Goal: Communication & Community: Answer question/provide support

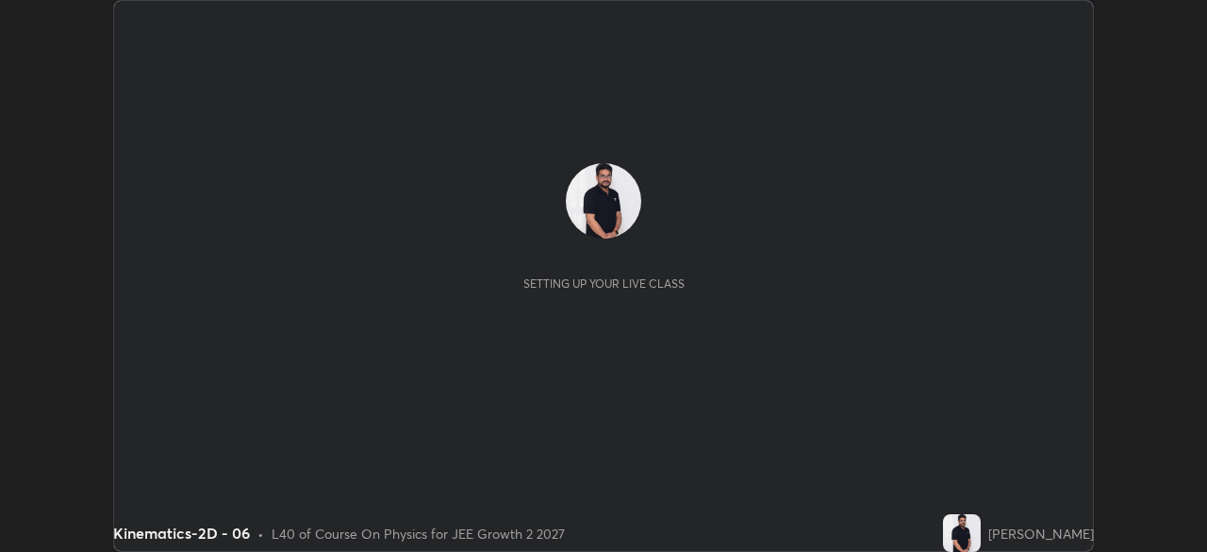
scroll to position [552, 1207]
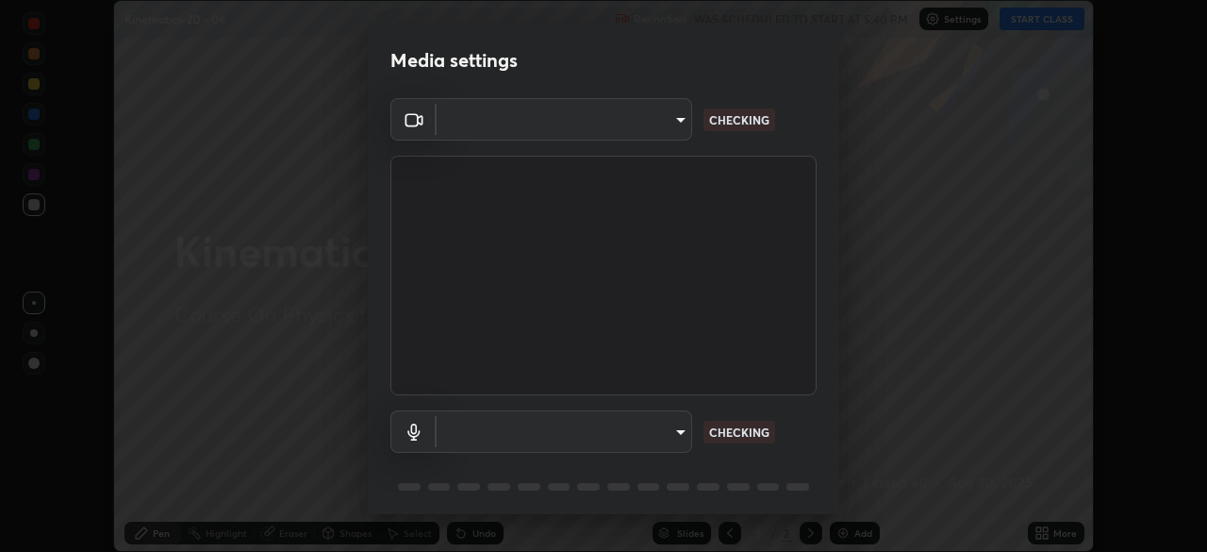
type input "8e51ced37930e971e34d94304a72bdf124377ca82fa83f25b6b4e34e328f1921"
click at [673, 431] on body "Erase all Kinematics-2D - 06 Recording WAS SCHEDULED TO START AT 5:40 PM Settin…" at bounding box center [603, 276] width 1207 height 552
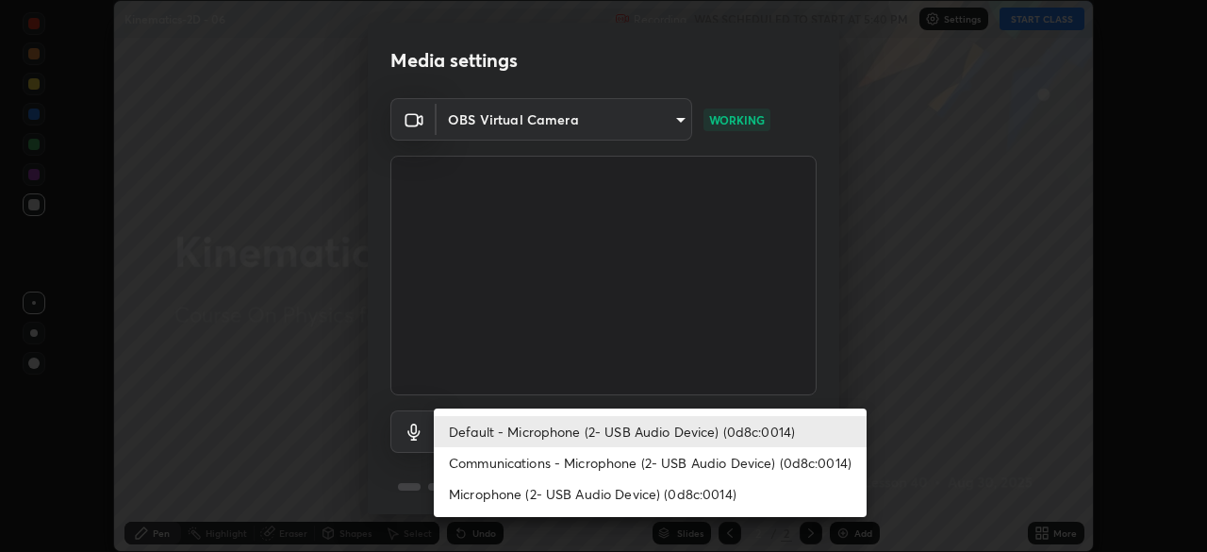
click at [647, 430] on li "Default - Microphone (2- USB Audio Device) (0d8c:0014)" at bounding box center [650, 431] width 433 height 31
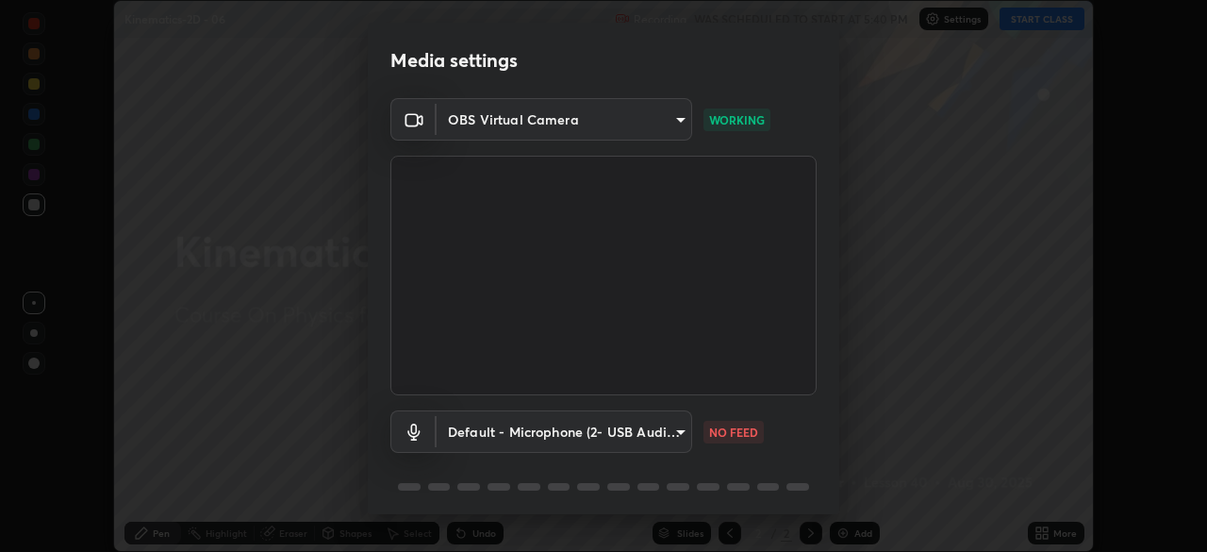
scroll to position [67, 0]
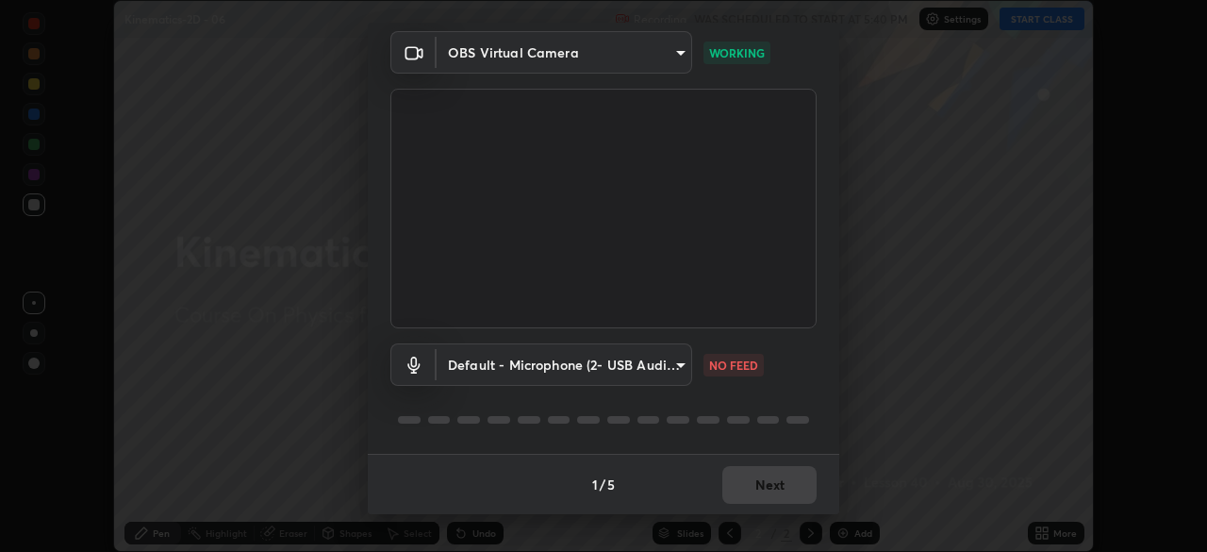
click at [660, 371] on body "Erase all Kinematics-2D - 06 Recording WAS SCHEDULED TO START AT 5:40 PM Settin…" at bounding box center [603, 276] width 1207 height 552
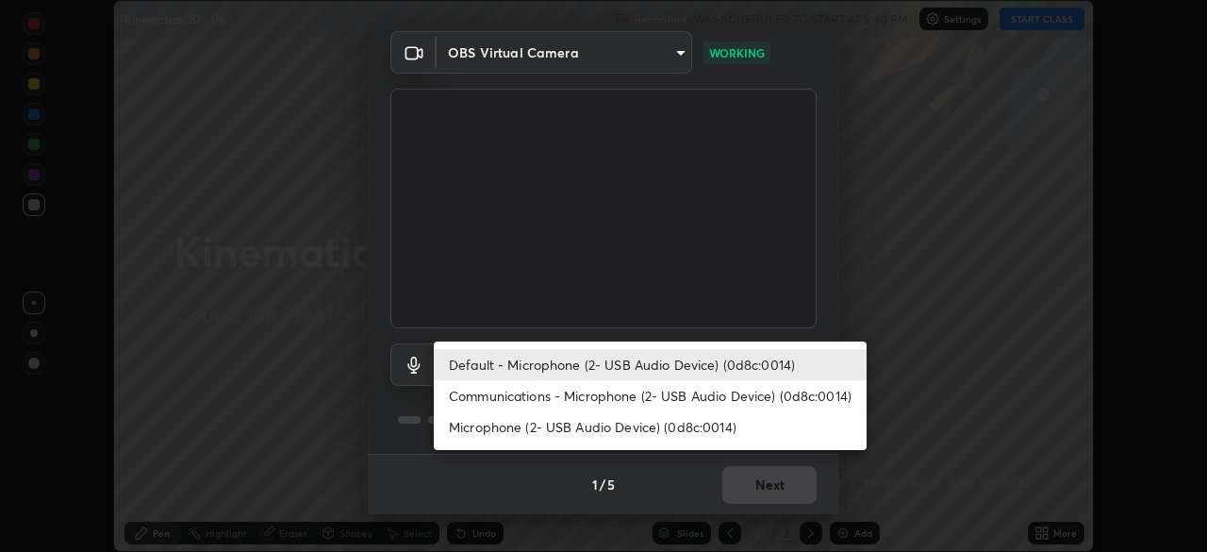
click at [659, 401] on li "Communications - Microphone (2- USB Audio Device) (0d8c:0014)" at bounding box center [650, 395] width 433 height 31
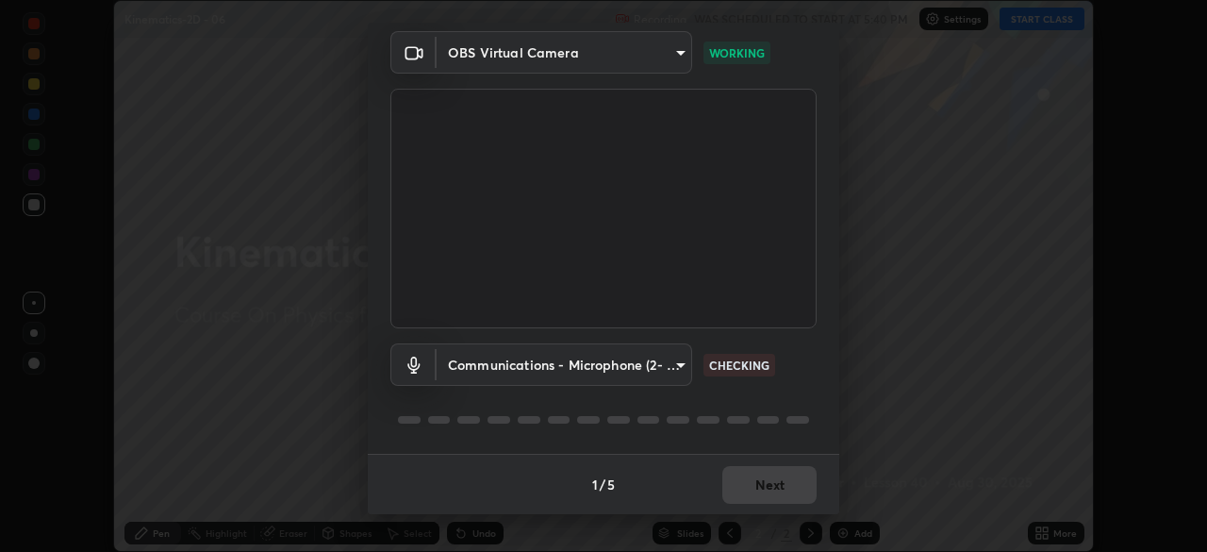
click at [668, 360] on body "Erase all Kinematics-2D - 06 Recording WAS SCHEDULED TO START AT 5:40 PM Settin…" at bounding box center [603, 276] width 1207 height 552
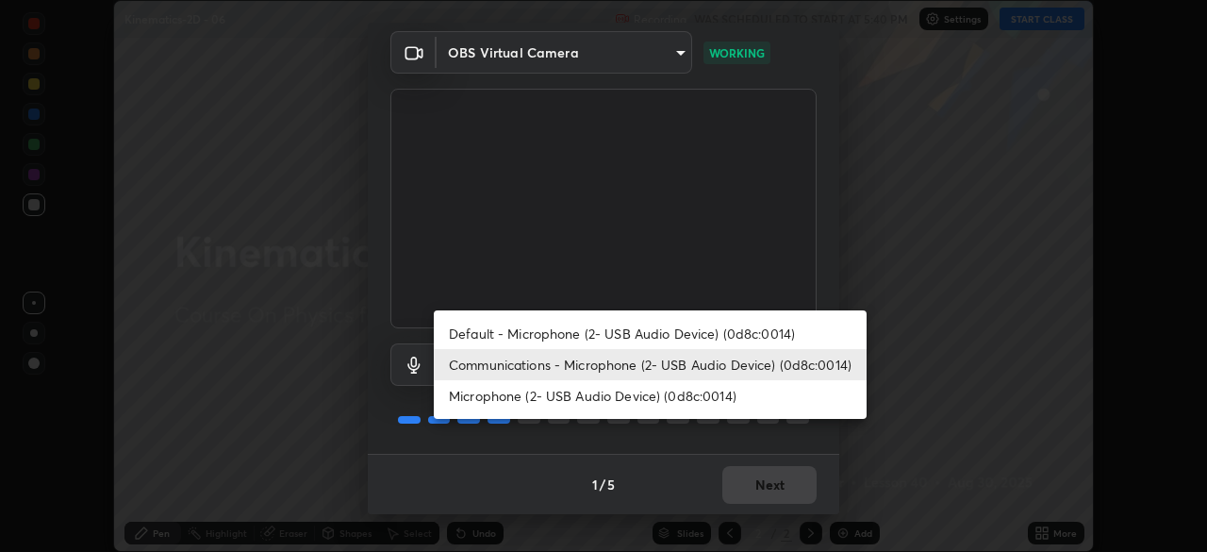
click at [684, 330] on li "Default - Microphone (2- USB Audio Device) (0d8c:0014)" at bounding box center [650, 333] width 433 height 31
type input "default"
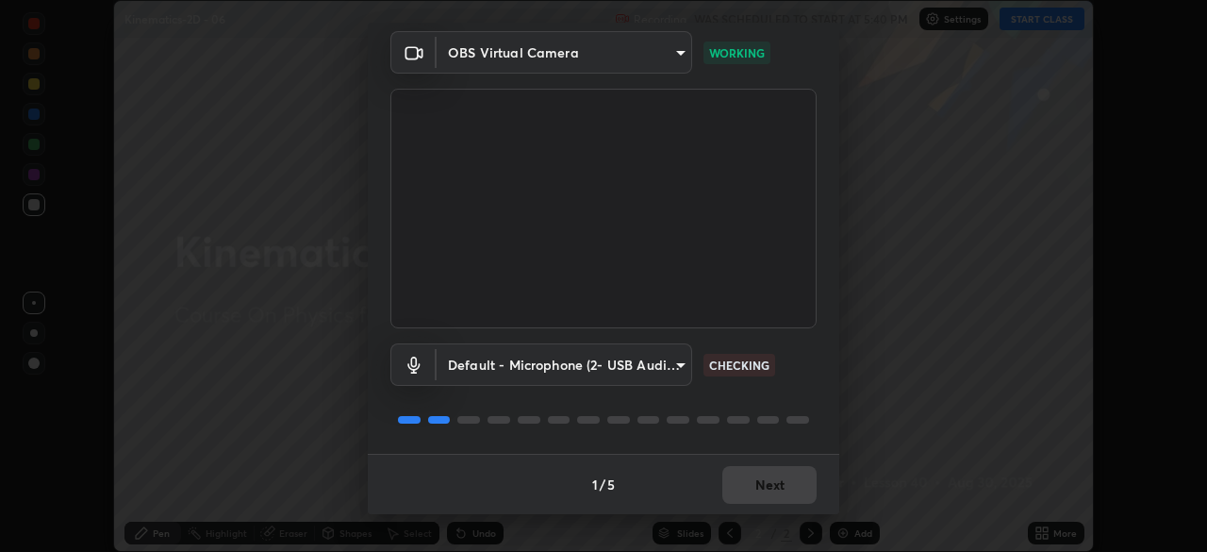
click at [667, 360] on body "Erase all Kinematics-2D - 06 Recording WAS SCHEDULED TO START AT 5:40 PM Settin…" at bounding box center [603, 276] width 1207 height 552
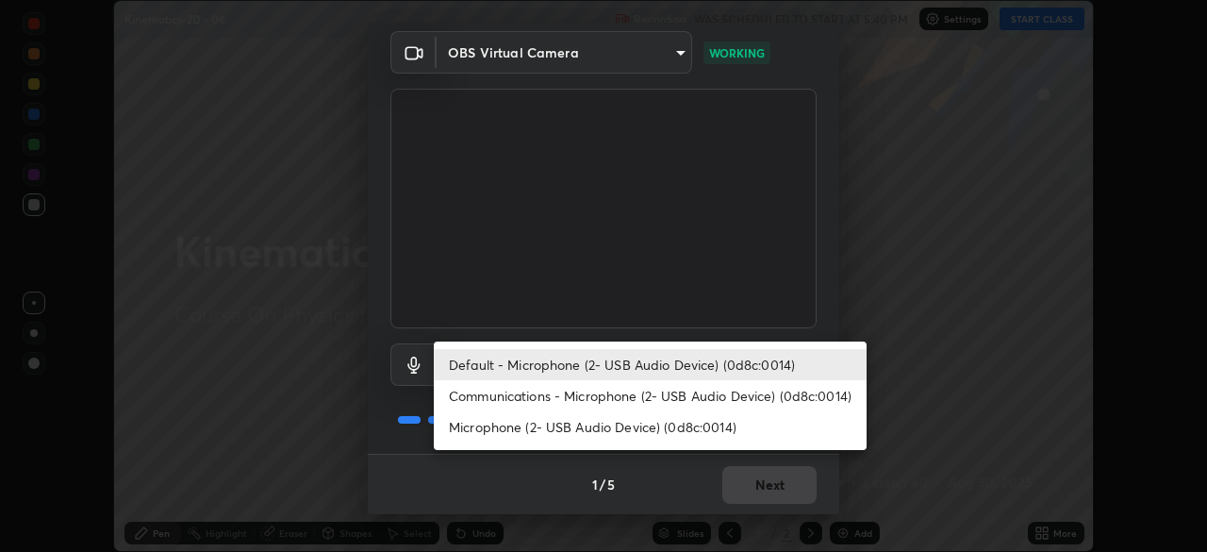
click at [680, 361] on li "Default - Microphone (2- USB Audio Device) (0d8c:0014)" at bounding box center [650, 364] width 433 height 31
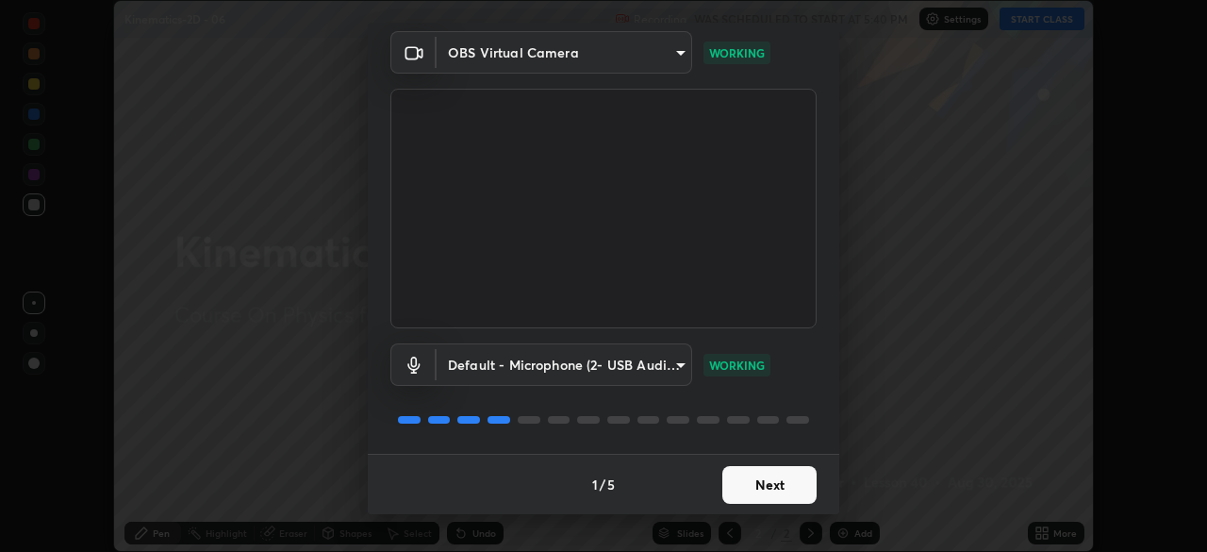
click at [761, 488] on button "Next" at bounding box center [769, 485] width 94 height 38
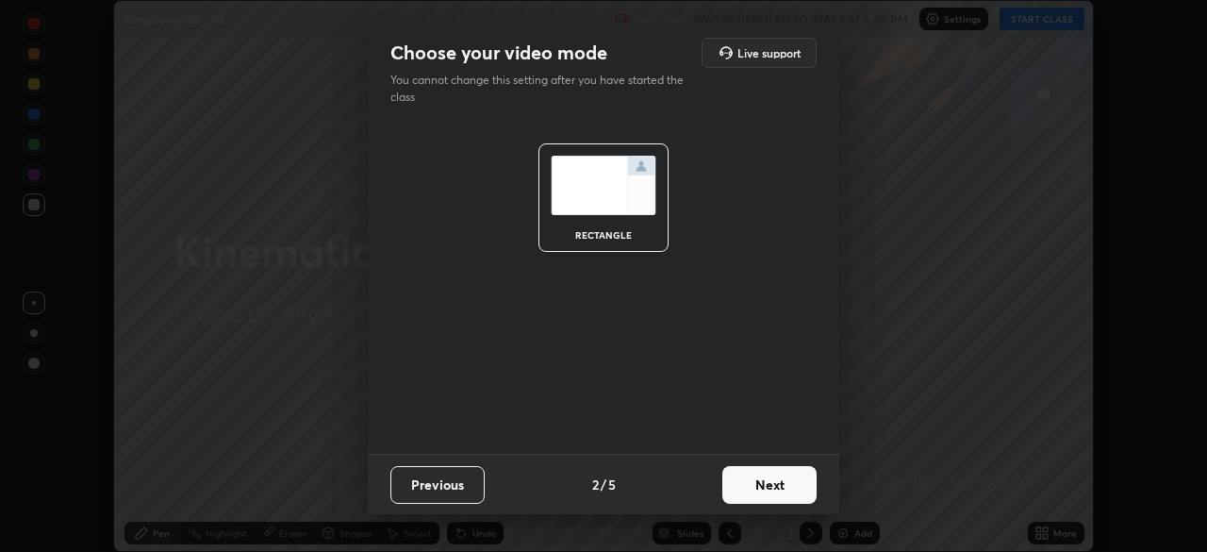
scroll to position [0, 0]
click at [759, 485] on button "Next" at bounding box center [769, 485] width 94 height 38
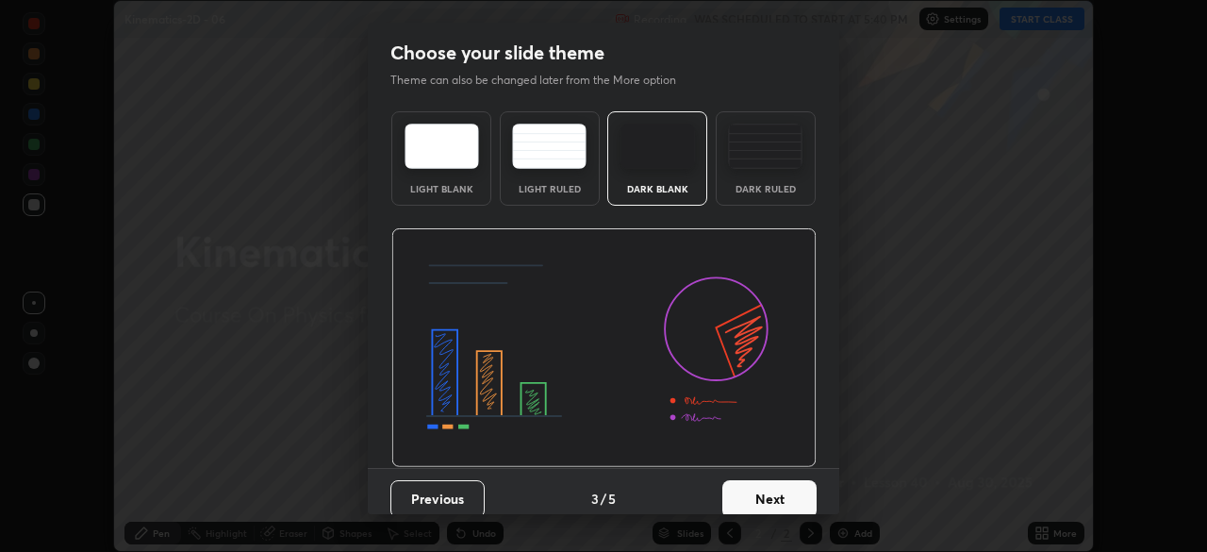
click at [759, 494] on button "Next" at bounding box center [769, 499] width 94 height 38
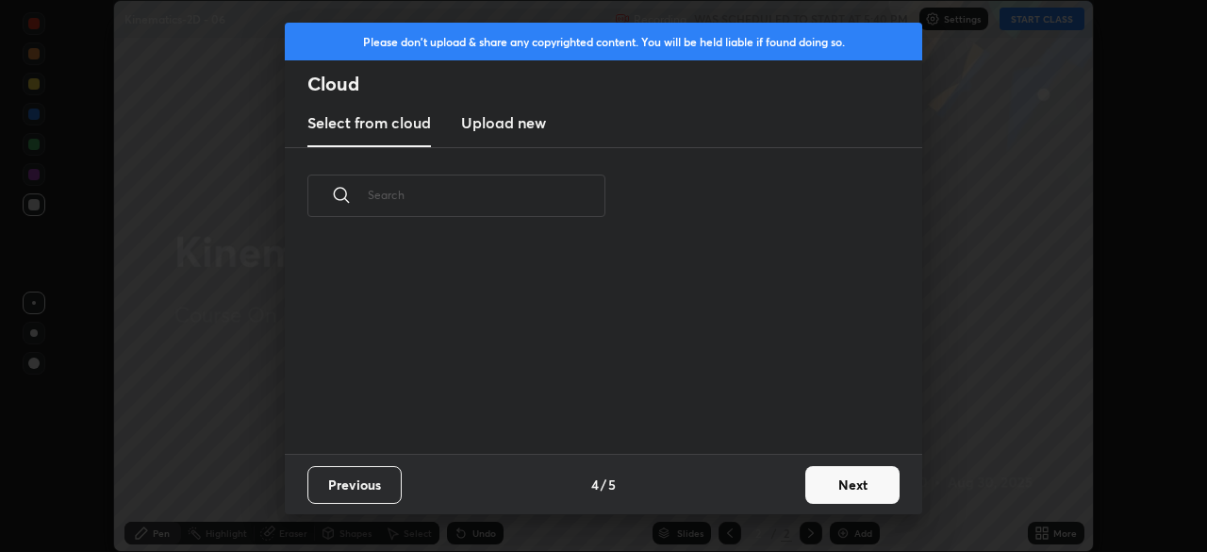
scroll to position [209, 605]
click at [840, 490] on button "Next" at bounding box center [852, 485] width 94 height 38
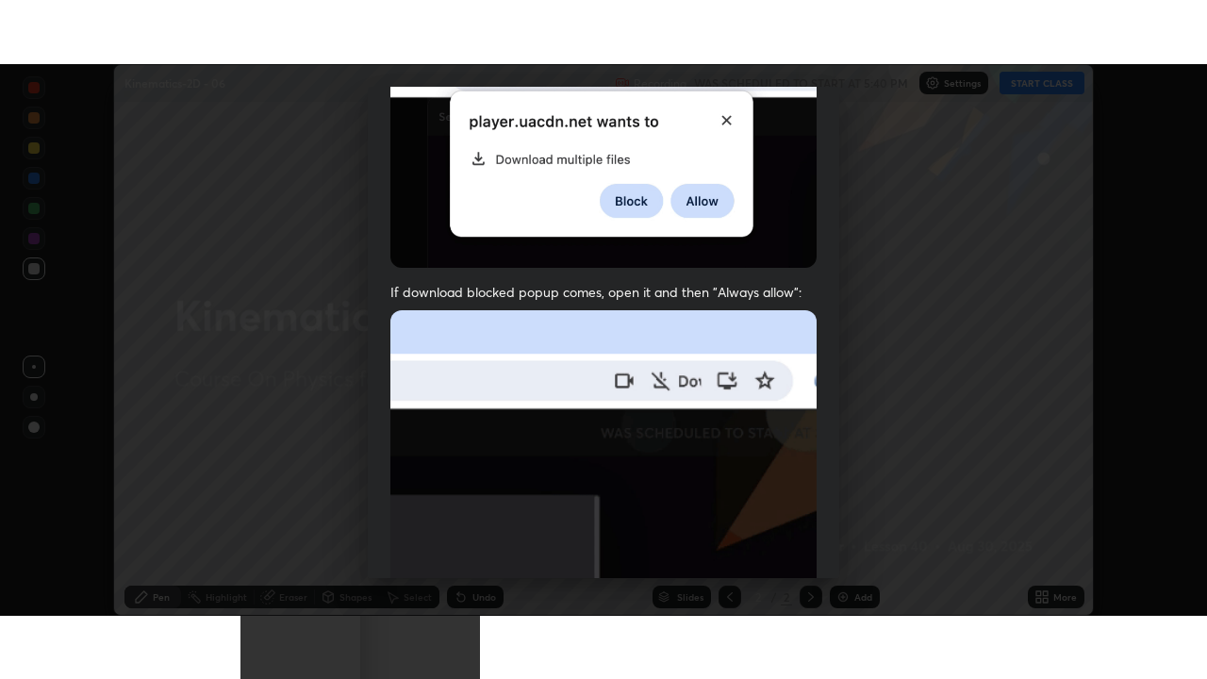
scroll to position [452, 0]
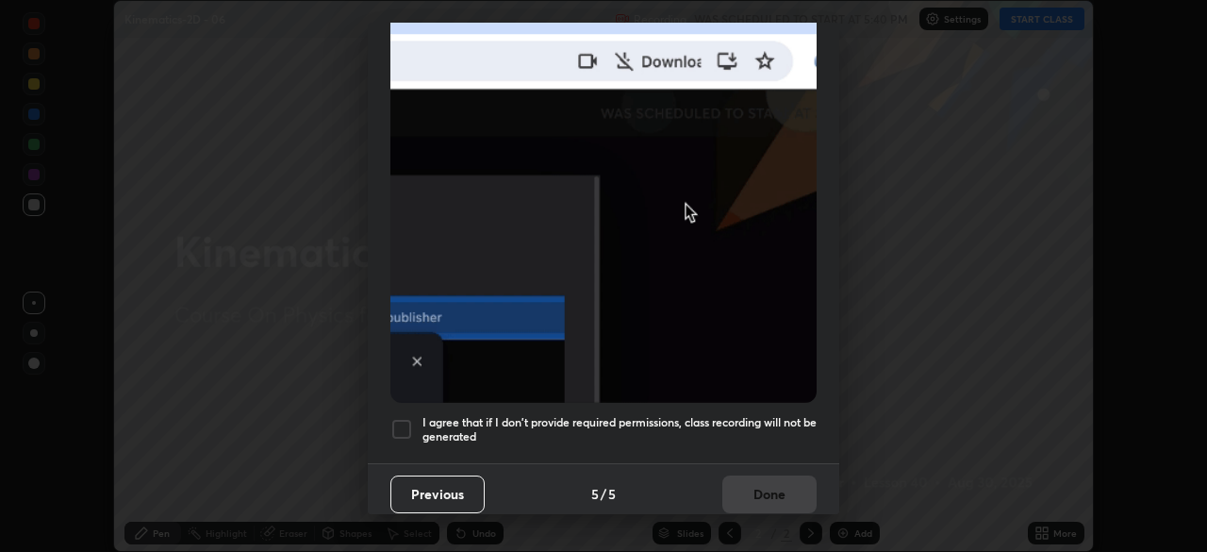
click at [740, 418] on h5 "I agree that if I don't provide required permissions, class recording will not …" at bounding box center [619, 429] width 394 height 29
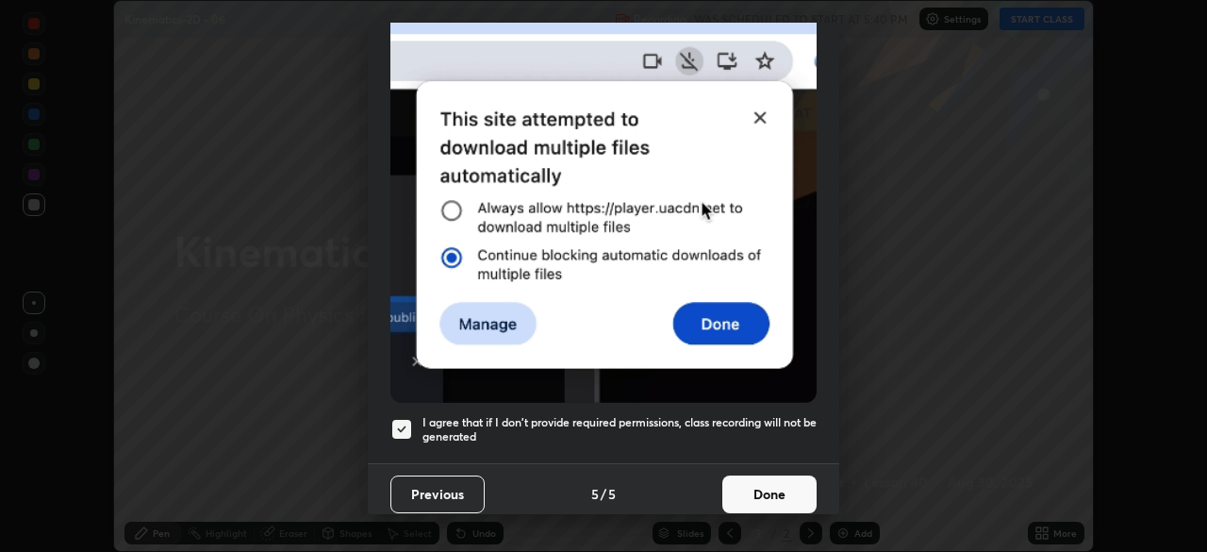
click at [764, 481] on button "Done" at bounding box center [769, 494] width 94 height 38
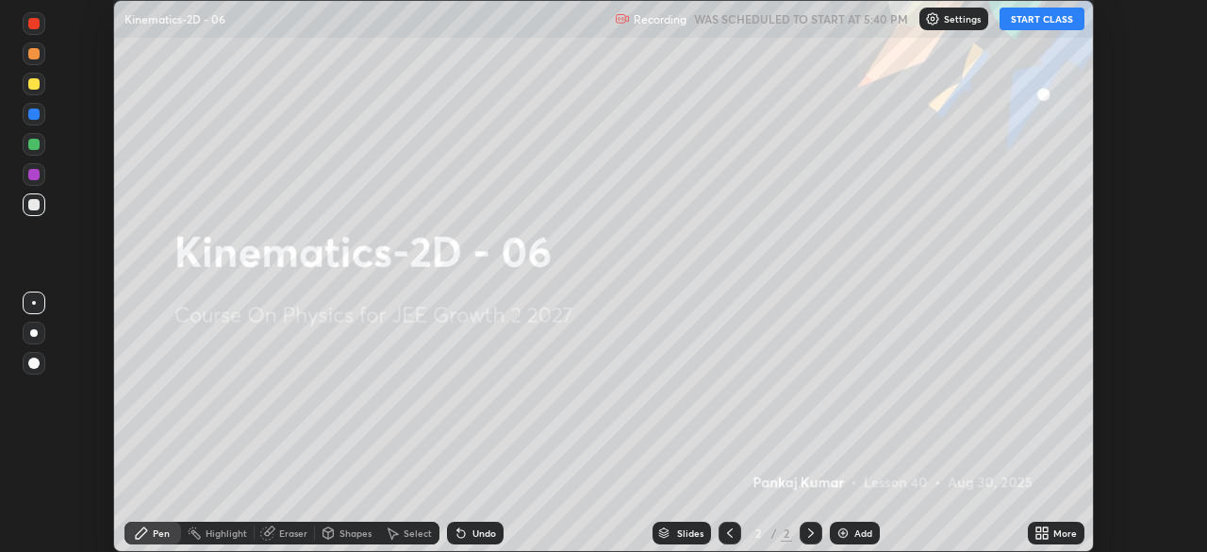
click at [1017, 18] on button "START CLASS" at bounding box center [1041, 19] width 85 height 23
click at [1043, 528] on icon at bounding box center [1045, 529] width 5 height 5
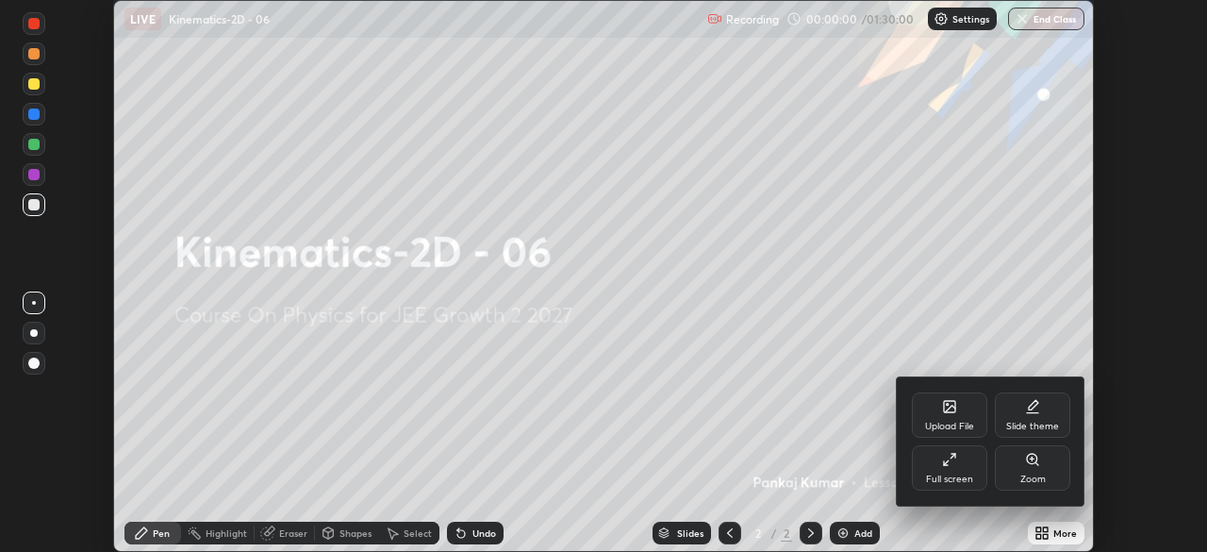
click at [957, 472] on div "Full screen" at bounding box center [949, 467] width 75 height 45
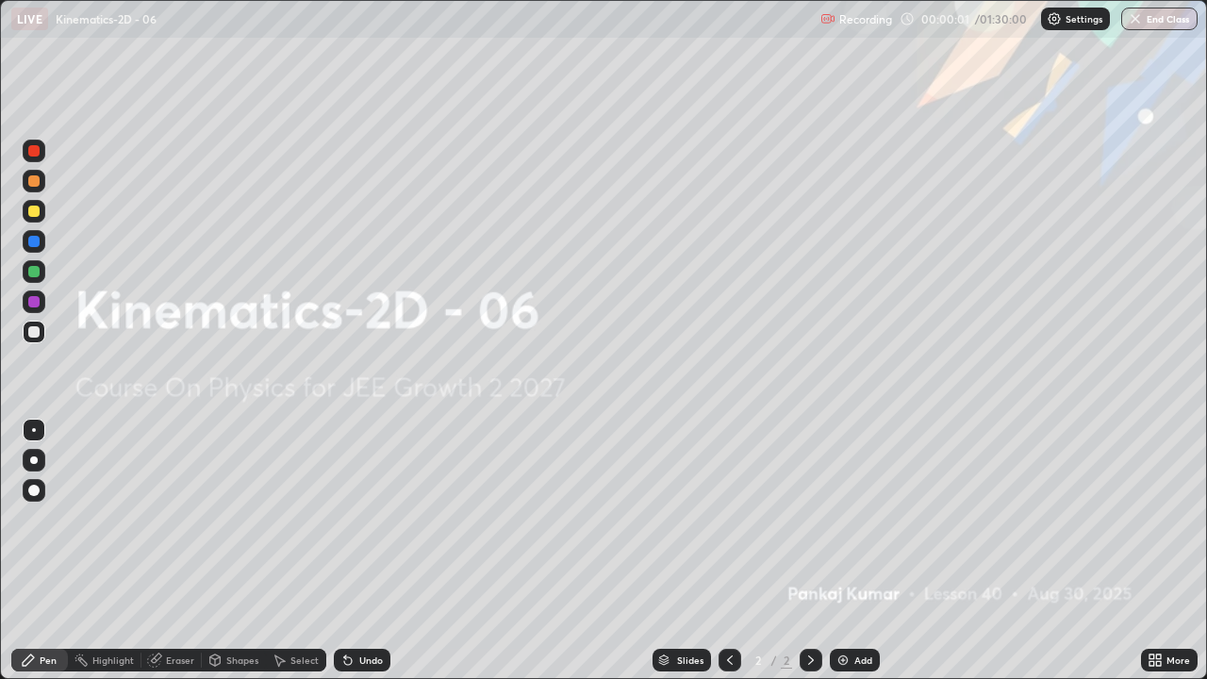
scroll to position [679, 1207]
click at [854, 551] on div "Add" at bounding box center [863, 659] width 18 height 9
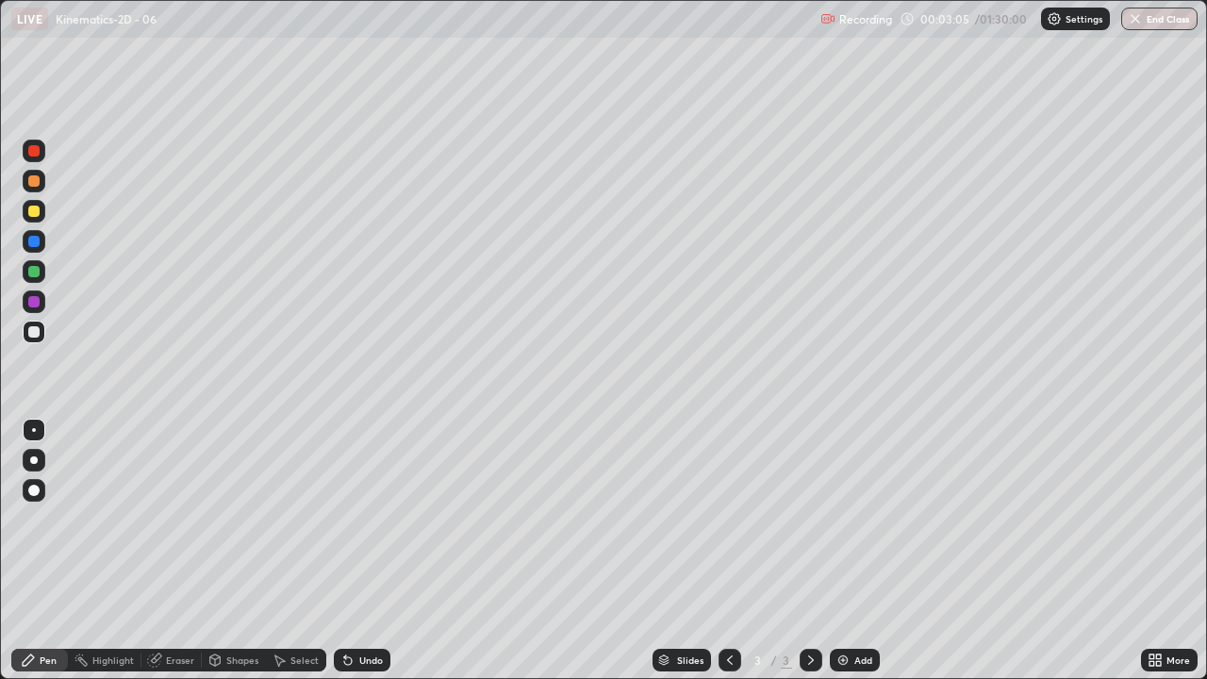
click at [227, 551] on div "Shapes" at bounding box center [242, 659] width 32 height 9
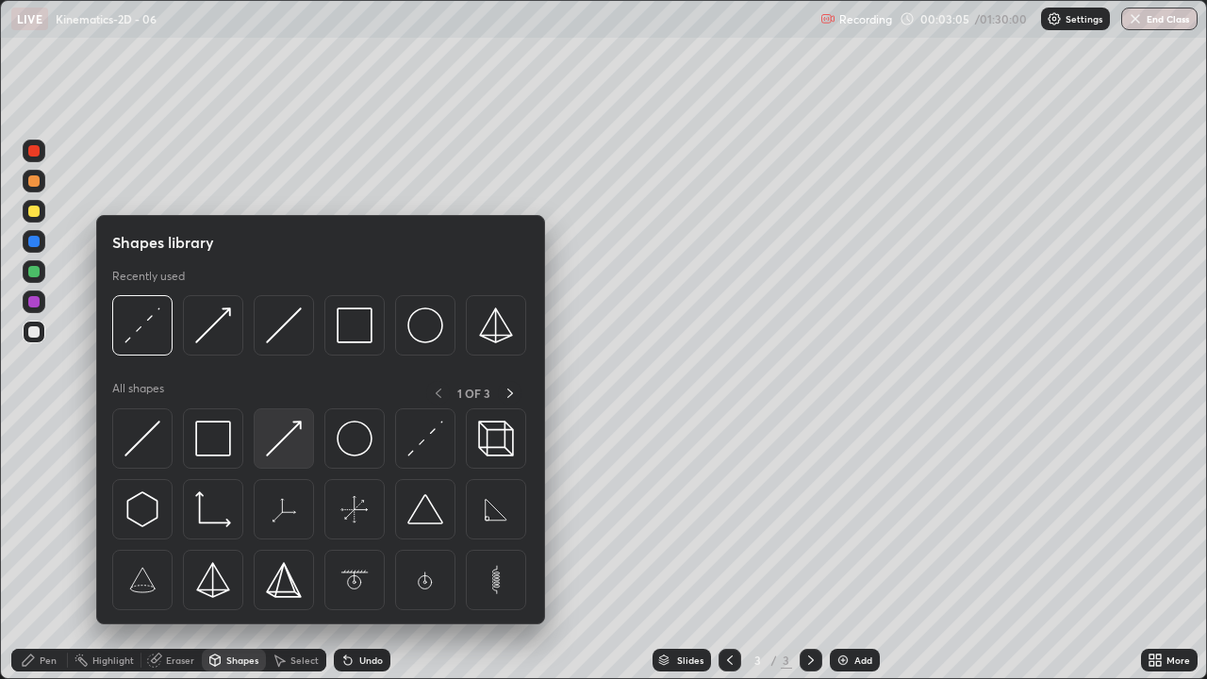
click at [284, 440] on img at bounding box center [284, 439] width 36 height 36
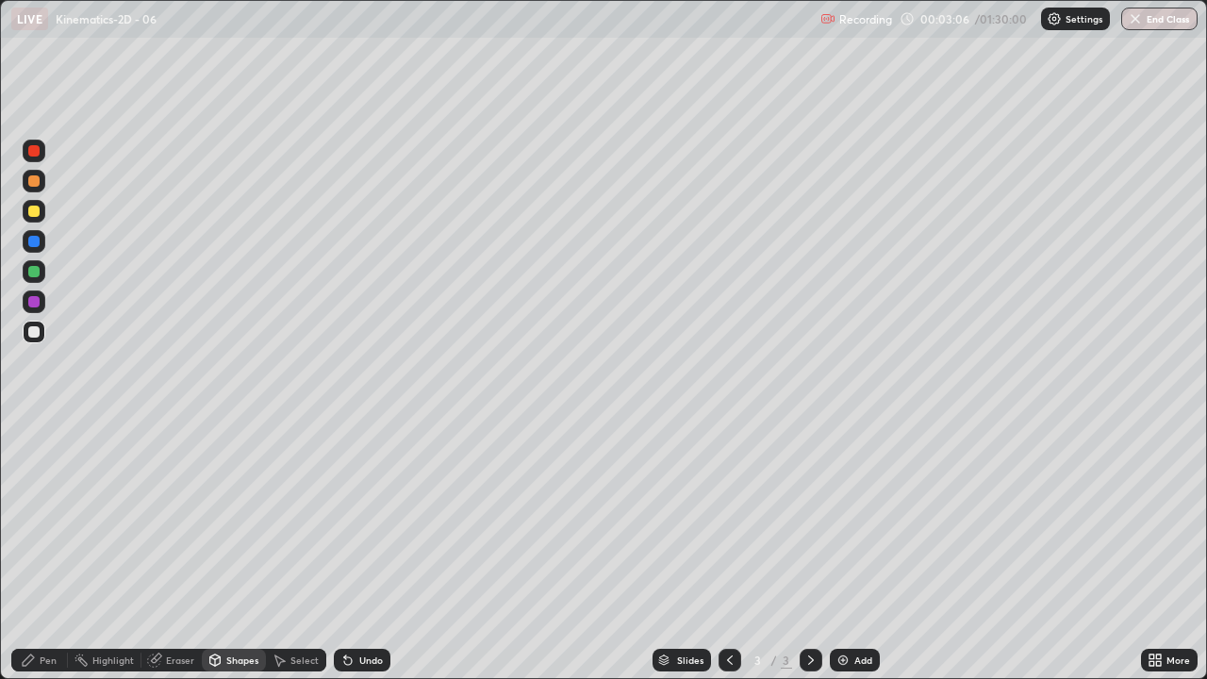
click at [246, 551] on div "Shapes" at bounding box center [242, 659] width 32 height 9
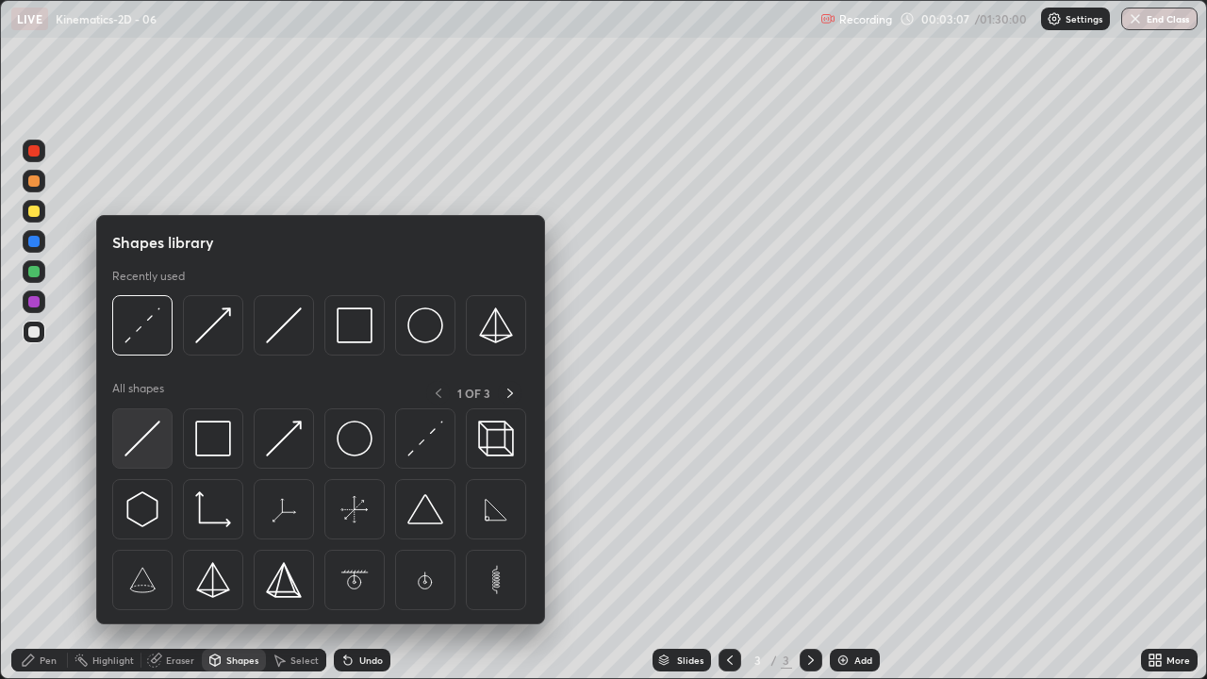
click at [148, 437] on img at bounding box center [142, 439] width 36 height 36
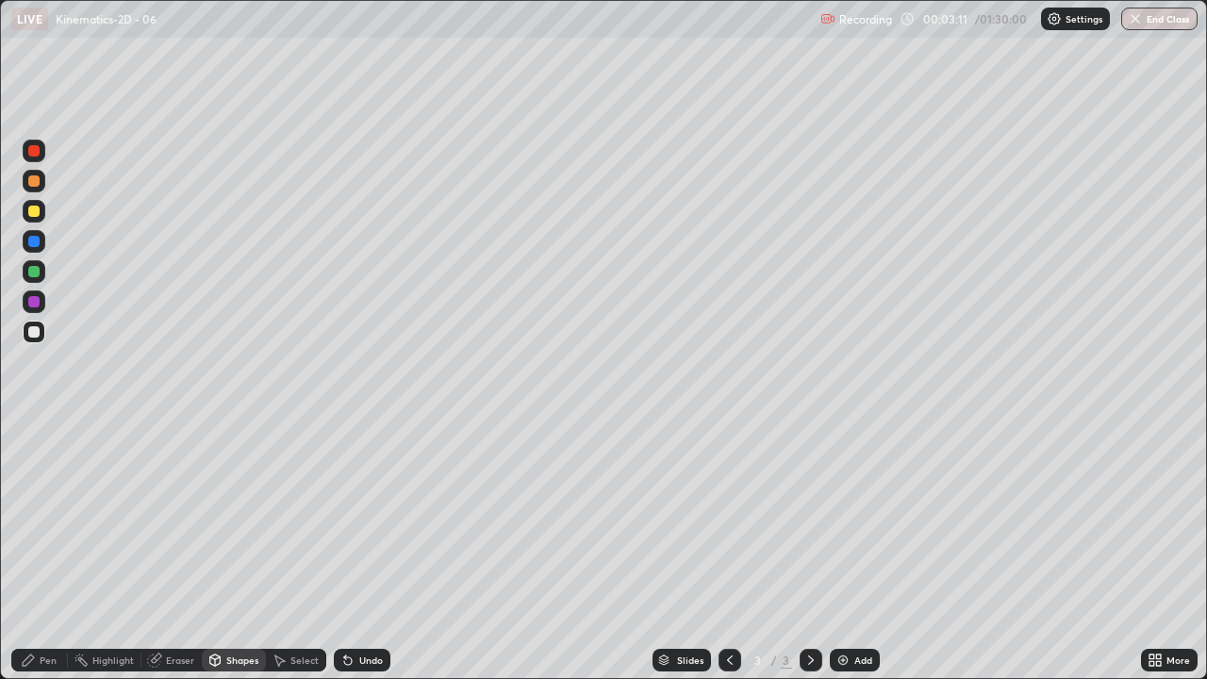
click at [35, 551] on icon at bounding box center [28, 659] width 15 height 15
click at [241, 551] on div "Shapes" at bounding box center [234, 660] width 64 height 23
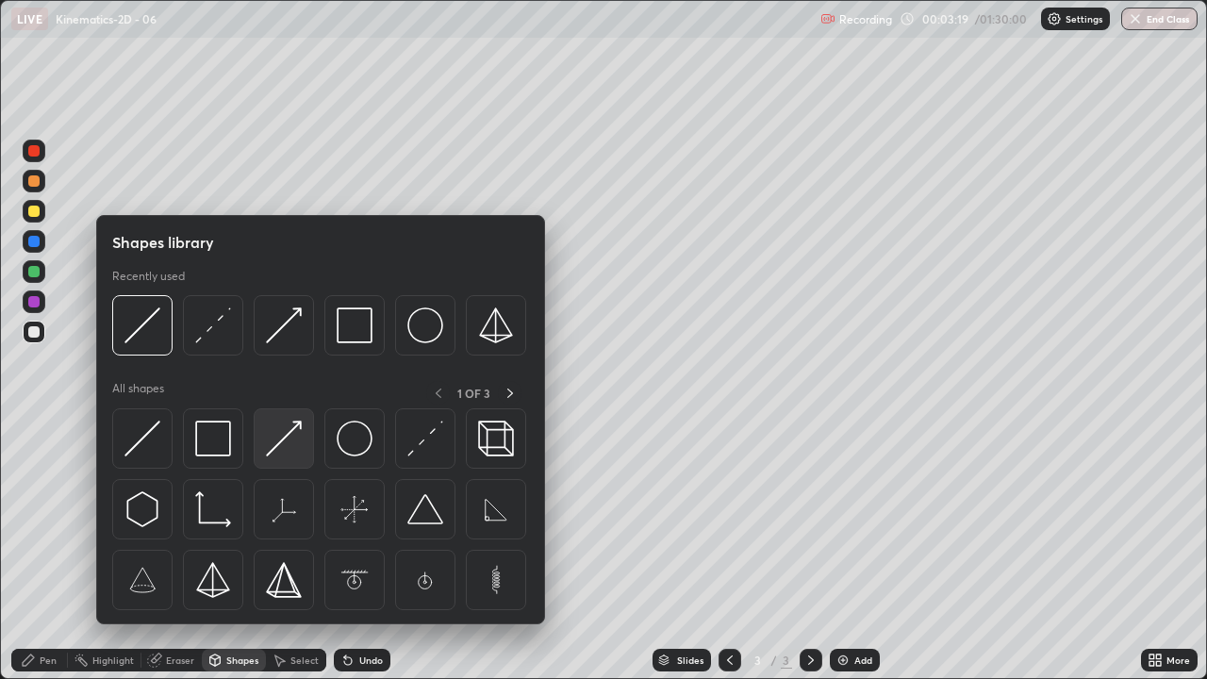
click at [293, 437] on img at bounding box center [284, 439] width 36 height 36
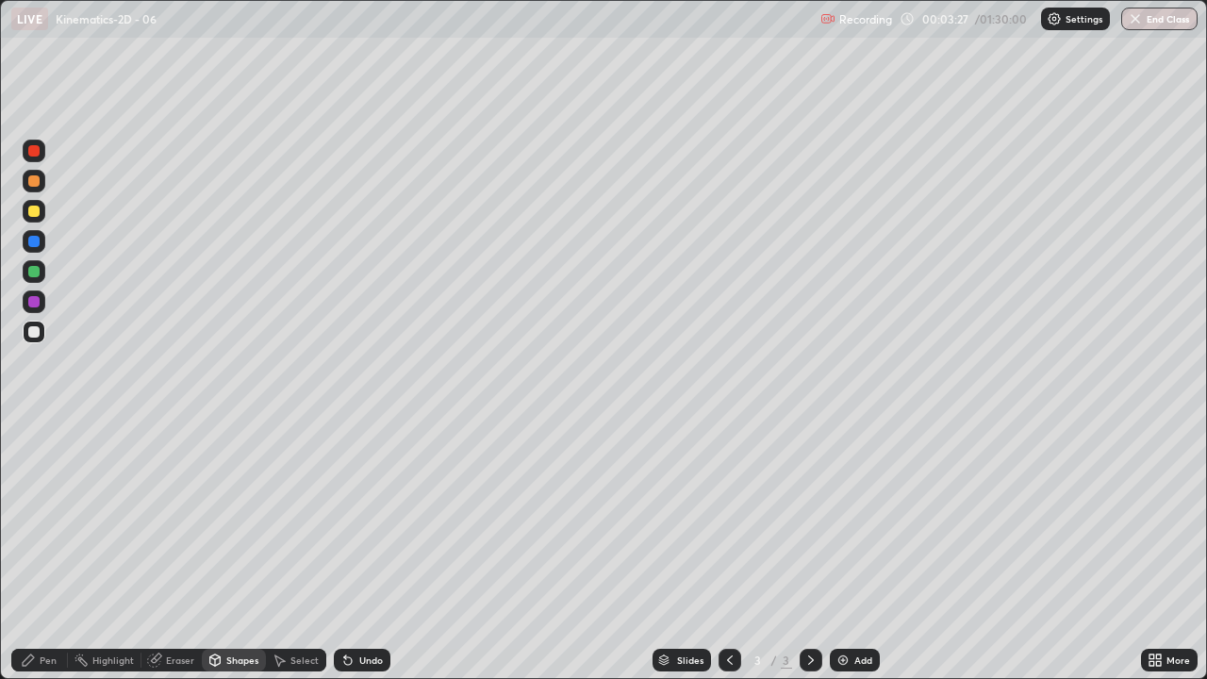
click at [31, 551] on icon at bounding box center [28, 659] width 15 height 15
click at [232, 551] on div "Shapes" at bounding box center [242, 659] width 32 height 9
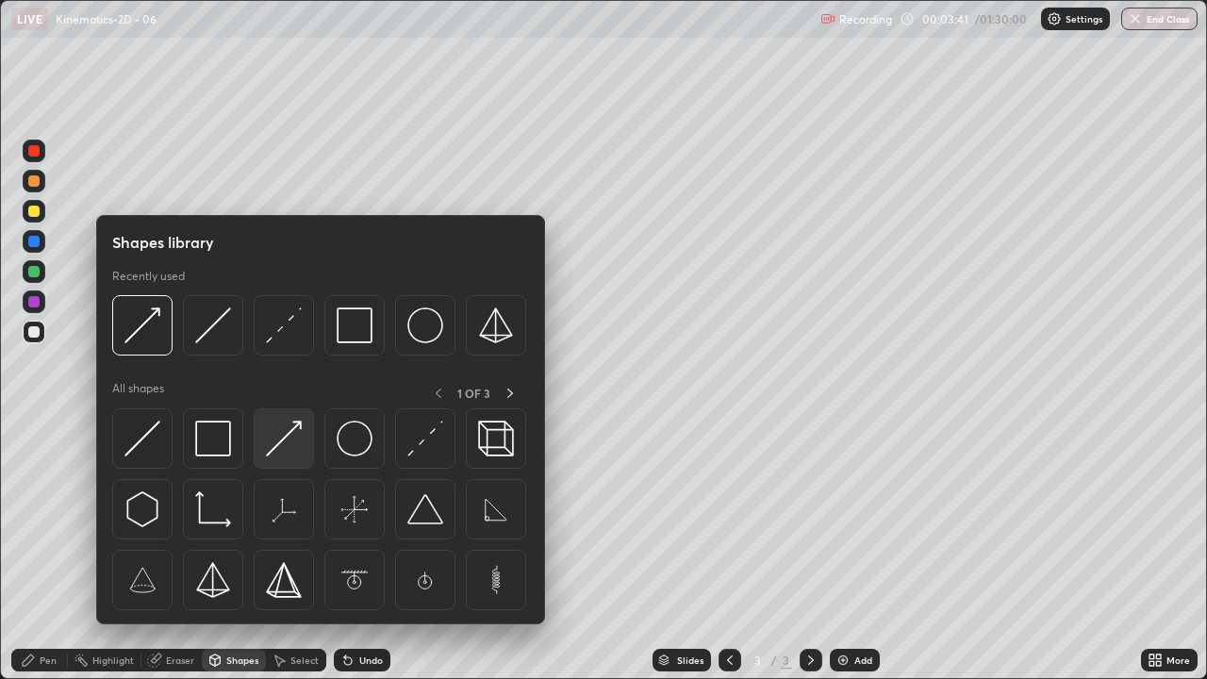
click at [280, 441] on img at bounding box center [284, 439] width 36 height 36
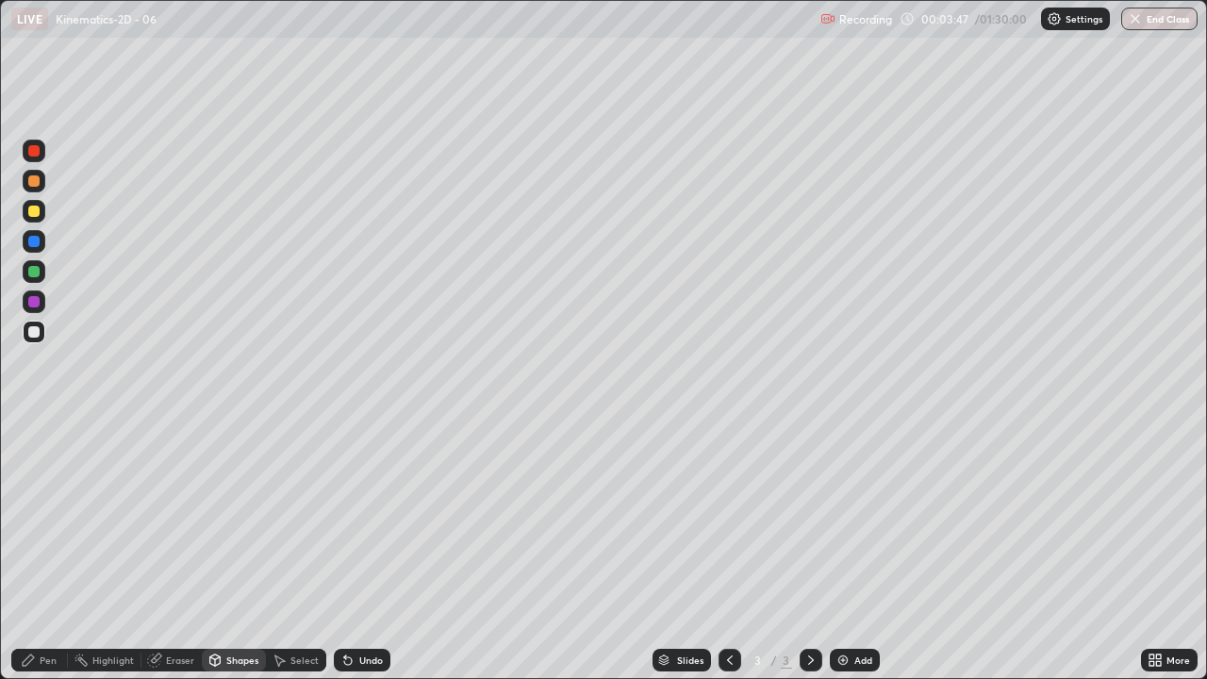
click at [28, 551] on div "Pen" at bounding box center [39, 660] width 57 height 23
click at [38, 551] on div "Pen" at bounding box center [39, 660] width 57 height 23
click at [41, 330] on div at bounding box center [34, 332] width 23 height 23
click at [230, 551] on div "Shapes" at bounding box center [234, 660] width 64 height 23
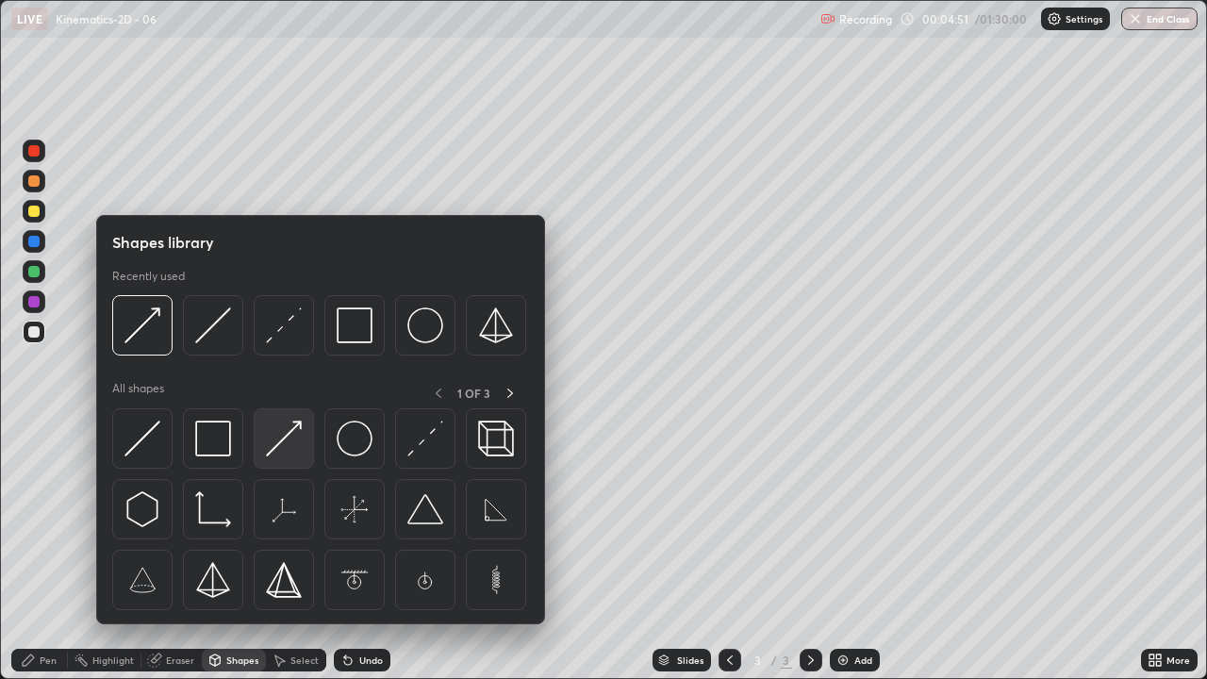
click at [288, 440] on img at bounding box center [284, 439] width 36 height 36
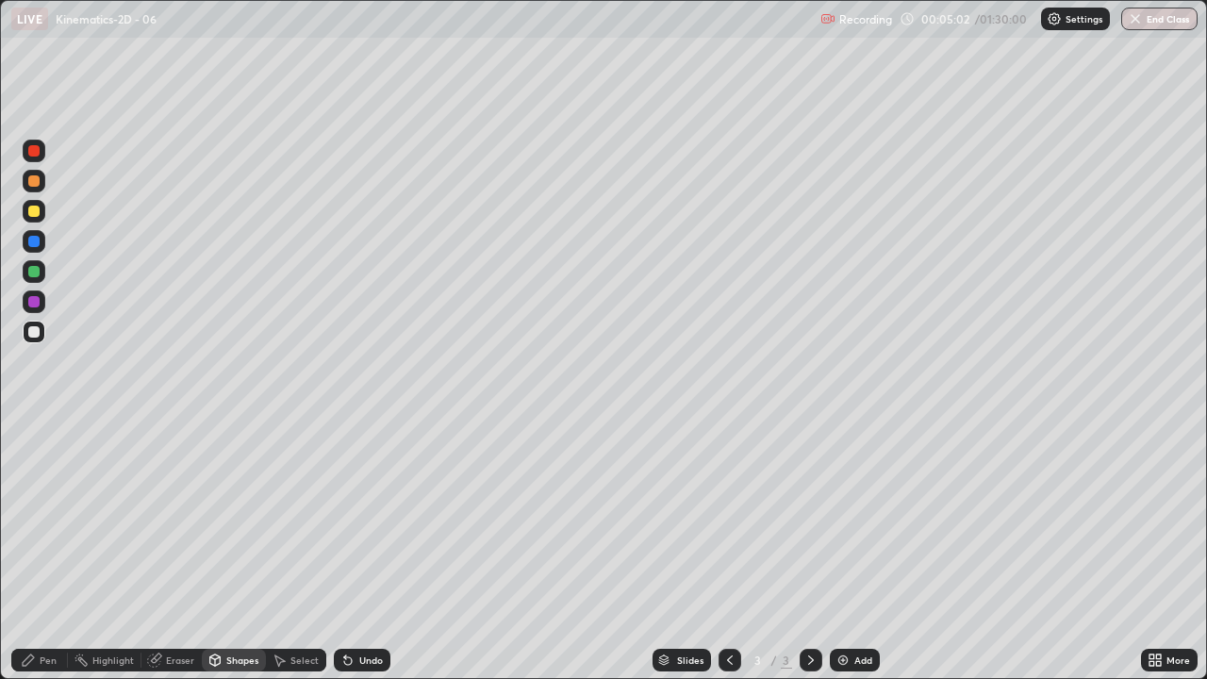
click at [235, 551] on div "Shapes" at bounding box center [242, 659] width 32 height 9
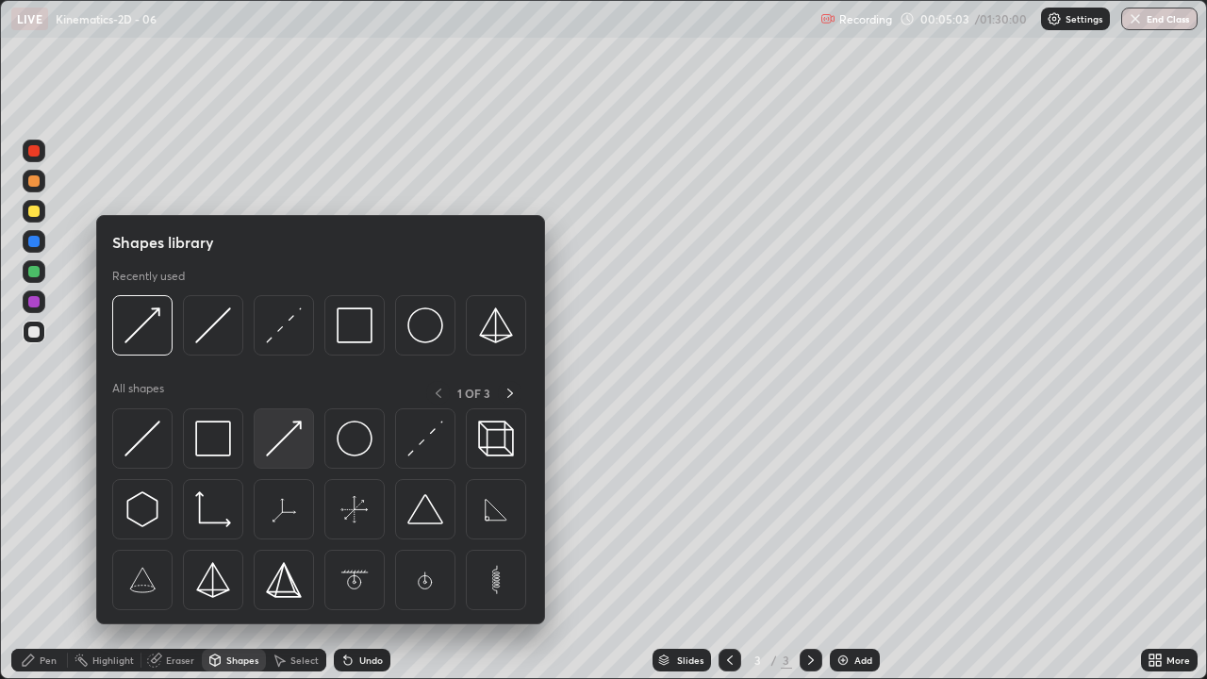
click at [289, 436] on img at bounding box center [284, 439] width 36 height 36
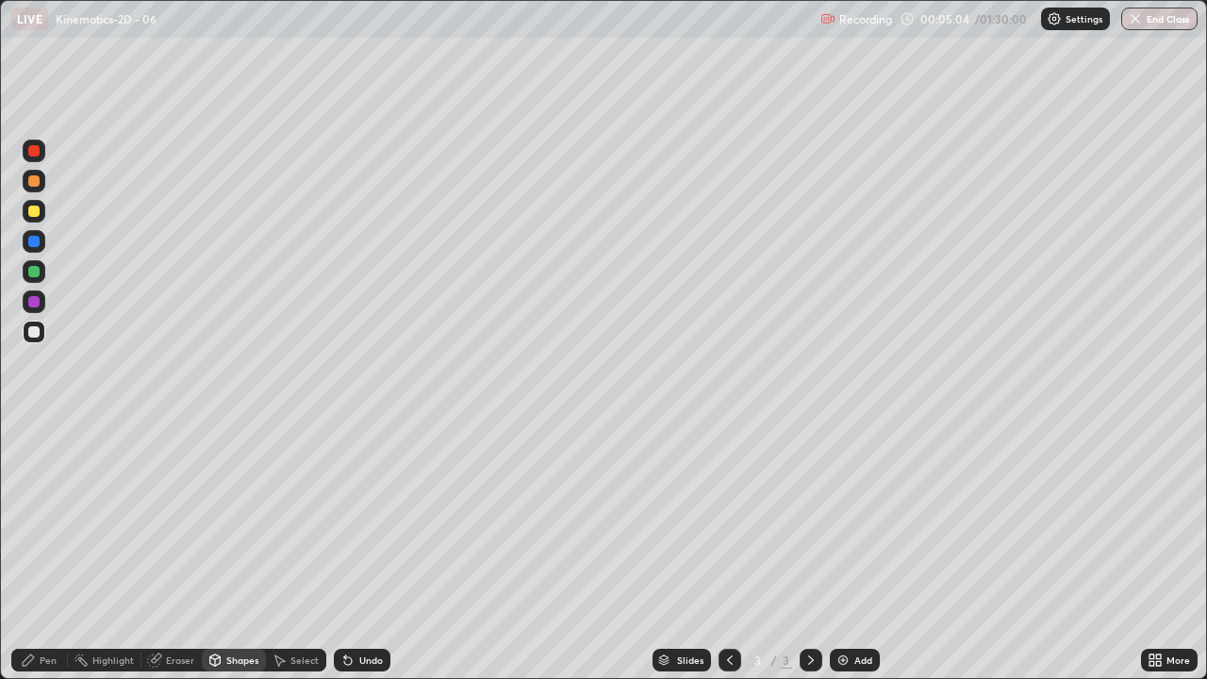
click at [41, 212] on div at bounding box center [34, 211] width 23 height 23
click at [38, 551] on div "Pen" at bounding box center [39, 660] width 57 height 23
click at [226, 551] on div "Shapes" at bounding box center [242, 659] width 32 height 9
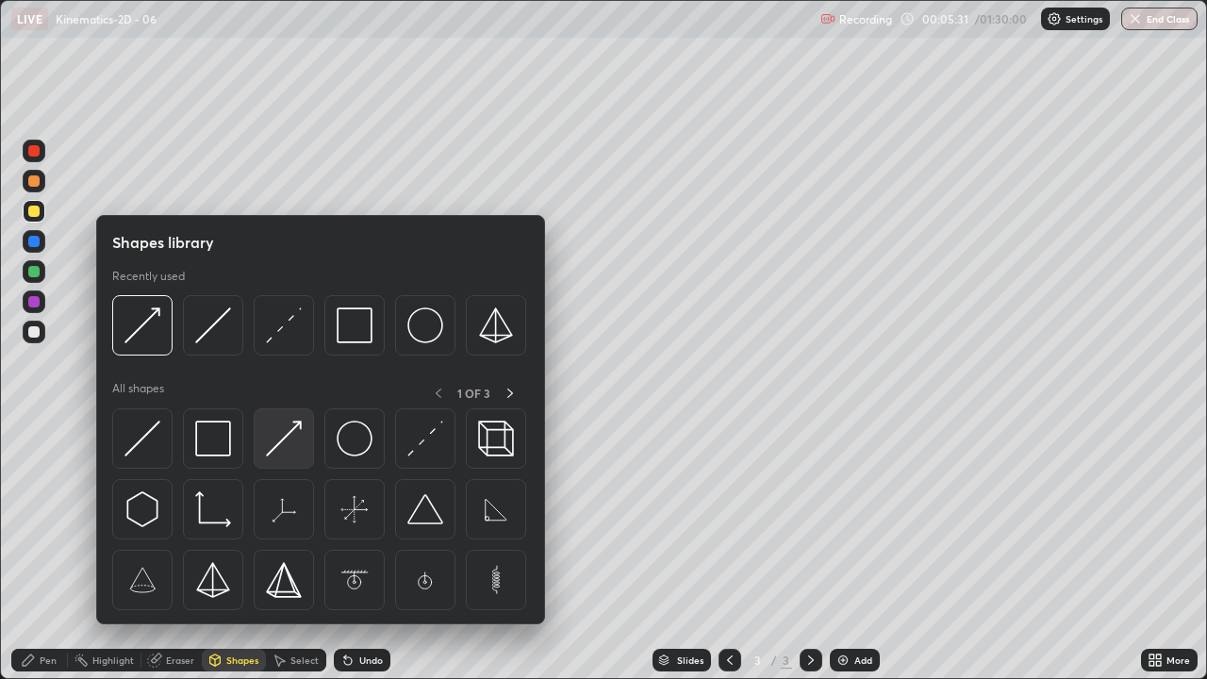
click at [277, 437] on img at bounding box center [284, 439] width 36 height 36
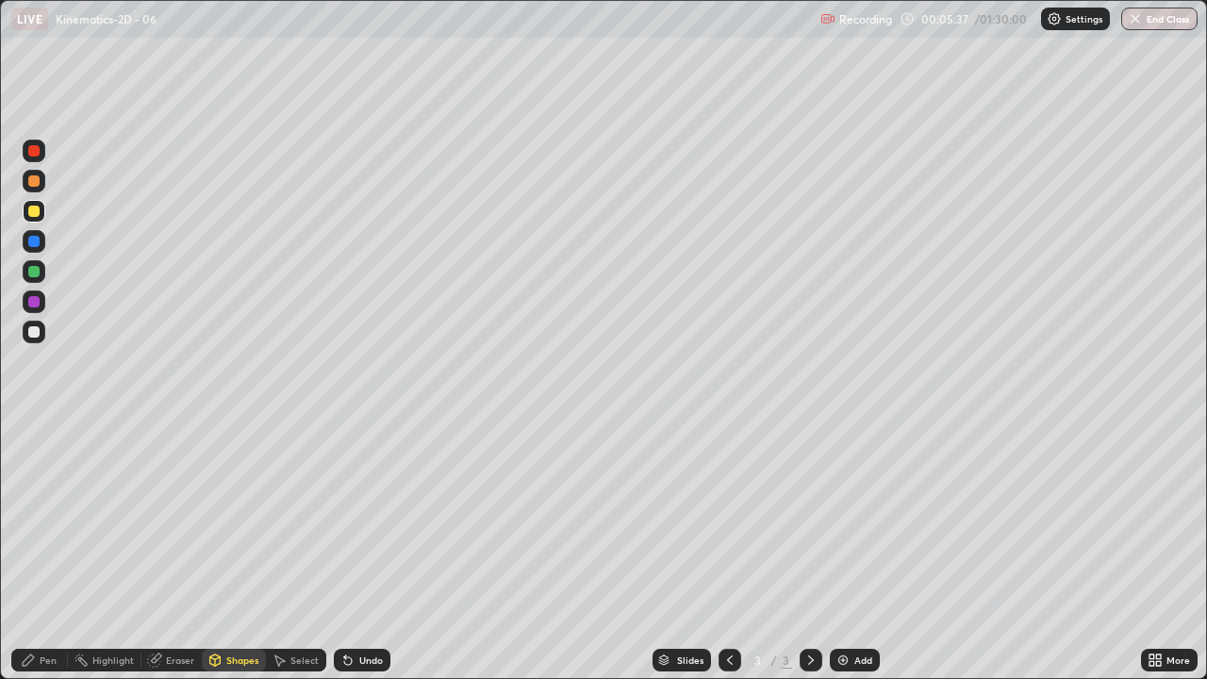
click at [32, 551] on icon at bounding box center [28, 659] width 15 height 15
click at [239, 551] on div "Shapes" at bounding box center [242, 659] width 32 height 9
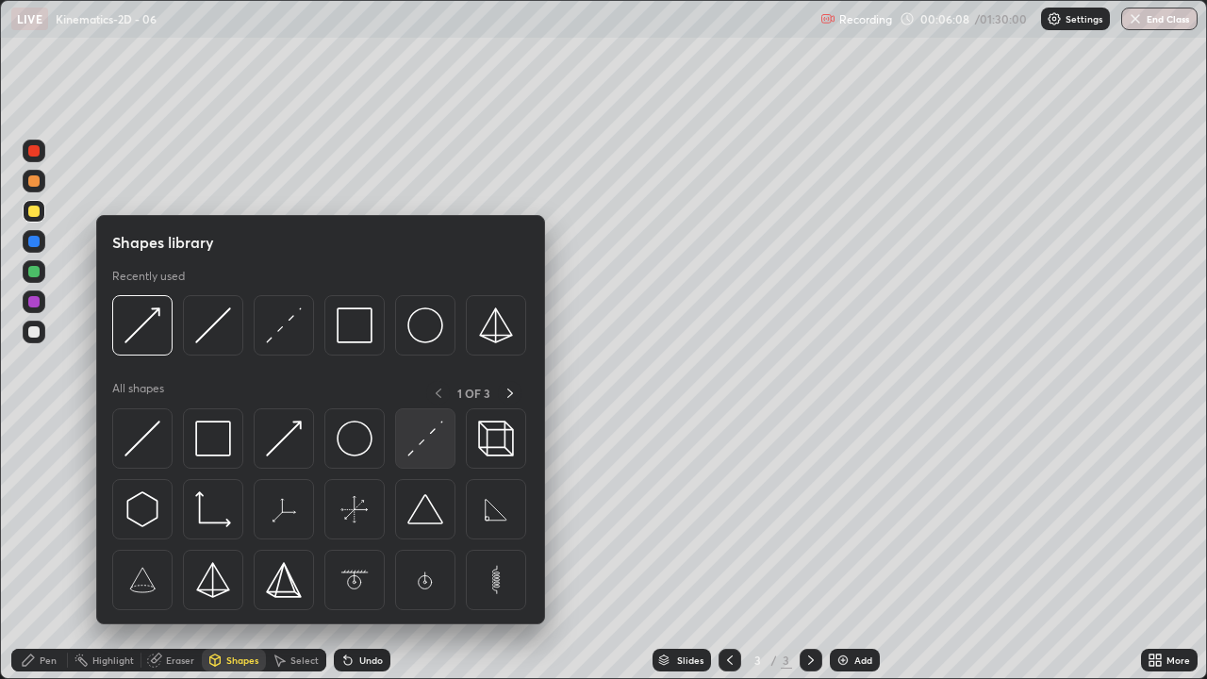
click at [421, 425] on img at bounding box center [425, 439] width 36 height 36
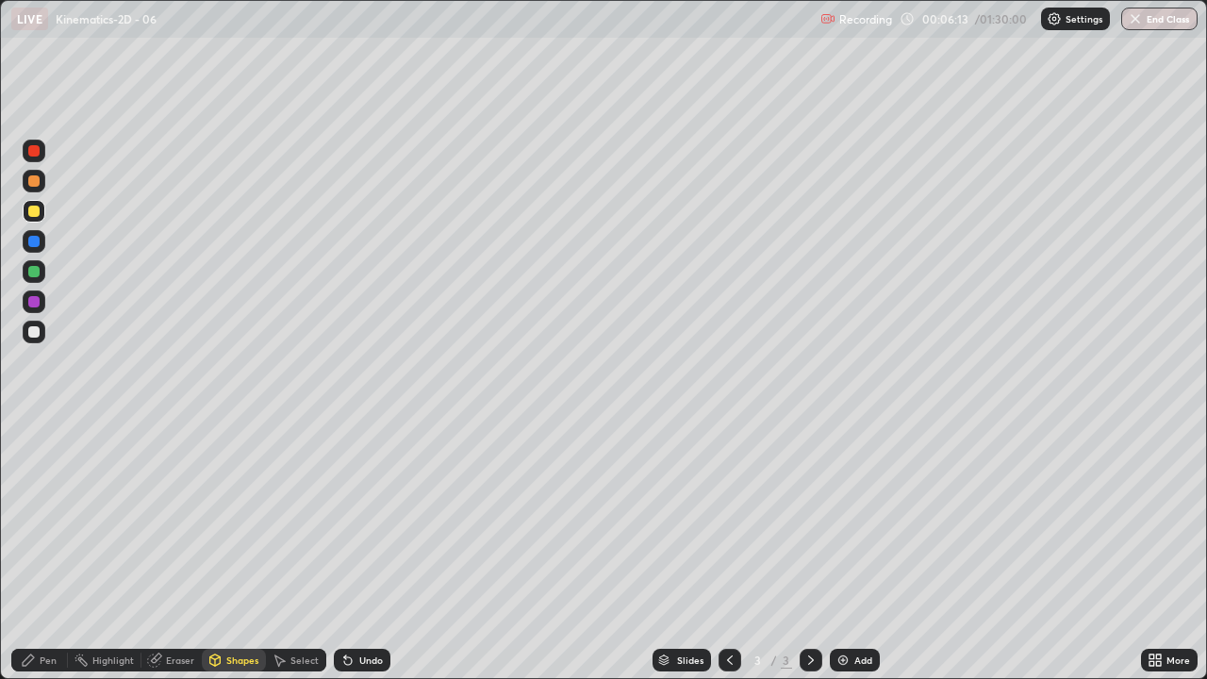
click at [28, 551] on icon at bounding box center [28, 659] width 15 height 15
click at [226, 551] on div "Shapes" at bounding box center [242, 659] width 32 height 9
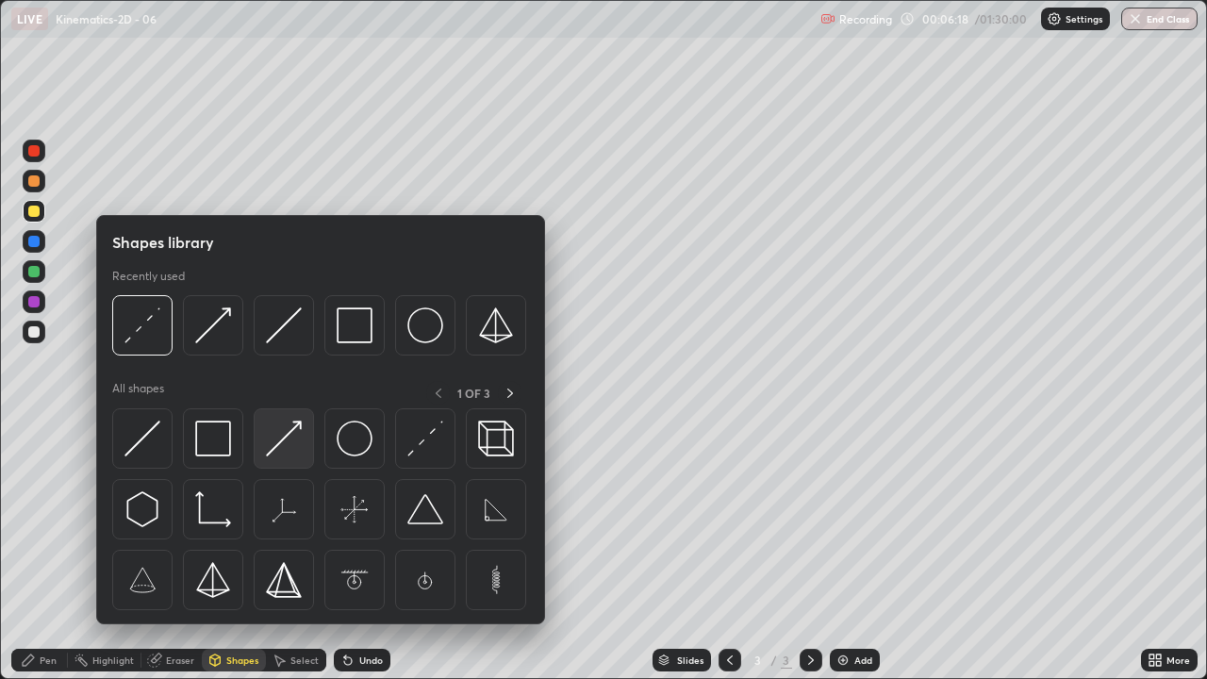
click at [285, 434] on img at bounding box center [284, 439] width 36 height 36
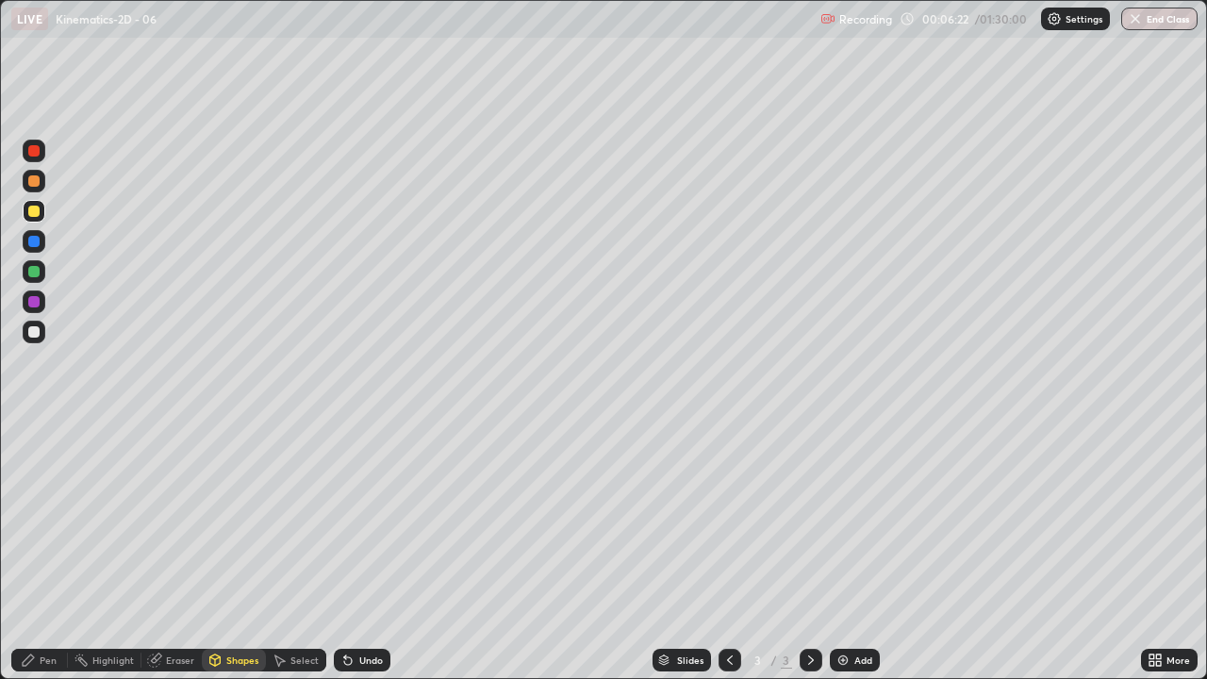
click at [45, 551] on div "Pen" at bounding box center [48, 659] width 17 height 9
click at [238, 551] on div "Shapes" at bounding box center [234, 660] width 64 height 23
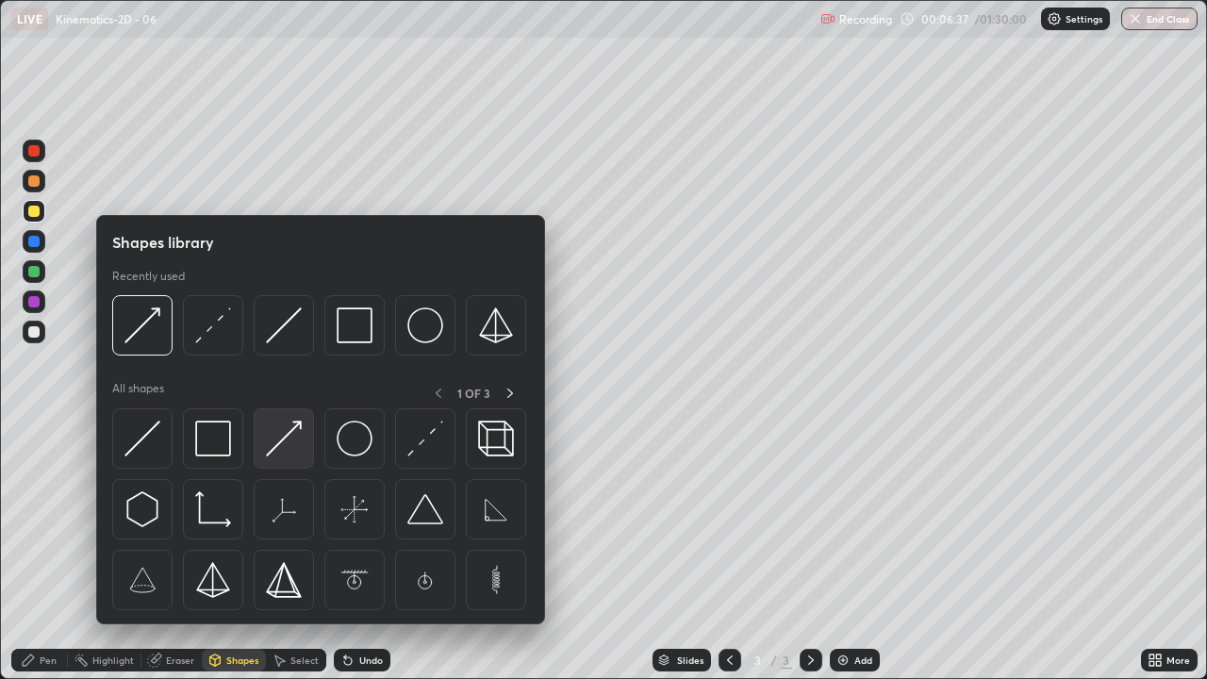
click at [288, 448] on img at bounding box center [284, 439] width 36 height 36
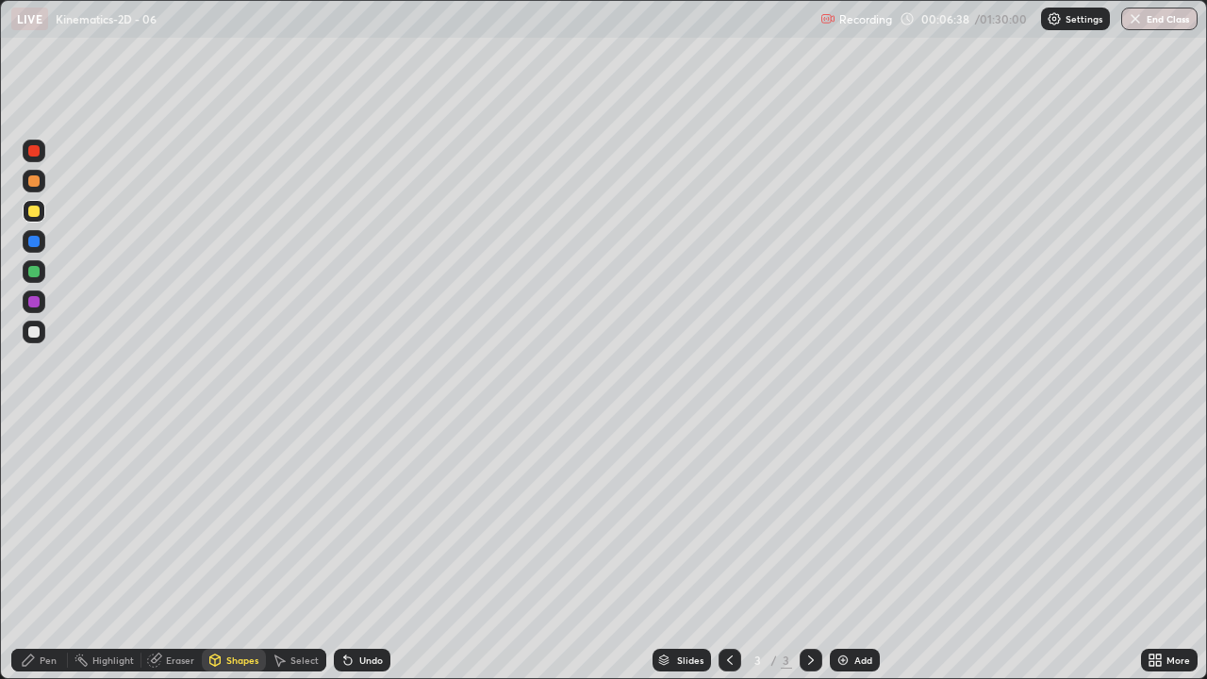
click at [25, 551] on icon at bounding box center [28, 659] width 11 height 11
click at [369, 551] on div "Undo" at bounding box center [362, 660] width 57 height 23
click at [370, 551] on div "Undo" at bounding box center [362, 660] width 57 height 23
click at [366, 551] on div "Undo" at bounding box center [362, 660] width 57 height 23
click at [174, 551] on div "Eraser" at bounding box center [180, 659] width 28 height 9
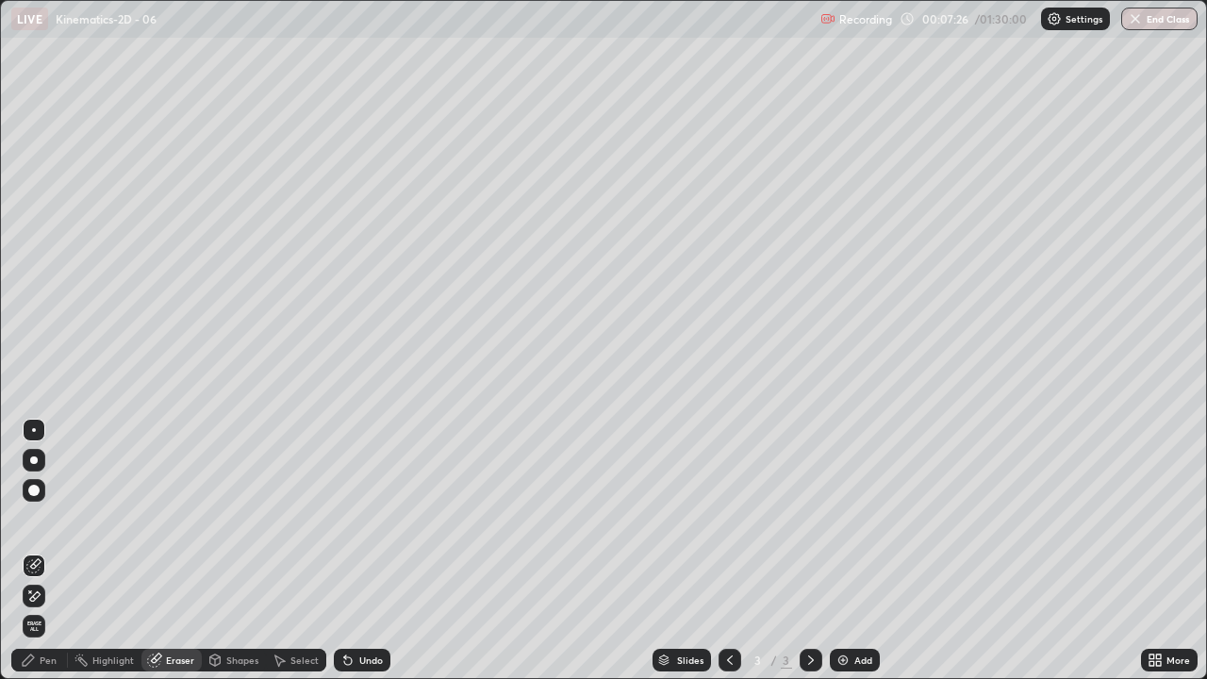
click at [28, 551] on div "Pen" at bounding box center [39, 660] width 57 height 23
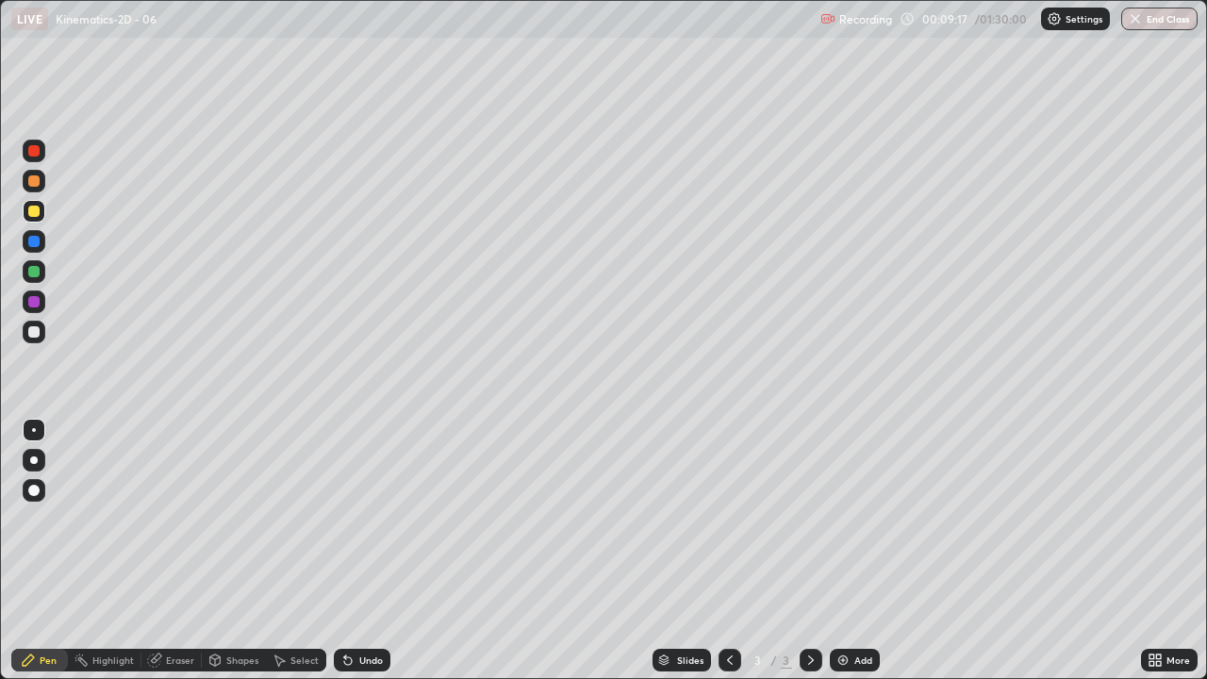
click at [38, 330] on div at bounding box center [33, 331] width 11 height 11
click at [158, 551] on icon at bounding box center [154, 660] width 12 height 12
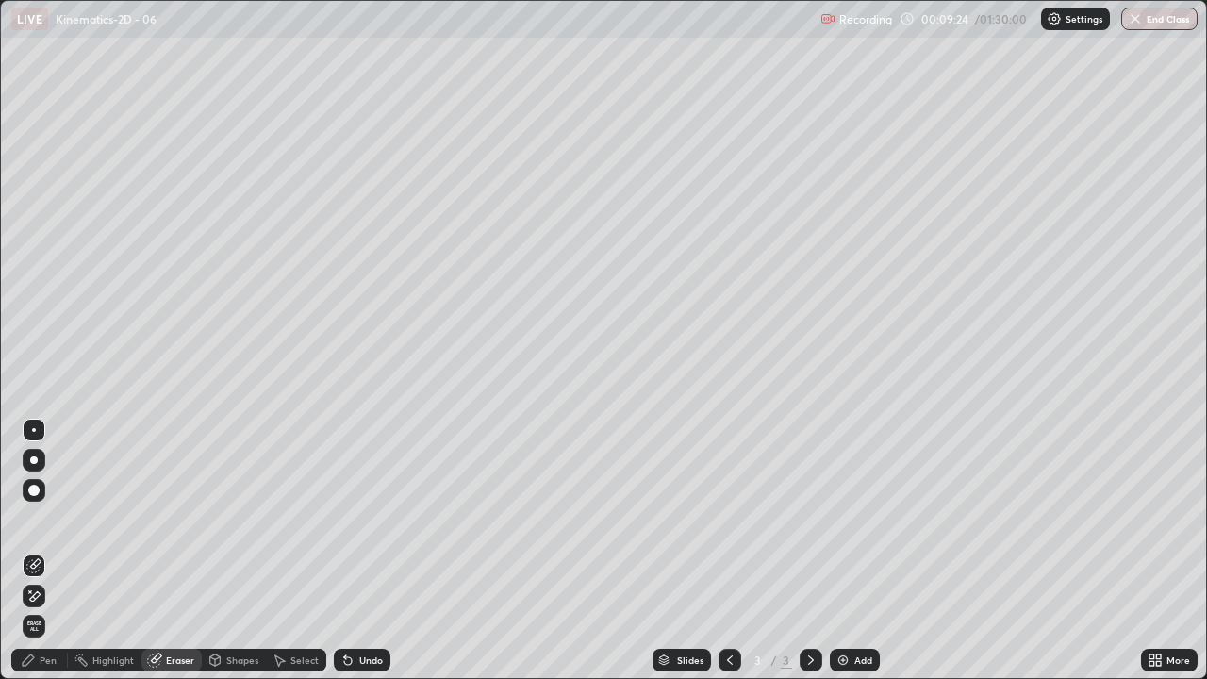
click at [30, 551] on icon at bounding box center [30, 591] width 2 height 2
click at [38, 551] on div "Pen" at bounding box center [39, 660] width 57 height 23
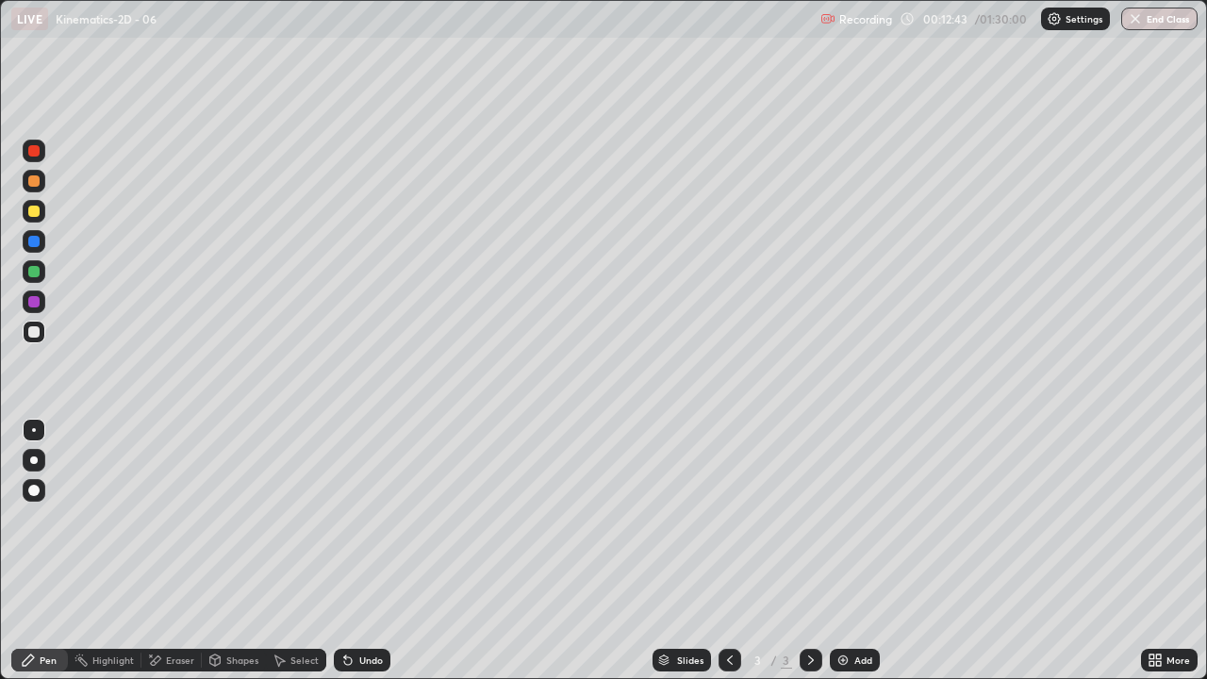
click at [29, 326] on div at bounding box center [34, 332] width 23 height 23
click at [856, 551] on div "Add" at bounding box center [855, 660] width 50 height 23
click at [235, 551] on div "Shapes" at bounding box center [242, 659] width 32 height 9
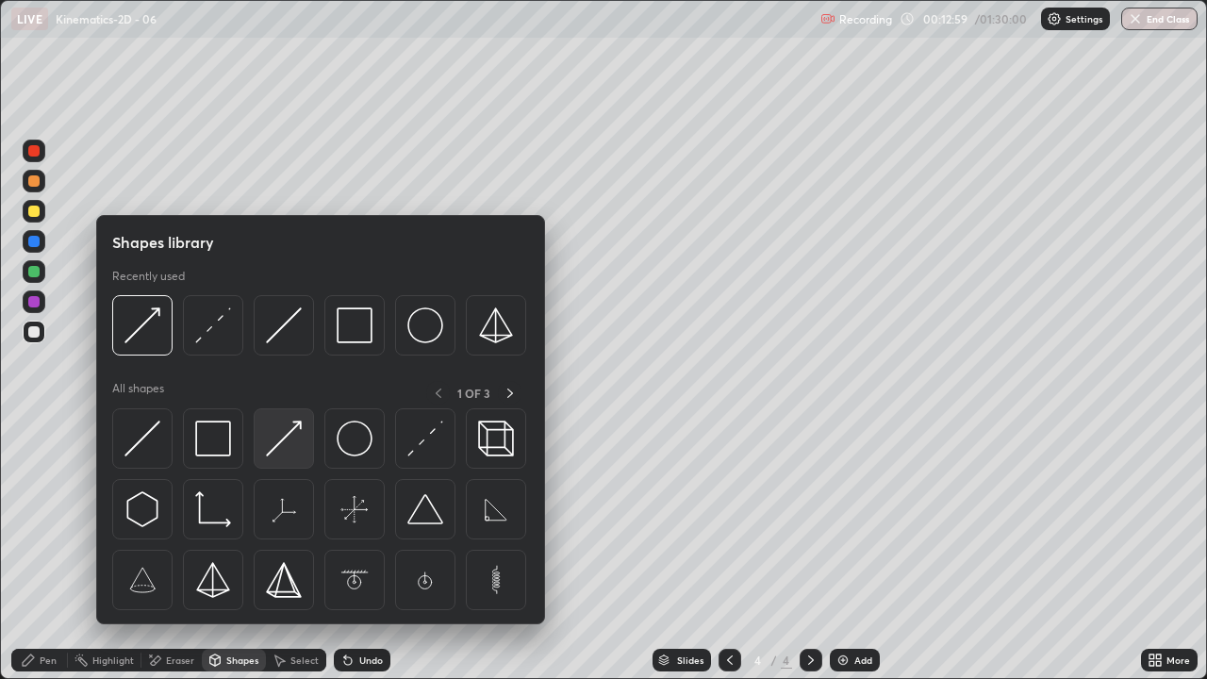
click at [294, 446] on img at bounding box center [284, 439] width 36 height 36
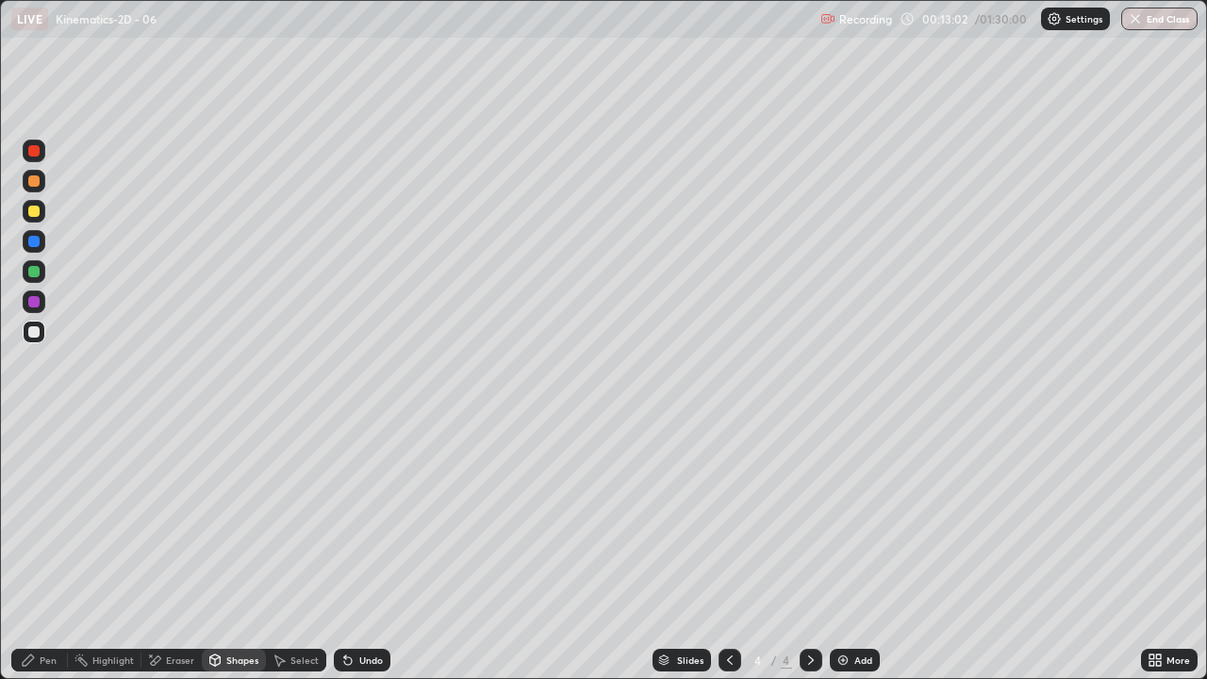
click at [41, 551] on div "Pen" at bounding box center [39, 660] width 57 height 23
click at [38, 551] on div "Pen" at bounding box center [39, 660] width 57 height 23
click at [232, 551] on div "Shapes" at bounding box center [242, 659] width 32 height 9
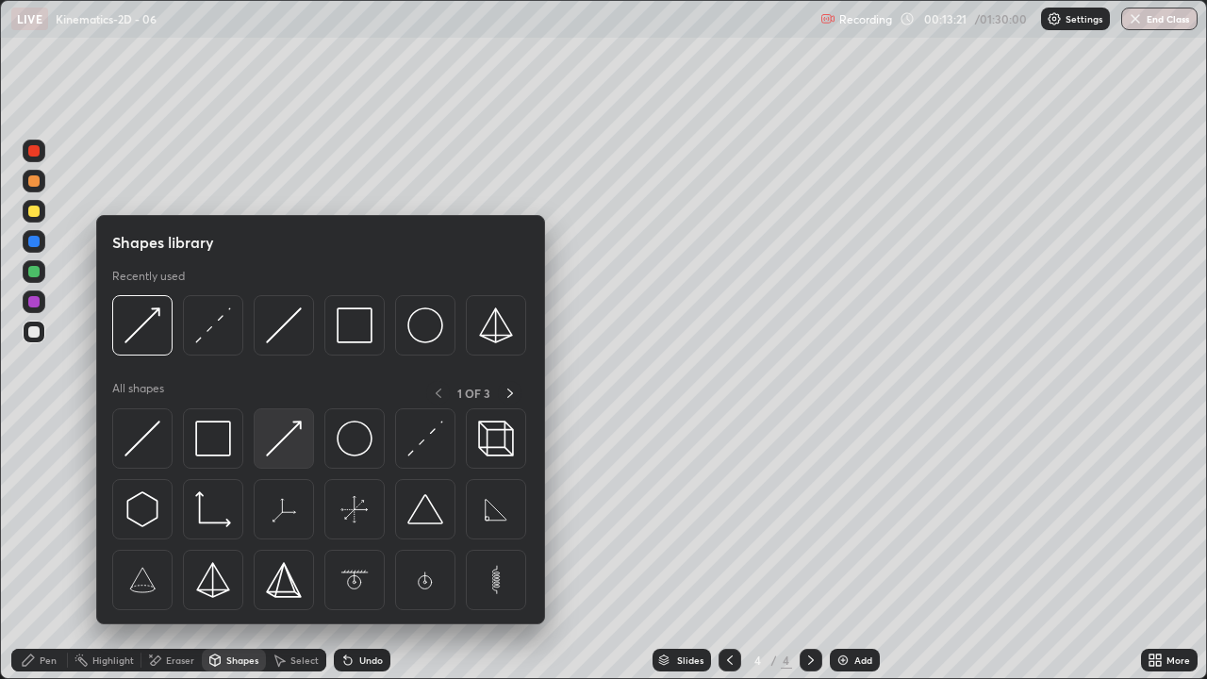
click at [286, 443] on img at bounding box center [284, 439] width 36 height 36
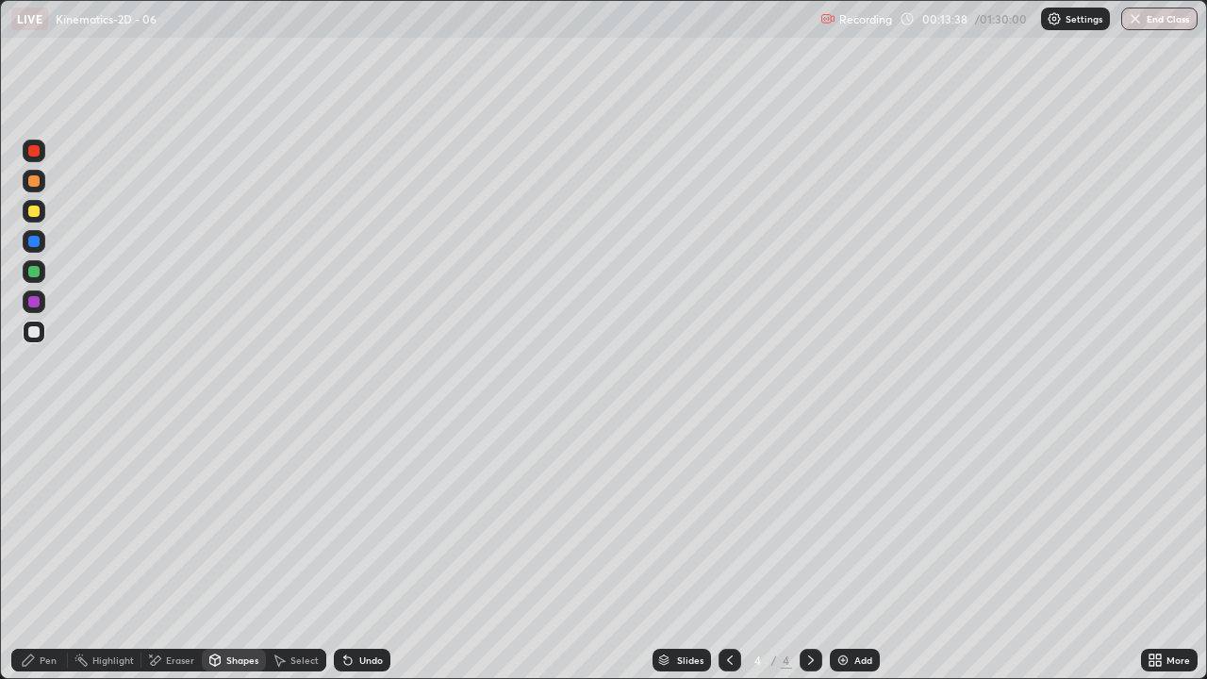
click at [34, 551] on div "Pen" at bounding box center [39, 660] width 57 height 23
click at [35, 332] on div at bounding box center [33, 331] width 11 height 11
click at [361, 551] on div "Undo" at bounding box center [371, 659] width 24 height 9
click at [366, 551] on div "Undo" at bounding box center [371, 659] width 24 height 9
click at [371, 551] on div "Undo" at bounding box center [371, 659] width 24 height 9
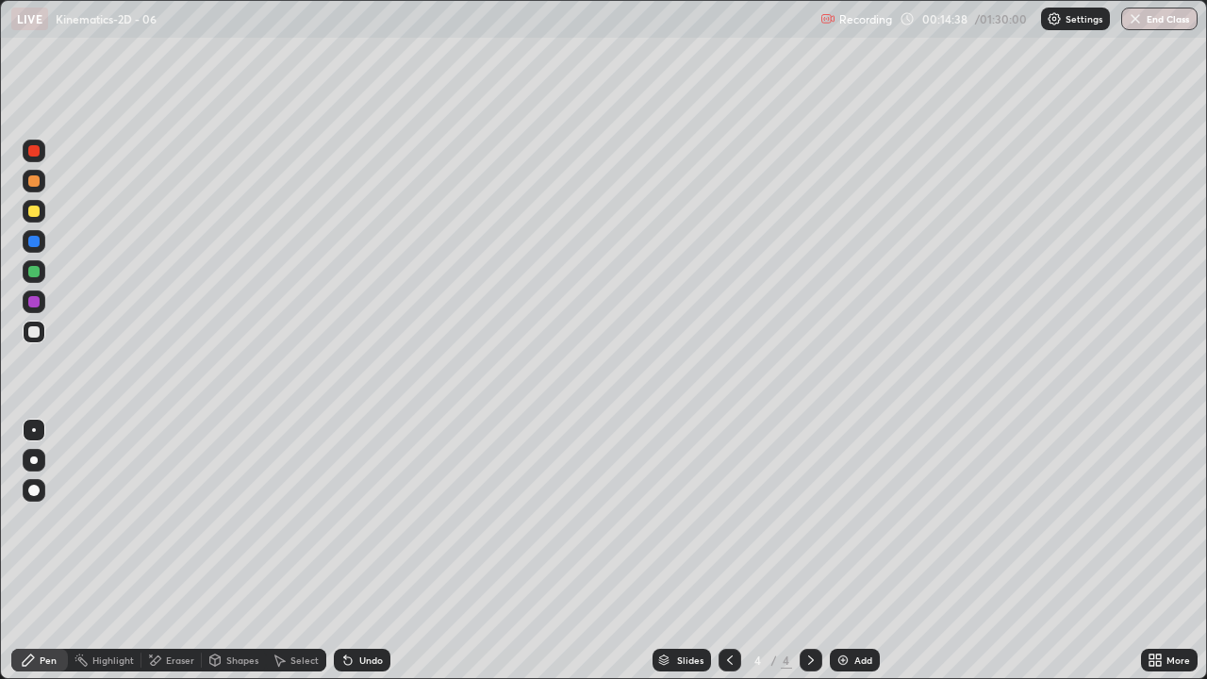
click at [367, 551] on div "Undo" at bounding box center [371, 659] width 24 height 9
click at [366, 551] on div "Undo" at bounding box center [371, 659] width 24 height 9
click at [239, 551] on div "Shapes" at bounding box center [234, 660] width 64 height 23
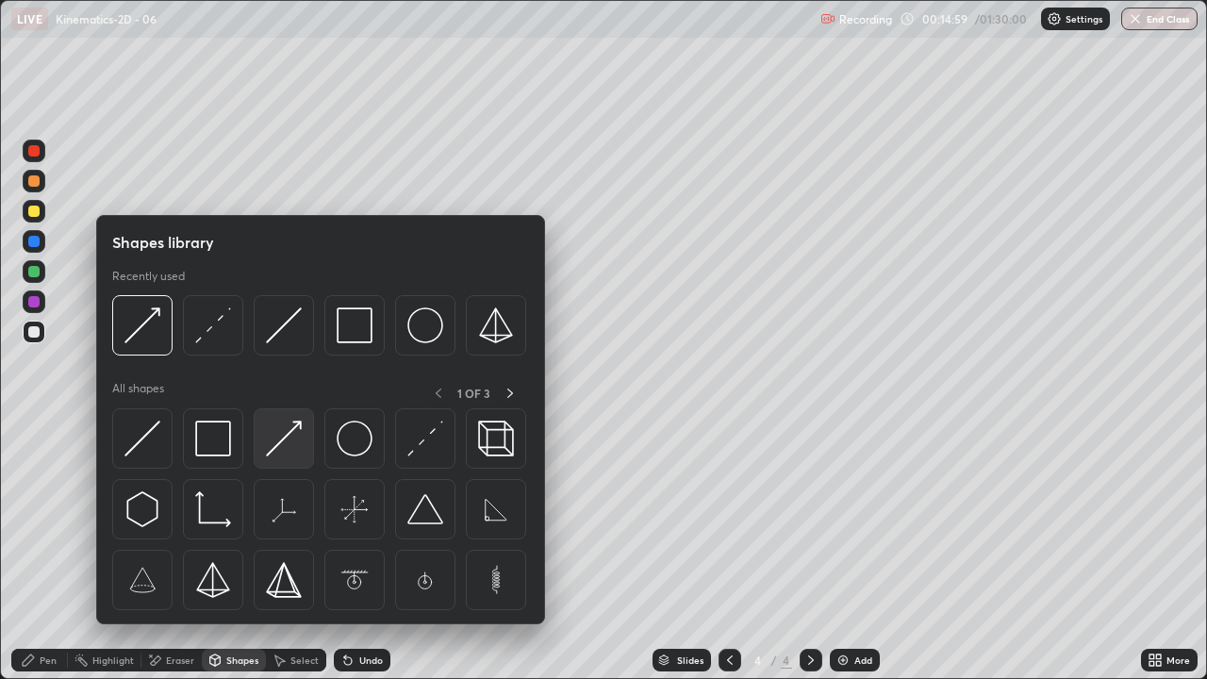
click at [280, 443] on img at bounding box center [284, 439] width 36 height 36
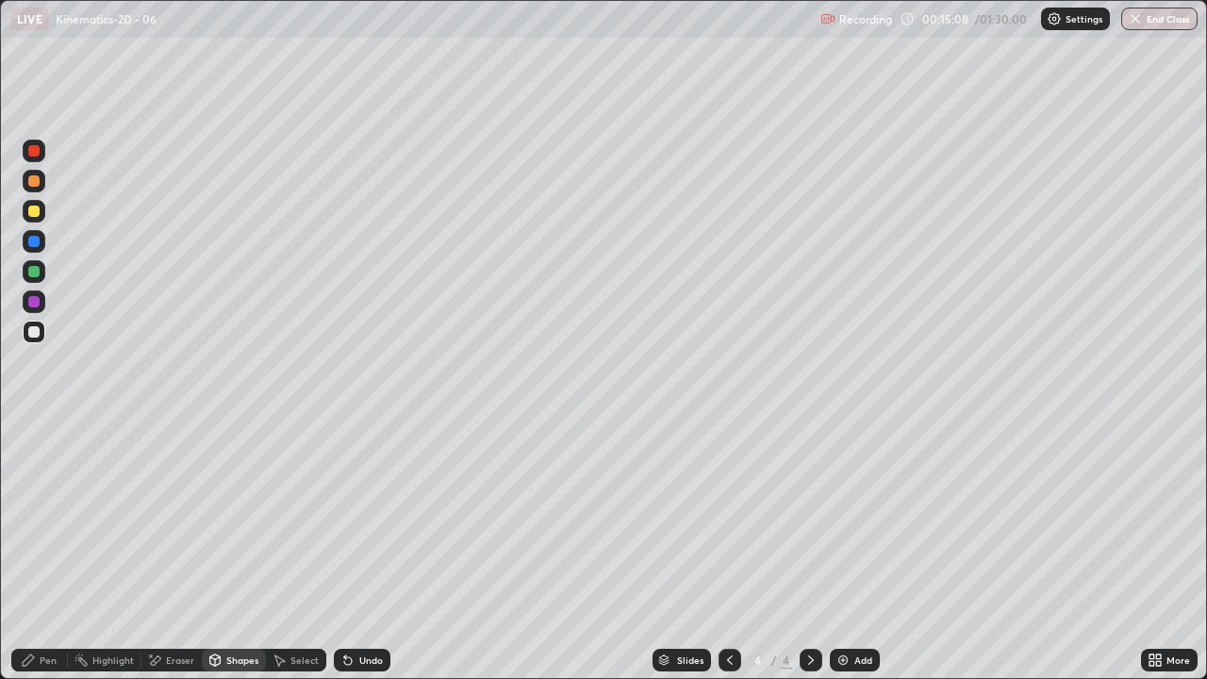
click at [356, 551] on div "Undo" at bounding box center [362, 660] width 57 height 23
click at [38, 551] on div "Pen" at bounding box center [39, 660] width 57 height 23
click at [228, 551] on div "Shapes" at bounding box center [234, 660] width 64 height 23
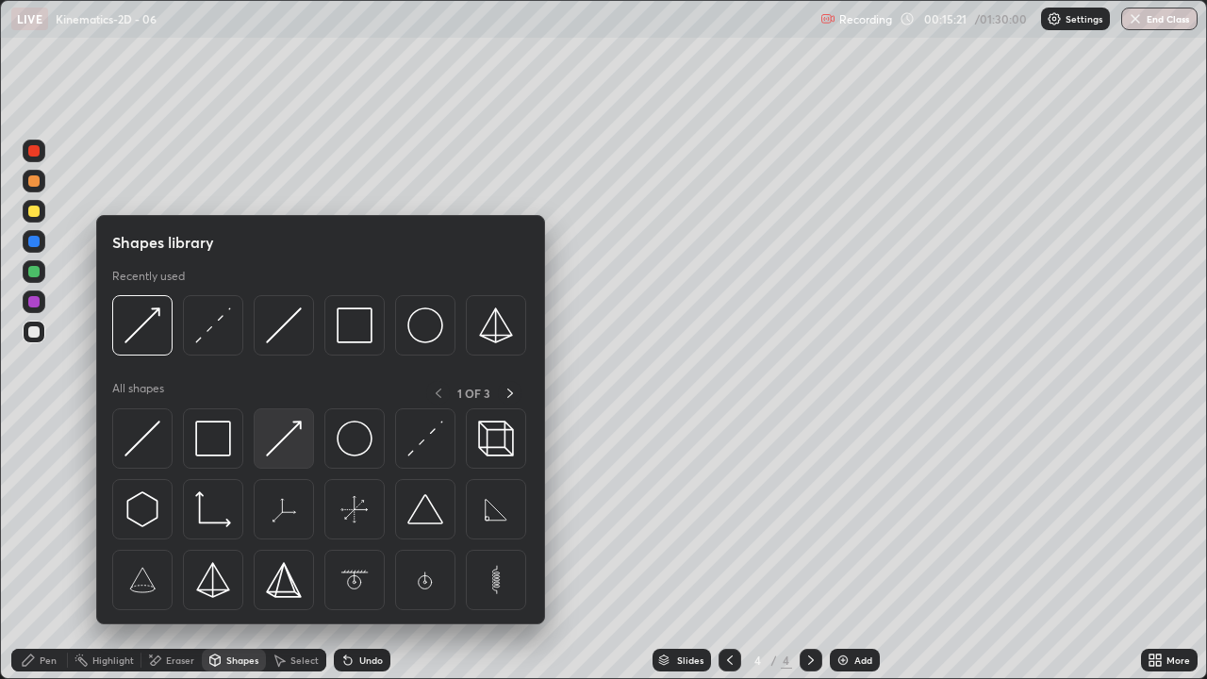
click at [287, 437] on img at bounding box center [284, 439] width 36 height 36
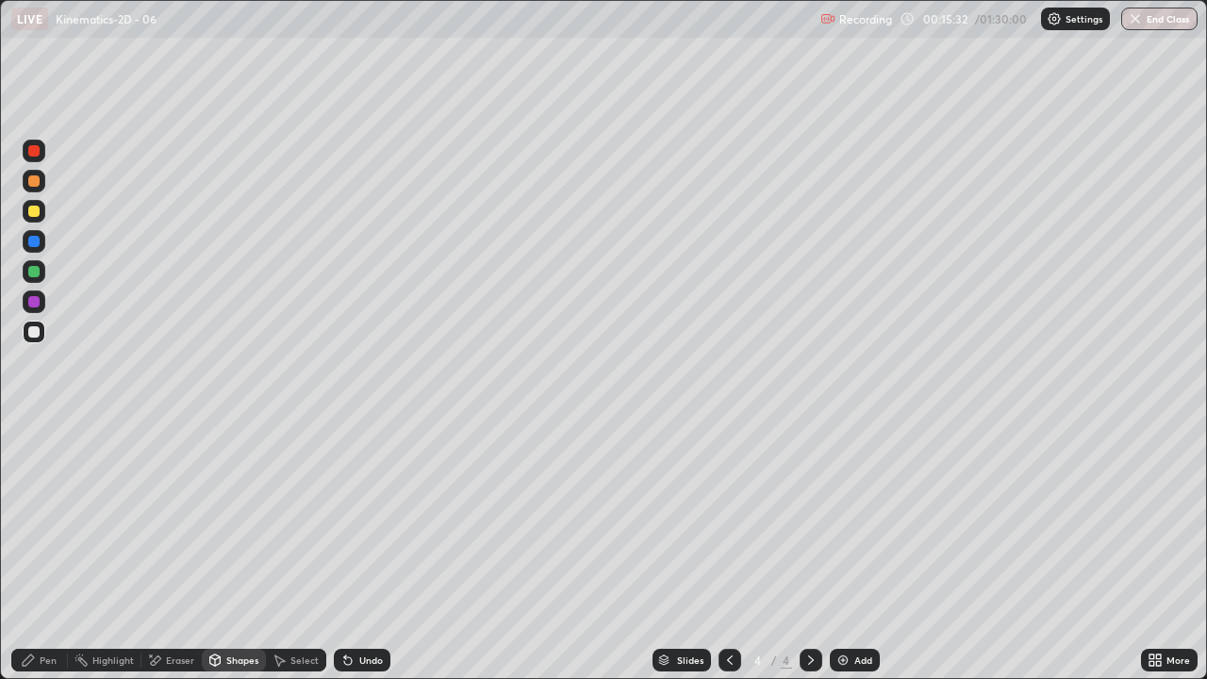
click at [158, 551] on div "Eraser" at bounding box center [171, 660] width 60 height 23
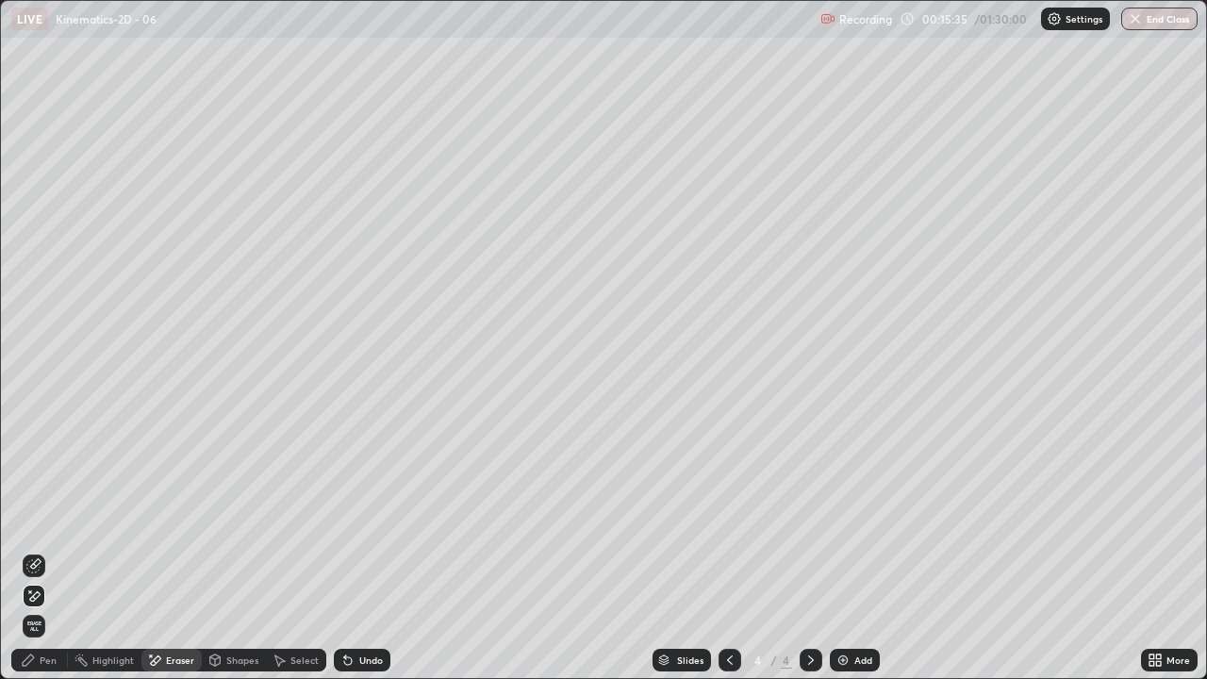
click at [35, 551] on div "Pen" at bounding box center [39, 660] width 57 height 23
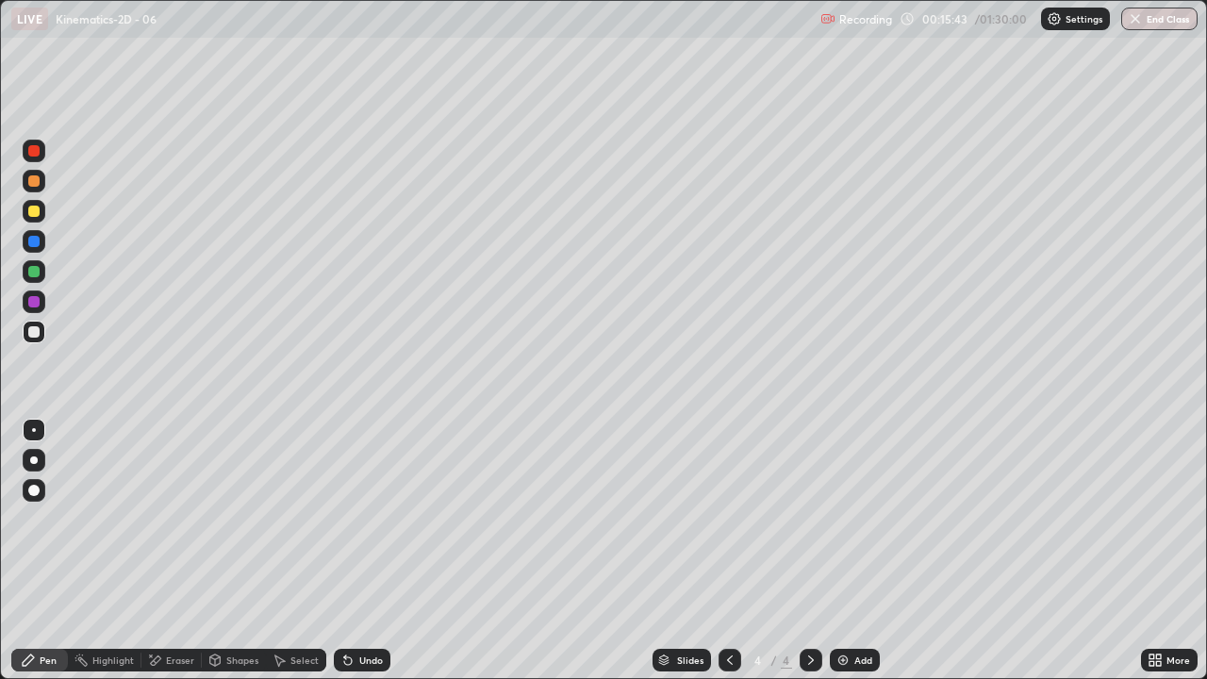
click at [230, 551] on div "Shapes" at bounding box center [242, 659] width 32 height 9
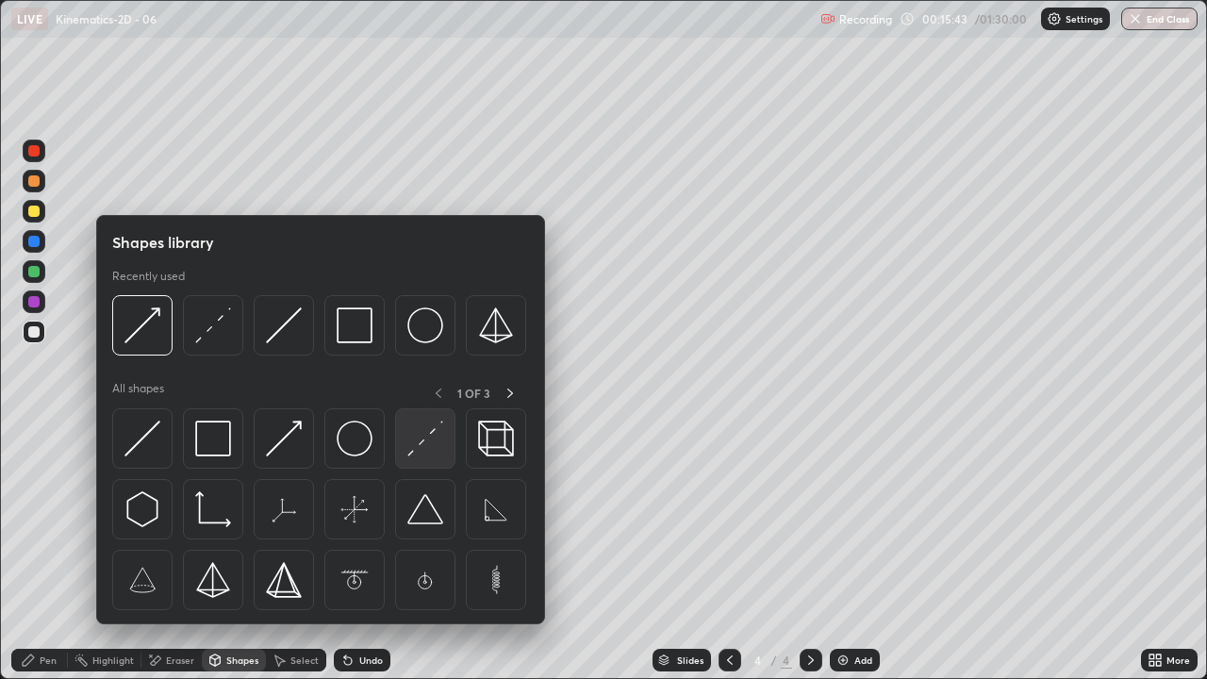
click at [421, 430] on img at bounding box center [425, 439] width 36 height 36
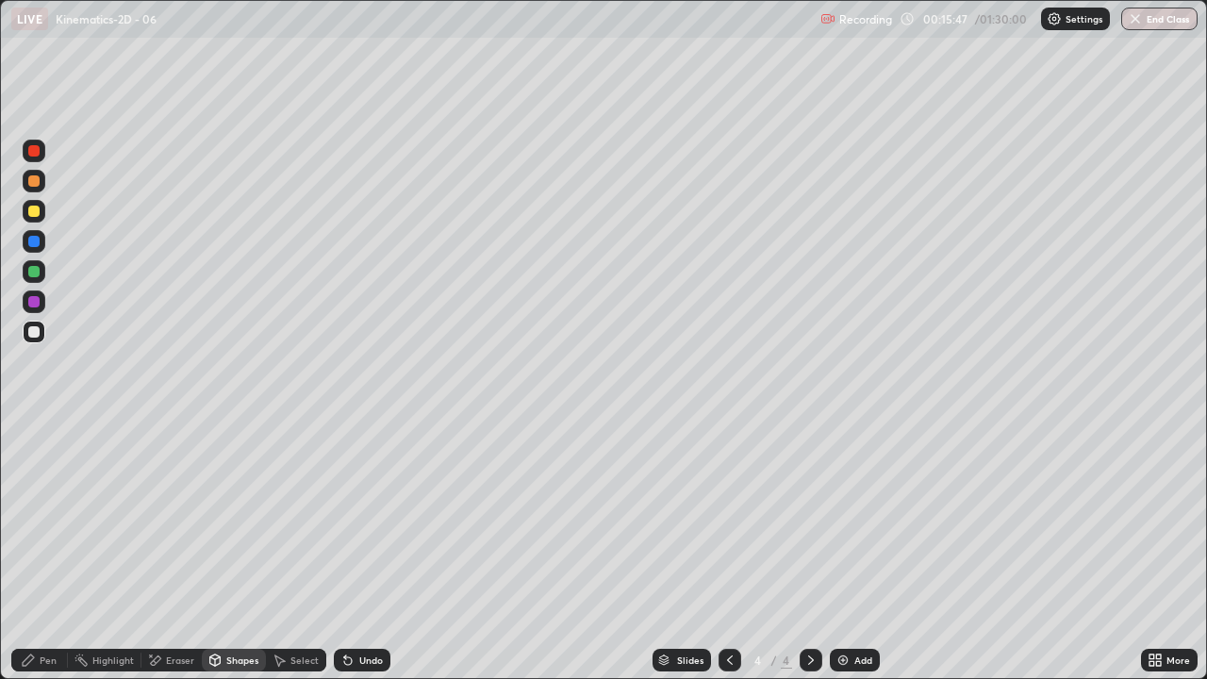
click at [227, 551] on div "Shapes" at bounding box center [234, 660] width 64 height 23
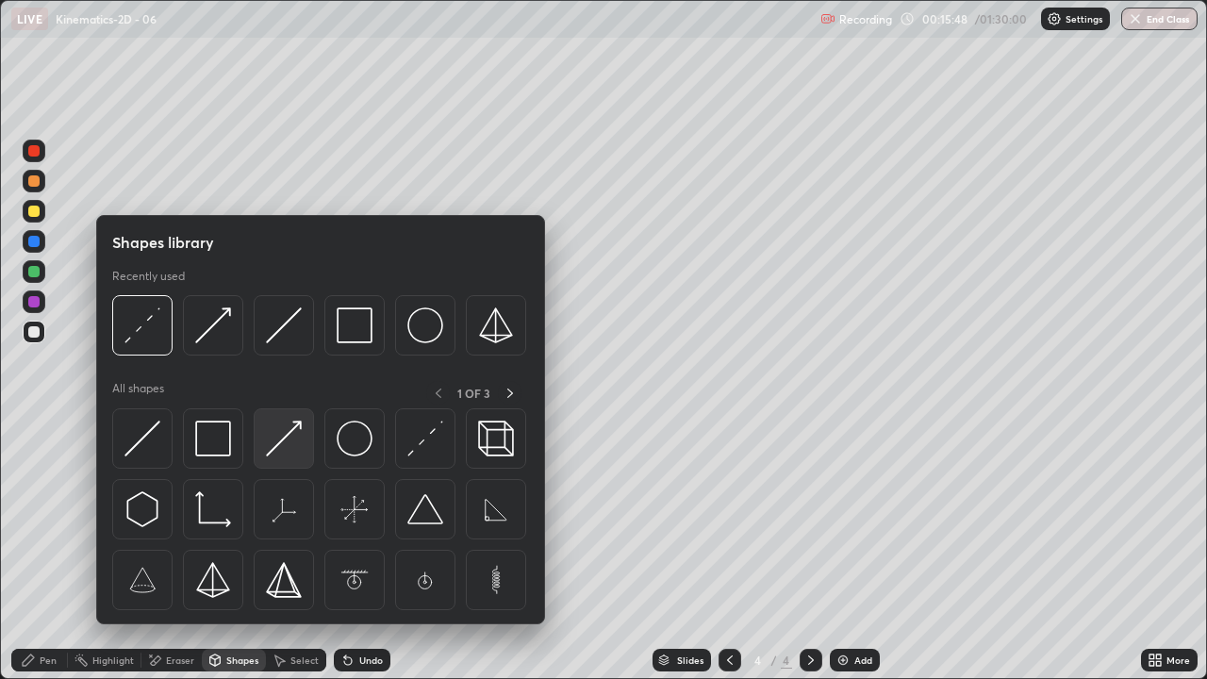
click at [299, 434] on img at bounding box center [284, 439] width 36 height 36
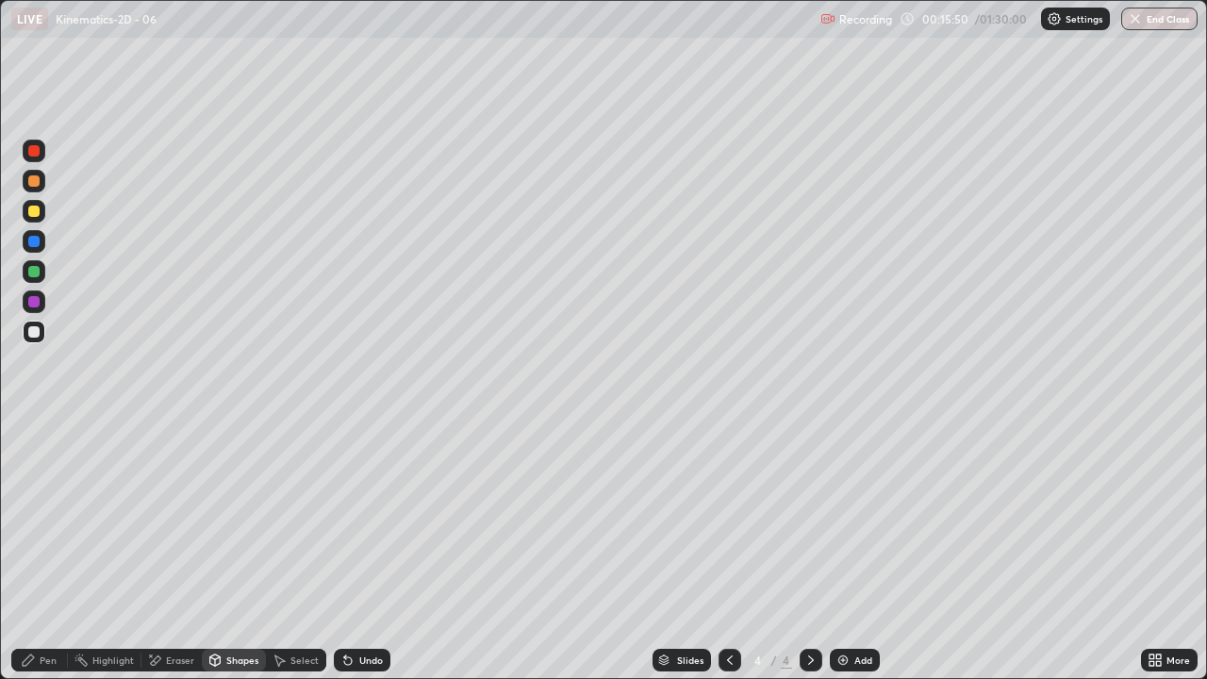
click at [32, 551] on icon at bounding box center [28, 659] width 15 height 15
click at [854, 551] on div "Add" at bounding box center [863, 659] width 18 height 9
click at [233, 551] on div "Shapes" at bounding box center [242, 659] width 32 height 9
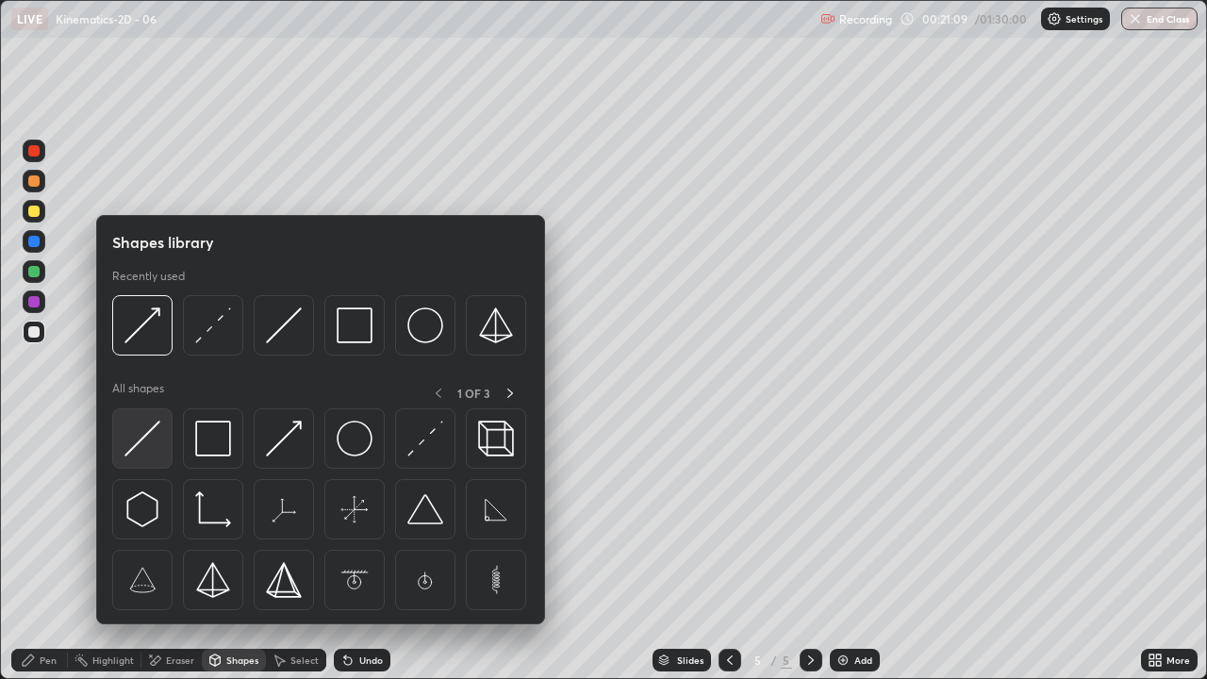
click at [156, 435] on img at bounding box center [142, 439] width 36 height 36
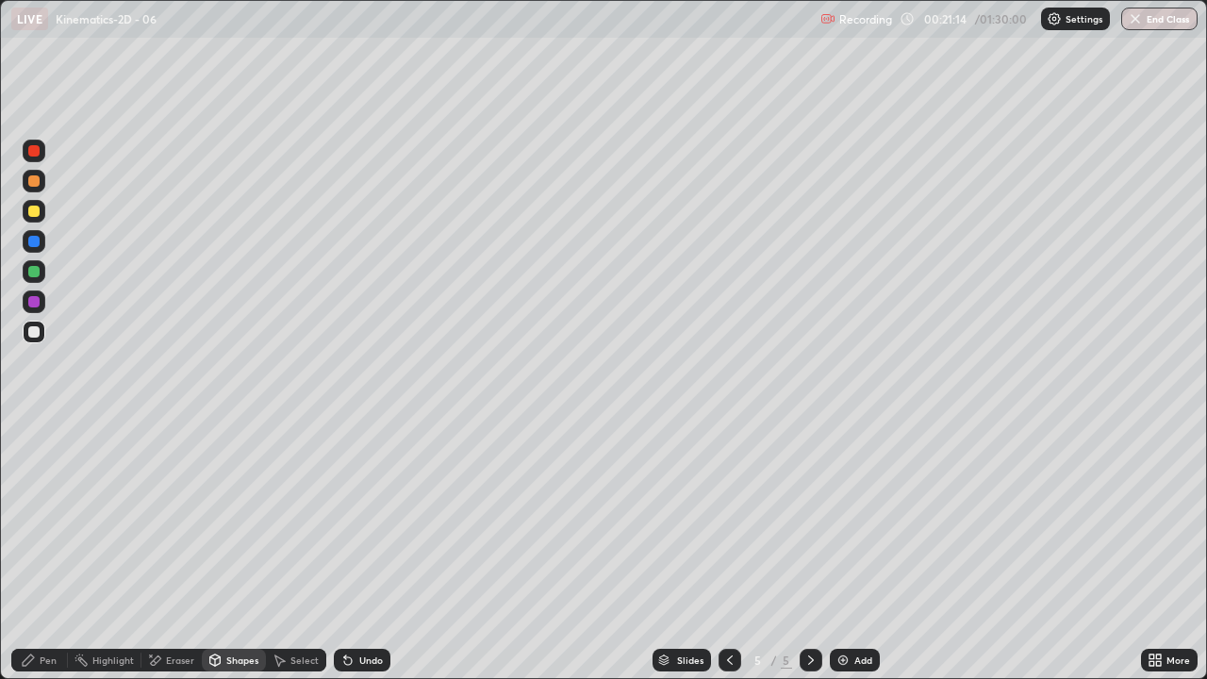
click at [47, 551] on div "Pen" at bounding box center [48, 659] width 17 height 9
click at [239, 551] on div "Shapes" at bounding box center [234, 660] width 64 height 23
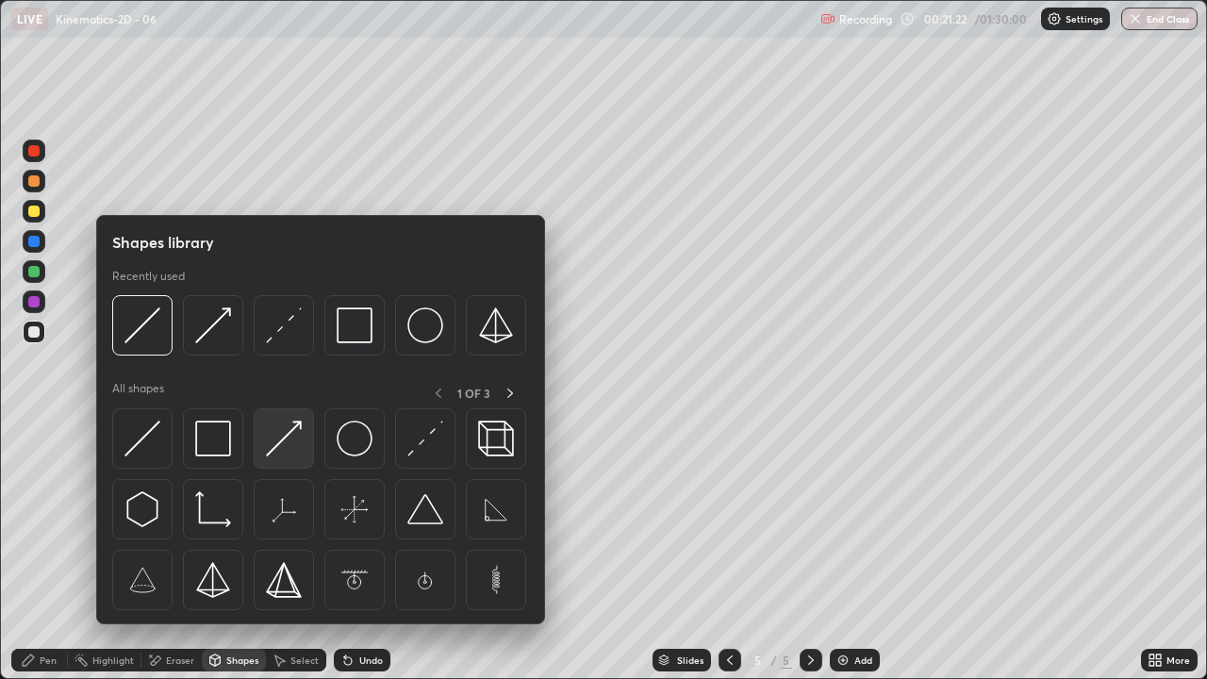
click at [289, 435] on img at bounding box center [284, 439] width 36 height 36
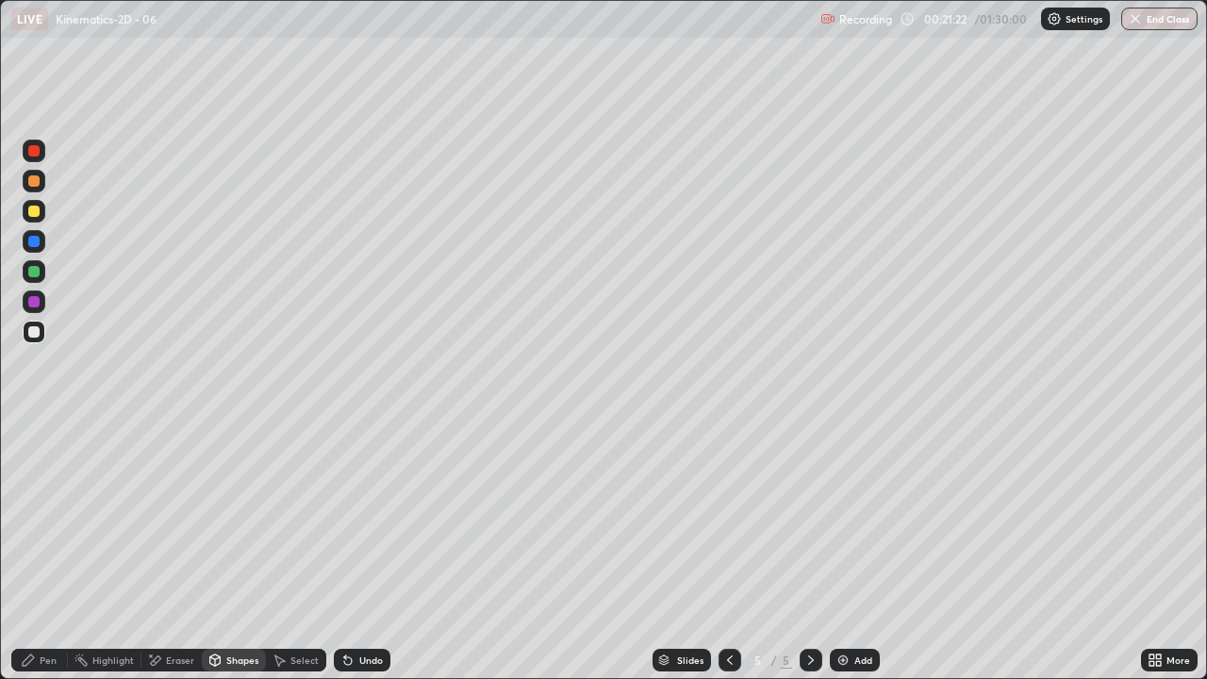
click at [230, 551] on div "Shapes" at bounding box center [234, 660] width 64 height 23
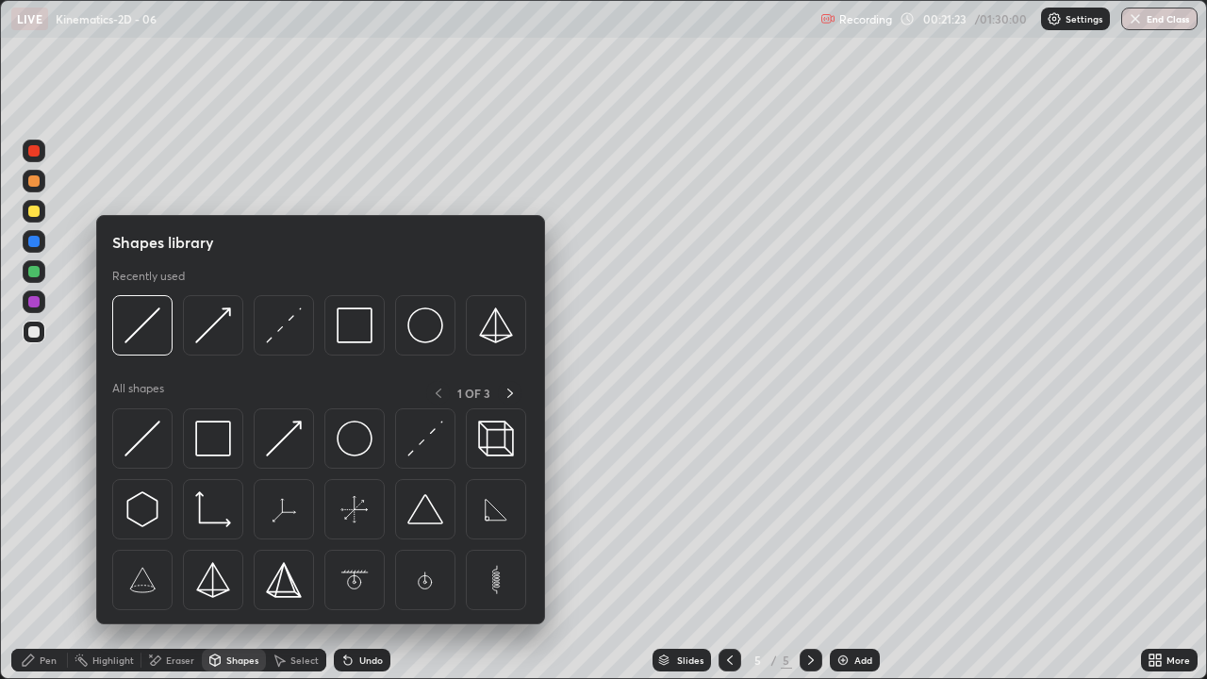
click at [428, 443] on img at bounding box center [425, 439] width 36 height 36
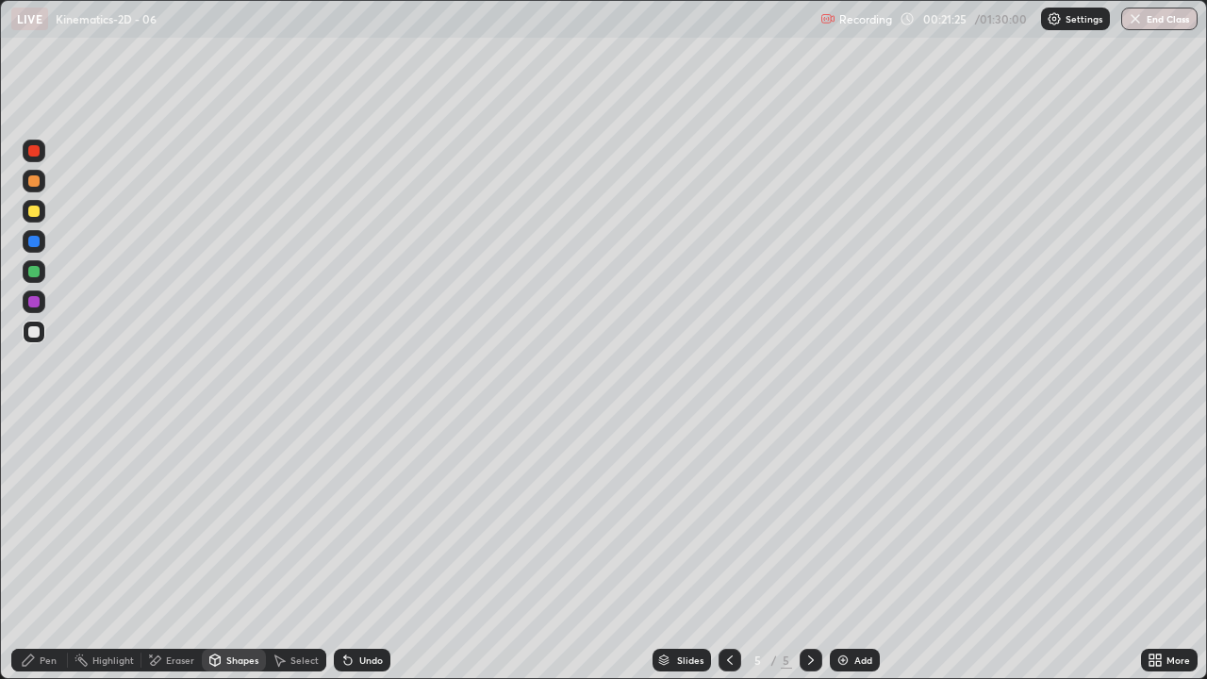
click at [238, 551] on div "Shapes" at bounding box center [242, 659] width 32 height 9
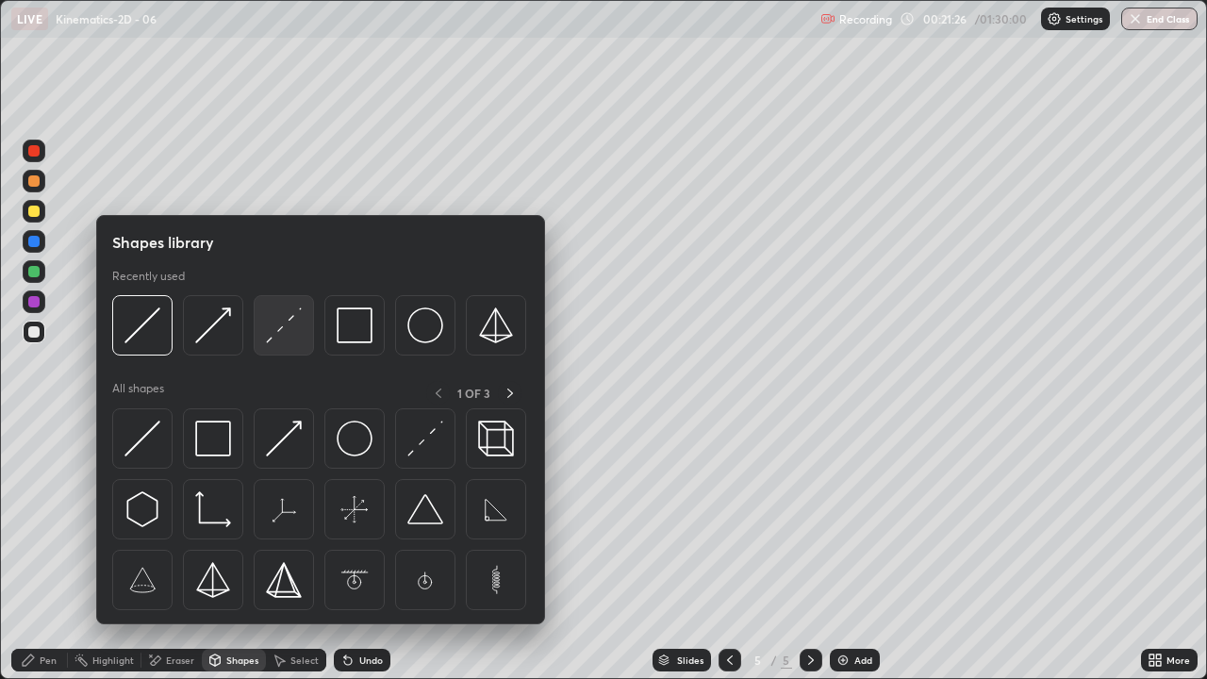
click at [285, 332] on img at bounding box center [284, 325] width 36 height 36
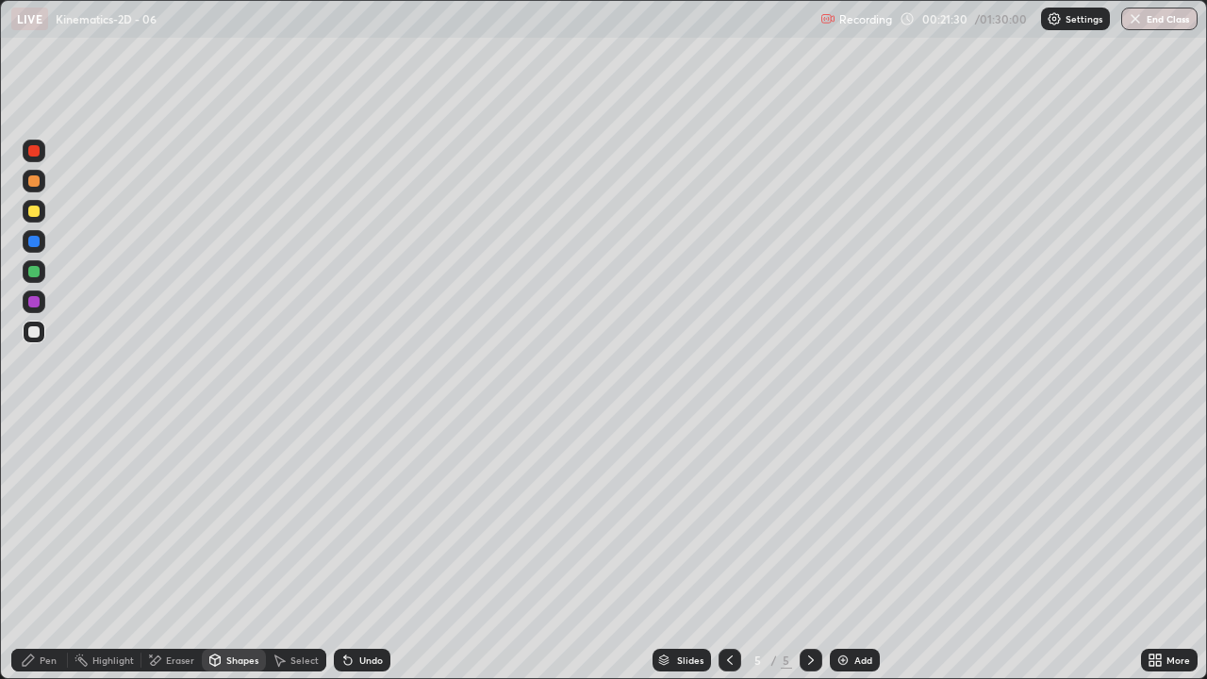
click at [37, 551] on div "Pen" at bounding box center [39, 660] width 57 height 23
click at [234, 551] on div "Shapes" at bounding box center [234, 660] width 64 height 23
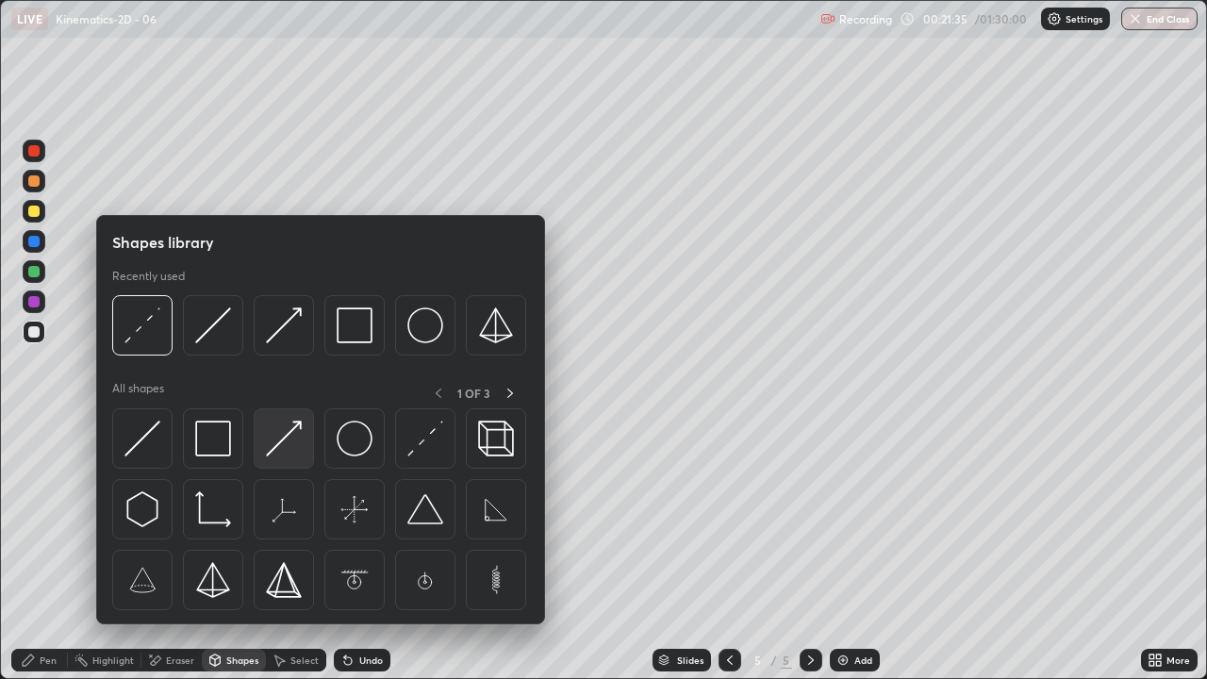
click at [283, 431] on img at bounding box center [284, 439] width 36 height 36
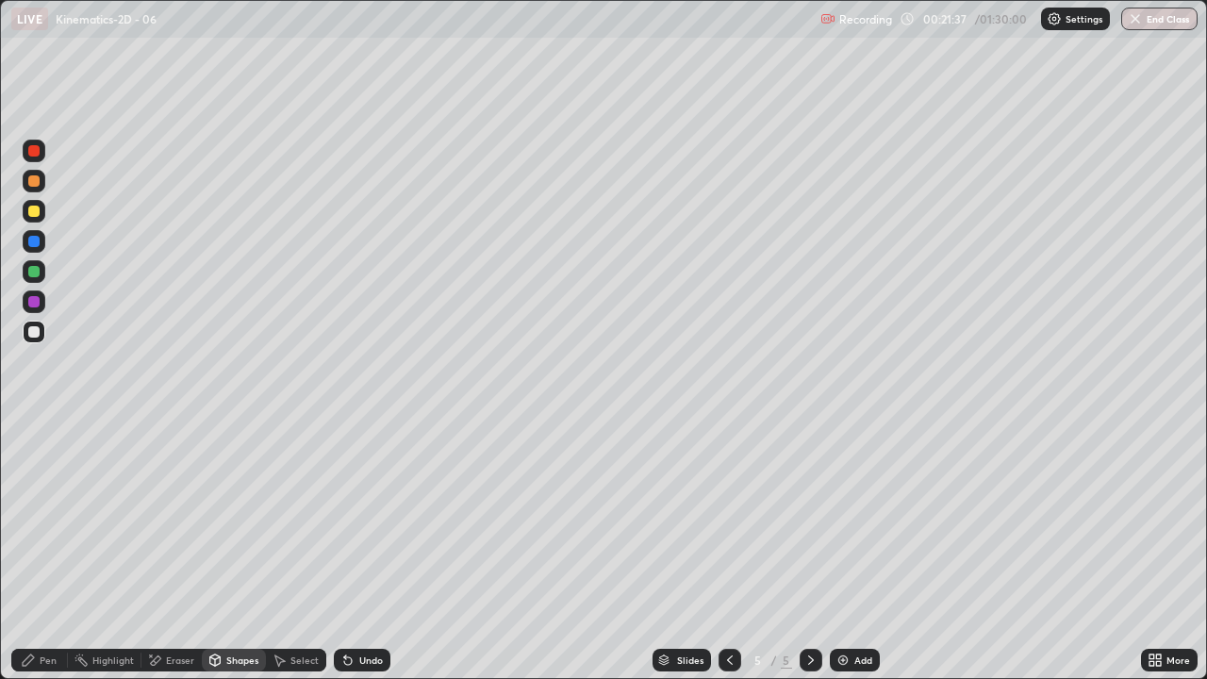
click at [31, 551] on icon at bounding box center [28, 659] width 15 height 15
click at [237, 551] on div "Shapes" at bounding box center [234, 660] width 64 height 23
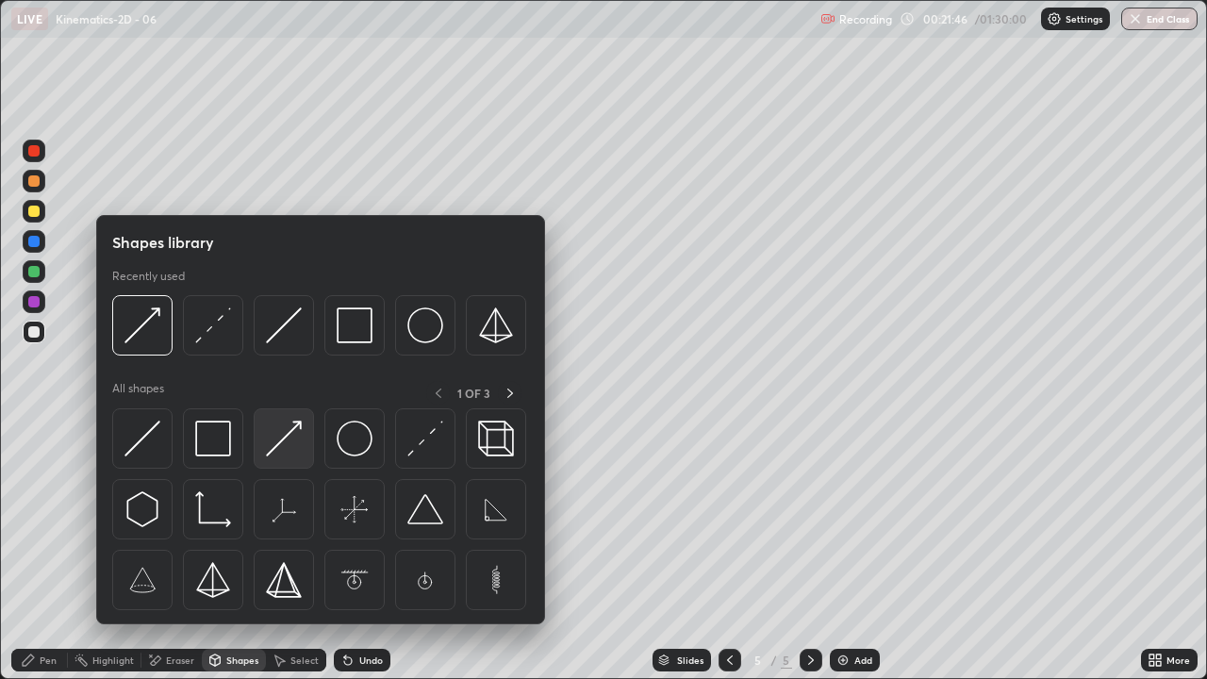
click at [273, 440] on img at bounding box center [284, 439] width 36 height 36
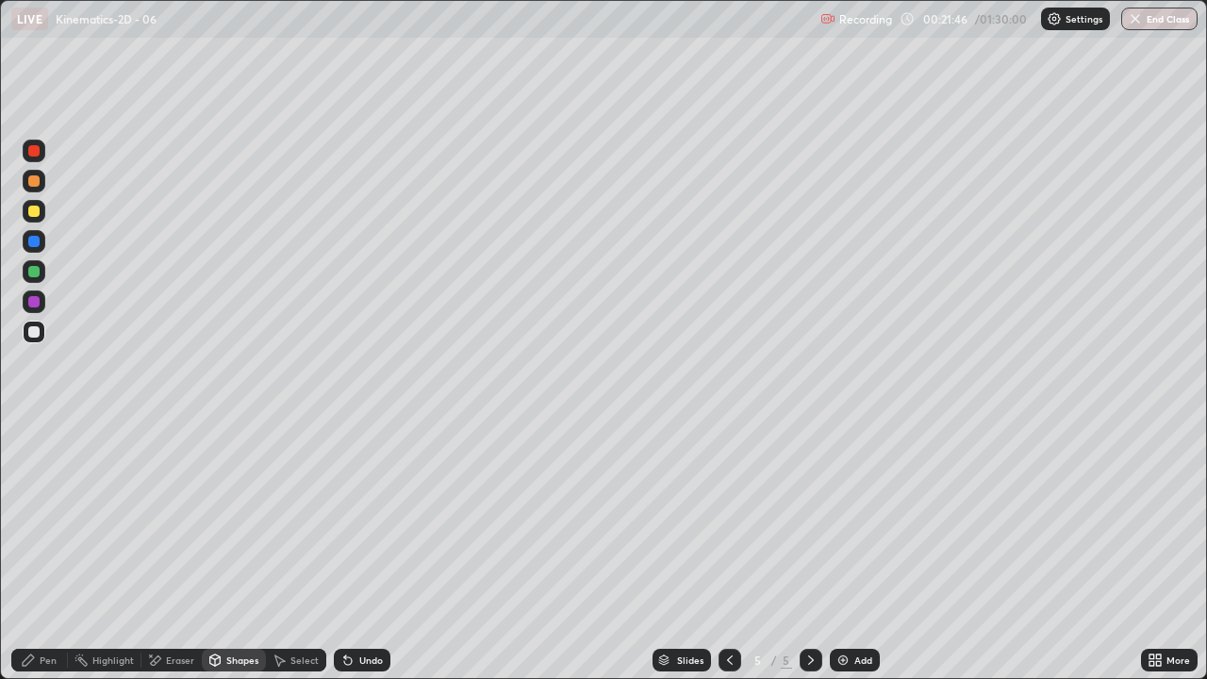
click at [30, 301] on div at bounding box center [33, 301] width 11 height 11
click at [22, 551] on icon at bounding box center [28, 659] width 15 height 15
click at [238, 551] on div "Shapes" at bounding box center [234, 660] width 64 height 23
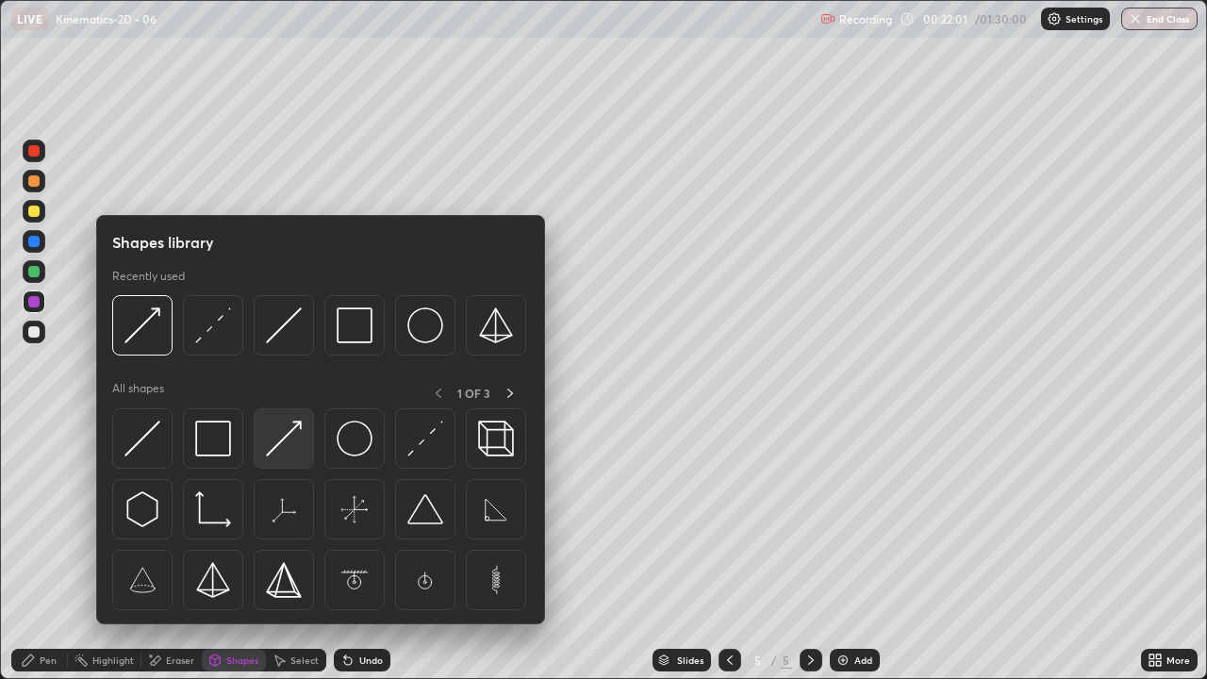
click at [278, 436] on img at bounding box center [284, 439] width 36 height 36
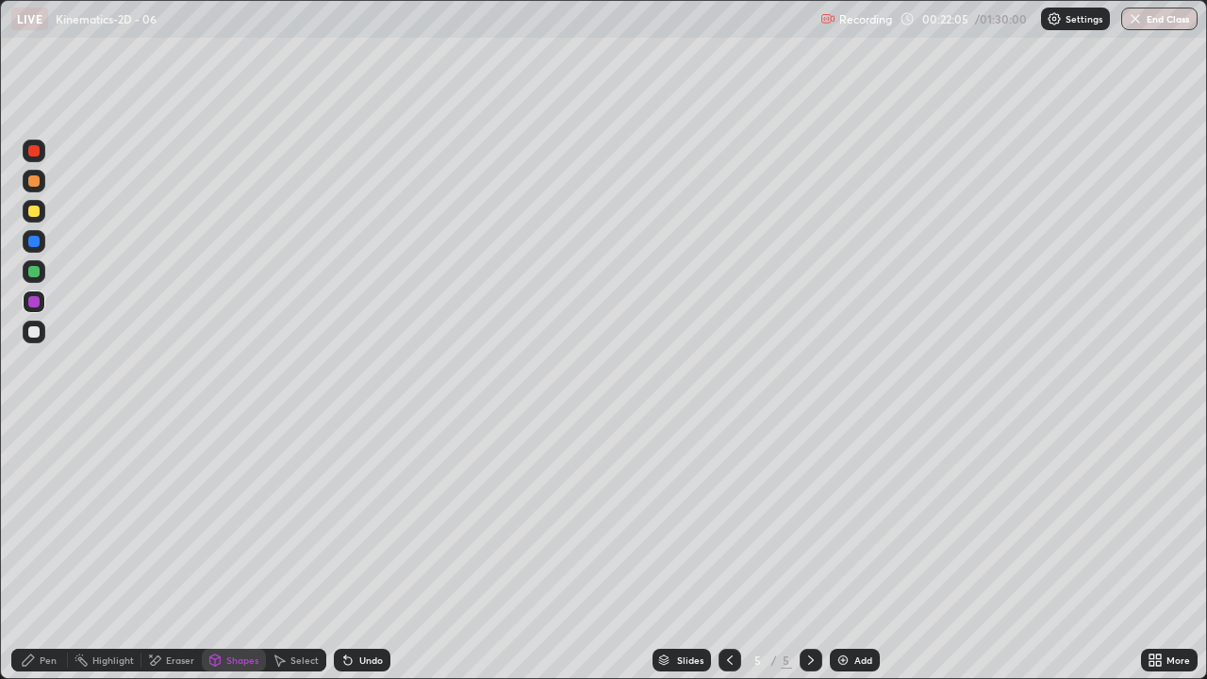
click at [40, 551] on div "Pen" at bounding box center [48, 659] width 17 height 9
click at [32, 332] on div at bounding box center [33, 331] width 11 height 11
click at [41, 551] on div "Pen" at bounding box center [39, 660] width 57 height 23
click at [37, 208] on div at bounding box center [33, 211] width 11 height 11
click at [227, 551] on div "Shapes" at bounding box center [242, 659] width 32 height 9
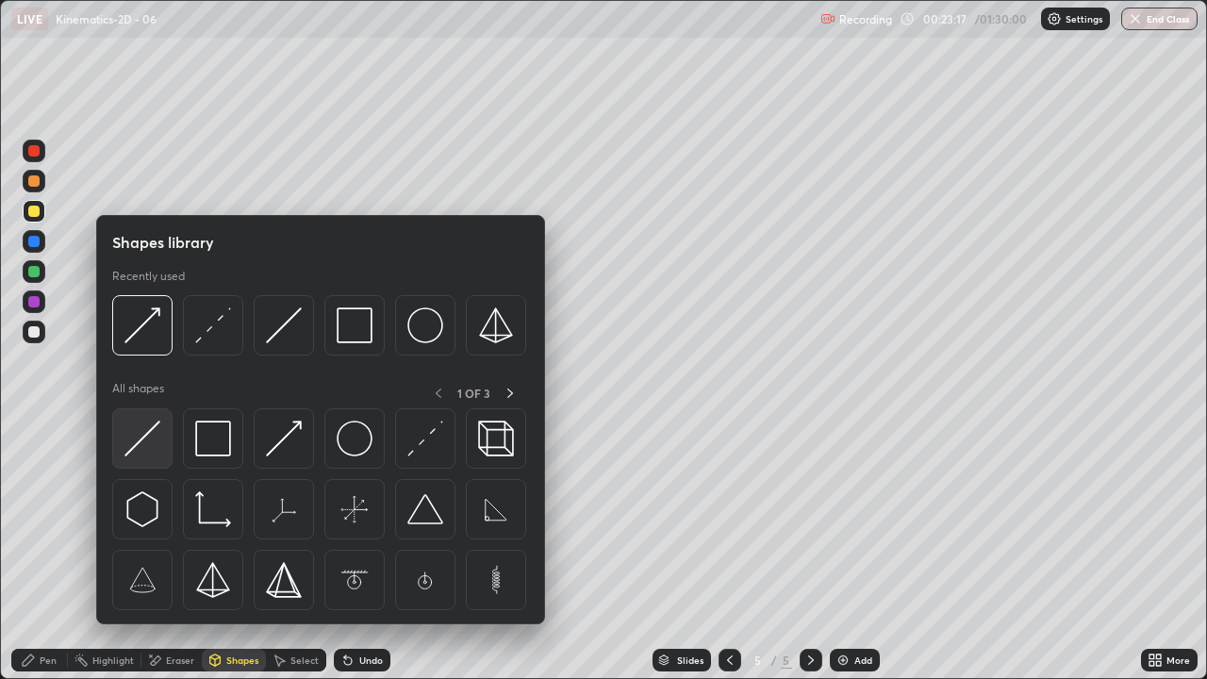
click at [149, 434] on img at bounding box center [142, 439] width 36 height 36
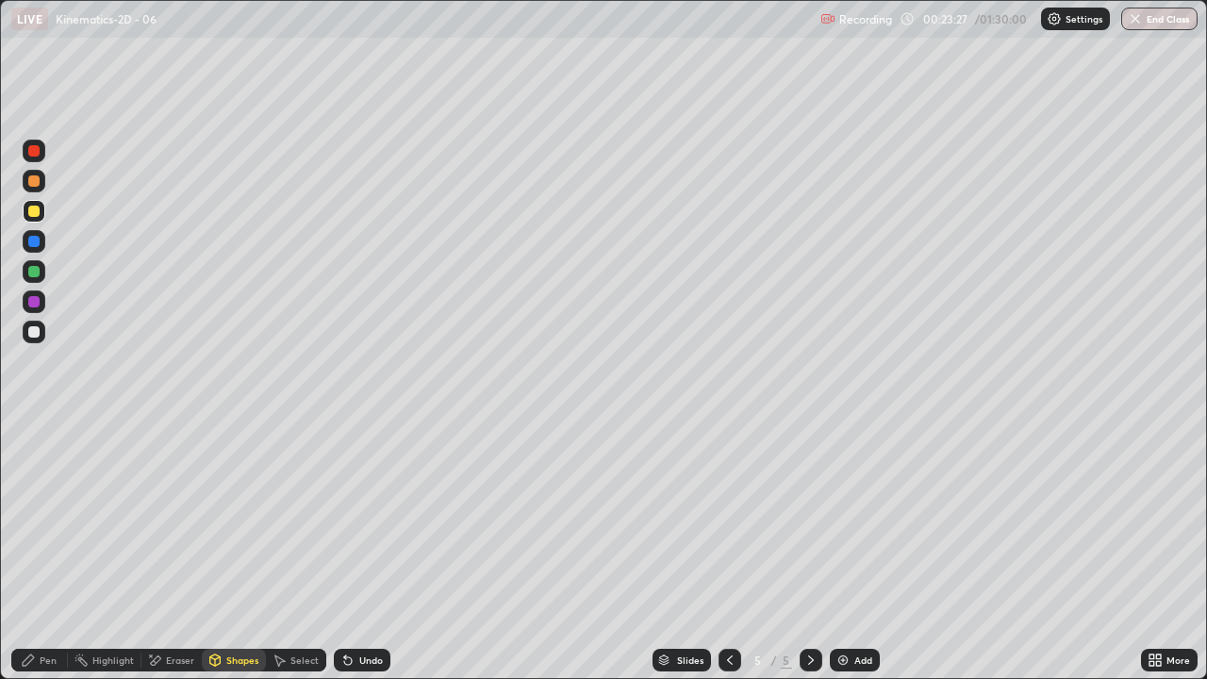
click at [227, 551] on div "Shapes" at bounding box center [234, 660] width 64 height 23
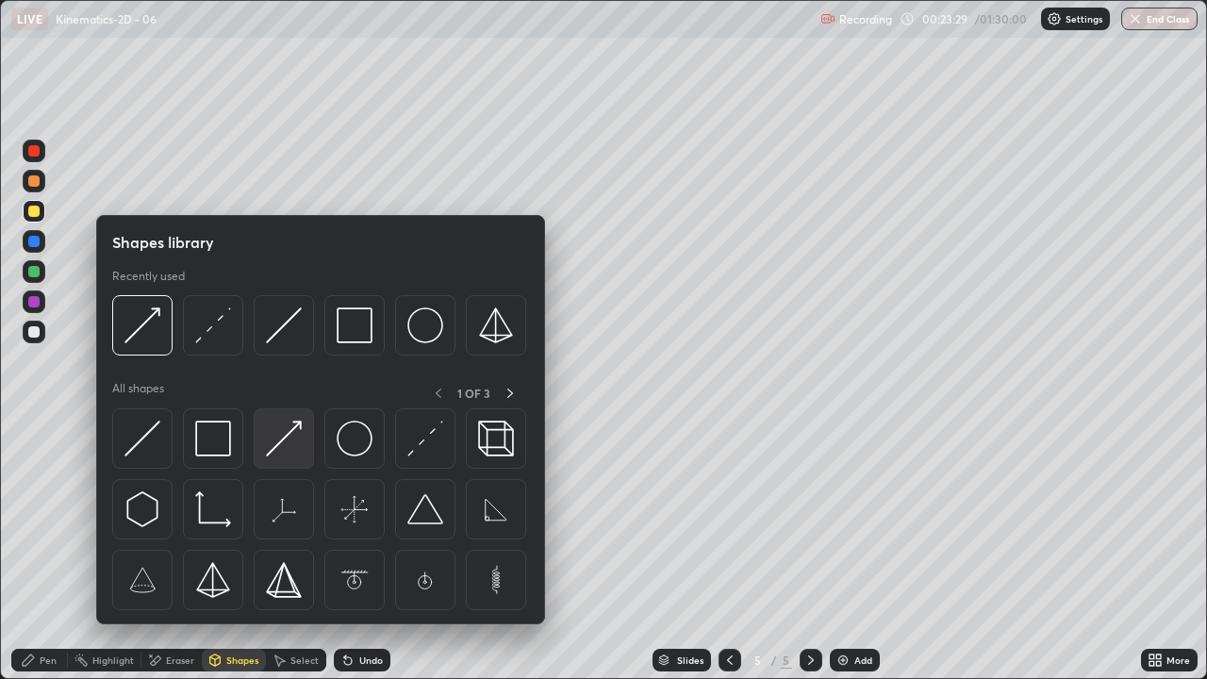
click at [278, 443] on img at bounding box center [284, 439] width 36 height 36
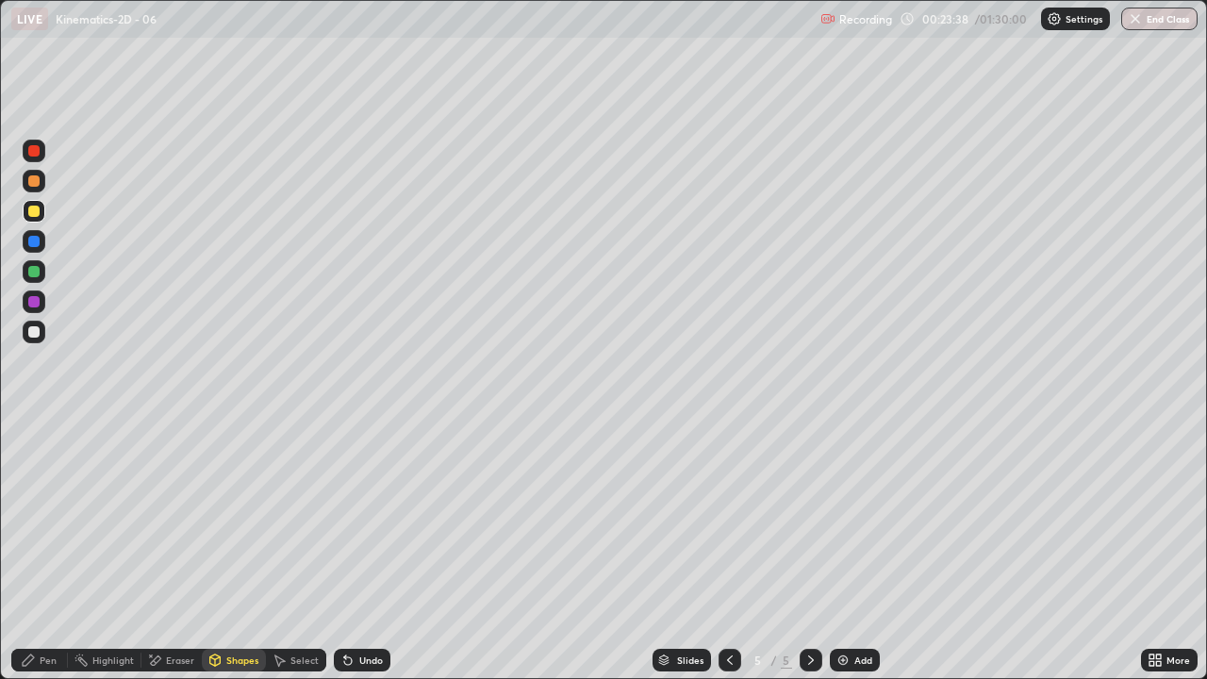
click at [37, 551] on div "Pen" at bounding box center [39, 660] width 57 height 23
click at [225, 551] on div "Shapes" at bounding box center [234, 660] width 64 height 23
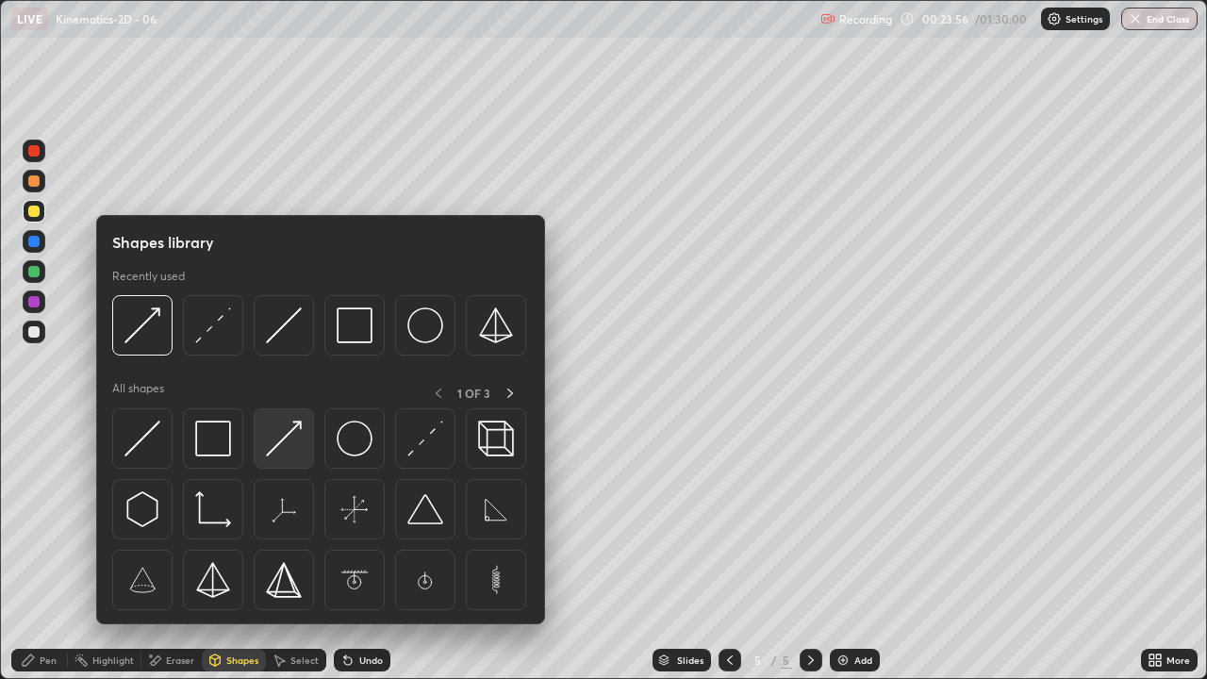
click at [273, 440] on img at bounding box center [284, 439] width 36 height 36
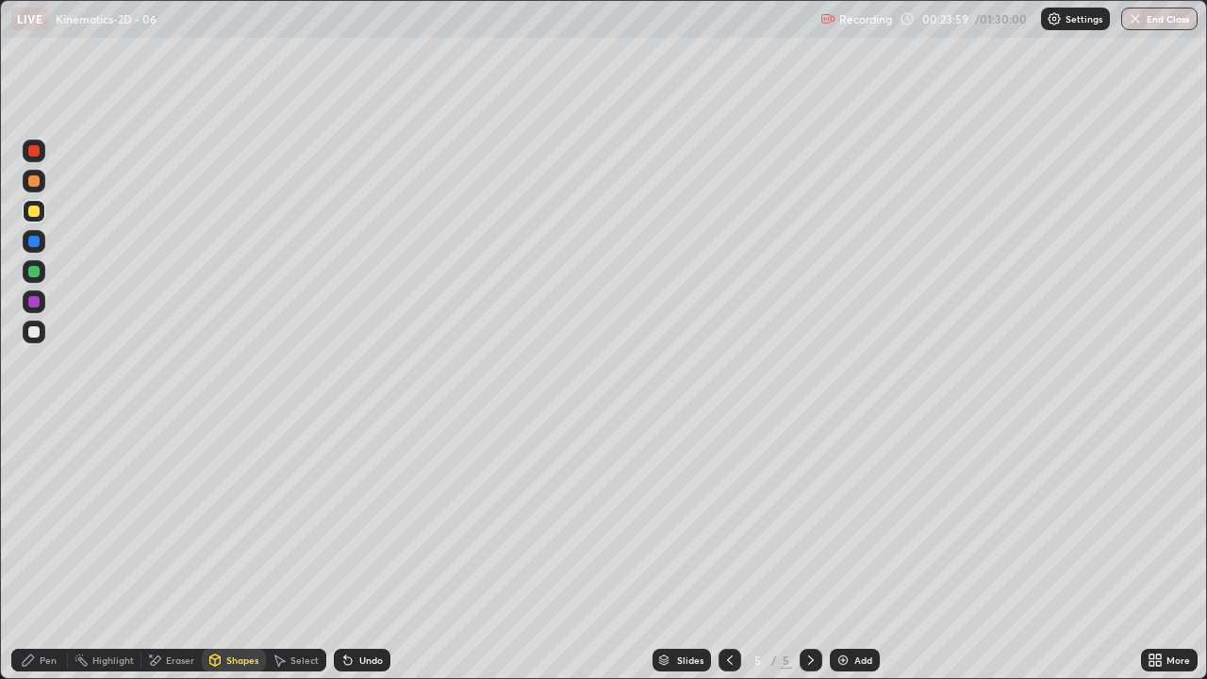
click at [42, 551] on div "Pen" at bounding box center [39, 660] width 57 height 23
click at [227, 551] on div "Shapes" at bounding box center [242, 659] width 32 height 9
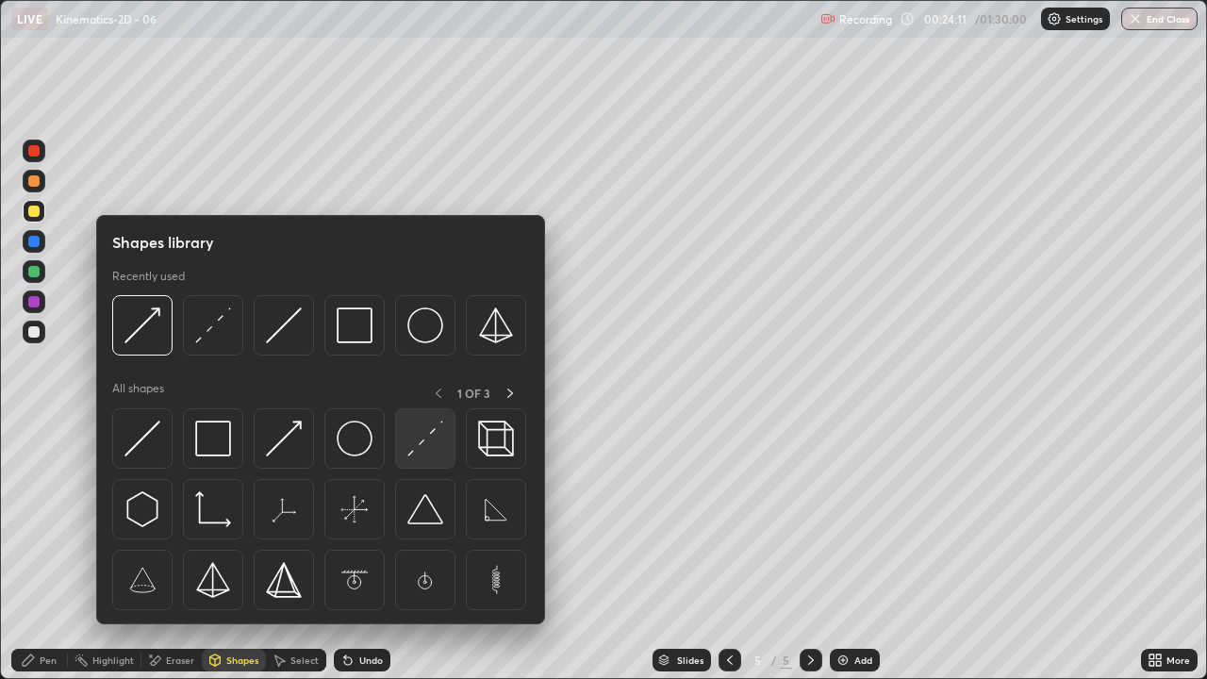
click at [429, 437] on img at bounding box center [425, 439] width 36 height 36
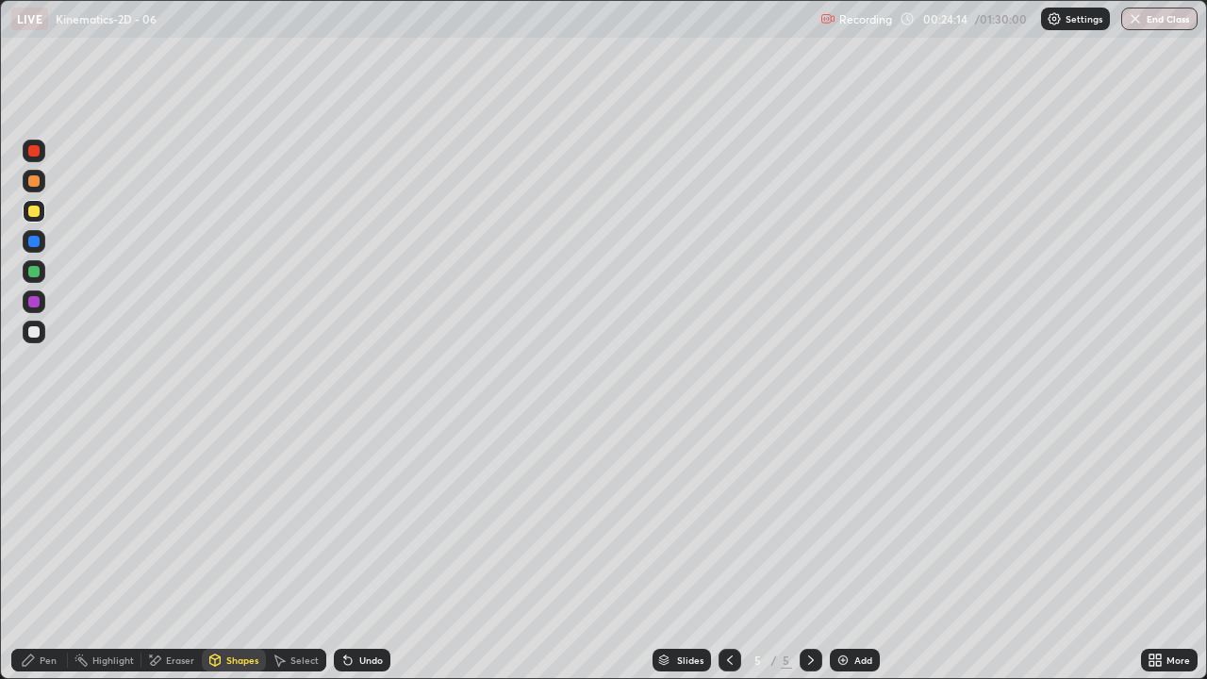
click at [234, 551] on div "Shapes" at bounding box center [242, 659] width 32 height 9
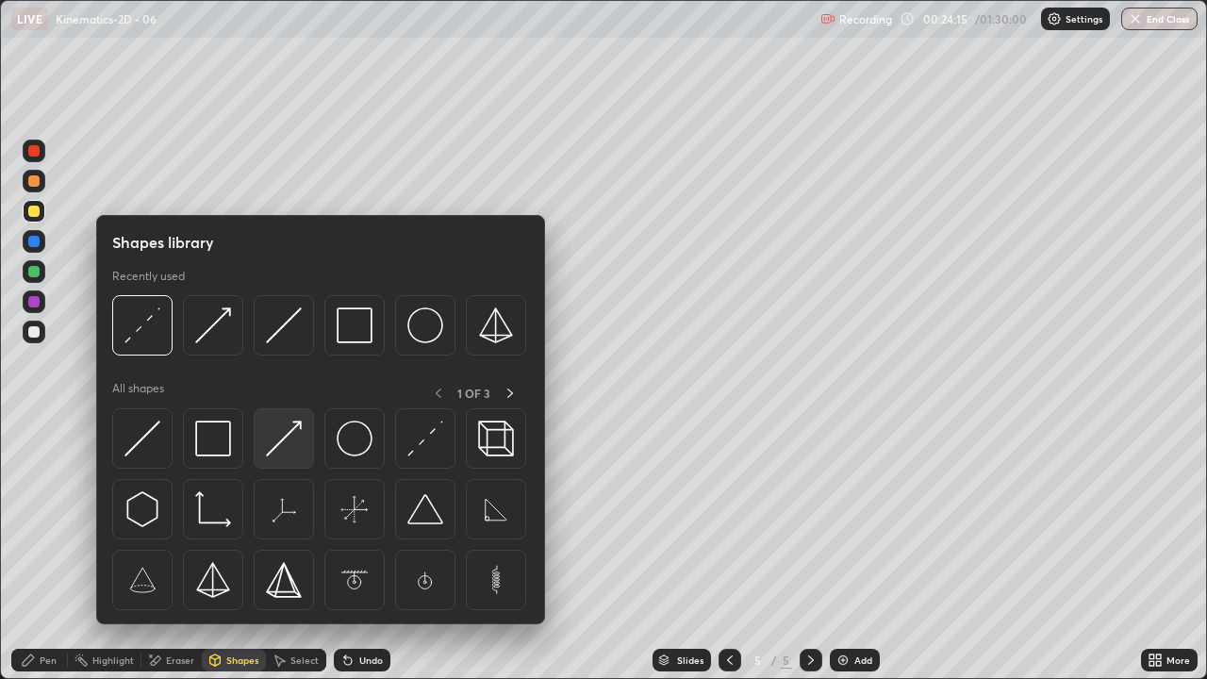
click at [281, 441] on img at bounding box center [284, 439] width 36 height 36
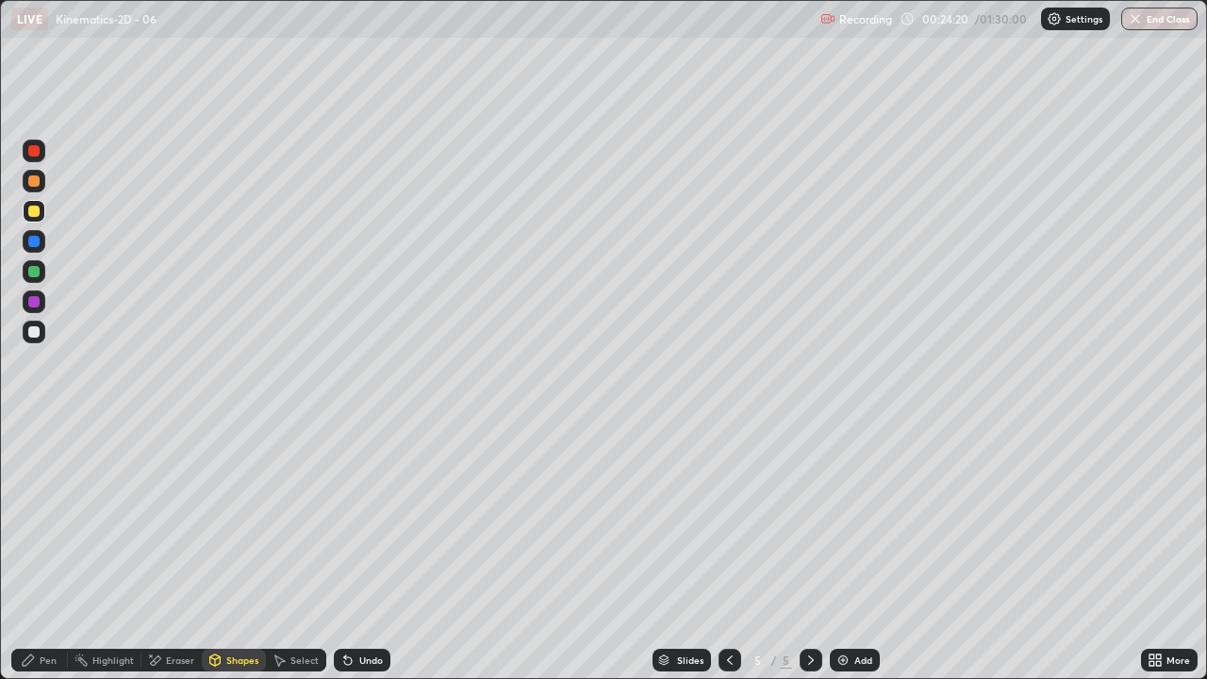
click at [359, 551] on div "Undo" at bounding box center [371, 659] width 24 height 9
click at [20, 551] on div "Pen" at bounding box center [39, 660] width 57 height 23
click at [34, 551] on icon at bounding box center [28, 659] width 15 height 15
click at [41, 332] on div at bounding box center [34, 332] width 23 height 23
click at [235, 551] on div "Shapes" at bounding box center [234, 660] width 64 height 23
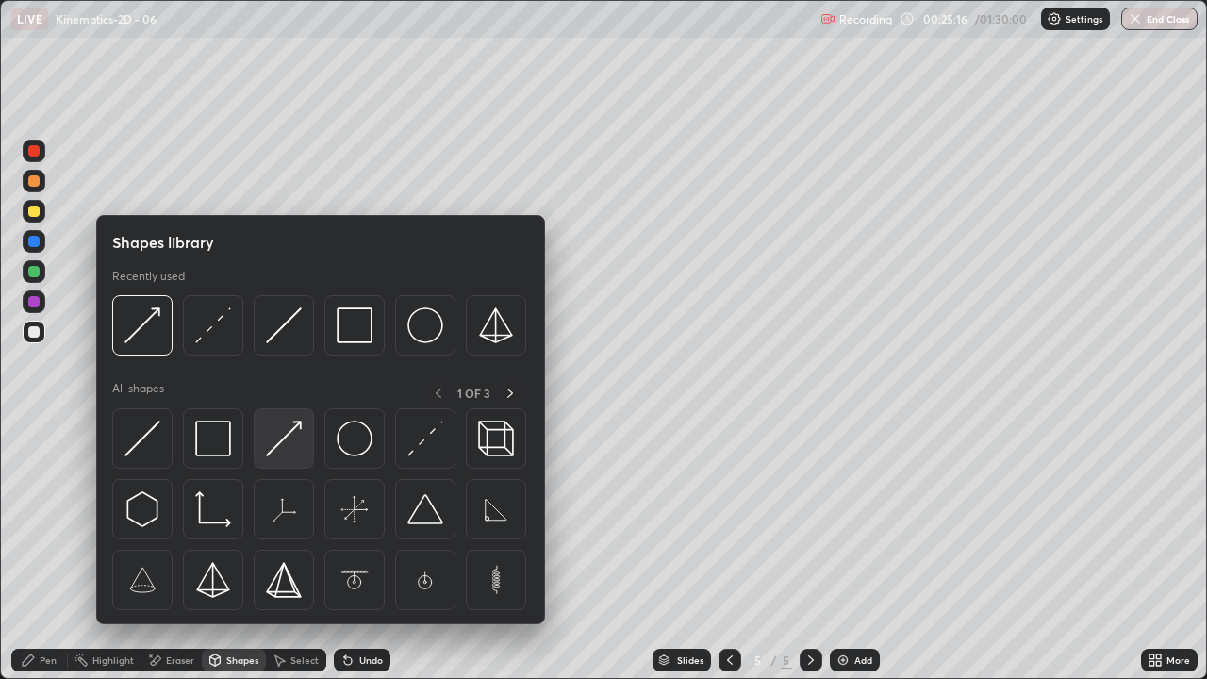
click at [288, 436] on img at bounding box center [284, 439] width 36 height 36
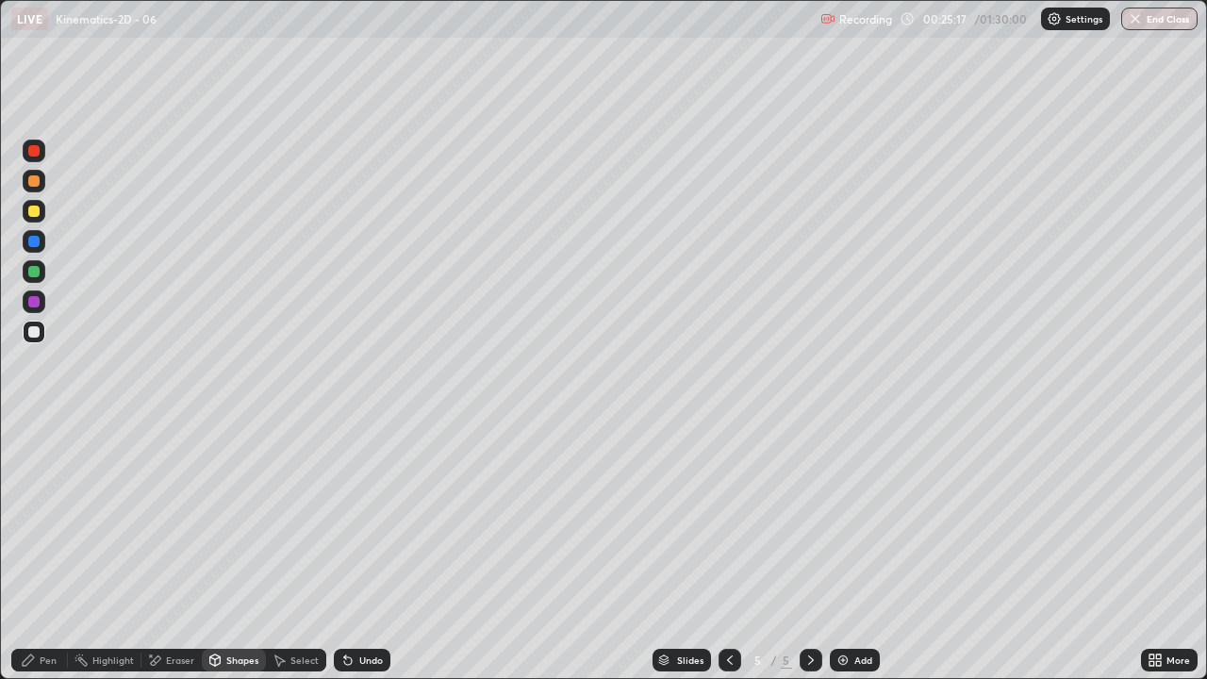
click at [37, 213] on div at bounding box center [33, 211] width 11 height 11
click at [36, 551] on icon at bounding box center [28, 659] width 15 height 15
click at [371, 551] on div "Undo" at bounding box center [371, 659] width 24 height 9
click at [166, 551] on div "Eraser" at bounding box center [180, 659] width 28 height 9
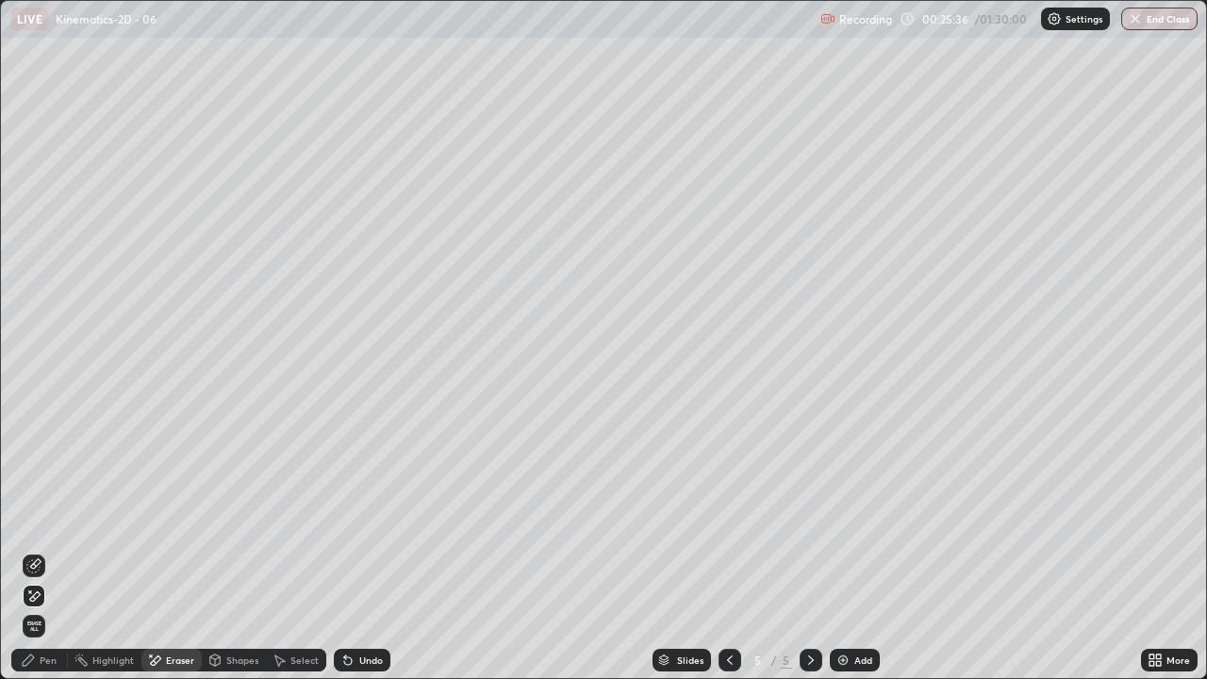
click at [236, 551] on div "Shapes" at bounding box center [242, 659] width 32 height 9
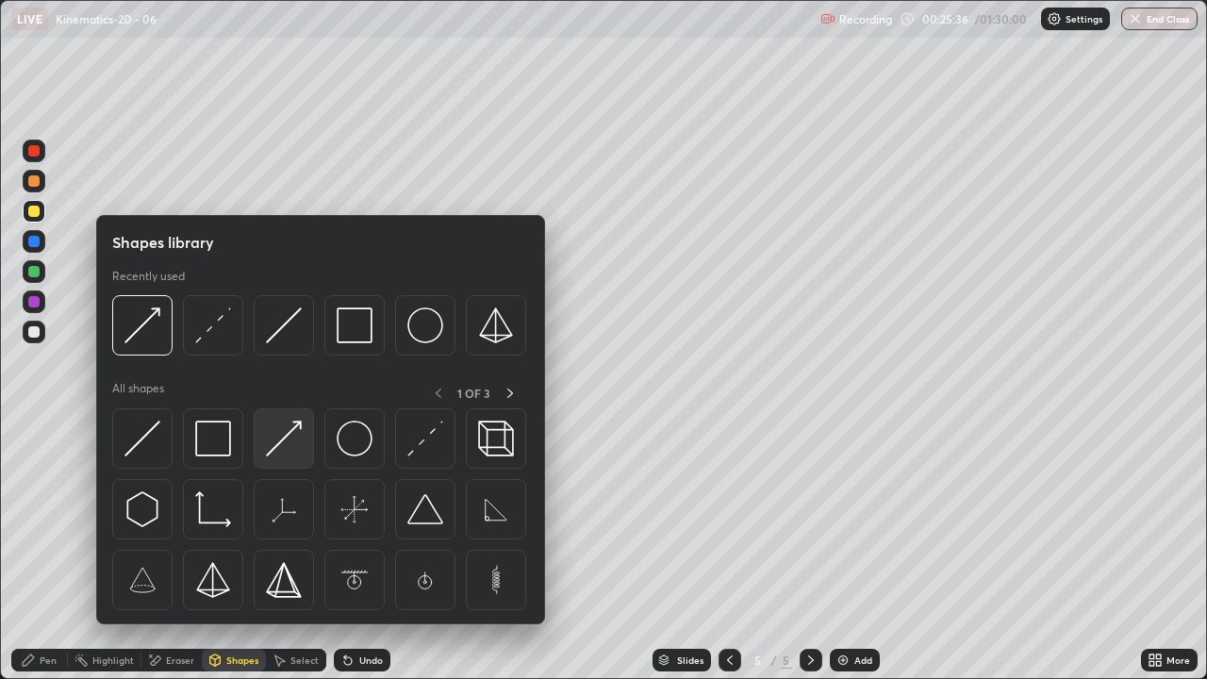
click at [284, 440] on img at bounding box center [284, 439] width 36 height 36
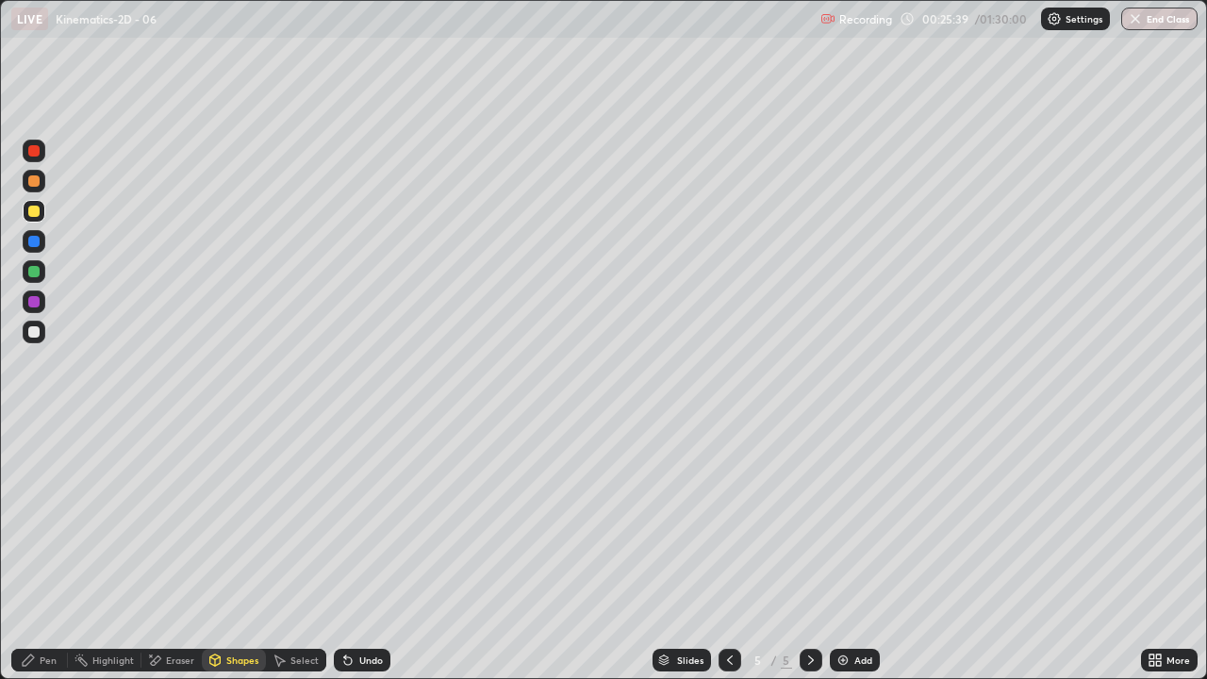
click at [223, 551] on div "Shapes" at bounding box center [234, 660] width 64 height 23
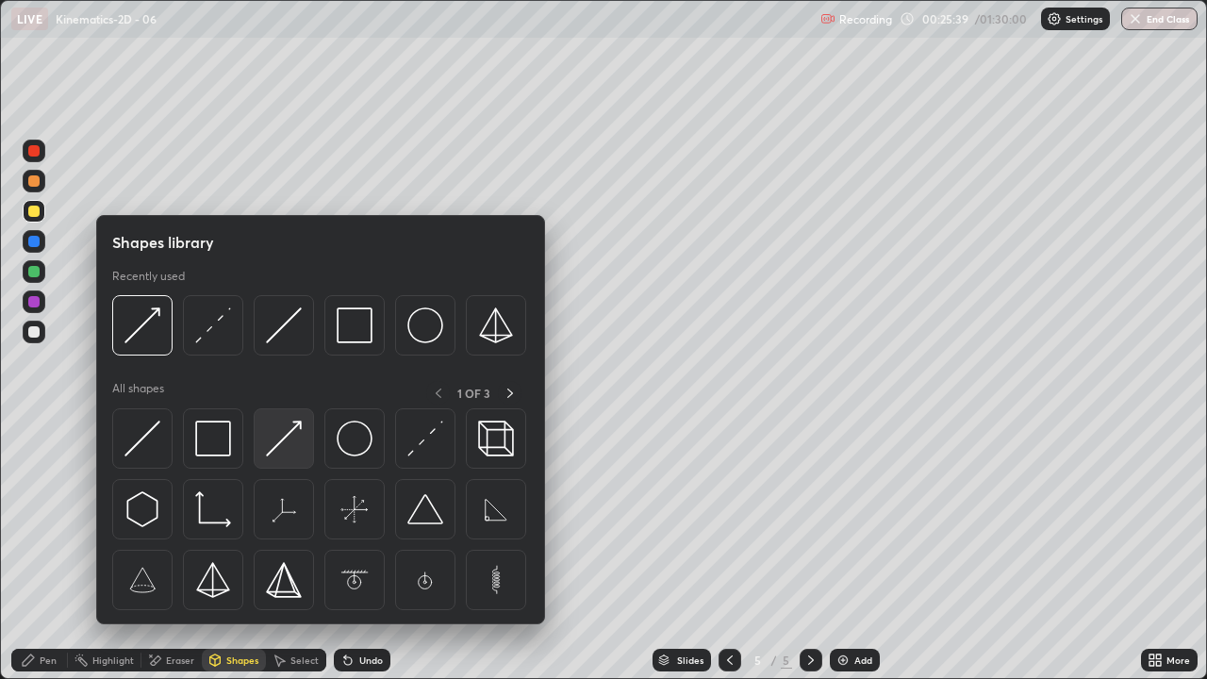
click at [276, 438] on img at bounding box center [284, 439] width 36 height 36
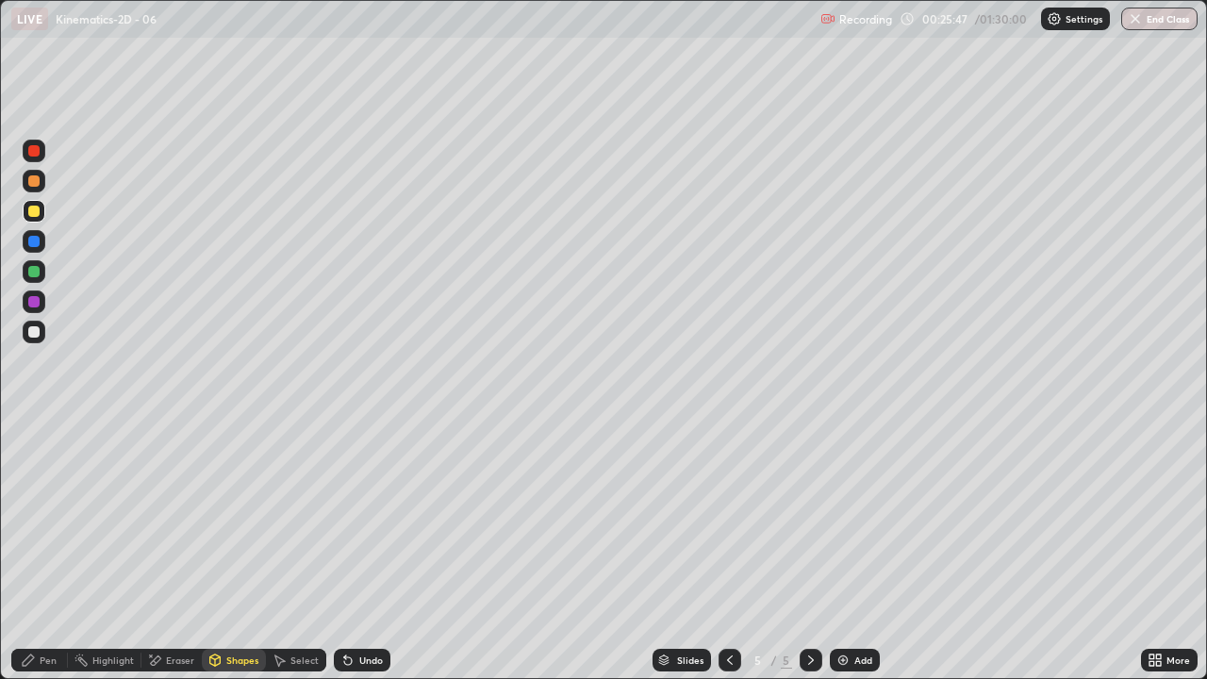
click at [25, 551] on icon at bounding box center [28, 659] width 11 height 11
click at [219, 551] on icon at bounding box center [215, 659] width 10 height 11
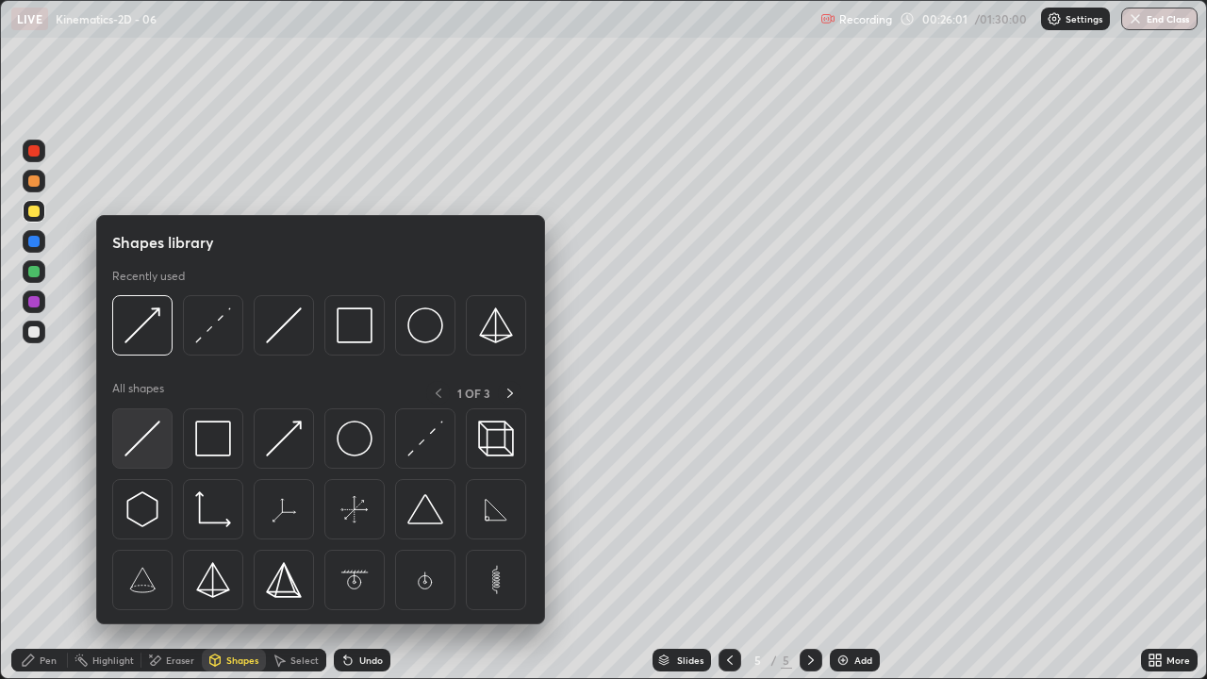
click at [136, 430] on img at bounding box center [142, 439] width 36 height 36
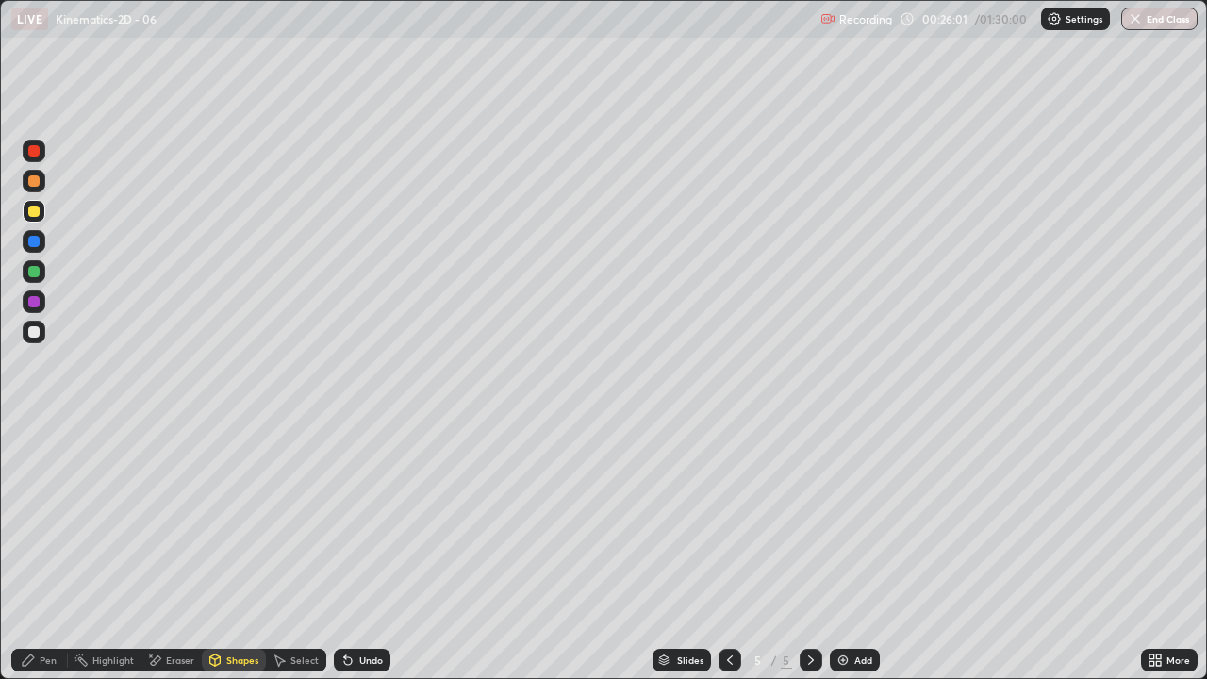
click at [29, 267] on div at bounding box center [33, 271] width 11 height 11
click at [36, 551] on icon at bounding box center [28, 659] width 15 height 15
click at [29, 551] on icon at bounding box center [28, 659] width 15 height 15
click at [36, 551] on div "Pen" at bounding box center [39, 660] width 57 height 23
click at [33, 333] on div at bounding box center [33, 331] width 11 height 11
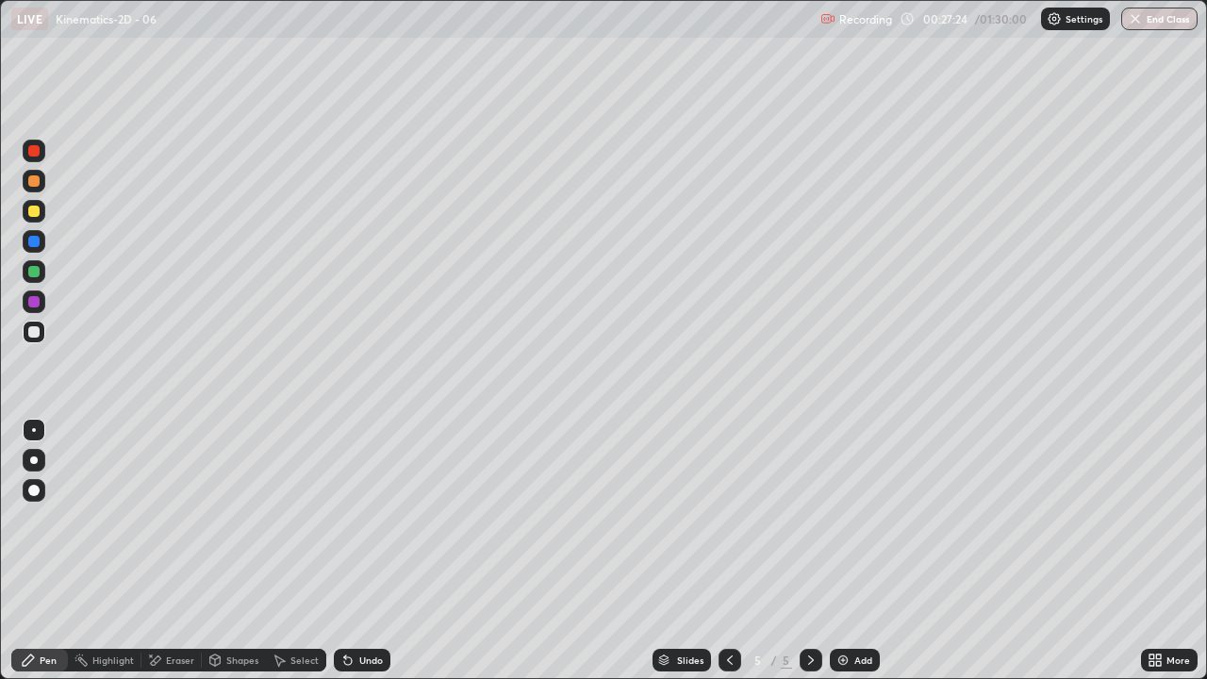
click at [167, 551] on div "Eraser" at bounding box center [180, 659] width 28 height 9
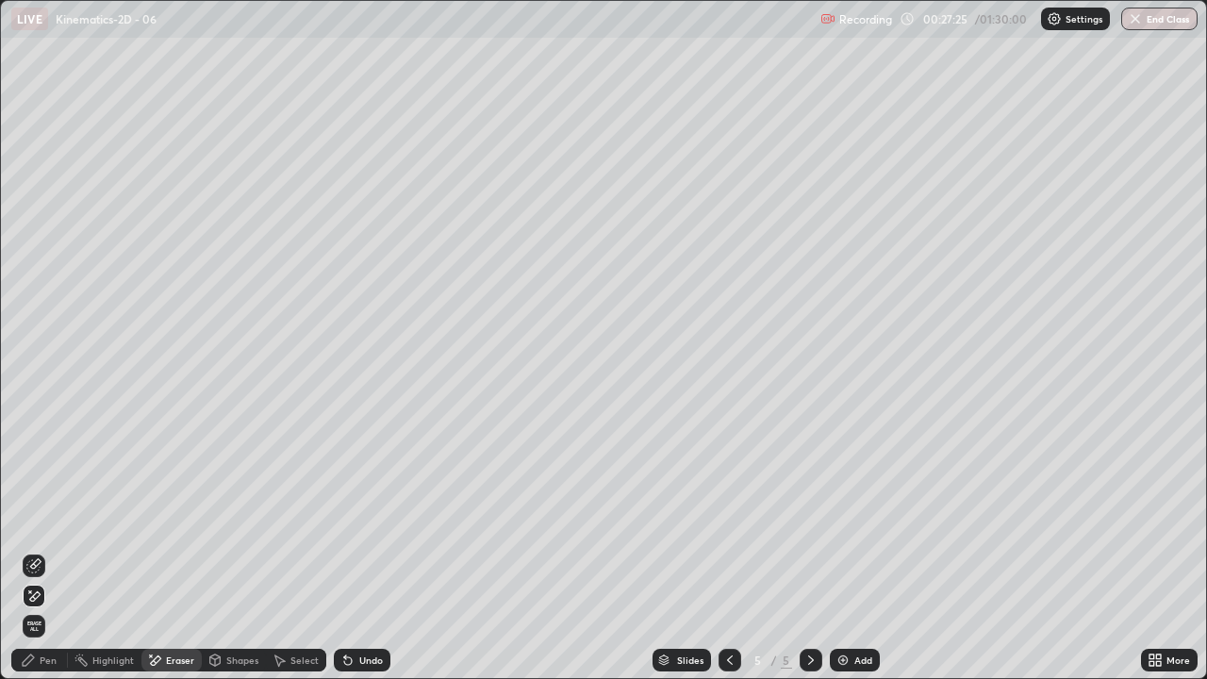
click at [36, 551] on icon at bounding box center [28, 659] width 15 height 15
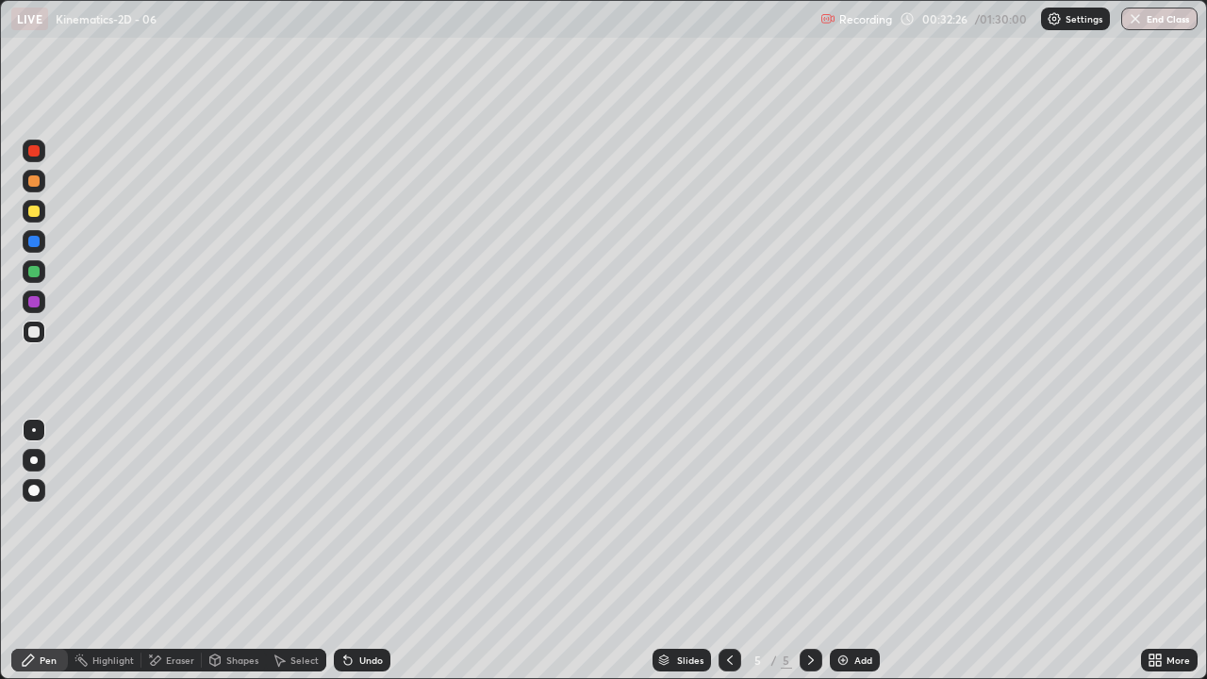
click at [847, 551] on img at bounding box center [842, 659] width 15 height 15
click at [223, 551] on div "Shapes" at bounding box center [234, 660] width 64 height 23
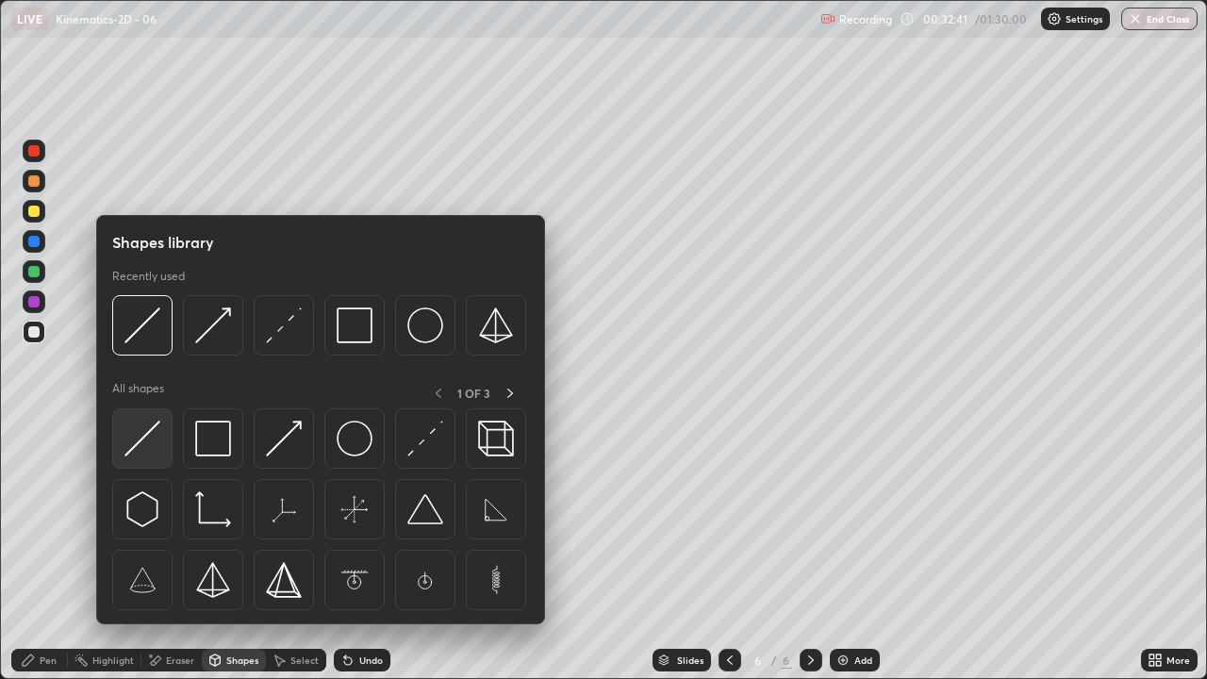
click at [139, 443] on img at bounding box center [142, 439] width 36 height 36
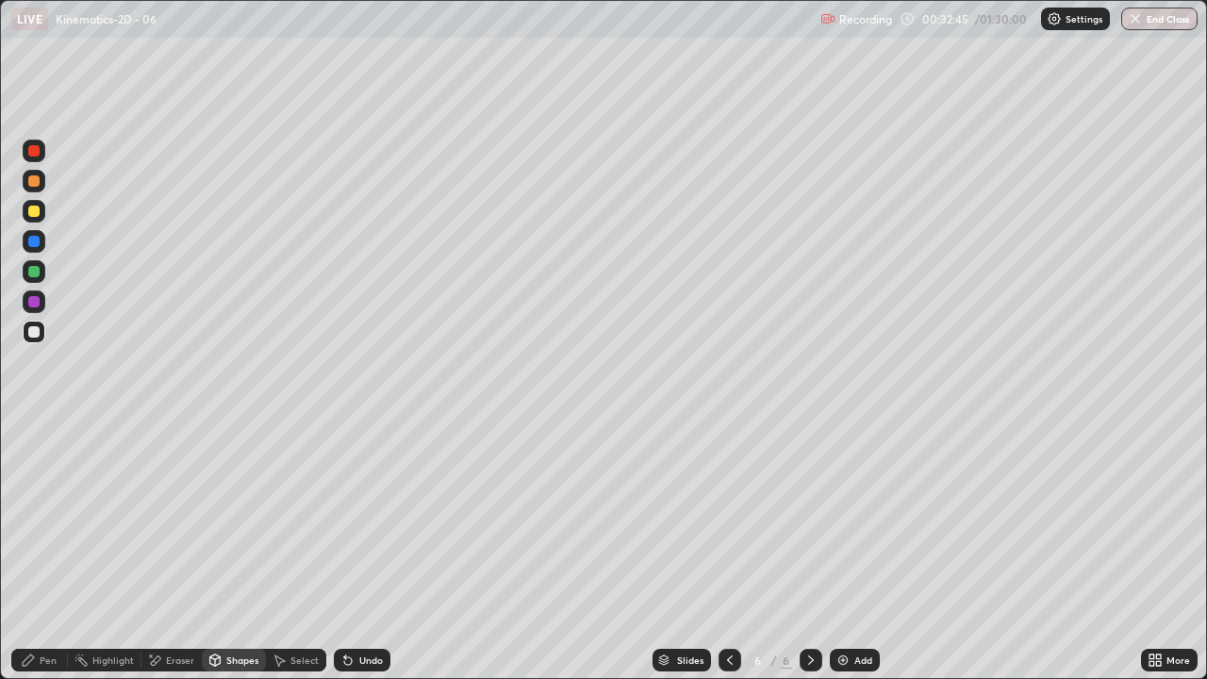
click at [239, 551] on div "Shapes" at bounding box center [242, 659] width 32 height 9
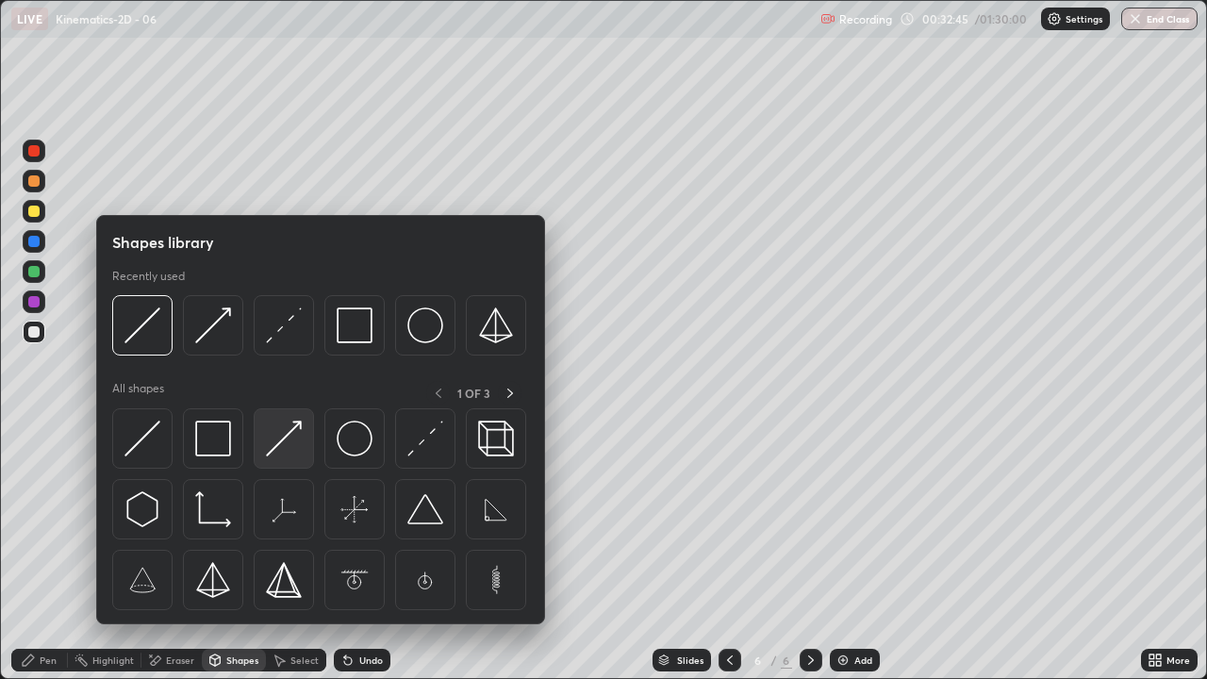
click at [275, 440] on img at bounding box center [284, 439] width 36 height 36
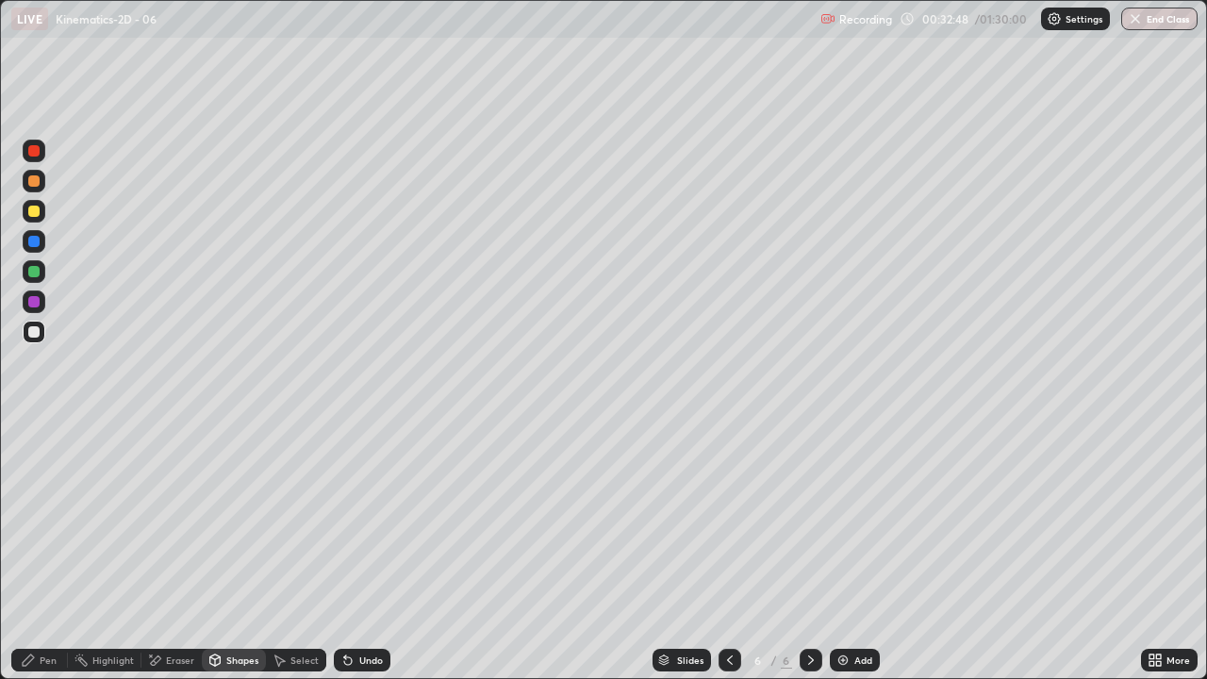
click at [378, 551] on div "Undo" at bounding box center [371, 659] width 24 height 9
click at [250, 551] on div "Shapes" at bounding box center [234, 660] width 64 height 23
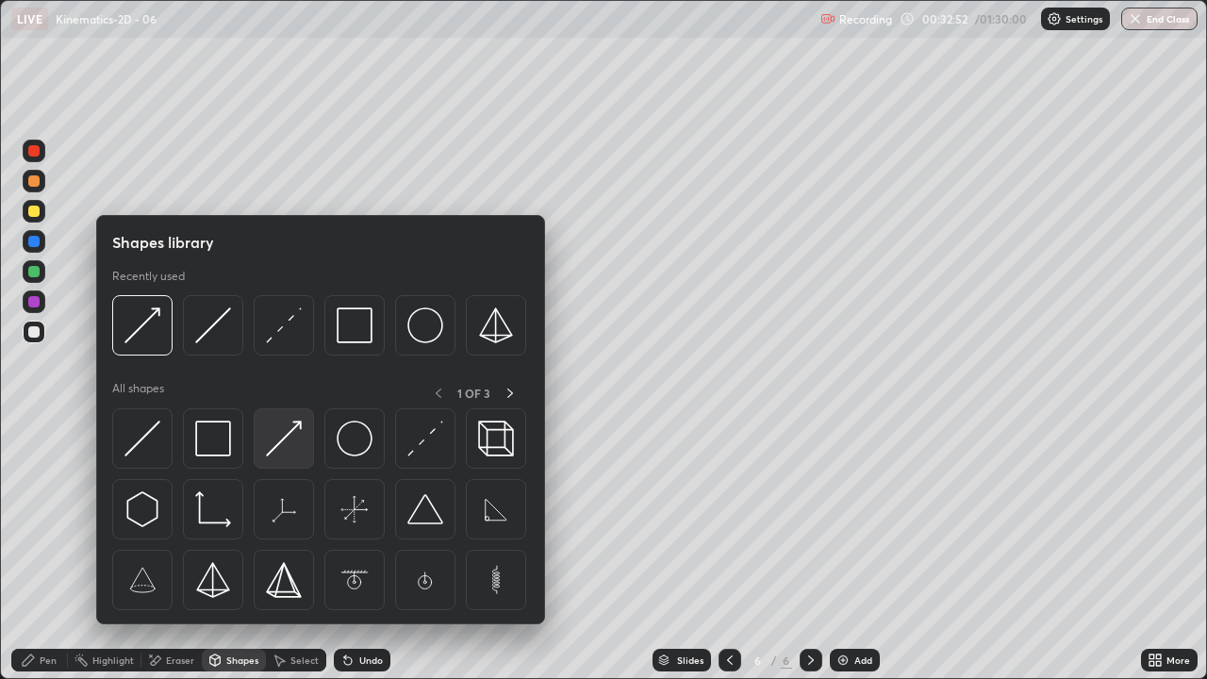
click at [283, 434] on img at bounding box center [284, 439] width 36 height 36
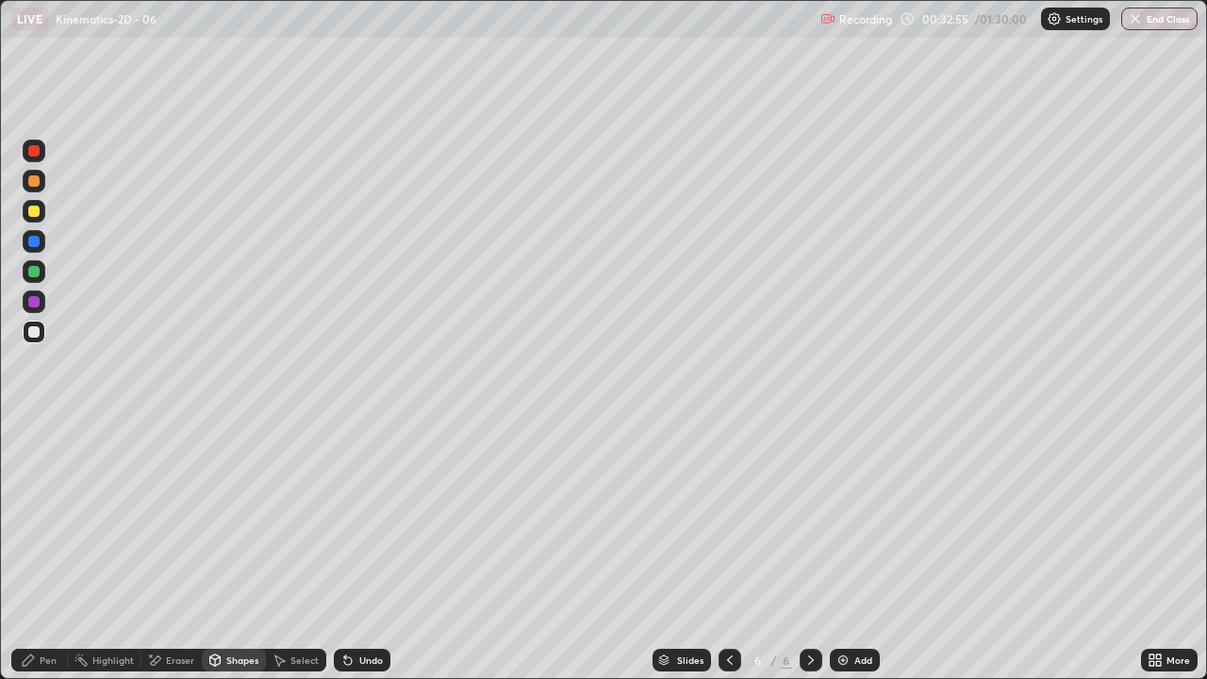
click at [27, 551] on icon at bounding box center [28, 659] width 11 height 11
click at [371, 551] on div "Undo" at bounding box center [371, 659] width 24 height 9
click at [374, 551] on div "Undo" at bounding box center [362, 660] width 57 height 23
click at [228, 551] on div "Shapes" at bounding box center [234, 660] width 64 height 23
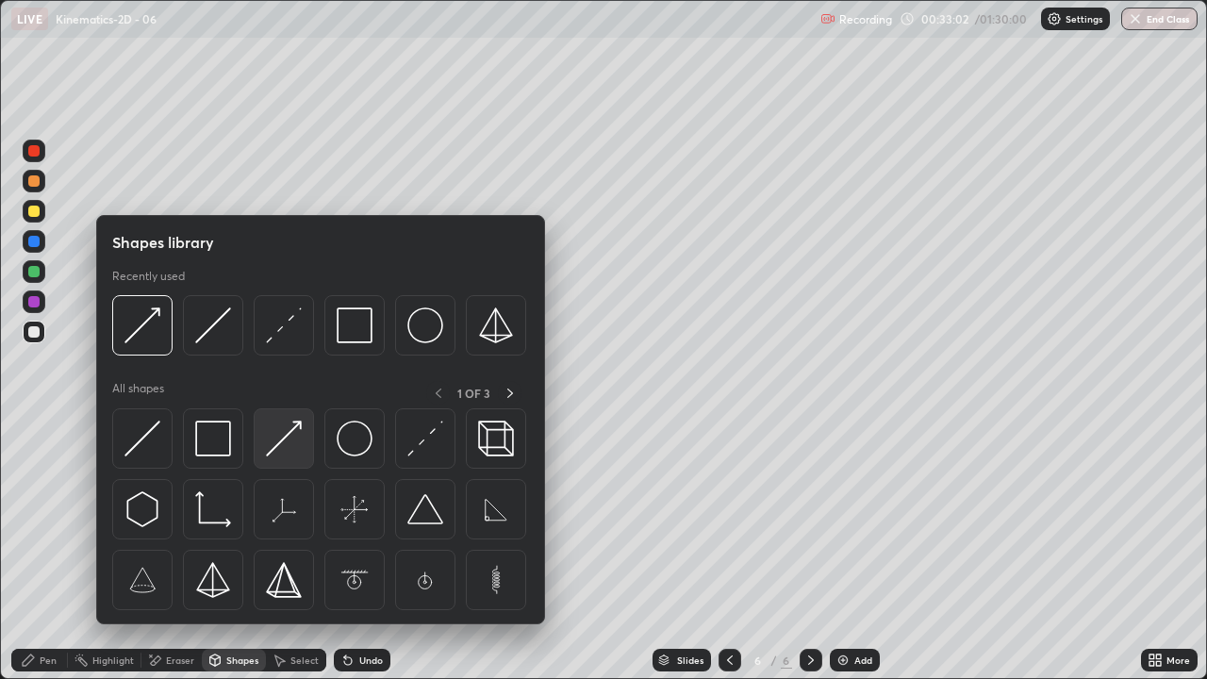
click at [291, 443] on img at bounding box center [284, 439] width 36 height 36
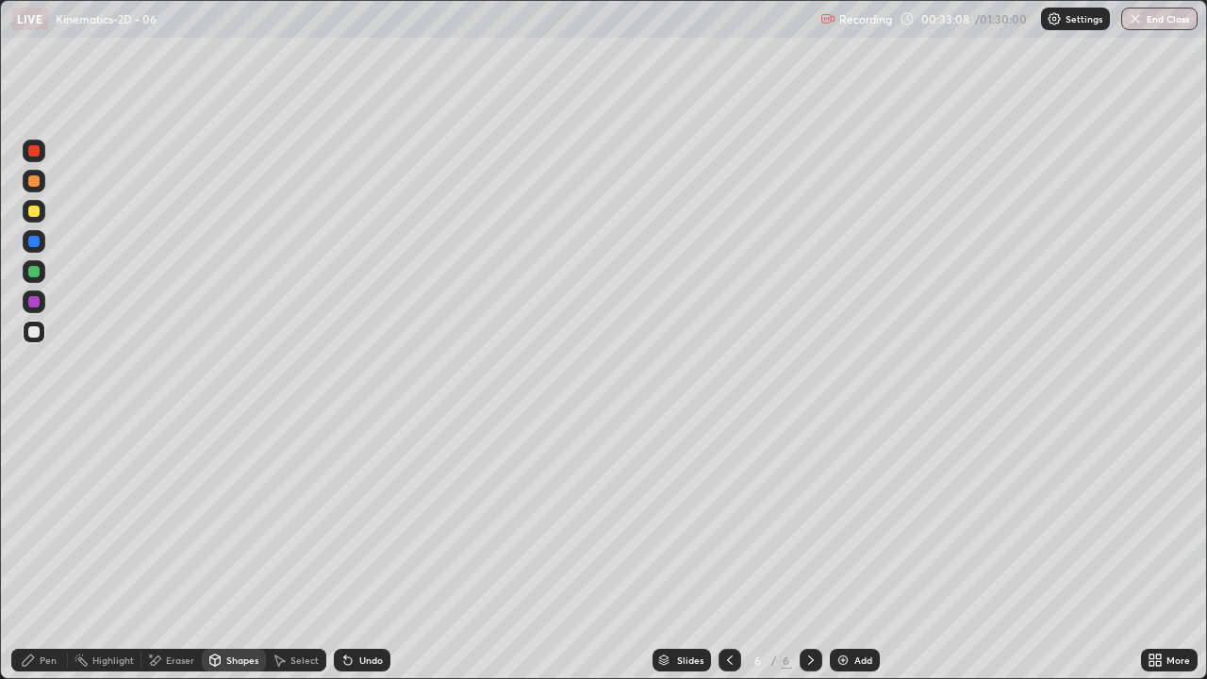
click at [35, 551] on icon at bounding box center [28, 659] width 15 height 15
click at [227, 551] on div "Shapes" at bounding box center [242, 659] width 32 height 9
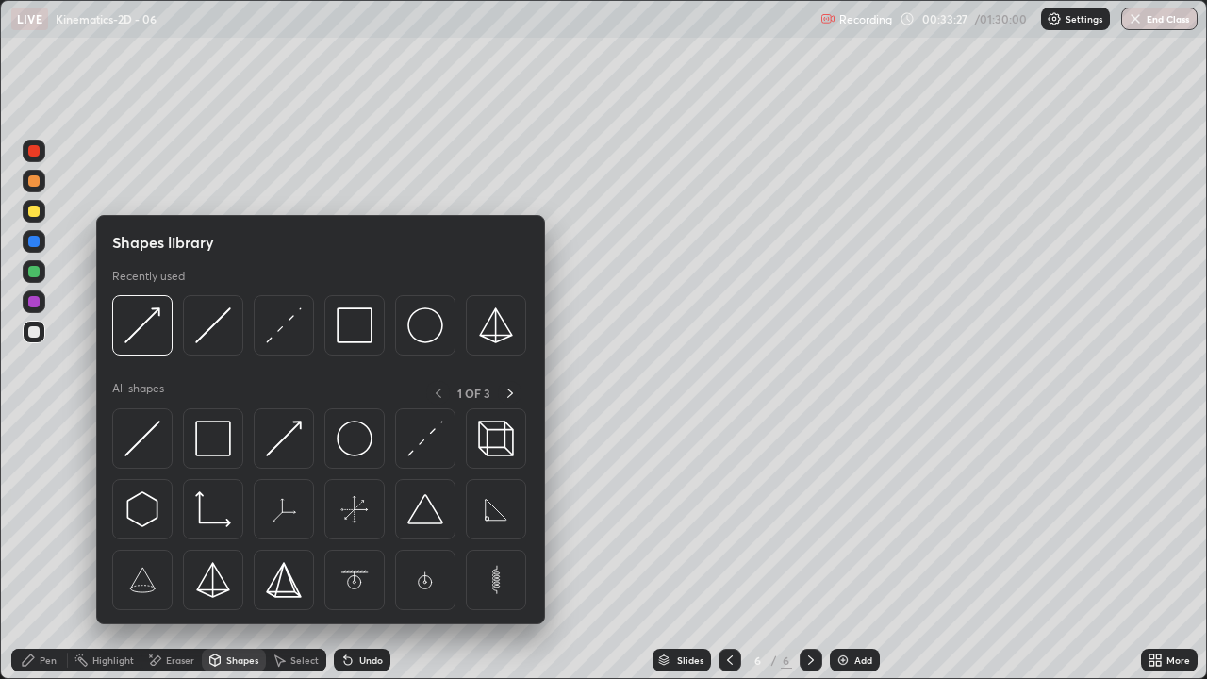
click at [168, 551] on div "Eraser" at bounding box center [180, 659] width 28 height 9
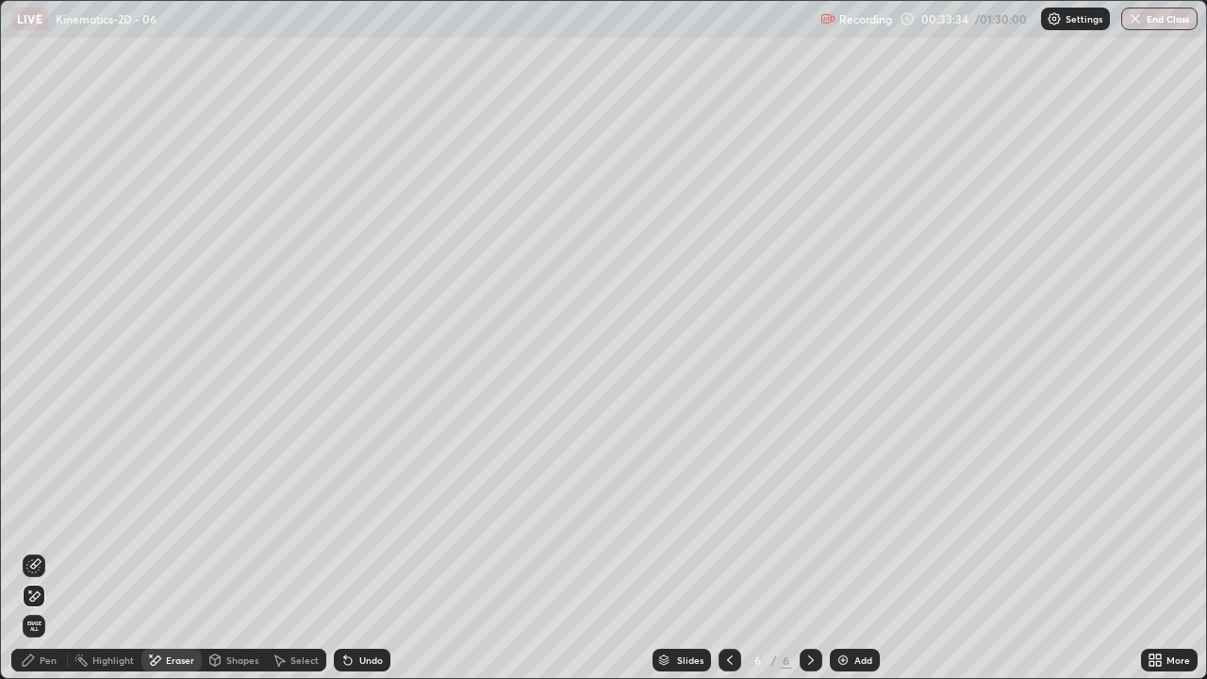
click at [223, 551] on div "Shapes" at bounding box center [234, 660] width 64 height 23
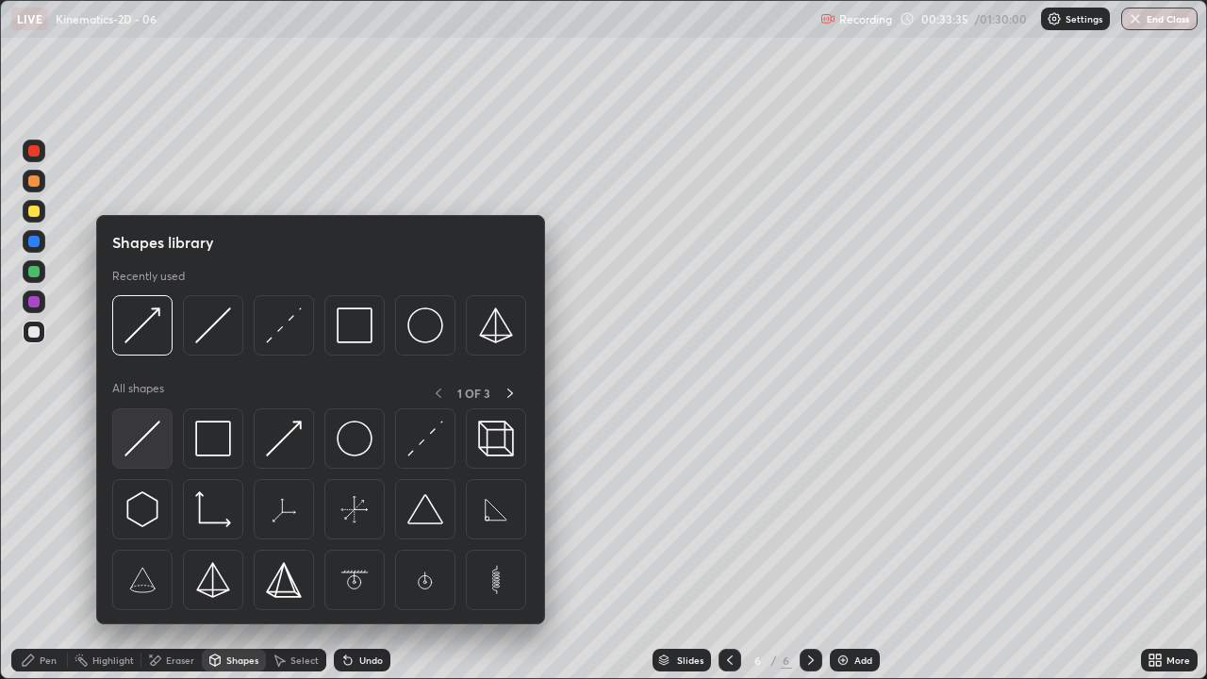
click at [140, 431] on img at bounding box center [142, 439] width 36 height 36
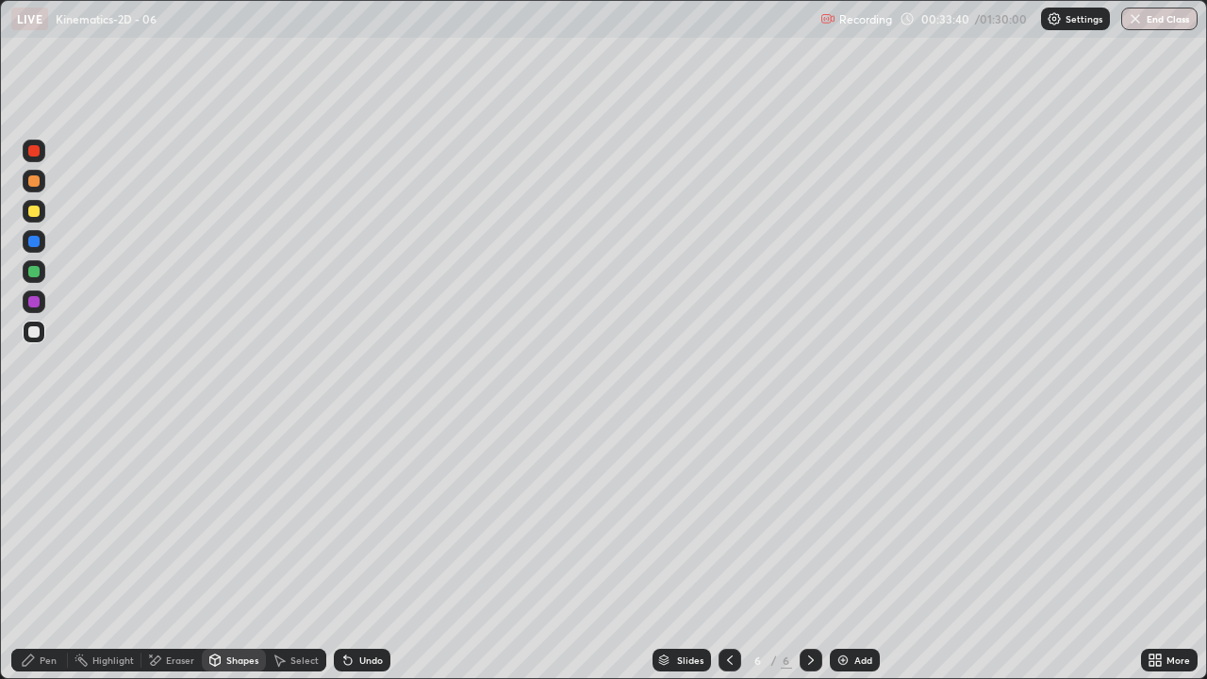
click at [237, 551] on div "Shapes" at bounding box center [242, 659] width 32 height 9
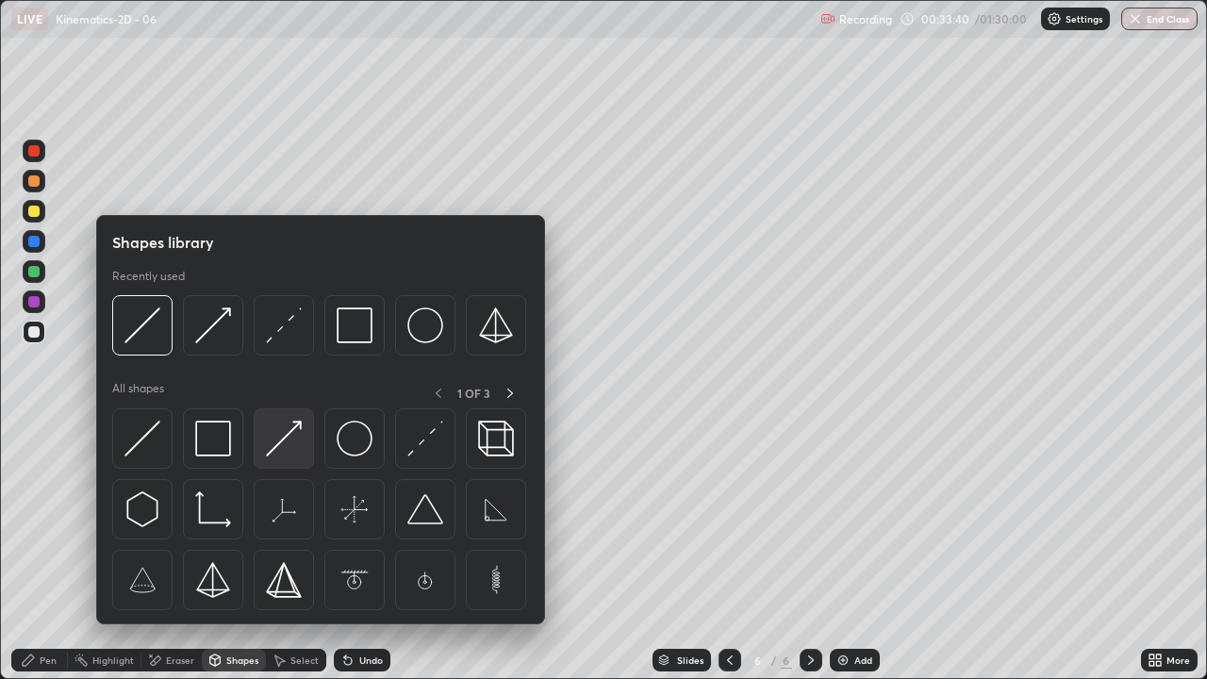
click at [284, 438] on img at bounding box center [284, 439] width 36 height 36
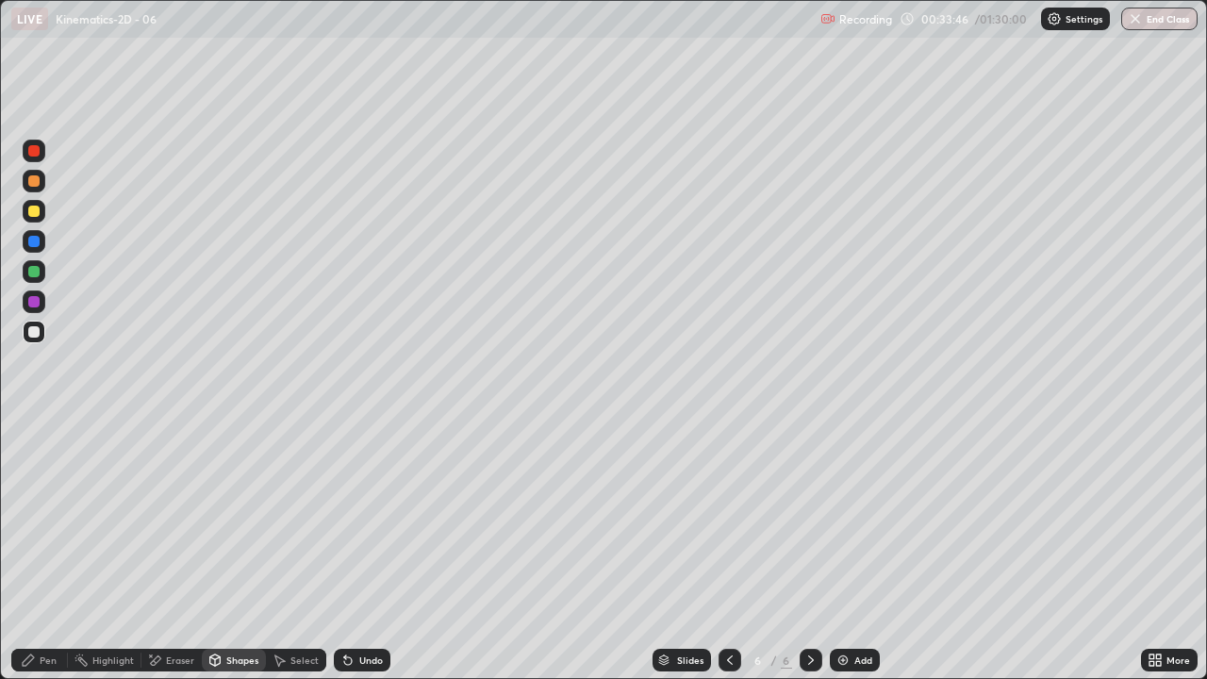
click at [31, 551] on div "Pen" at bounding box center [39, 660] width 57 height 23
click at [233, 551] on div "Shapes" at bounding box center [242, 659] width 32 height 9
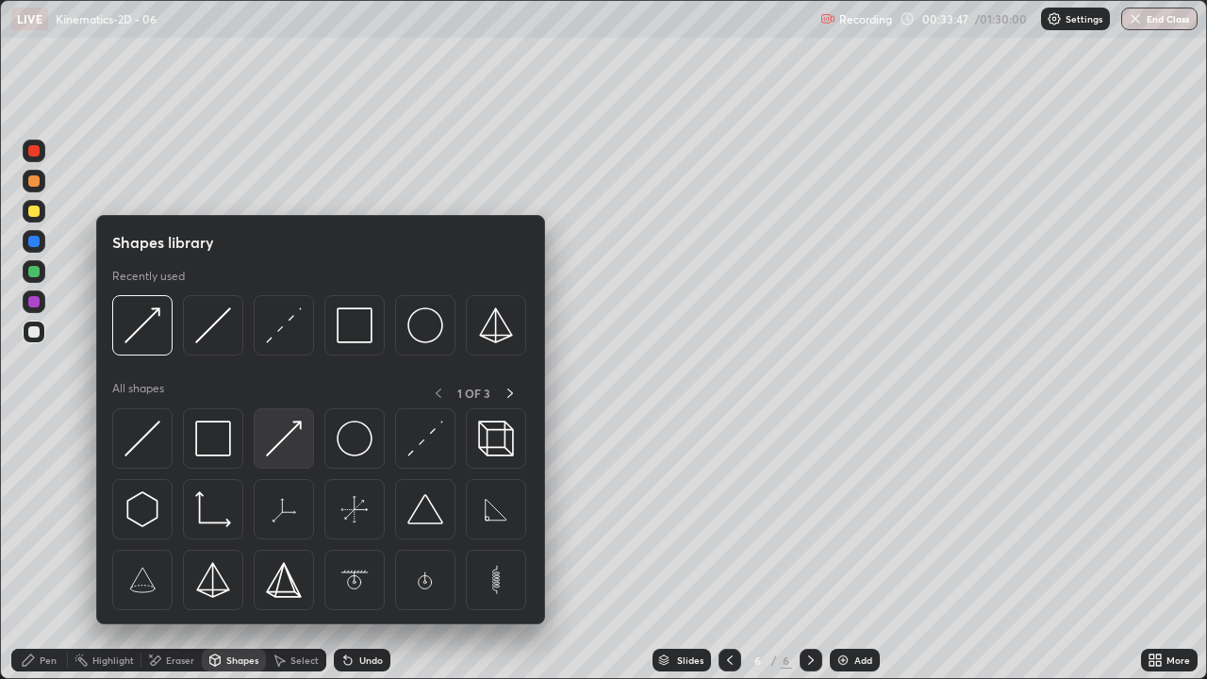
click at [288, 435] on img at bounding box center [284, 439] width 36 height 36
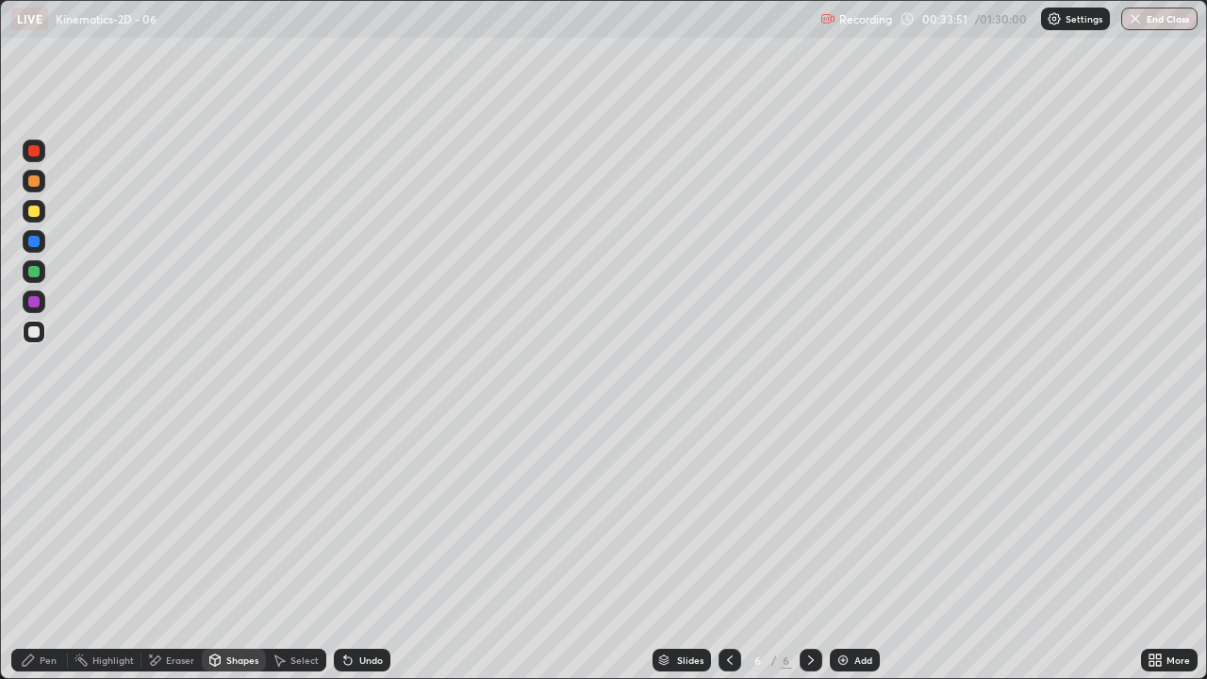
click at [36, 551] on div "Pen" at bounding box center [39, 660] width 57 height 23
click at [35, 206] on div at bounding box center [33, 211] width 11 height 11
click at [157, 551] on icon at bounding box center [156, 659] width 10 height 9
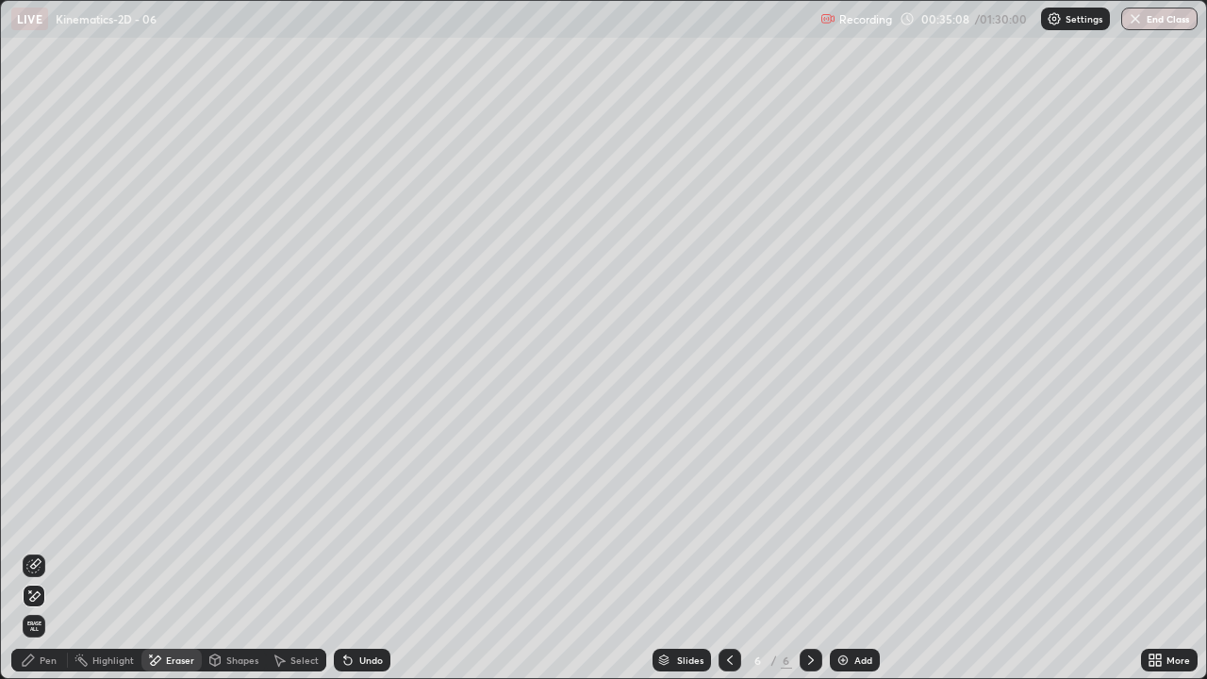
click at [35, 551] on icon at bounding box center [33, 565] width 15 height 15
click at [35, 551] on div "Pen" at bounding box center [39, 660] width 57 height 23
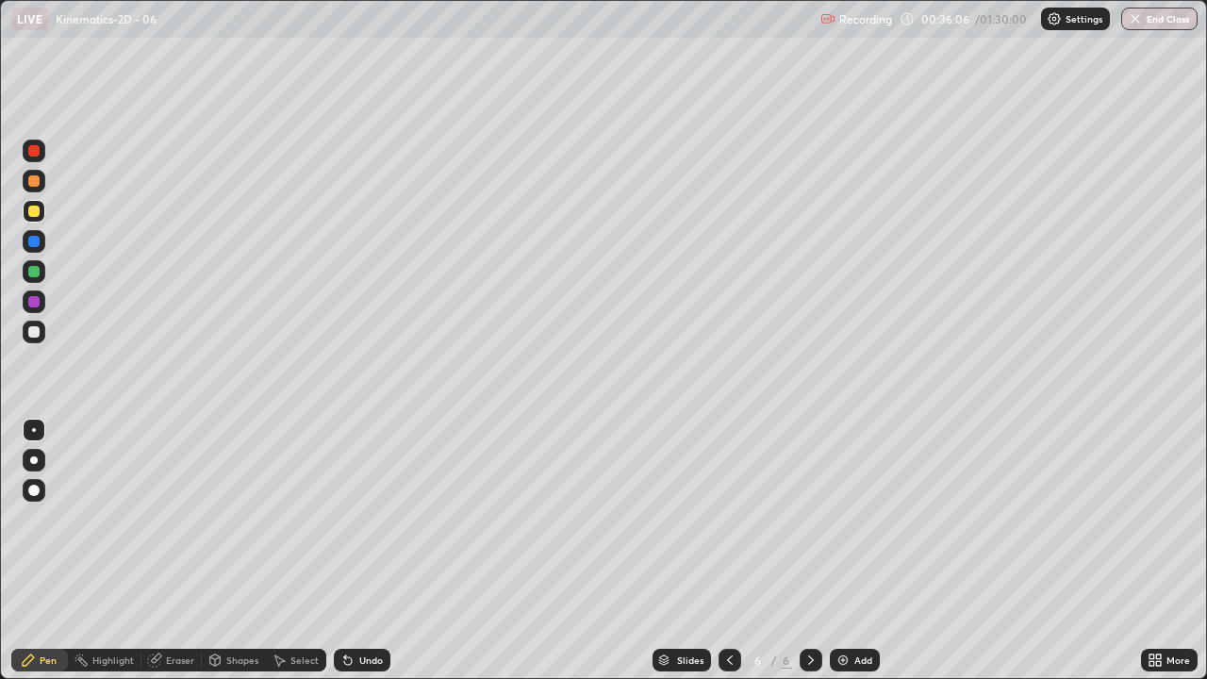
click at [44, 551] on div "Pen" at bounding box center [48, 659] width 17 height 9
click at [36, 298] on div at bounding box center [33, 301] width 11 height 11
click at [31, 267] on div at bounding box center [33, 271] width 11 height 11
click at [226, 551] on div "Shapes" at bounding box center [234, 660] width 64 height 23
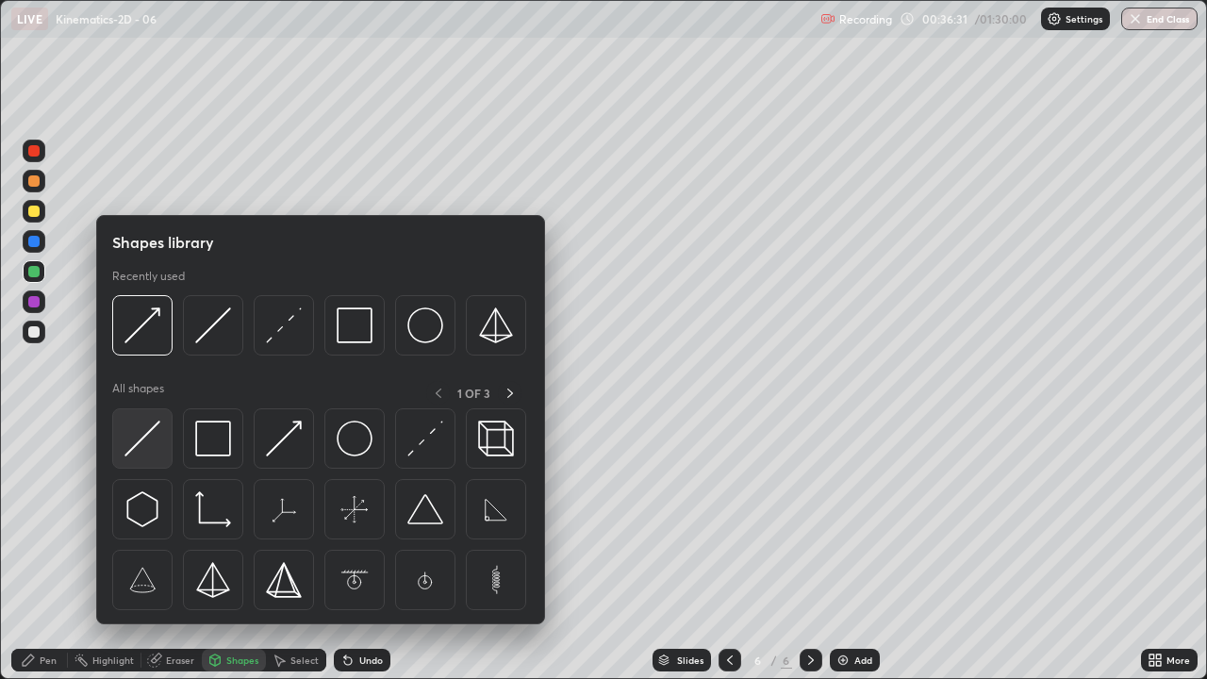
click at [153, 430] on img at bounding box center [142, 439] width 36 height 36
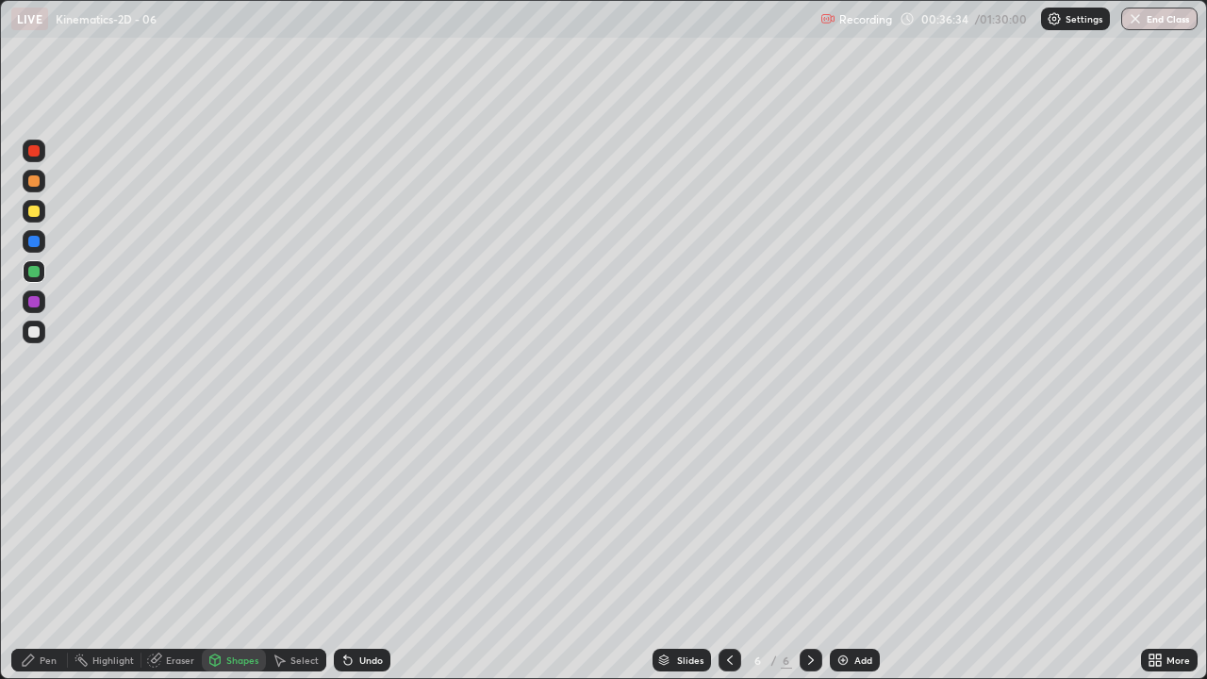
click at [24, 551] on icon at bounding box center [28, 659] width 15 height 15
click at [171, 551] on div "Eraser" at bounding box center [171, 660] width 60 height 23
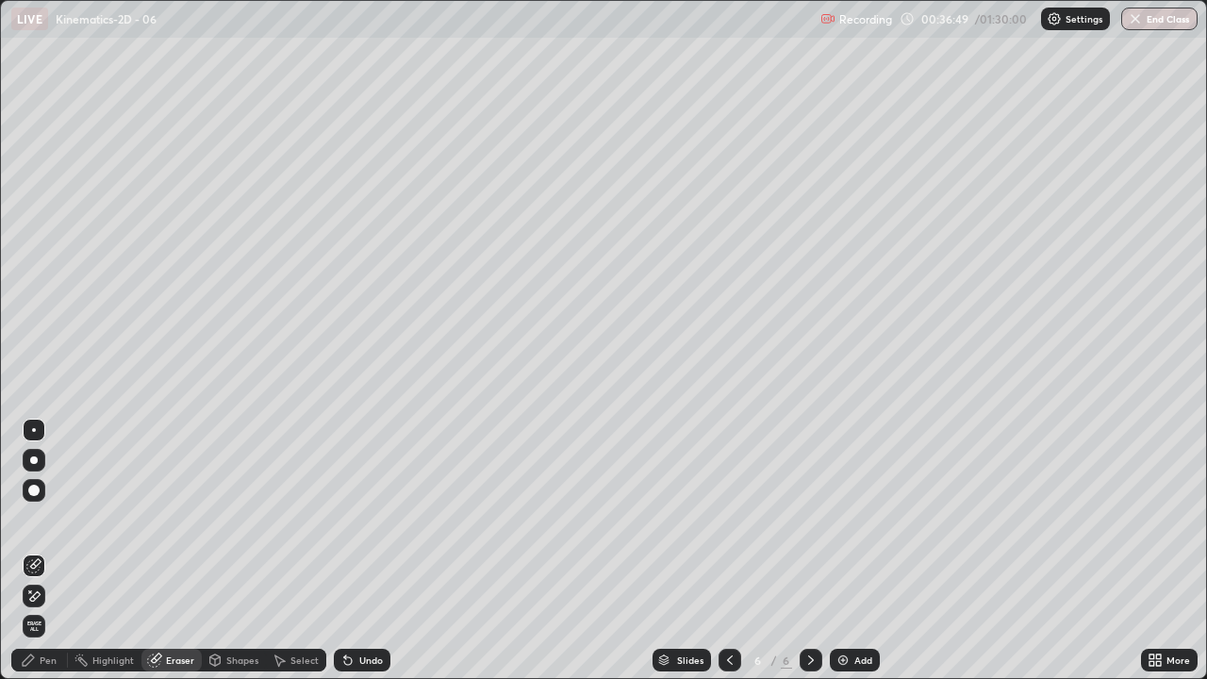
click at [31, 551] on icon at bounding box center [33, 596] width 15 height 16
click at [35, 551] on div "Pen" at bounding box center [39, 660] width 57 height 23
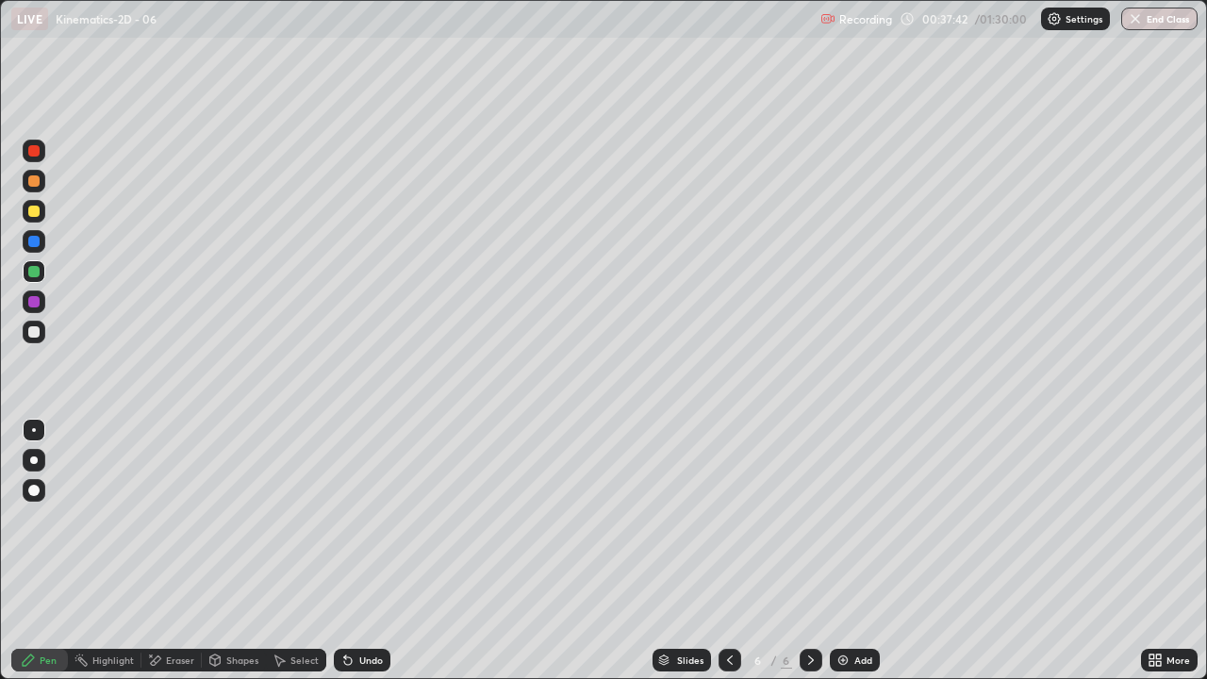
click at [237, 551] on div "Shapes" at bounding box center [242, 659] width 32 height 9
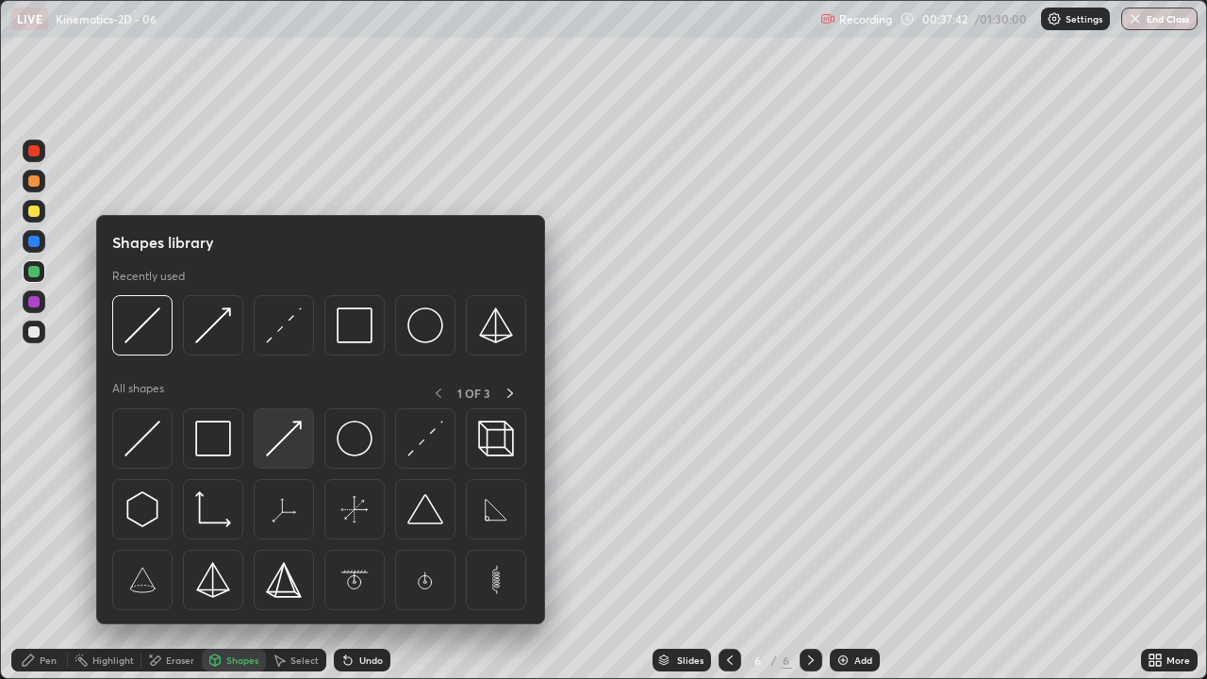
click at [289, 451] on img at bounding box center [284, 439] width 36 height 36
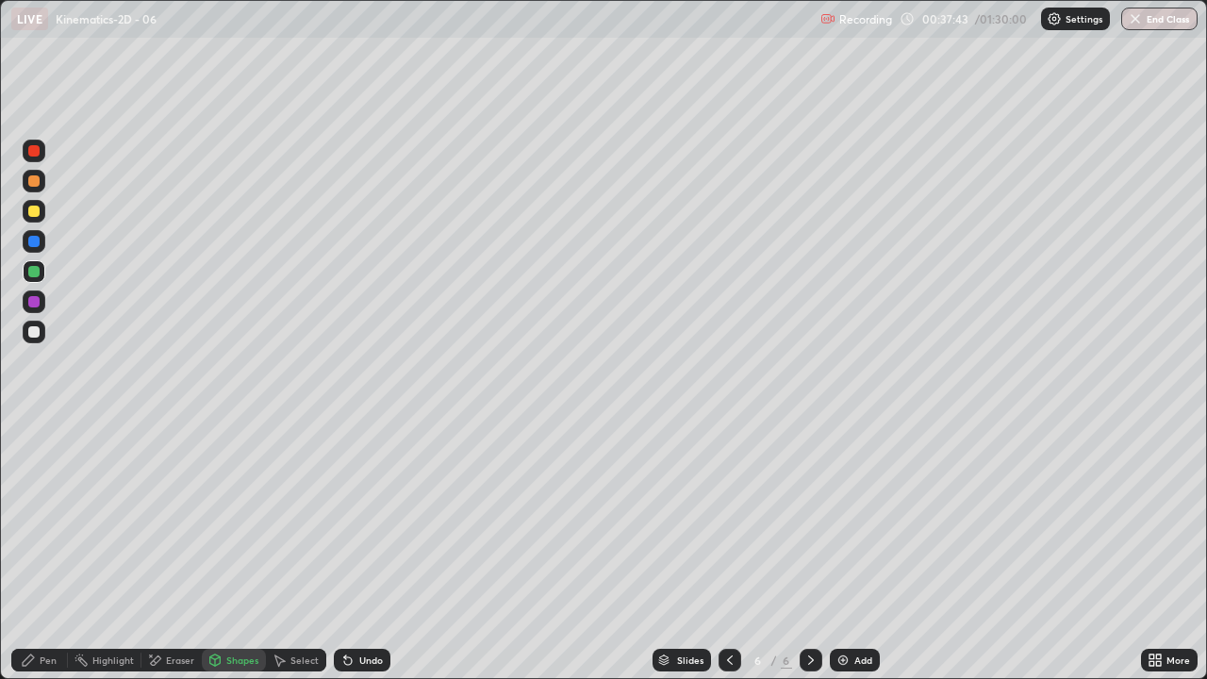
click at [28, 297] on div at bounding box center [34, 301] width 23 height 23
click at [32, 239] on div at bounding box center [33, 241] width 11 height 11
click at [44, 551] on div "Pen" at bounding box center [48, 659] width 17 height 9
click at [215, 551] on icon at bounding box center [215, 662] width 0 height 7
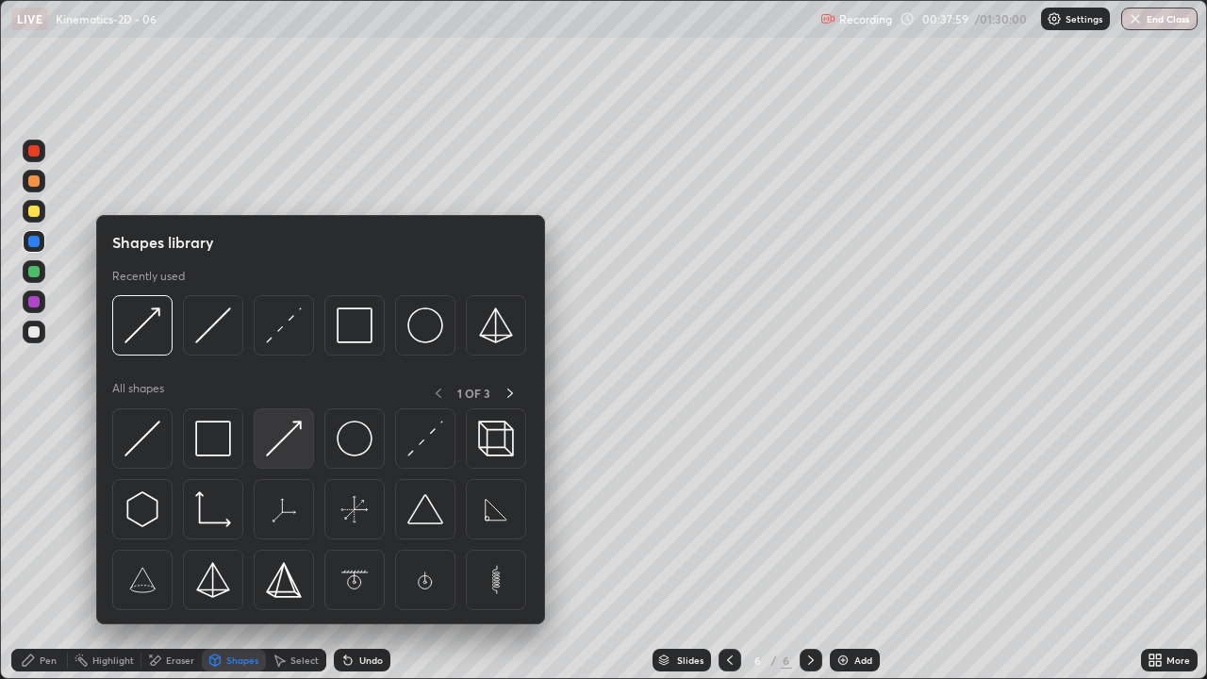
click at [283, 441] on img at bounding box center [284, 439] width 36 height 36
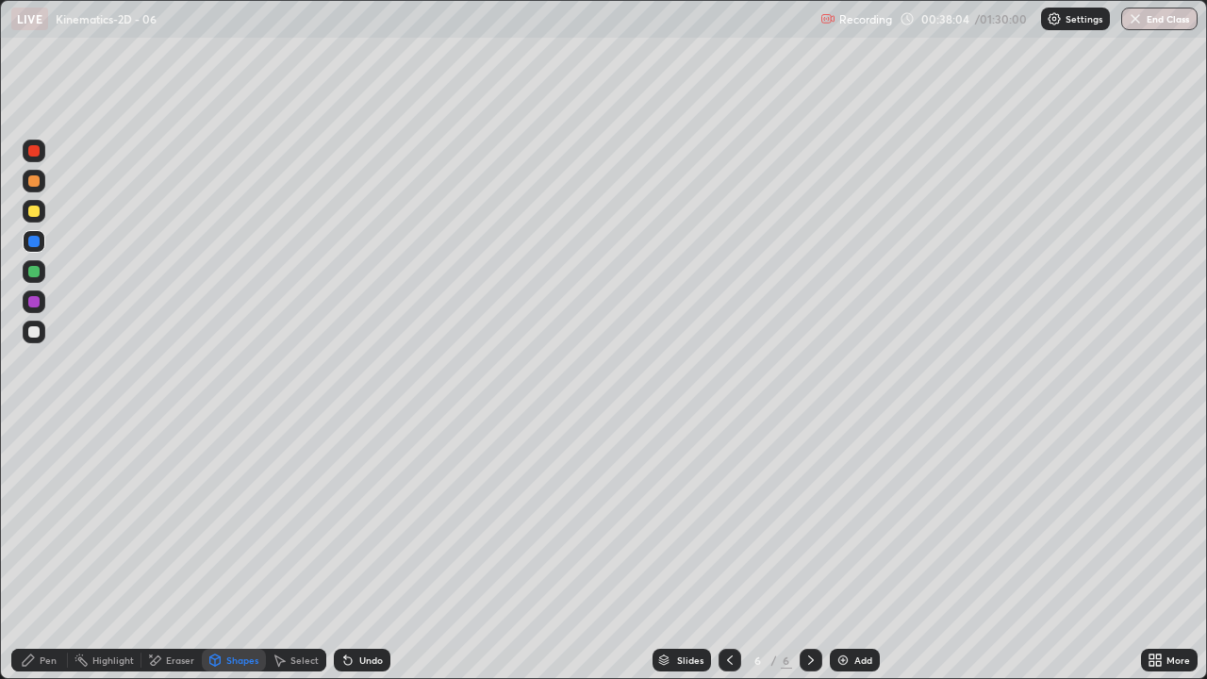
click at [34, 551] on icon at bounding box center [28, 659] width 15 height 15
click at [219, 551] on icon at bounding box center [214, 659] width 15 height 15
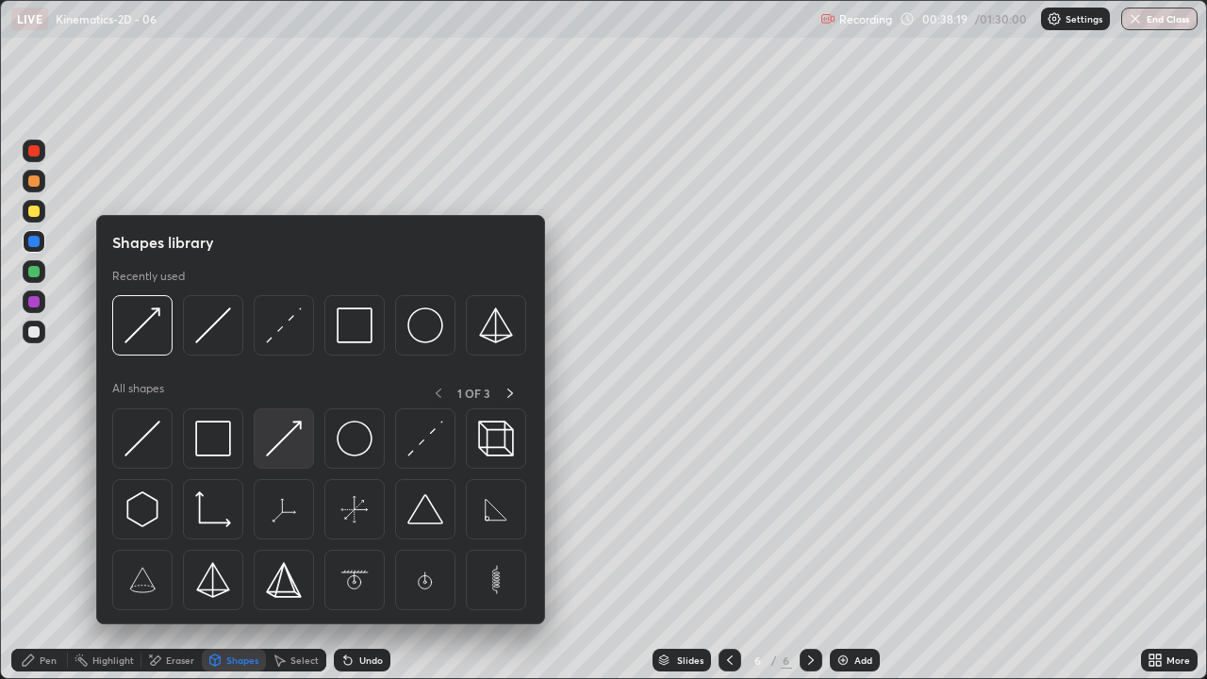
click at [279, 438] on img at bounding box center [284, 439] width 36 height 36
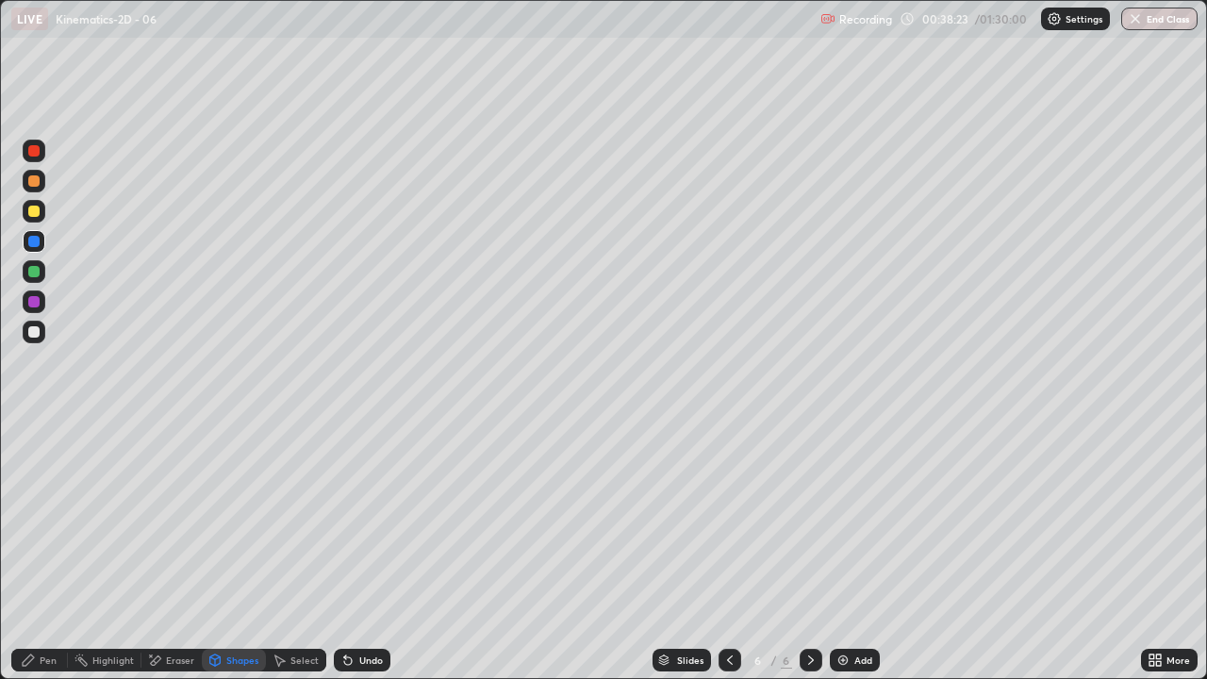
click at [34, 551] on icon at bounding box center [28, 659] width 15 height 15
click at [215, 551] on icon at bounding box center [215, 662] width 0 height 7
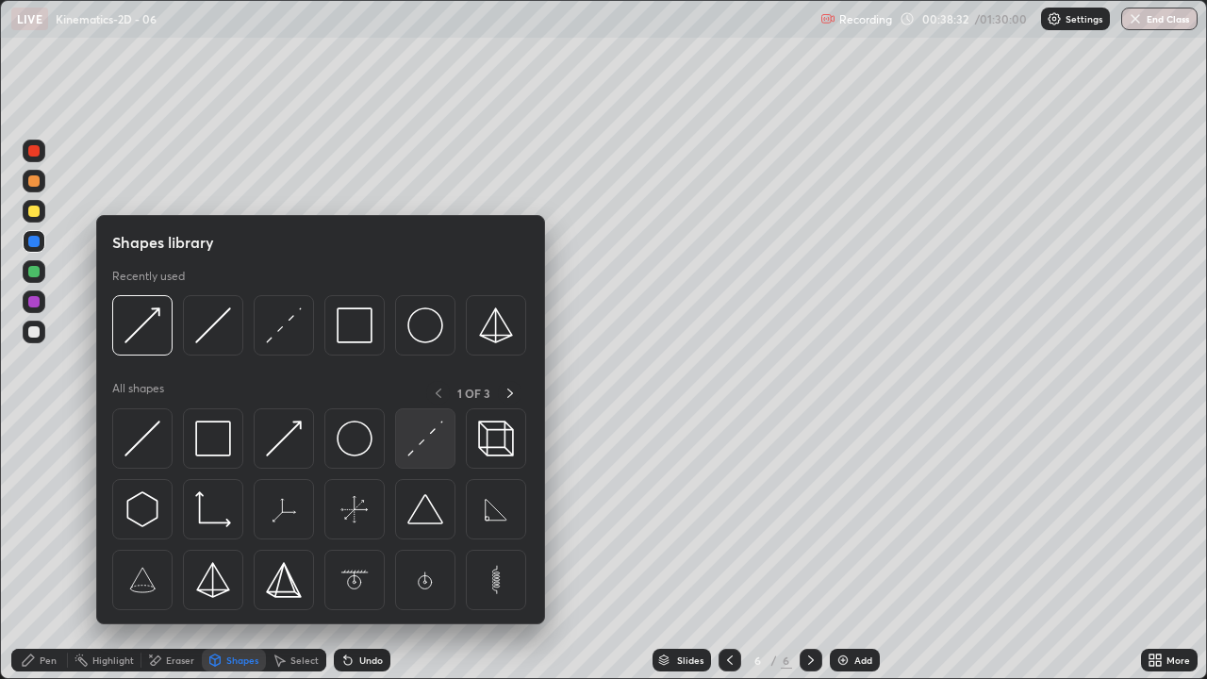
click at [422, 446] on img at bounding box center [425, 439] width 36 height 36
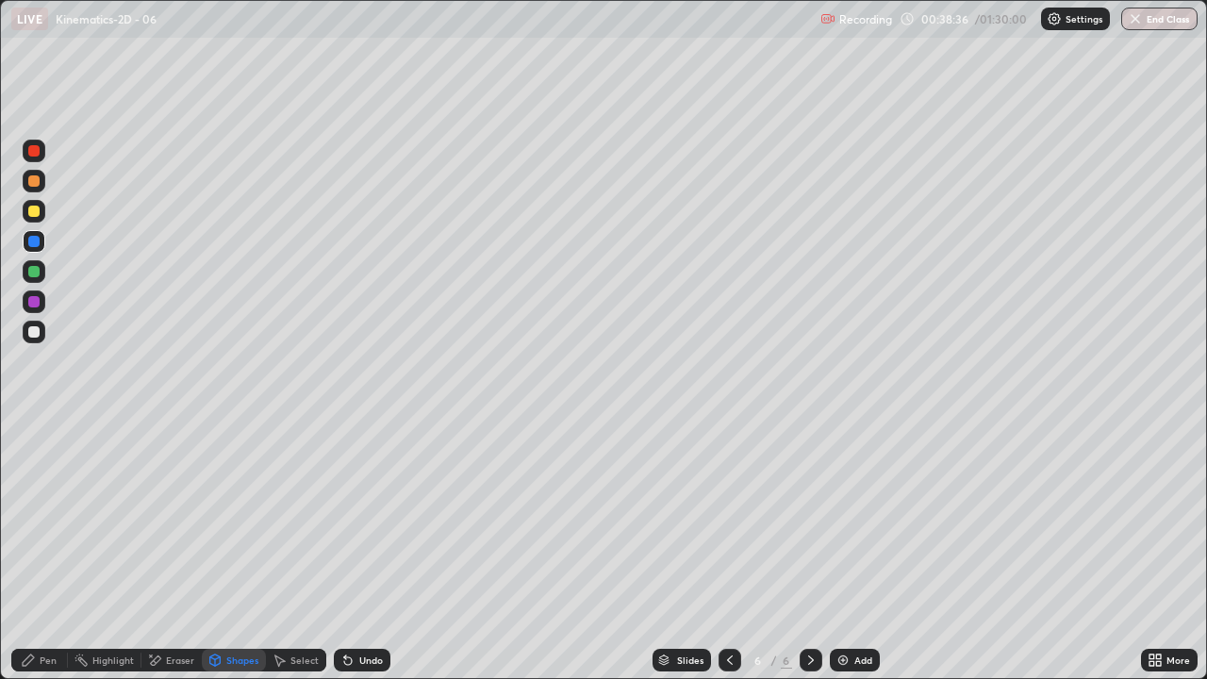
click at [222, 551] on div "Shapes" at bounding box center [234, 660] width 64 height 23
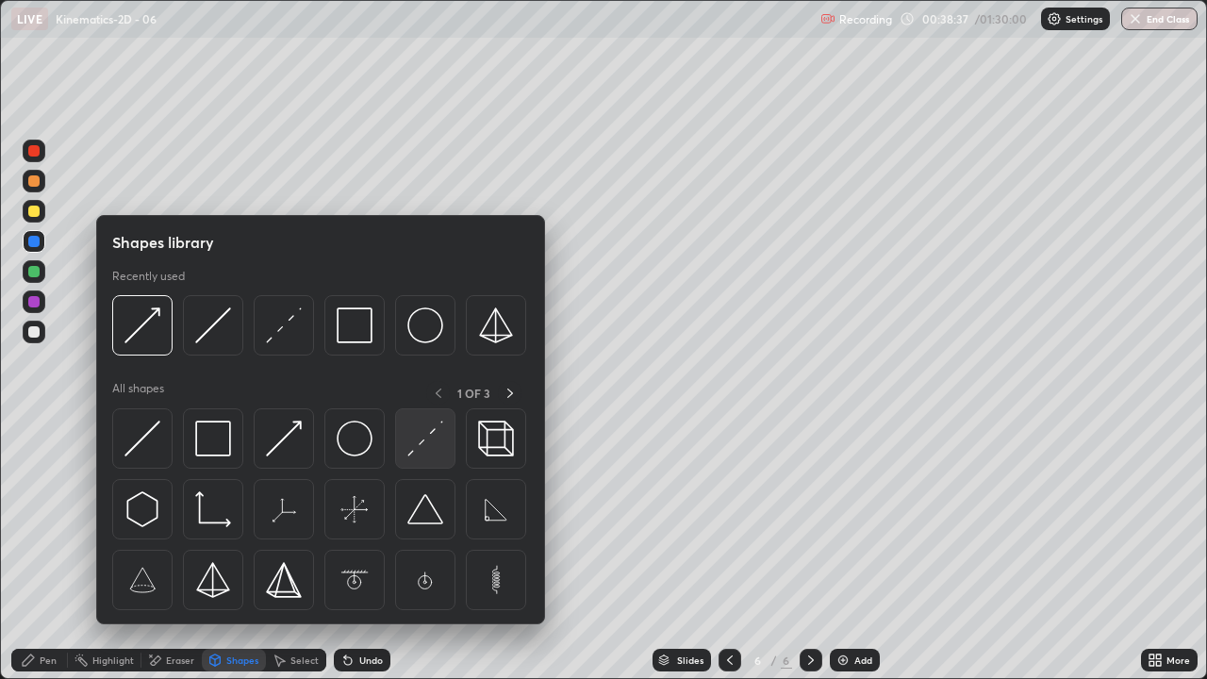
click at [426, 441] on img at bounding box center [425, 439] width 36 height 36
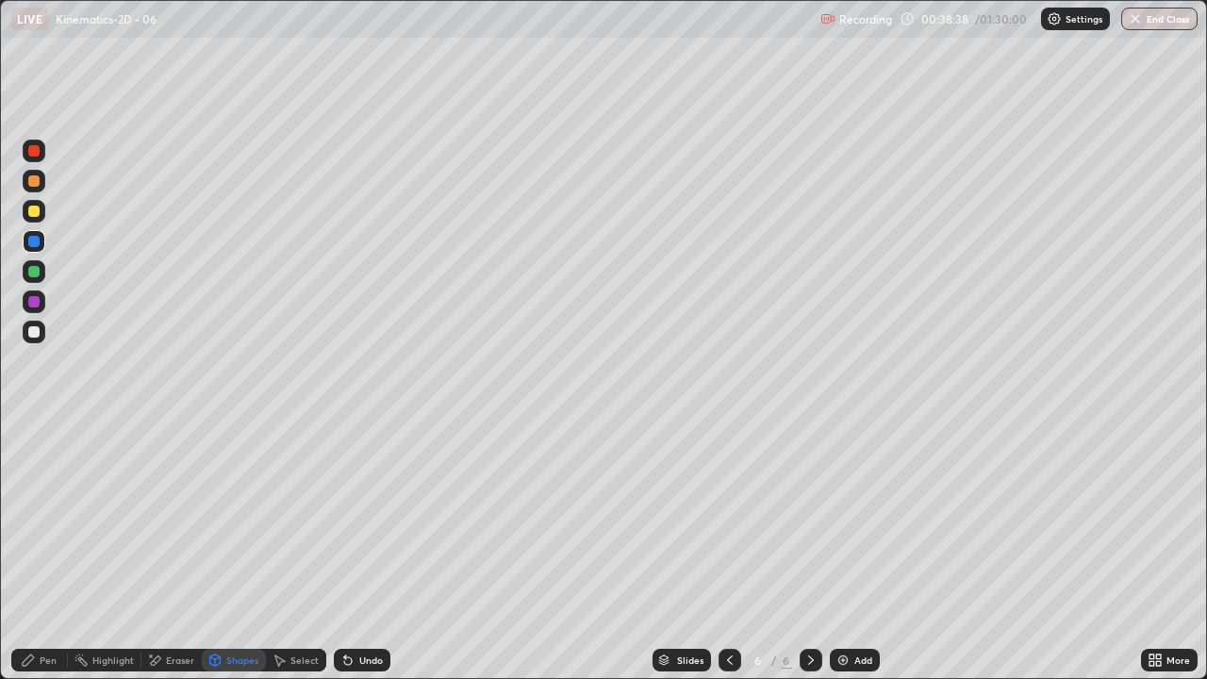
click at [35, 209] on div at bounding box center [33, 211] width 11 height 11
click at [232, 551] on div "Shapes" at bounding box center [234, 660] width 64 height 23
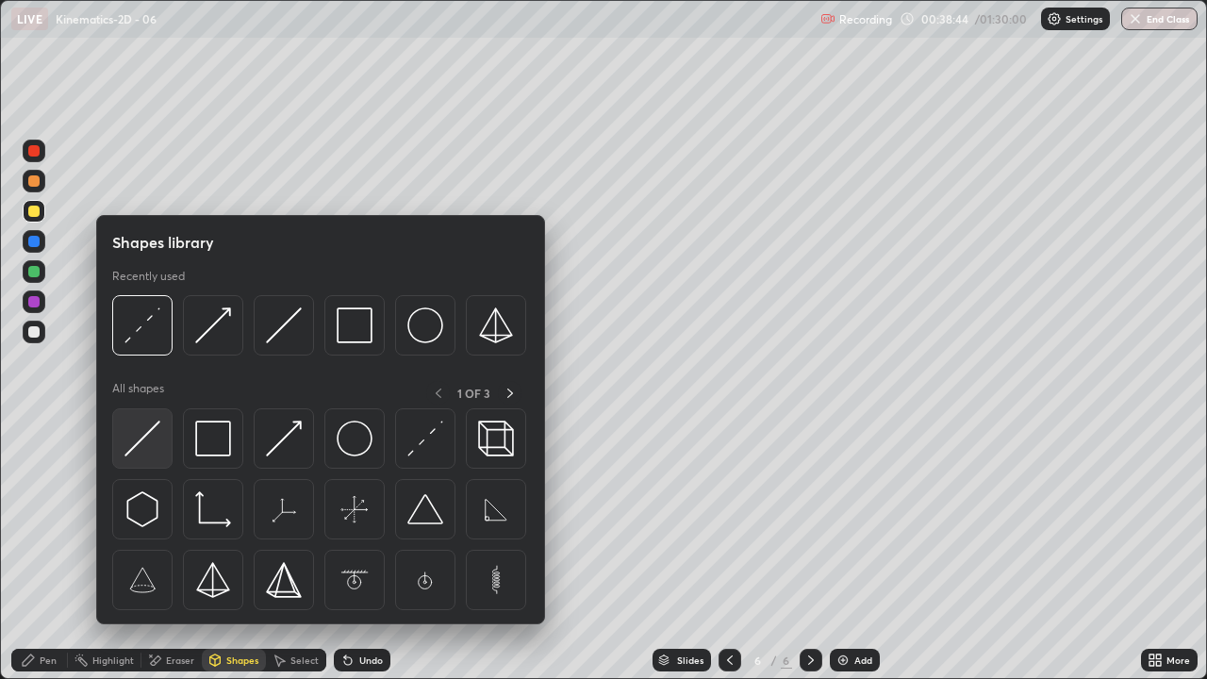
click at [137, 437] on img at bounding box center [142, 439] width 36 height 36
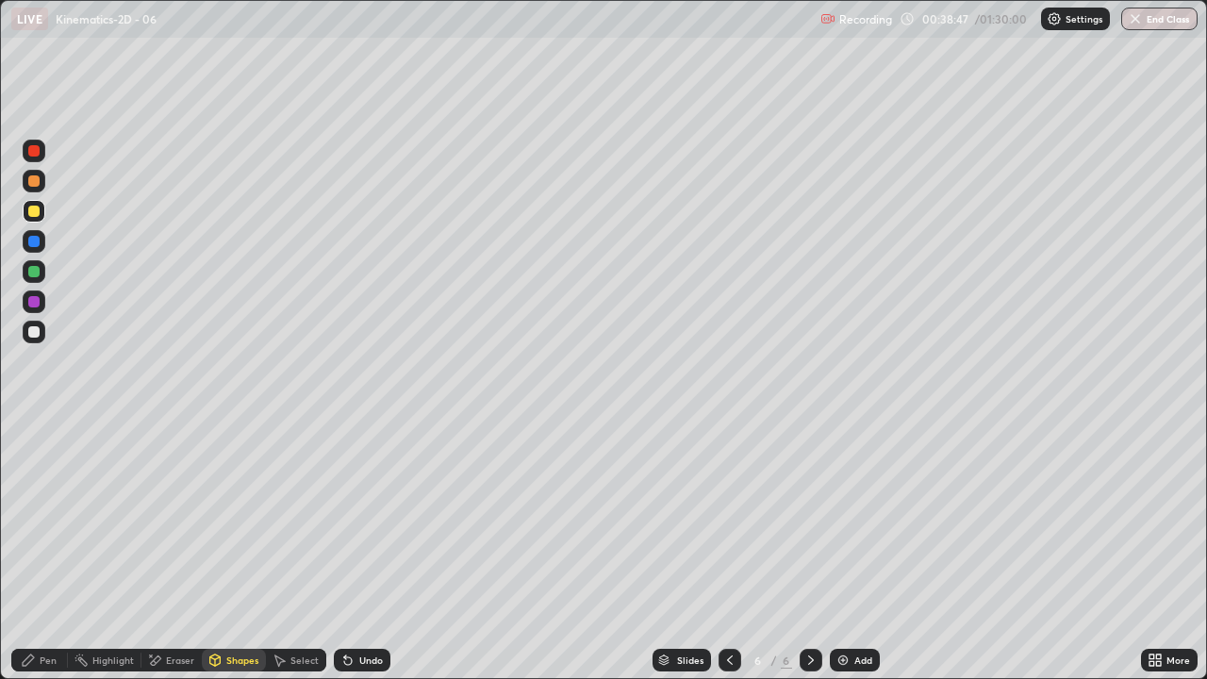
click at [233, 551] on div "Shapes" at bounding box center [234, 660] width 64 height 23
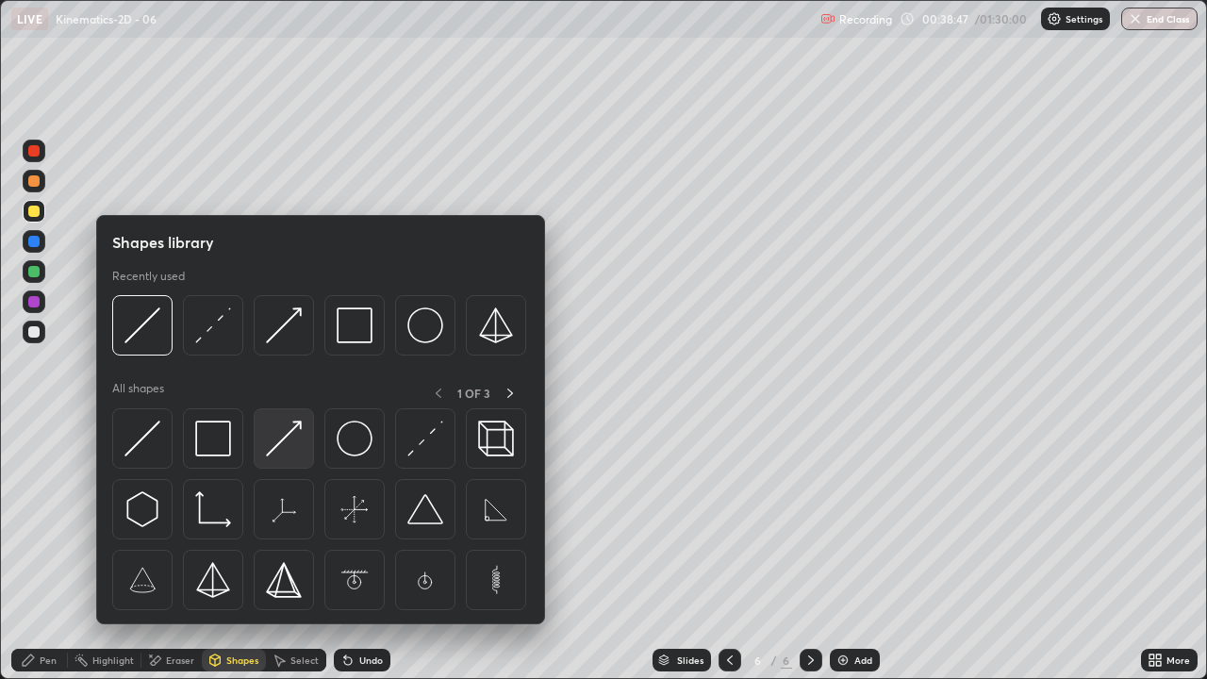
click at [272, 432] on img at bounding box center [284, 439] width 36 height 36
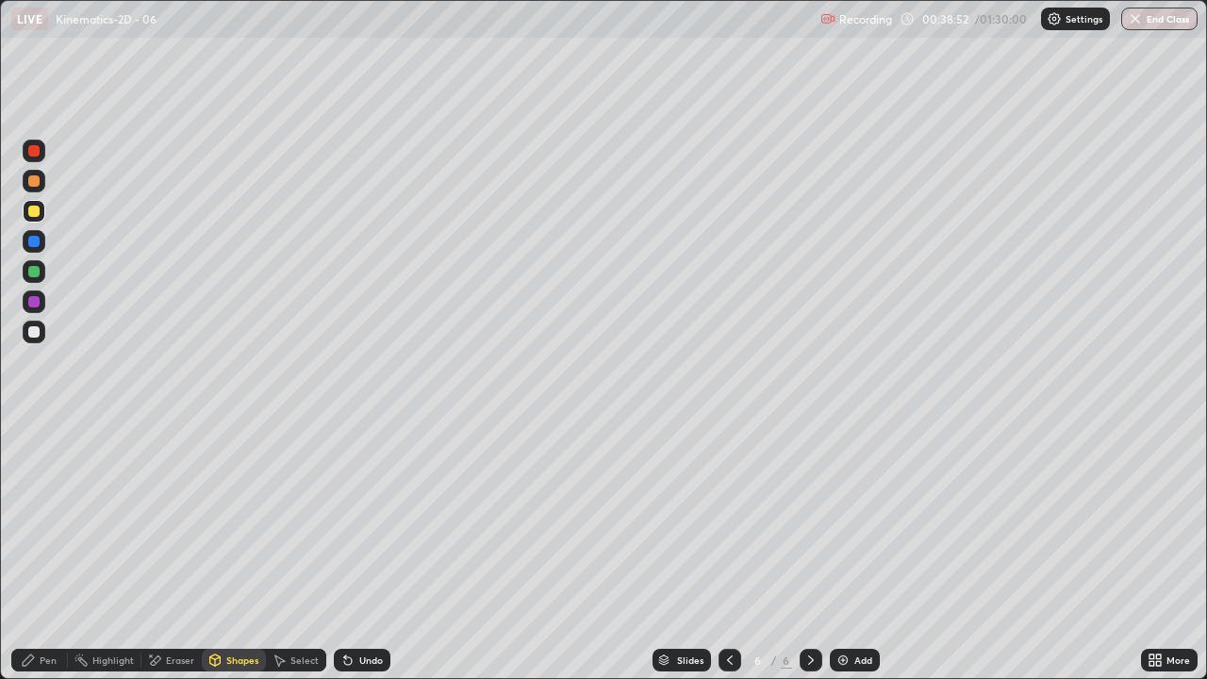
click at [38, 551] on div "Pen" at bounding box center [39, 660] width 57 height 23
click at [29, 551] on icon at bounding box center [28, 659] width 11 height 11
click at [32, 324] on div at bounding box center [34, 332] width 23 height 23
click at [223, 551] on div "Shapes" at bounding box center [234, 660] width 64 height 23
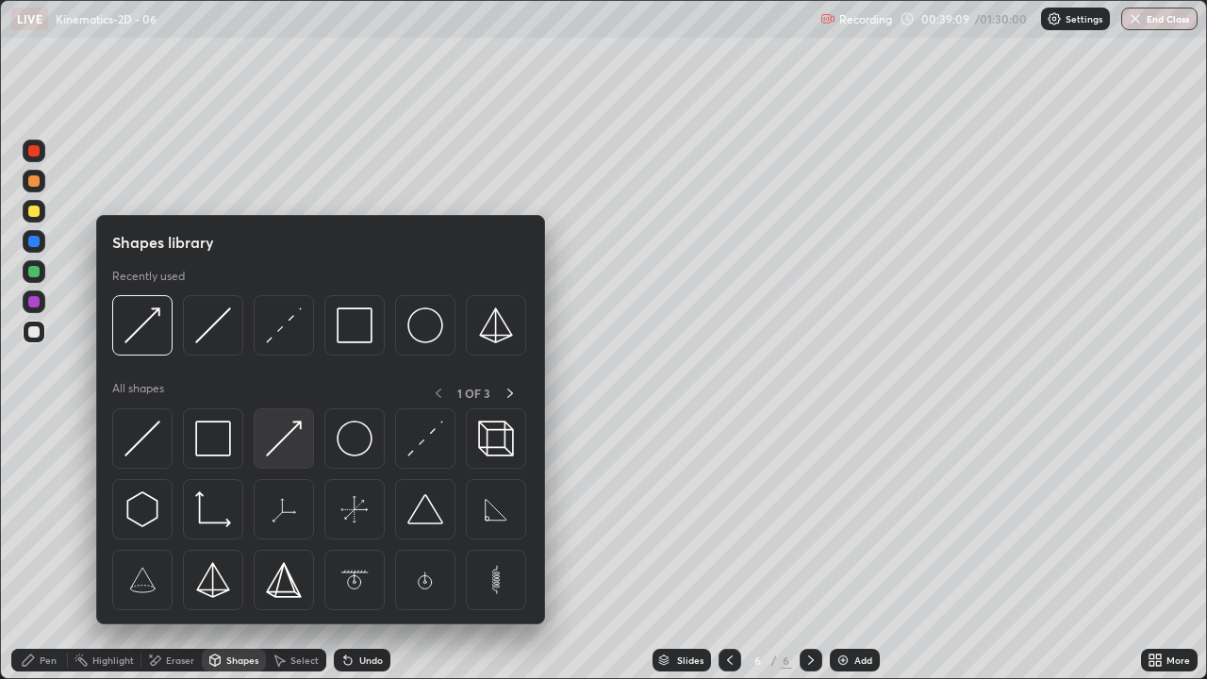
click at [277, 439] on img at bounding box center [284, 439] width 36 height 36
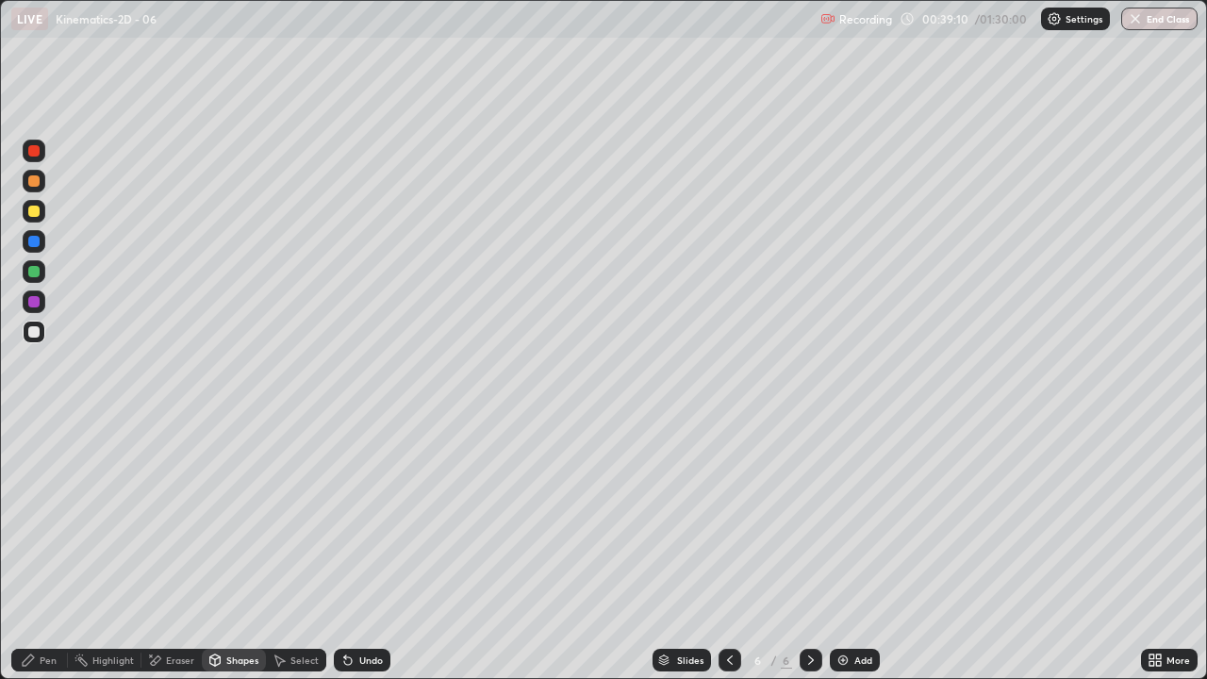
click at [31, 329] on div at bounding box center [33, 331] width 11 height 11
click at [231, 551] on div "Shapes" at bounding box center [234, 660] width 64 height 23
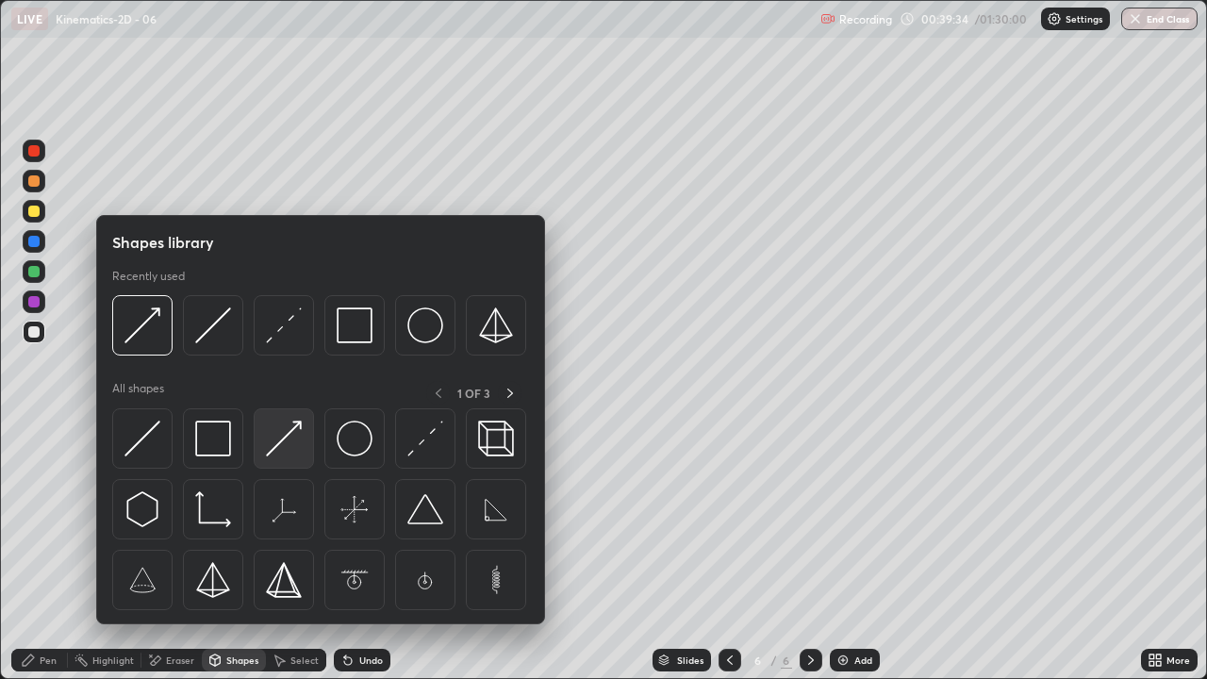
click at [280, 437] on img at bounding box center [284, 439] width 36 height 36
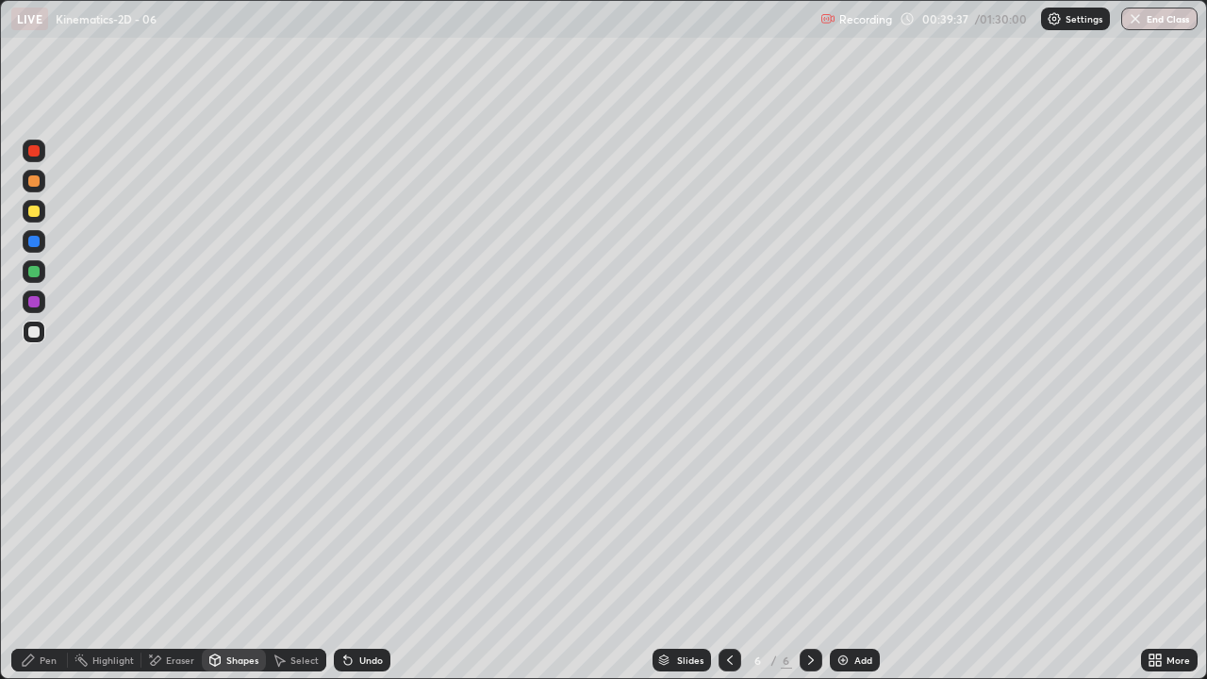
click at [37, 551] on div "Pen" at bounding box center [39, 660] width 57 height 23
click at [238, 551] on div "Shapes" at bounding box center [242, 659] width 32 height 9
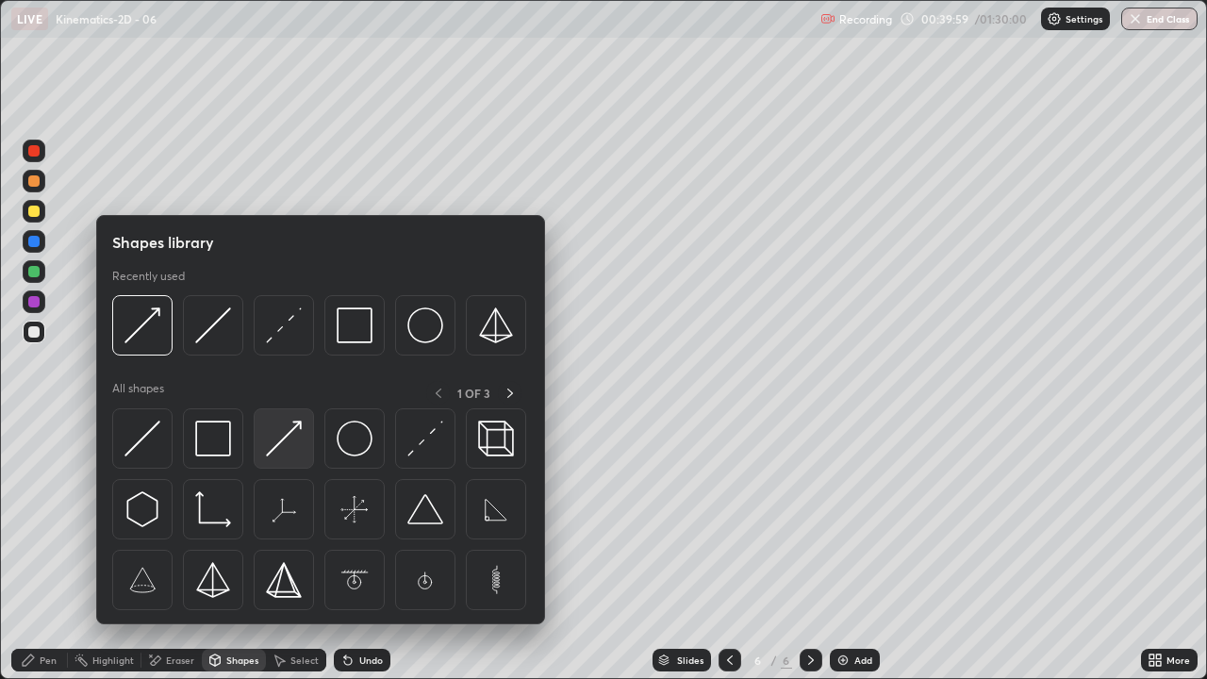
click at [288, 451] on img at bounding box center [284, 439] width 36 height 36
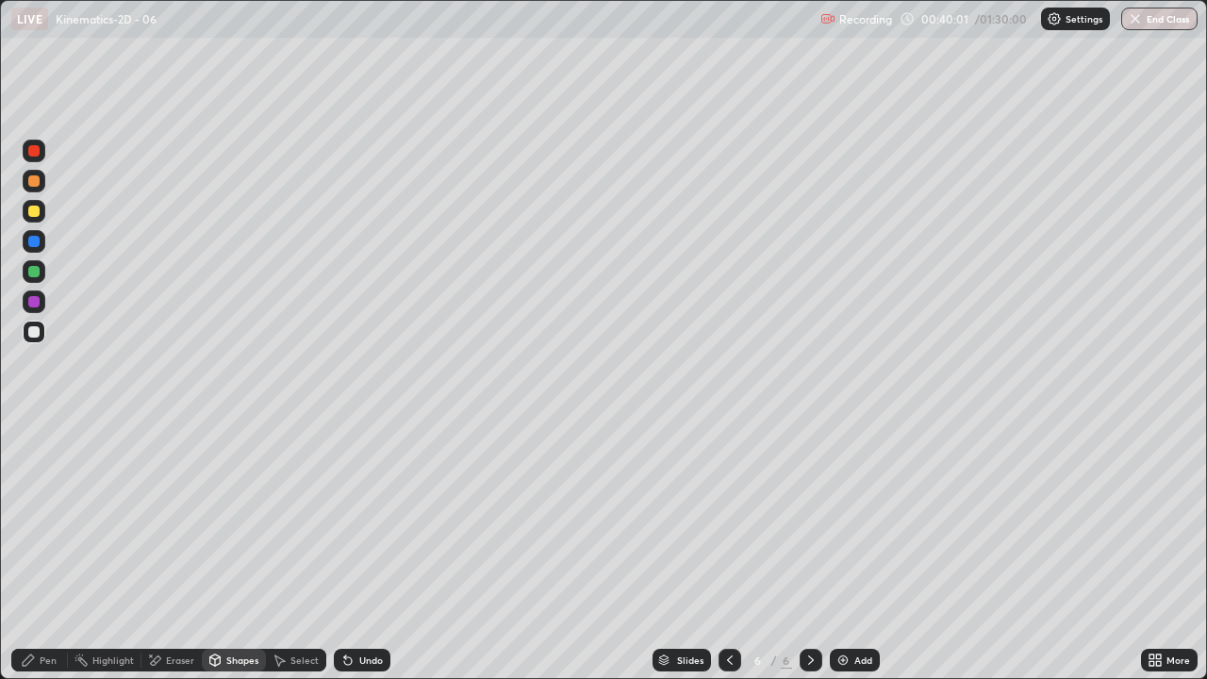
click at [31, 551] on icon at bounding box center [28, 659] width 15 height 15
click at [244, 551] on div "Shapes" at bounding box center [234, 660] width 64 height 23
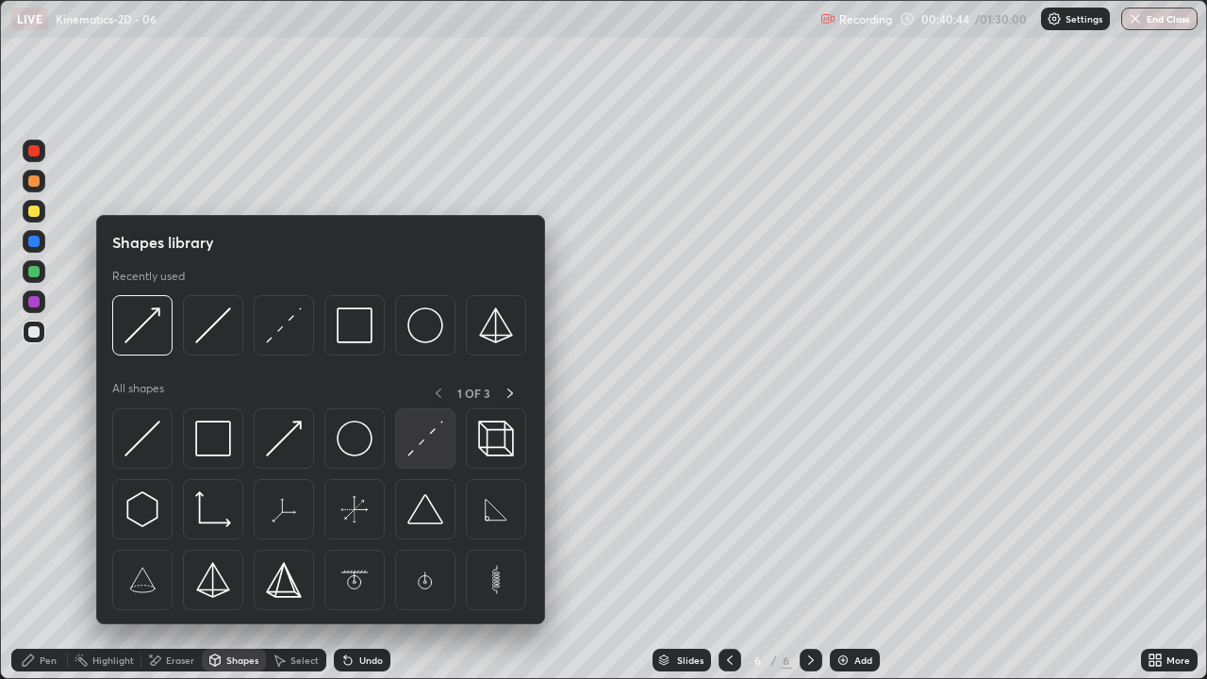
click at [441, 427] on img at bounding box center [425, 439] width 36 height 36
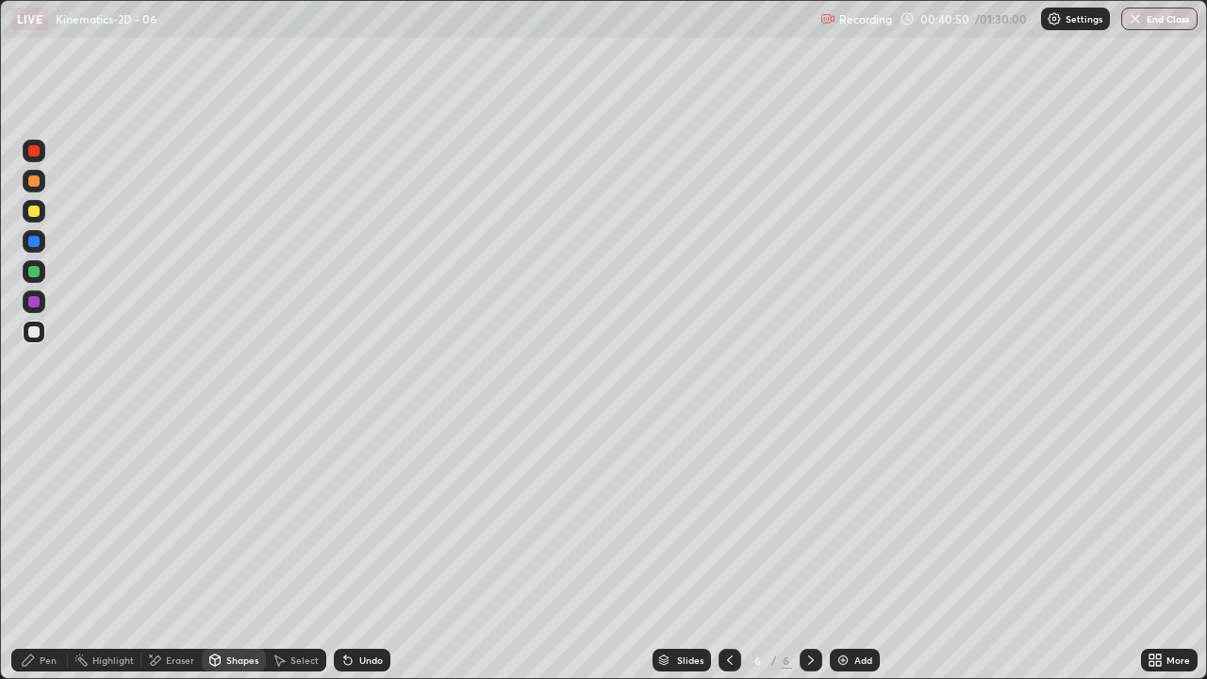
click at [236, 551] on div "Shapes" at bounding box center [242, 659] width 32 height 9
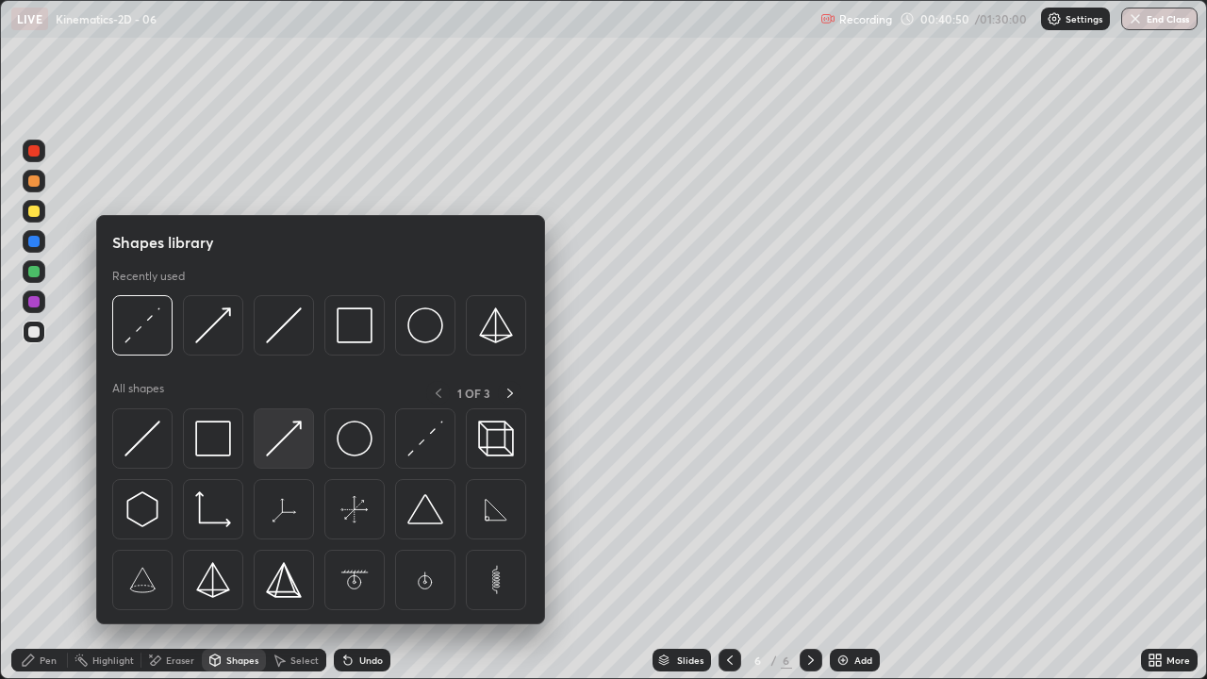
click at [285, 436] on img at bounding box center [284, 439] width 36 height 36
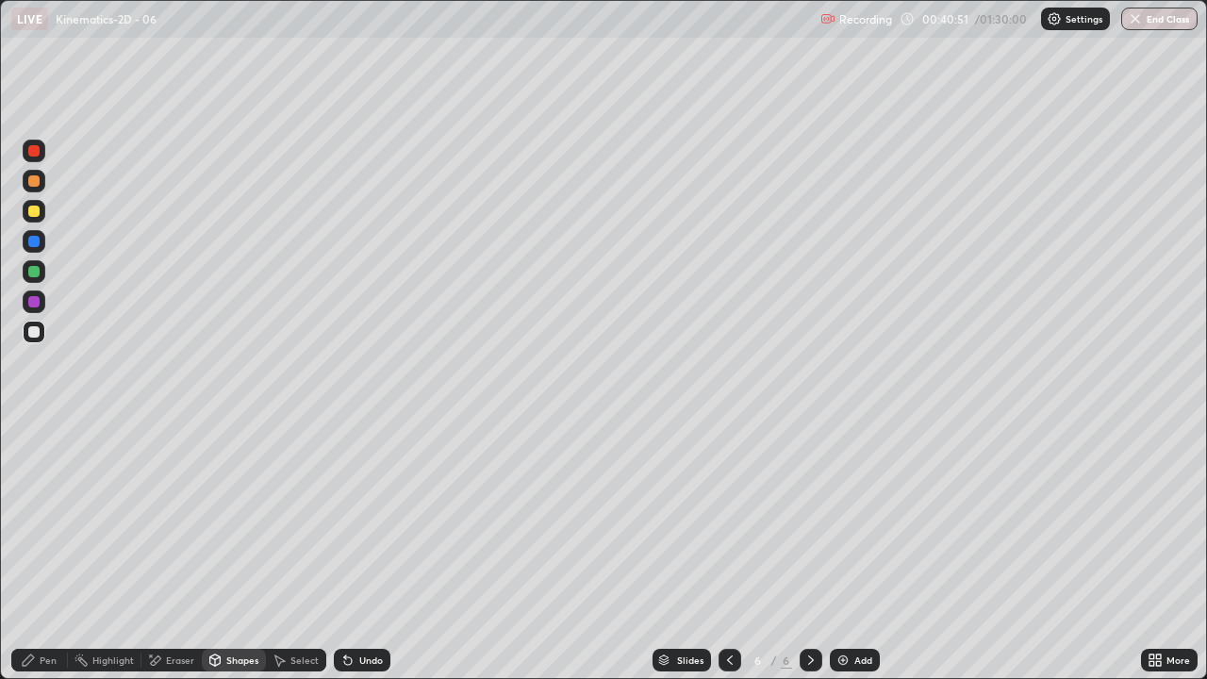
click at [32, 296] on div at bounding box center [33, 301] width 11 height 11
click at [229, 551] on div "Shapes" at bounding box center [234, 660] width 64 height 23
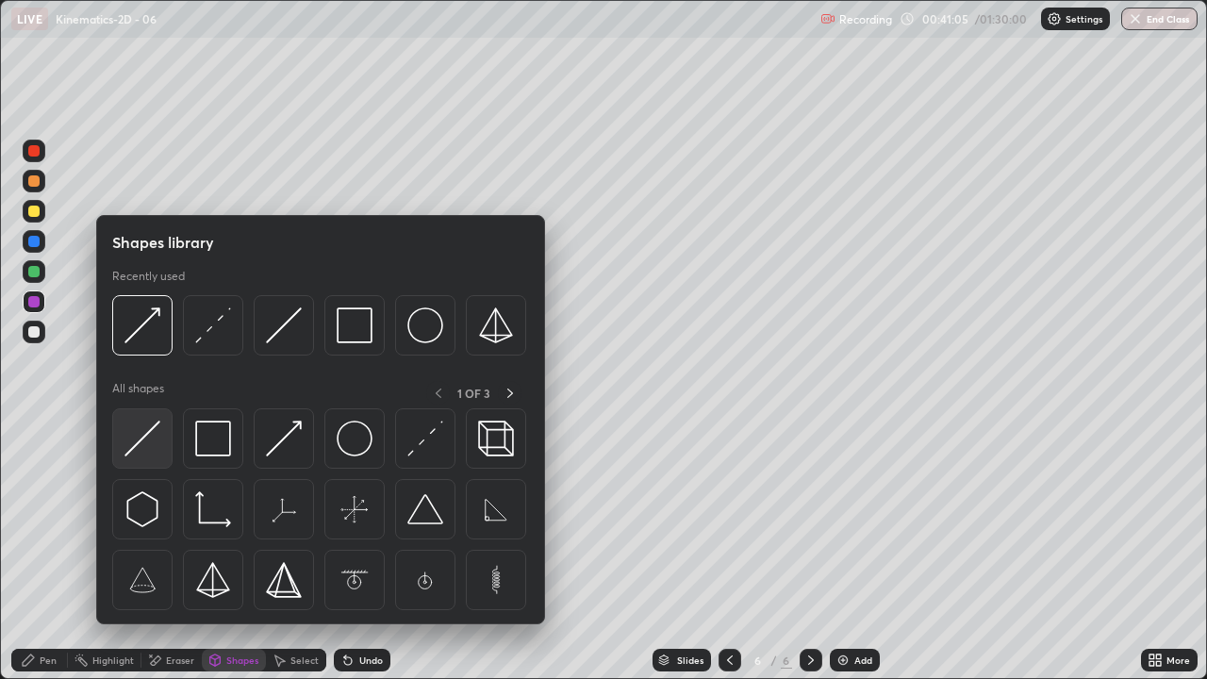
click at [149, 430] on img at bounding box center [142, 439] width 36 height 36
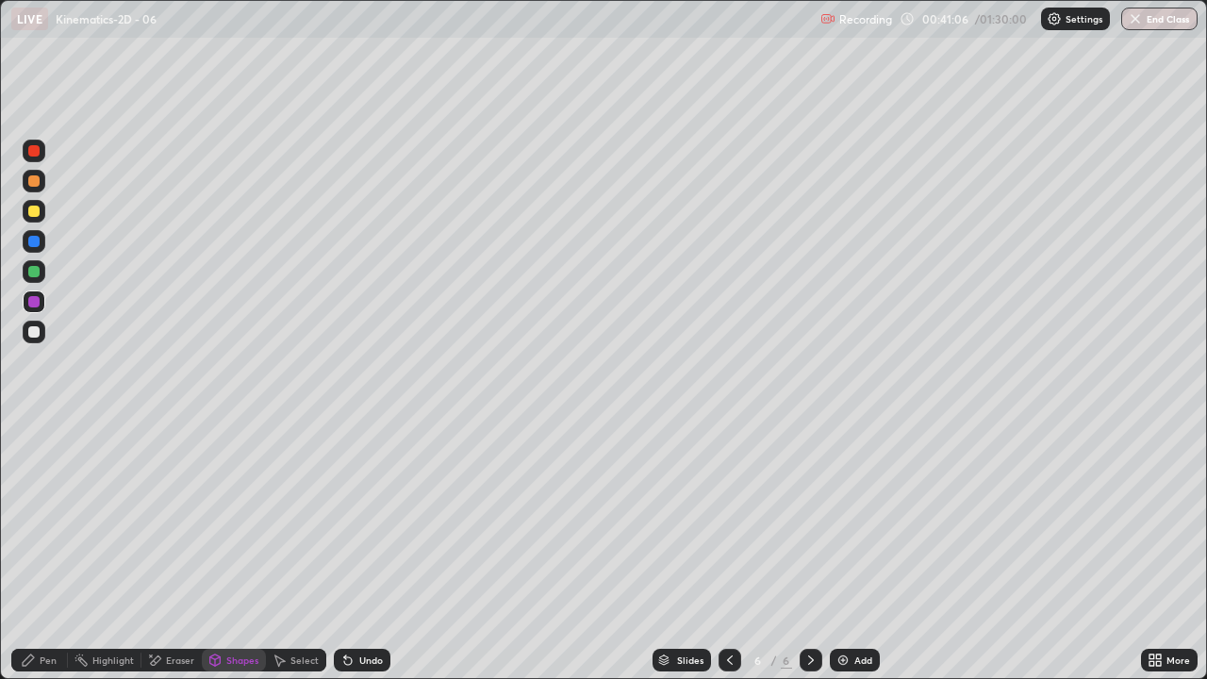
click at [31, 271] on div at bounding box center [33, 271] width 11 height 11
click at [39, 551] on div "Pen" at bounding box center [39, 660] width 57 height 23
click at [31, 551] on icon at bounding box center [28, 659] width 15 height 15
click at [34, 341] on div at bounding box center [34, 332] width 23 height 23
click at [229, 551] on div "Shapes" at bounding box center [242, 659] width 32 height 9
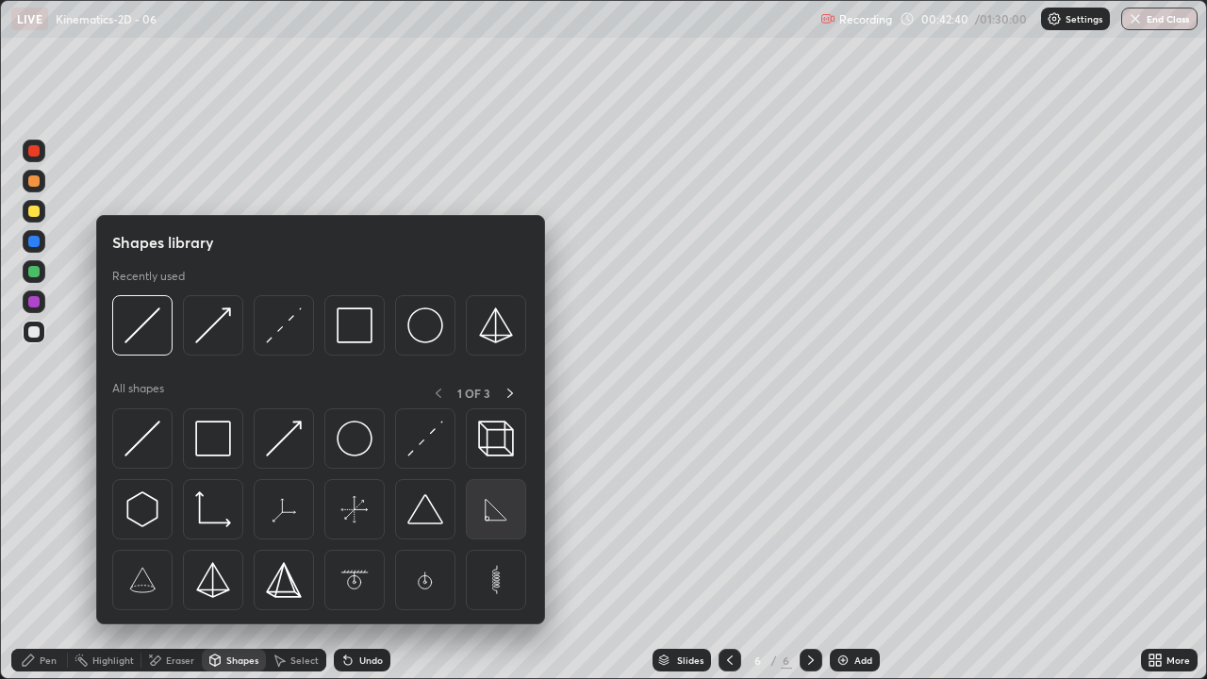
click at [488, 519] on img at bounding box center [496, 509] width 36 height 36
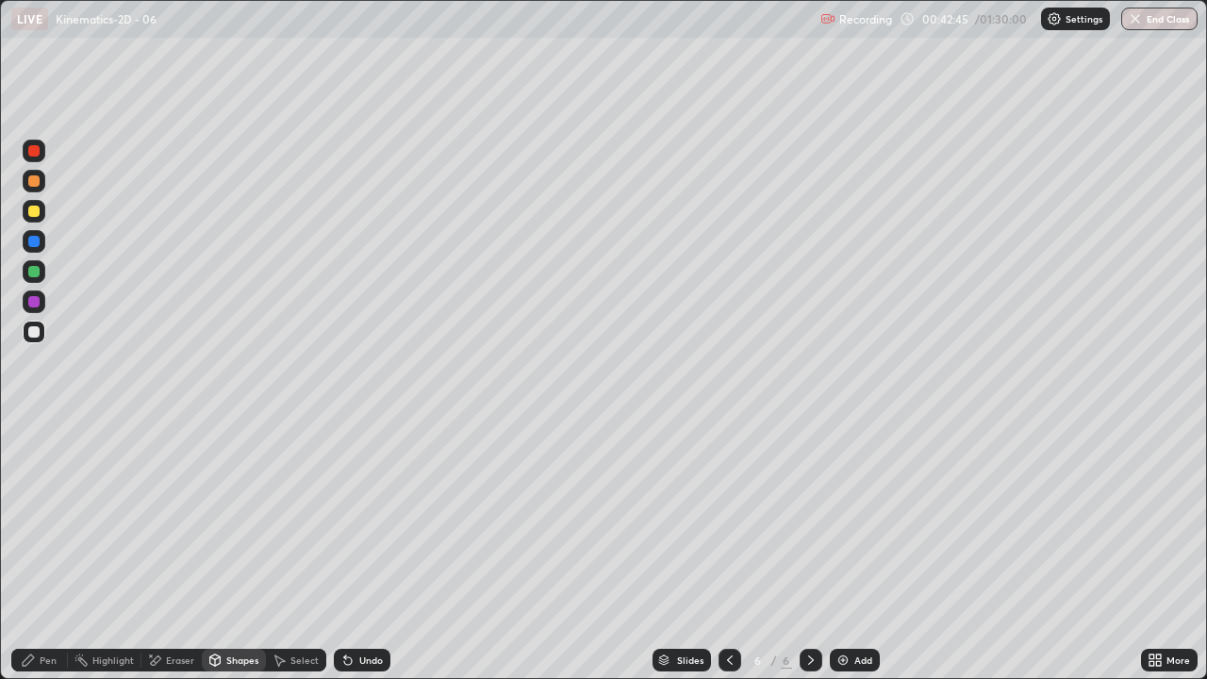
click at [41, 551] on div "Pen" at bounding box center [48, 659] width 17 height 9
click at [850, 551] on div "Add" at bounding box center [855, 660] width 50 height 23
click at [233, 551] on div "Shapes" at bounding box center [242, 659] width 32 height 9
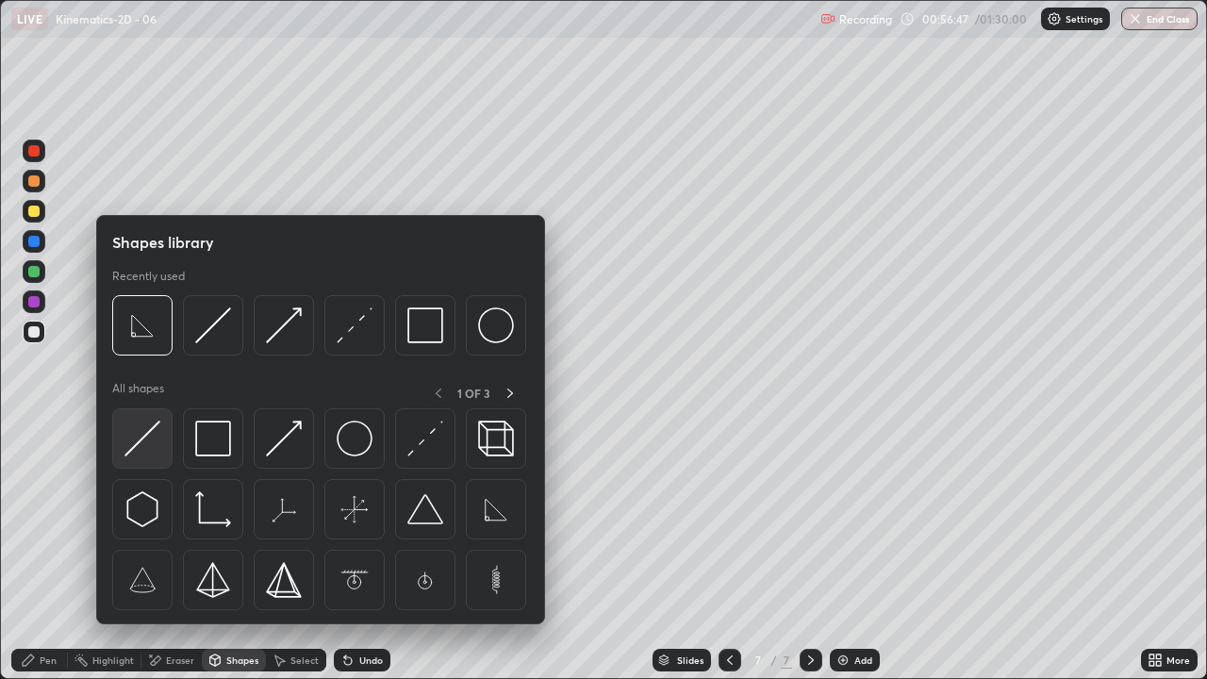
click at [142, 437] on img at bounding box center [142, 439] width 36 height 36
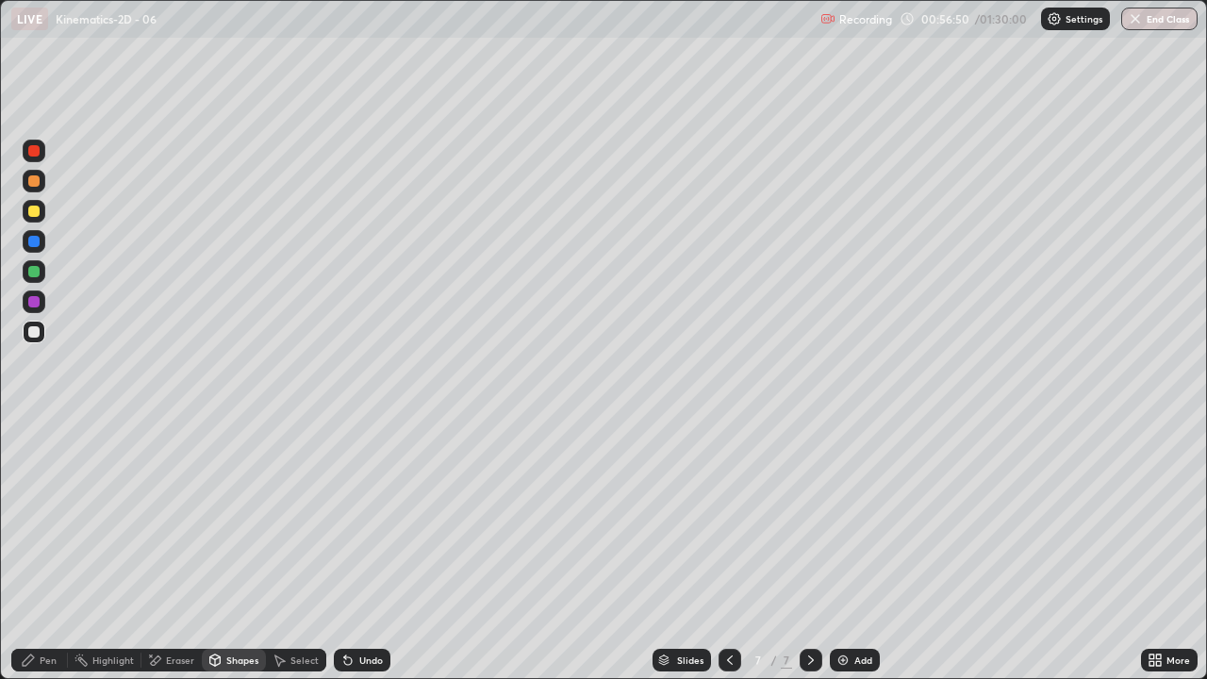
click at [223, 551] on div "Shapes" at bounding box center [234, 660] width 64 height 23
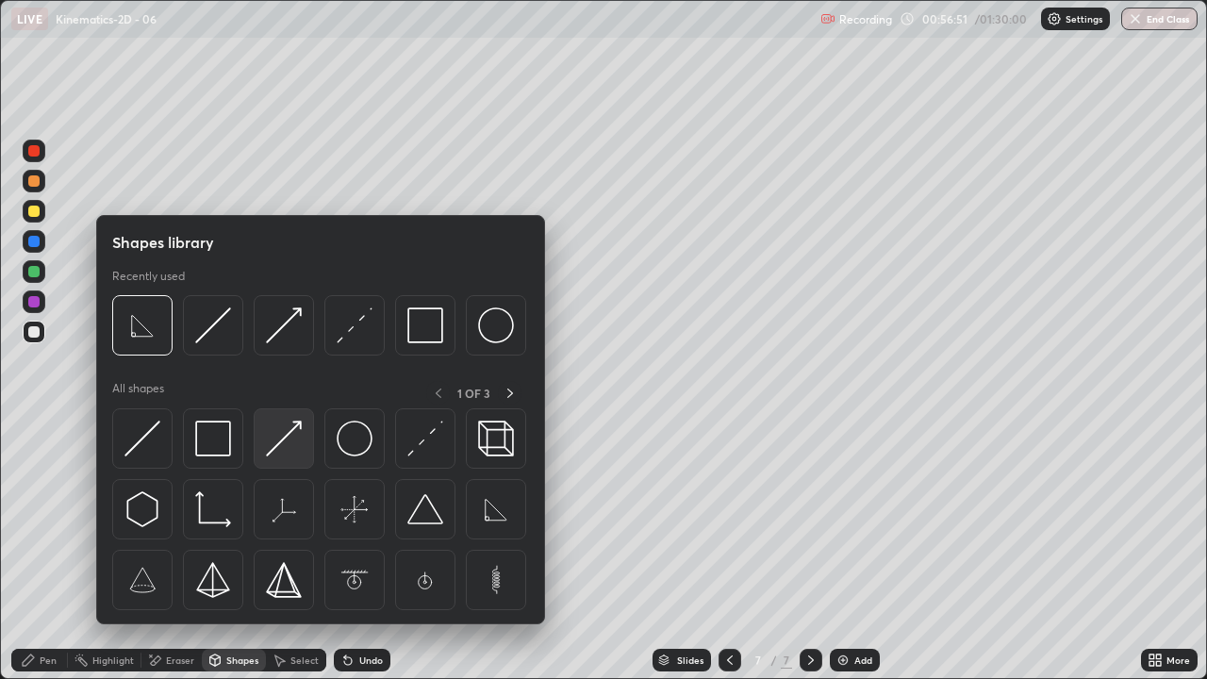
click at [280, 445] on img at bounding box center [284, 439] width 36 height 36
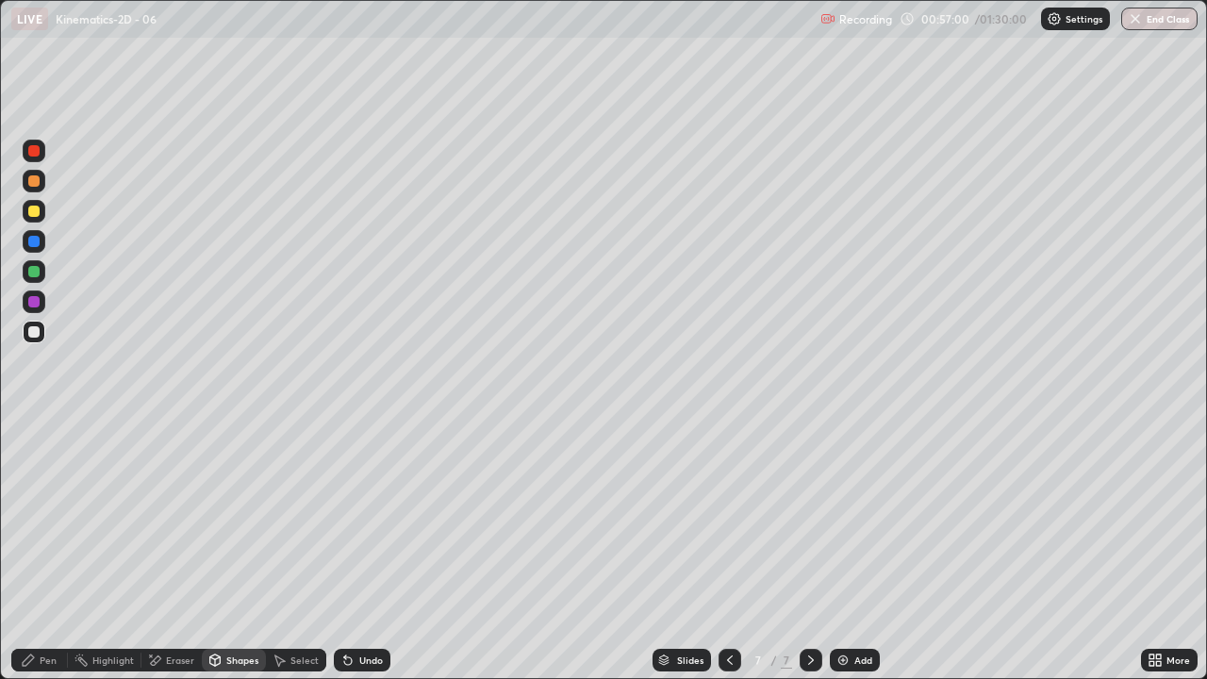
click at [26, 551] on icon at bounding box center [28, 659] width 11 height 11
click at [224, 551] on div "Shapes" at bounding box center [234, 660] width 64 height 23
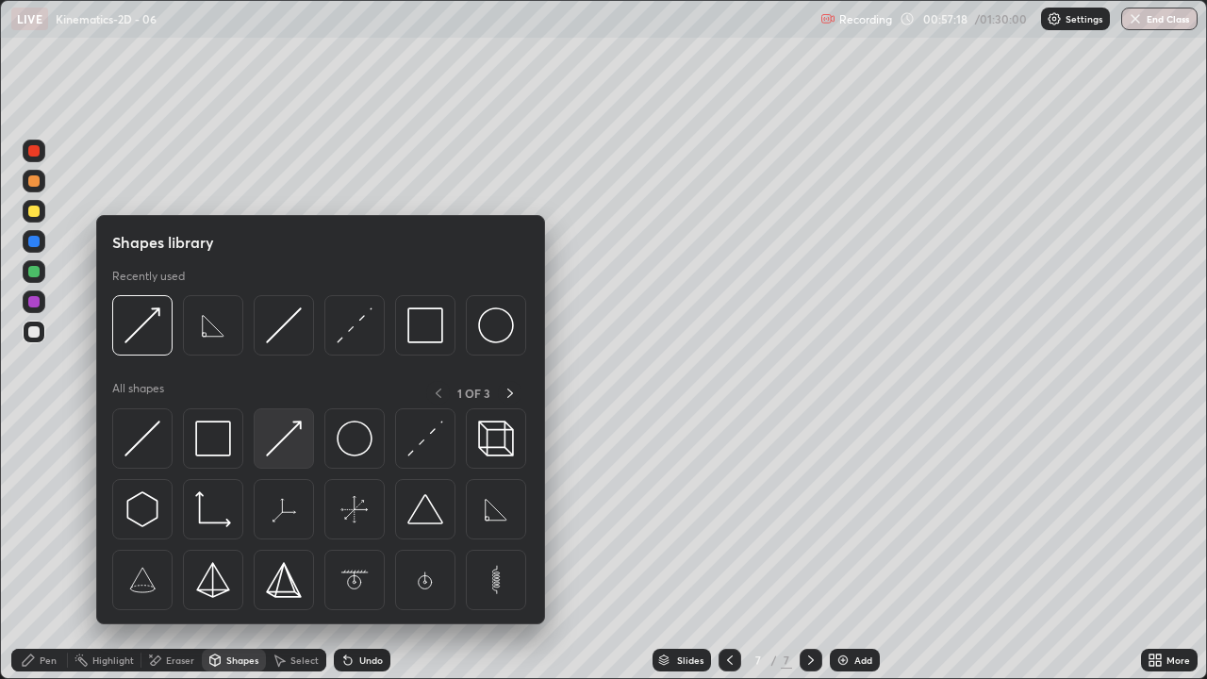
click at [289, 435] on img at bounding box center [284, 439] width 36 height 36
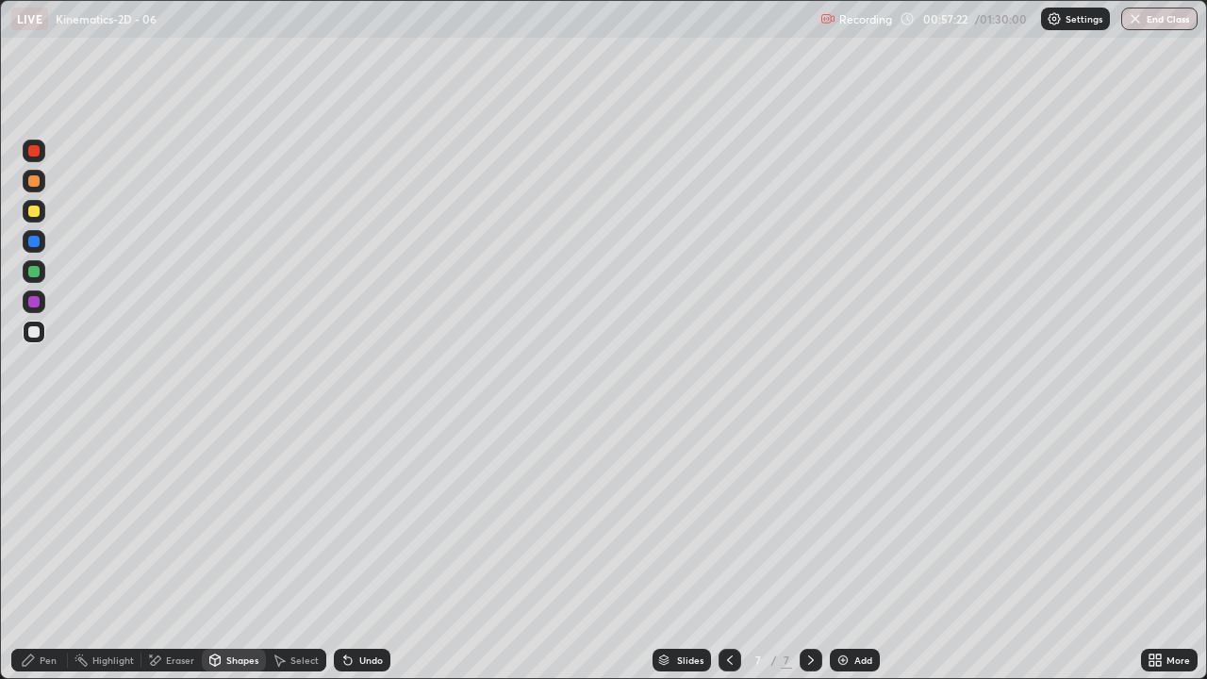
click at [41, 551] on div "Pen" at bounding box center [39, 660] width 57 height 23
click at [231, 551] on div "Shapes" at bounding box center [234, 660] width 64 height 23
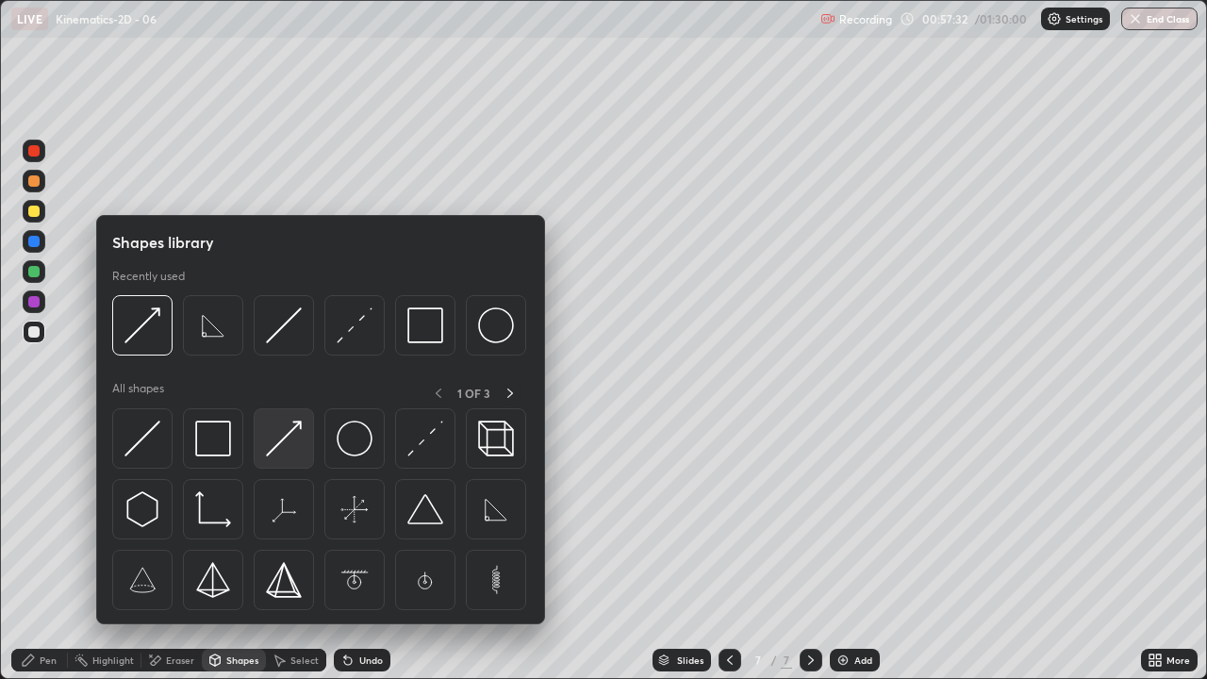
click at [281, 437] on img at bounding box center [284, 439] width 36 height 36
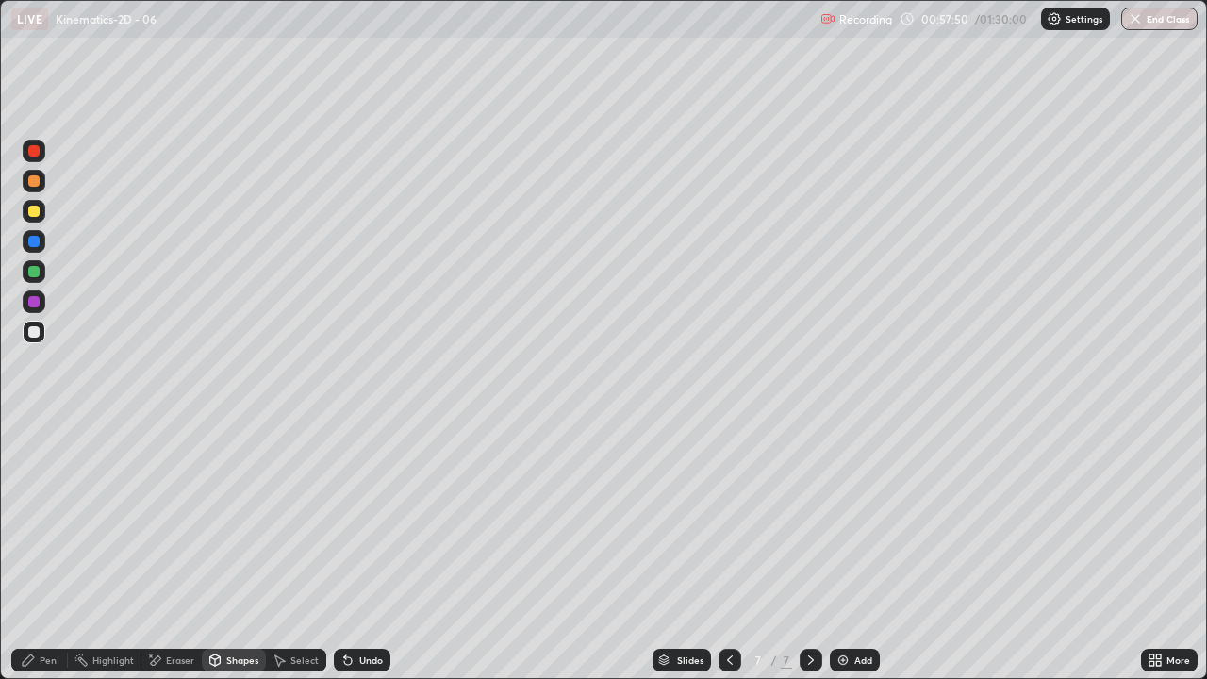
click at [225, 551] on div "Shapes" at bounding box center [234, 660] width 64 height 23
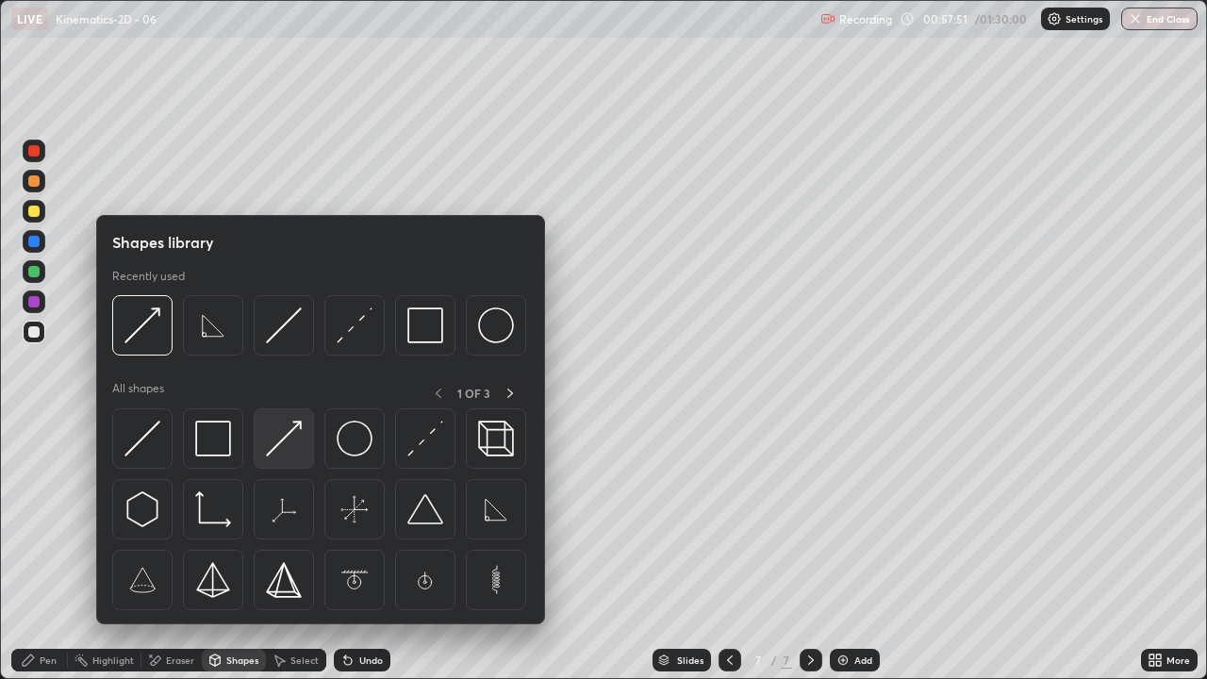
click at [286, 438] on img at bounding box center [284, 439] width 36 height 36
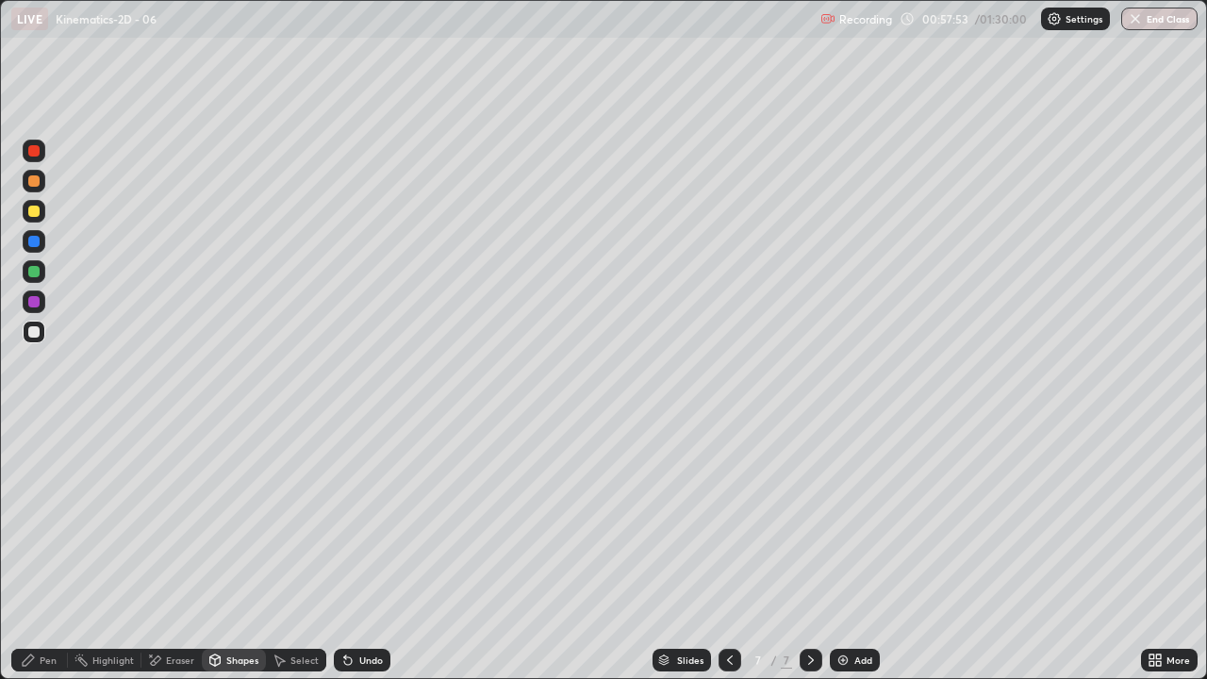
click at [363, 551] on div "Undo" at bounding box center [371, 659] width 24 height 9
click at [230, 551] on div "Shapes" at bounding box center [242, 659] width 32 height 9
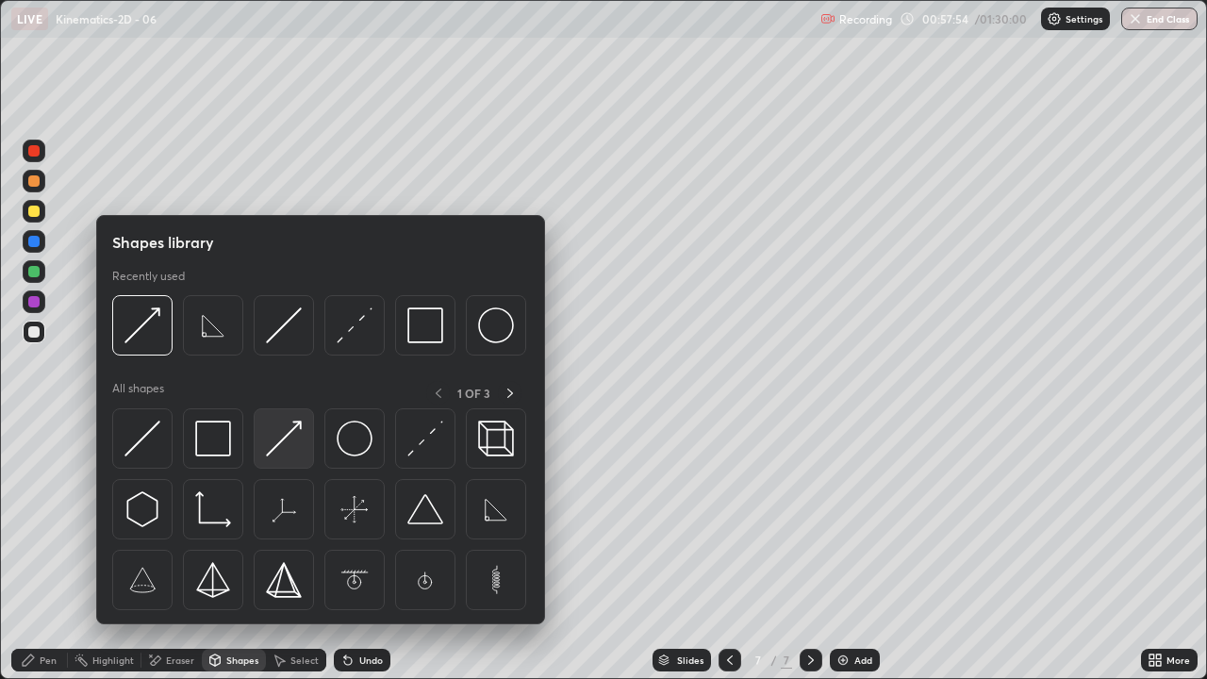
click at [277, 433] on img at bounding box center [284, 439] width 36 height 36
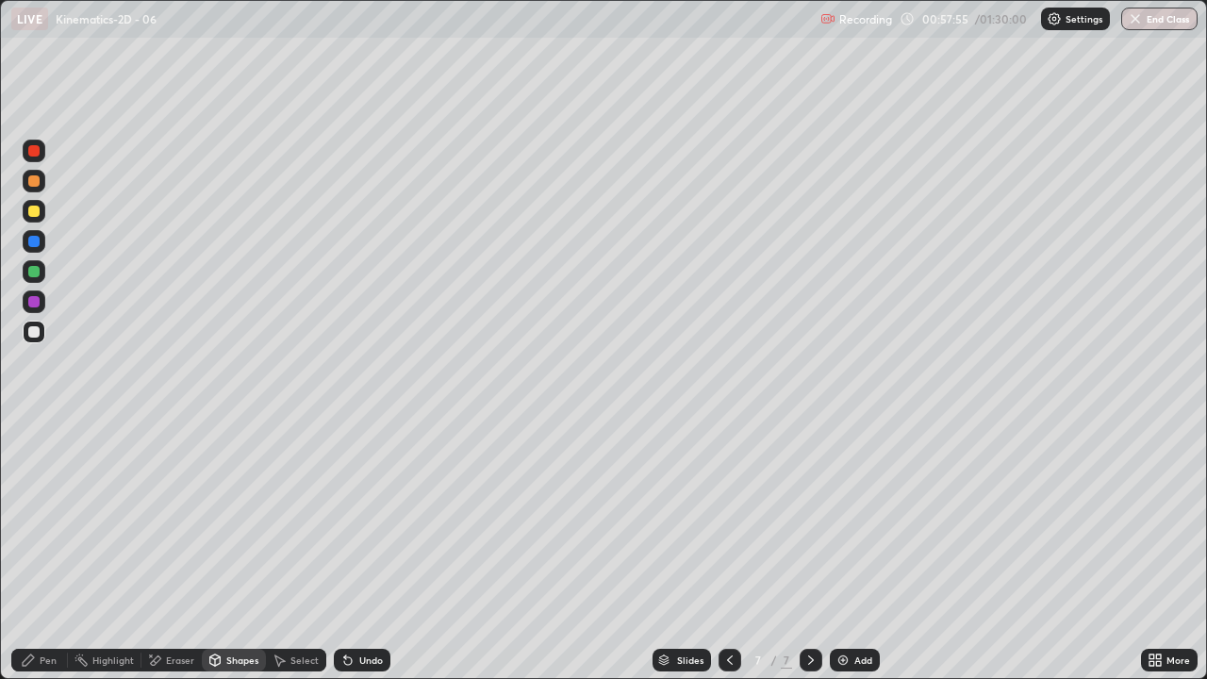
click at [33, 263] on div at bounding box center [34, 271] width 23 height 23
click at [28, 551] on div "Pen" at bounding box center [39, 660] width 57 height 23
click at [32, 294] on div at bounding box center [34, 301] width 23 height 23
click at [239, 551] on div "Shapes" at bounding box center [234, 660] width 64 height 23
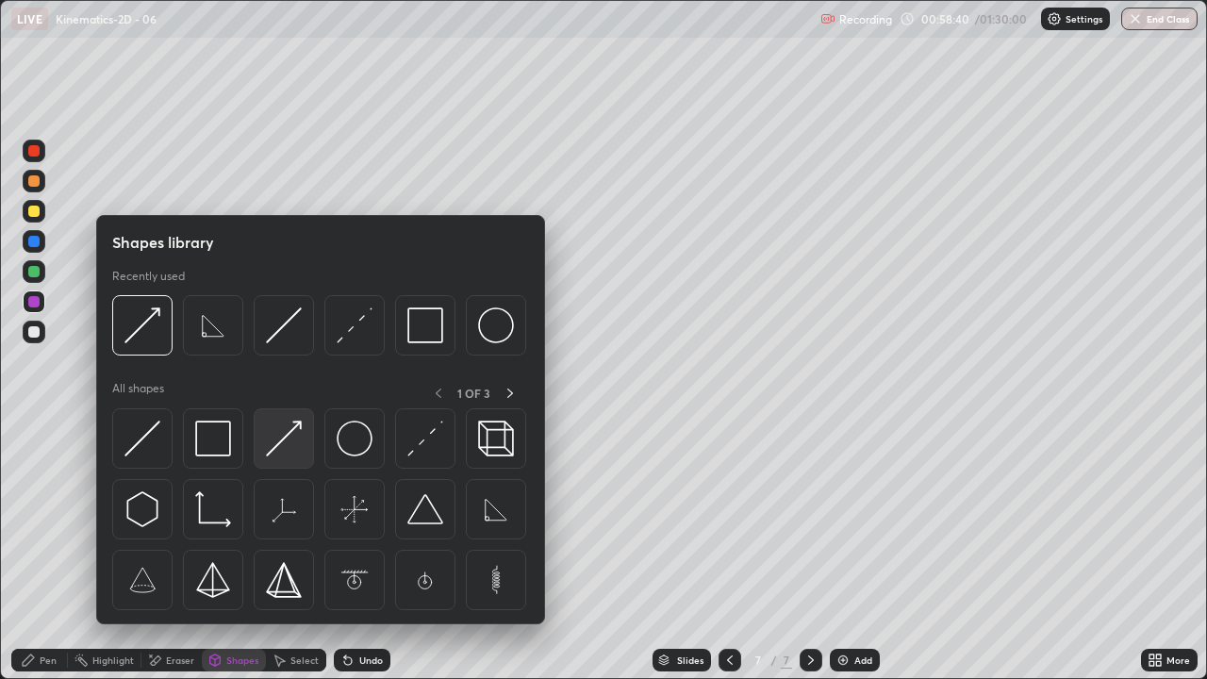
click at [294, 437] on img at bounding box center [284, 439] width 36 height 36
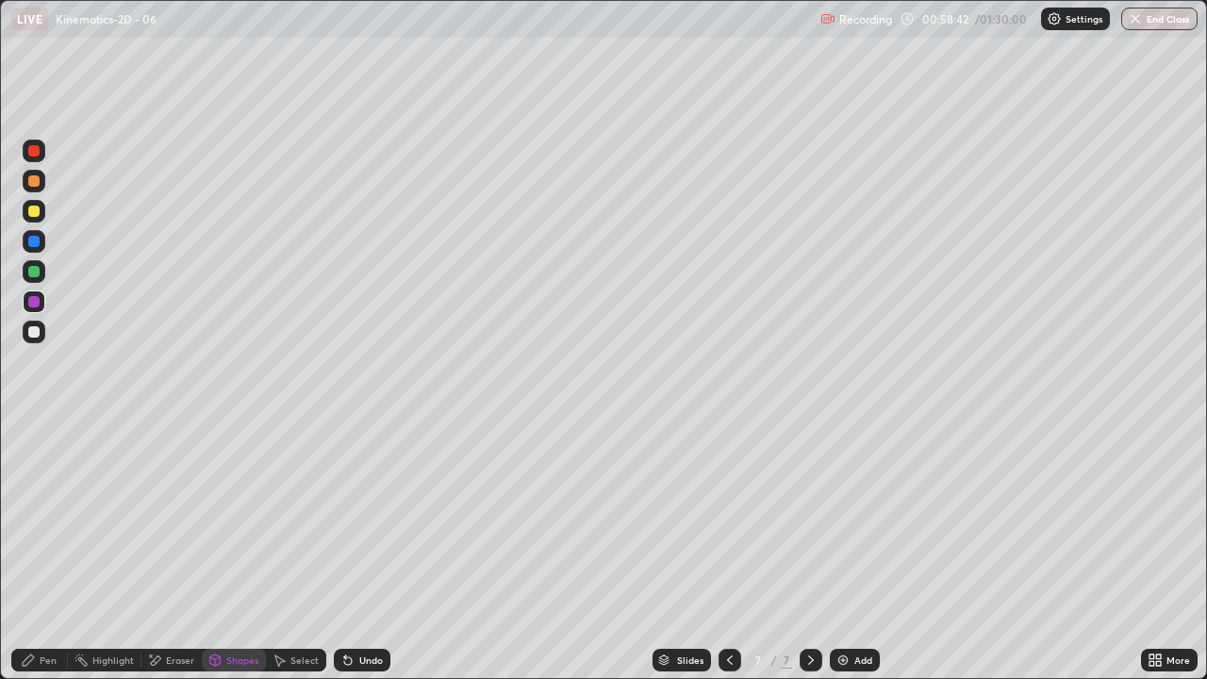
click at [35, 208] on div at bounding box center [33, 211] width 11 height 11
click at [364, 551] on div "Undo" at bounding box center [371, 659] width 24 height 9
click at [41, 551] on div "Pen" at bounding box center [48, 659] width 17 height 9
click at [32, 322] on div at bounding box center [34, 332] width 23 height 23
click at [232, 551] on div "Shapes" at bounding box center [234, 660] width 64 height 23
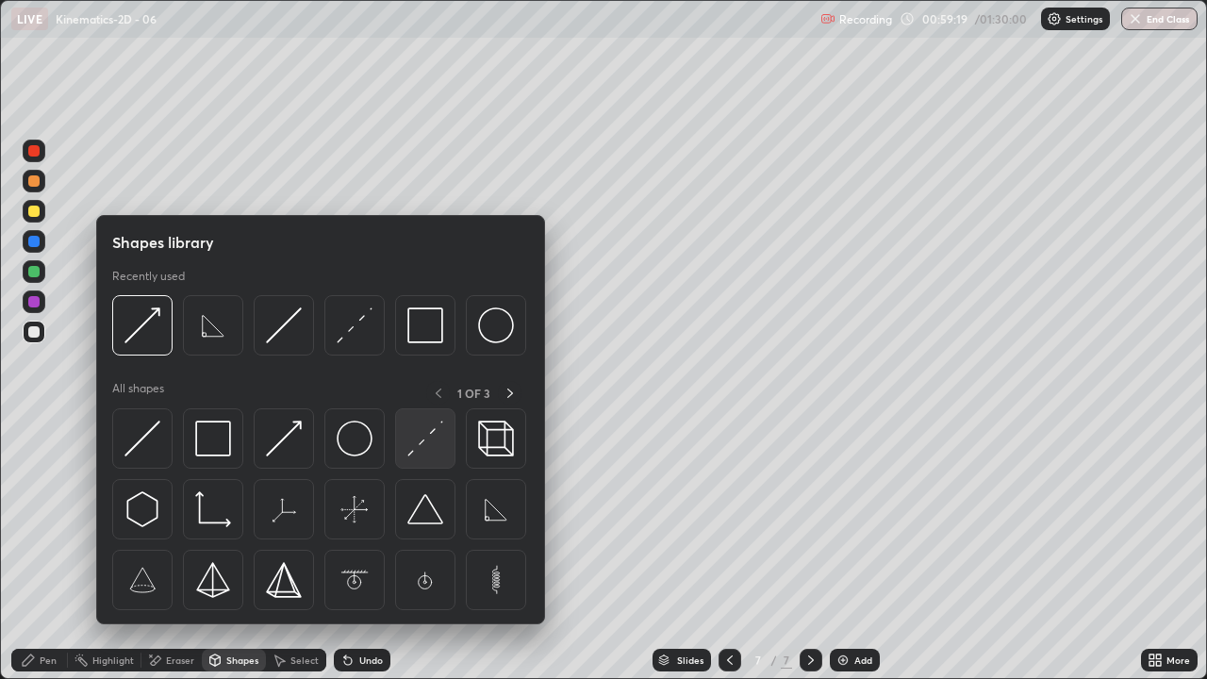
click at [427, 446] on img at bounding box center [425, 439] width 36 height 36
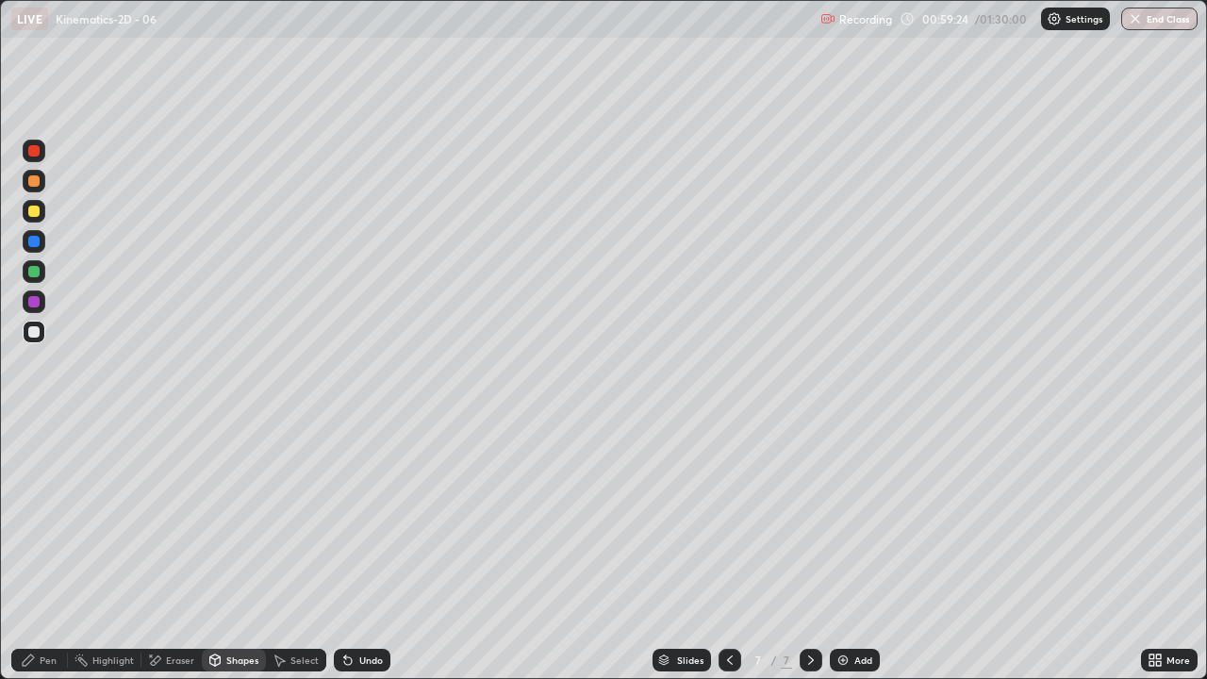
click at [233, 551] on div "Shapes" at bounding box center [234, 660] width 64 height 23
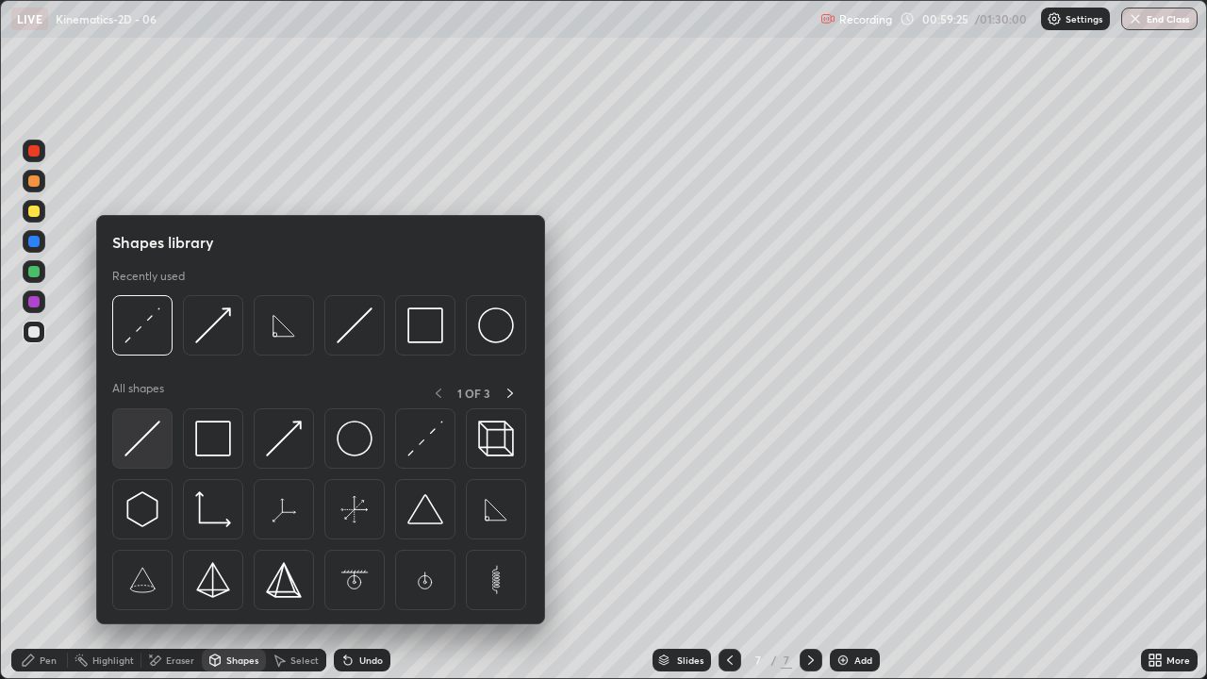
click at [137, 446] on img at bounding box center [142, 439] width 36 height 36
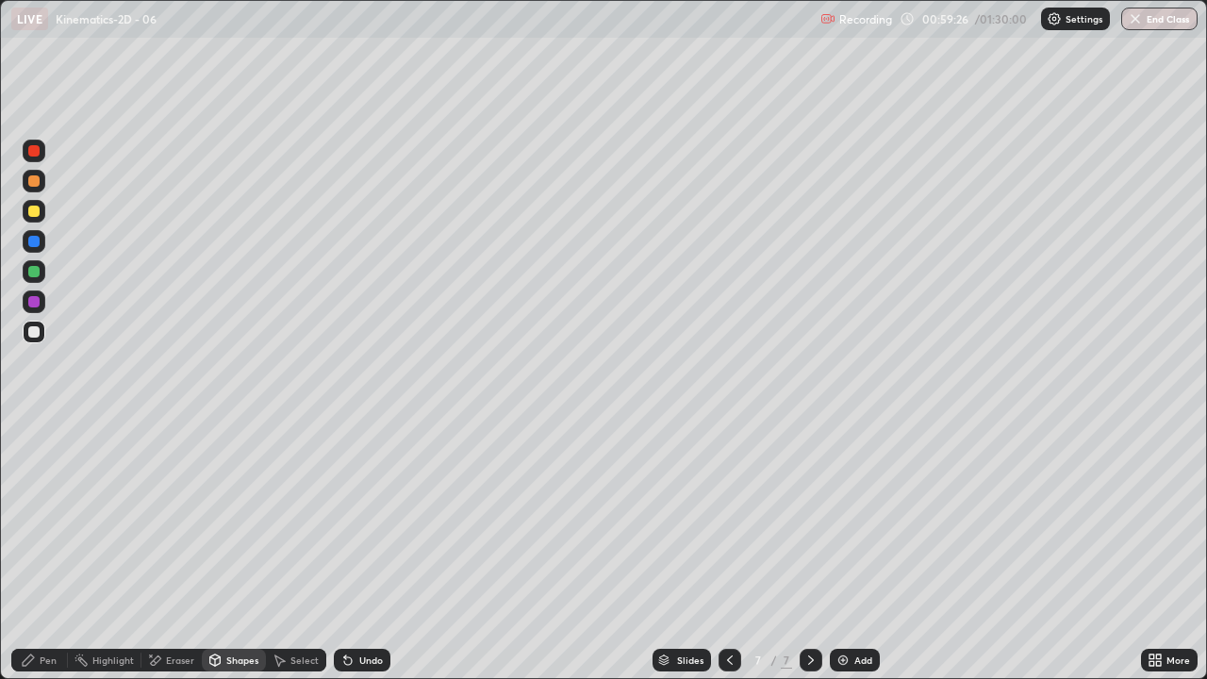
click at [32, 268] on div at bounding box center [33, 271] width 11 height 11
click at [40, 551] on div "Pen" at bounding box center [48, 659] width 17 height 9
click at [230, 551] on div "Shapes" at bounding box center [234, 660] width 64 height 23
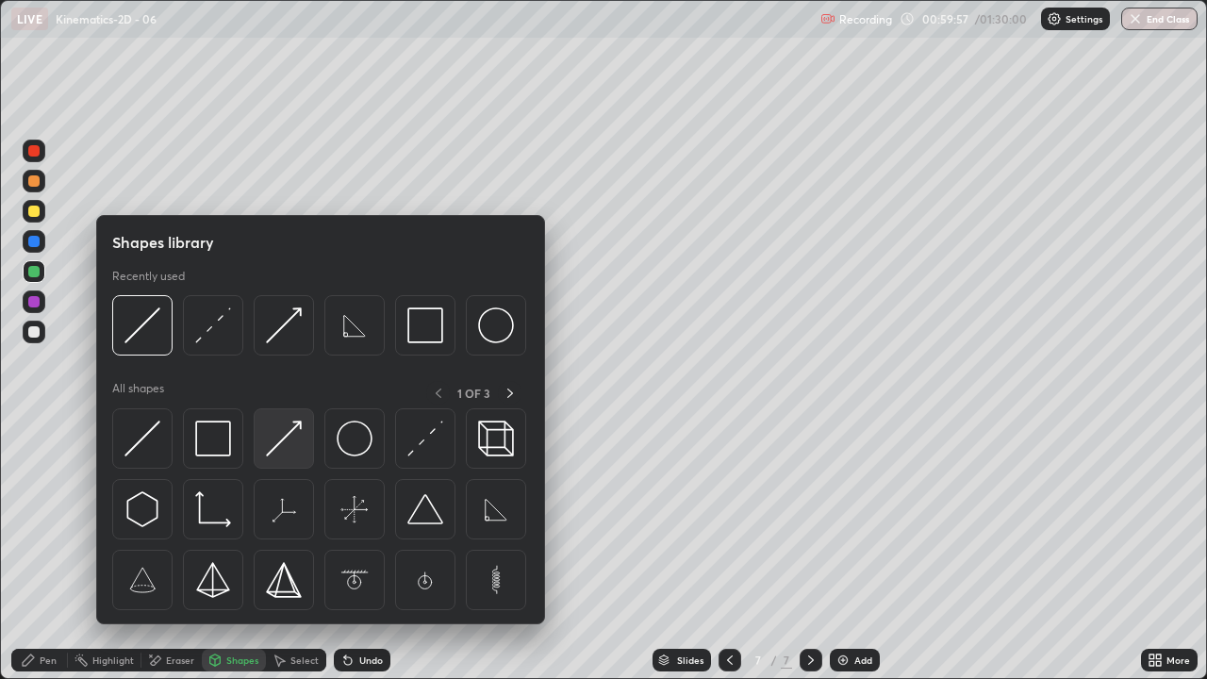
click at [282, 438] on img at bounding box center [284, 439] width 36 height 36
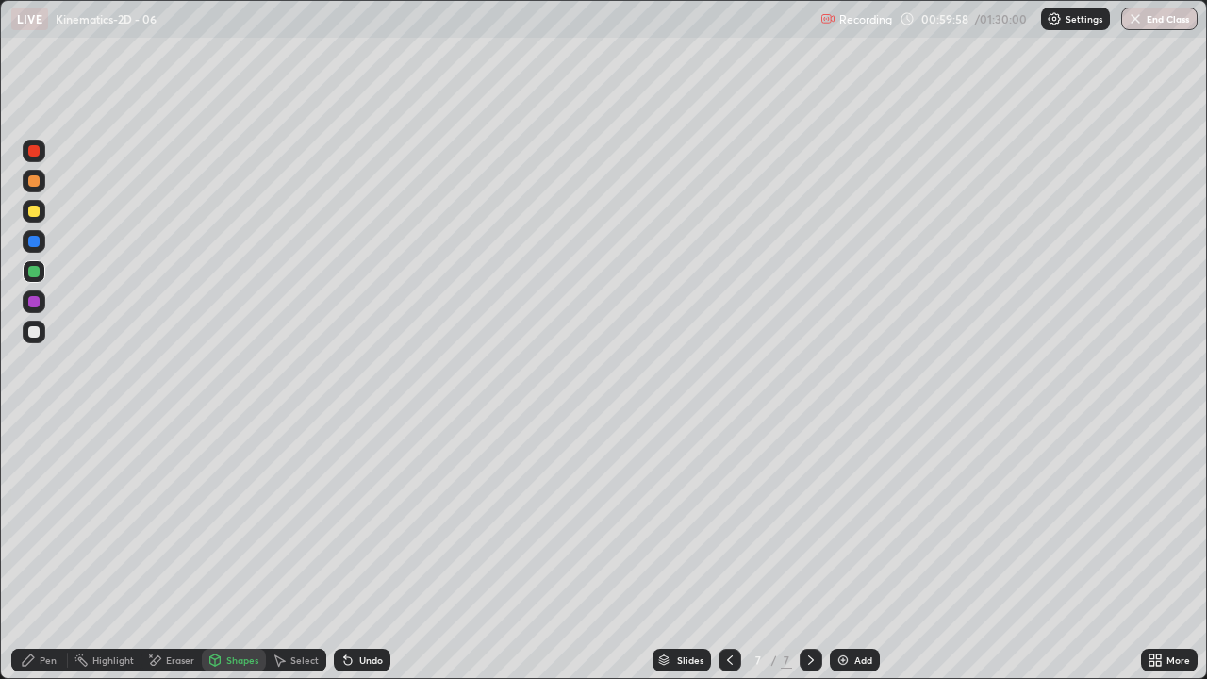
click at [31, 267] on div at bounding box center [33, 271] width 11 height 11
click at [38, 332] on div at bounding box center [33, 331] width 11 height 11
click at [374, 551] on div "Undo" at bounding box center [371, 659] width 24 height 9
click at [33, 551] on icon at bounding box center [28, 659] width 11 height 11
click at [227, 551] on div "Shapes" at bounding box center [234, 660] width 64 height 23
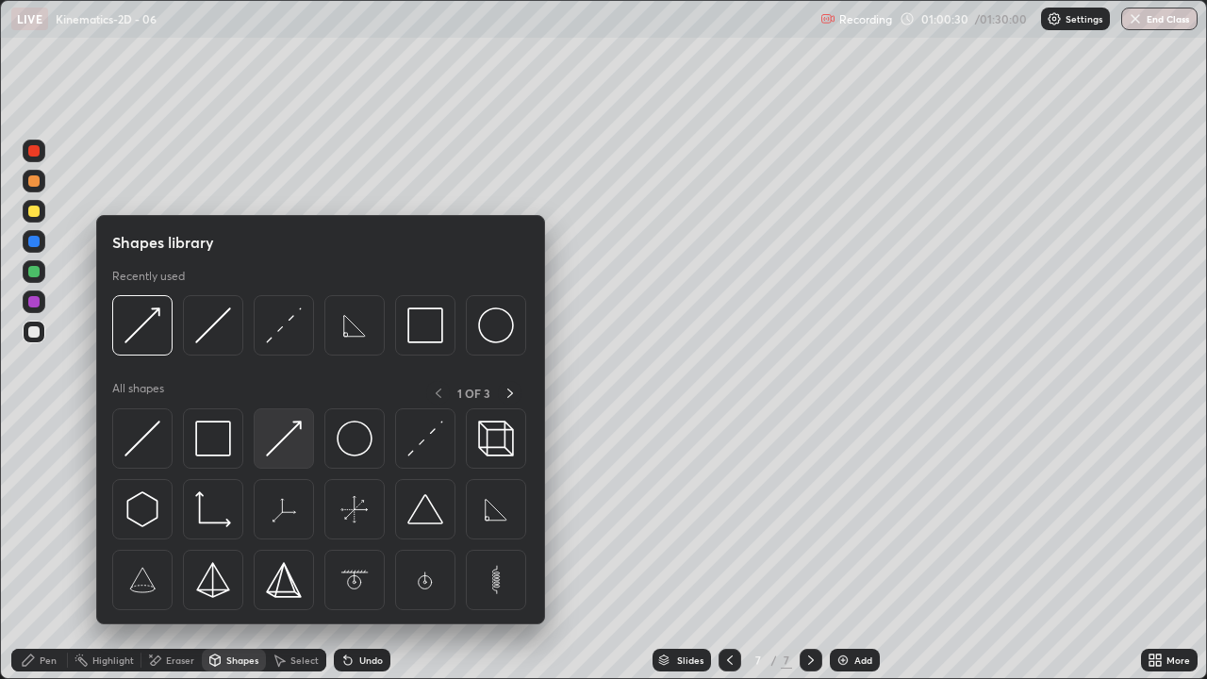
click at [287, 436] on img at bounding box center [284, 439] width 36 height 36
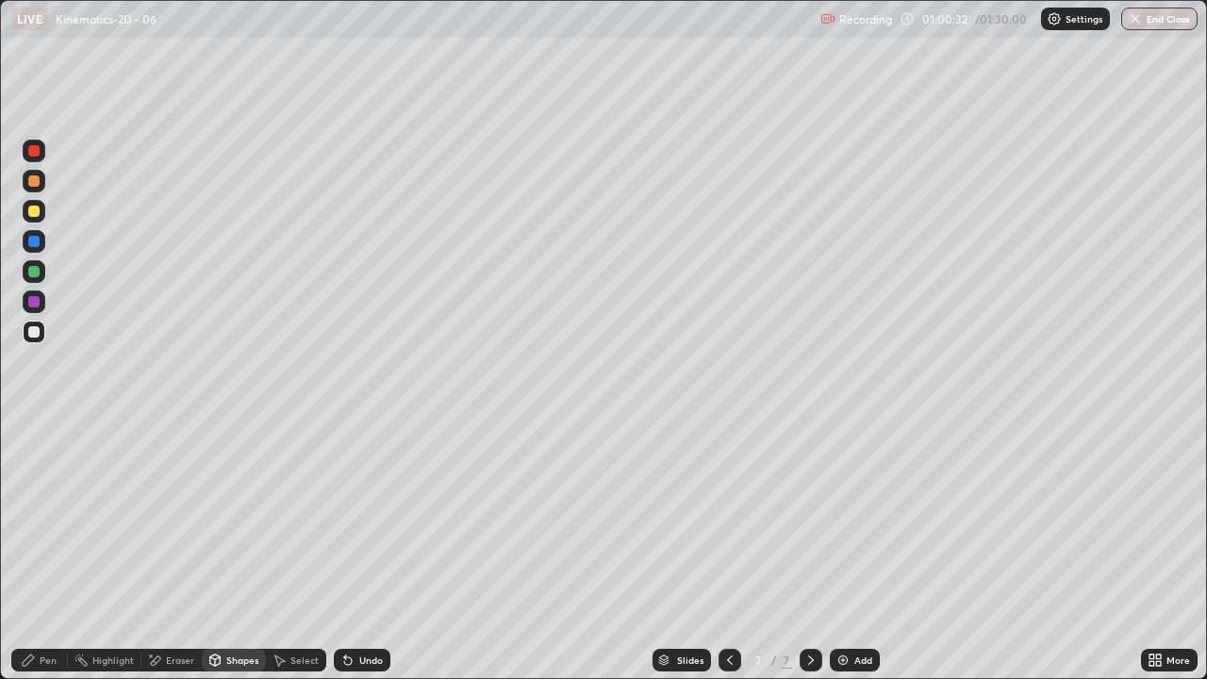
click at [27, 551] on icon at bounding box center [28, 659] width 11 height 11
click at [379, 551] on div "Undo" at bounding box center [371, 659] width 24 height 9
click at [236, 551] on div "Shapes" at bounding box center [242, 659] width 32 height 9
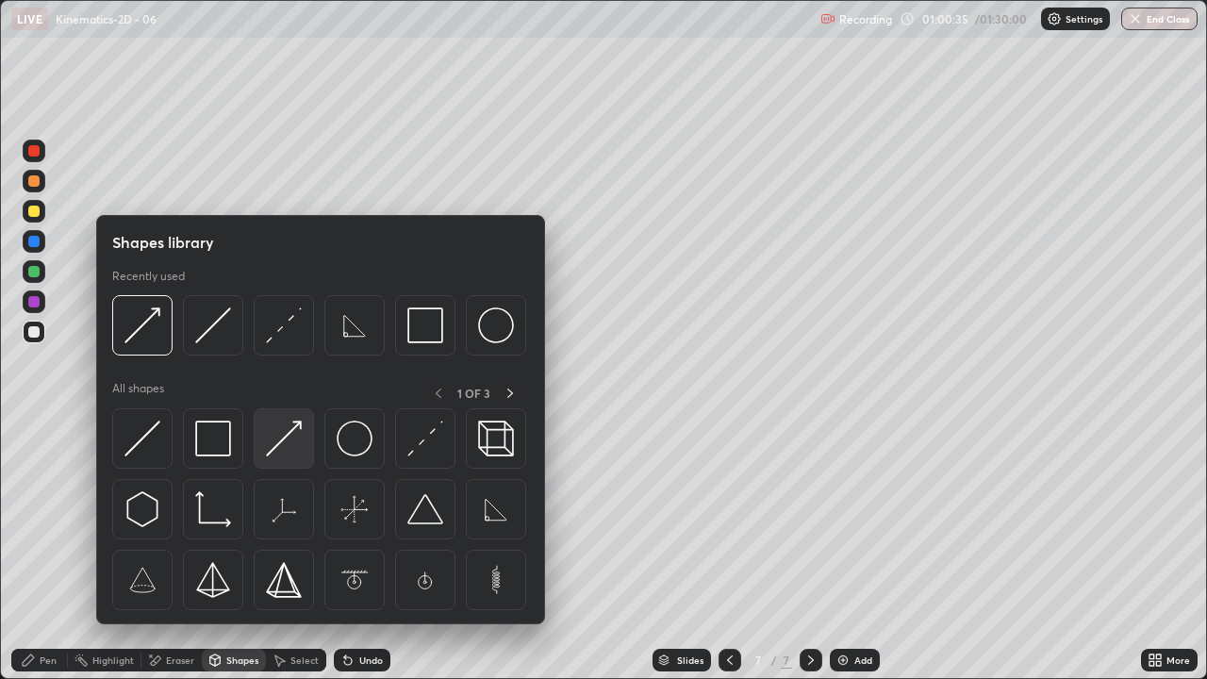
click at [271, 449] on img at bounding box center [284, 439] width 36 height 36
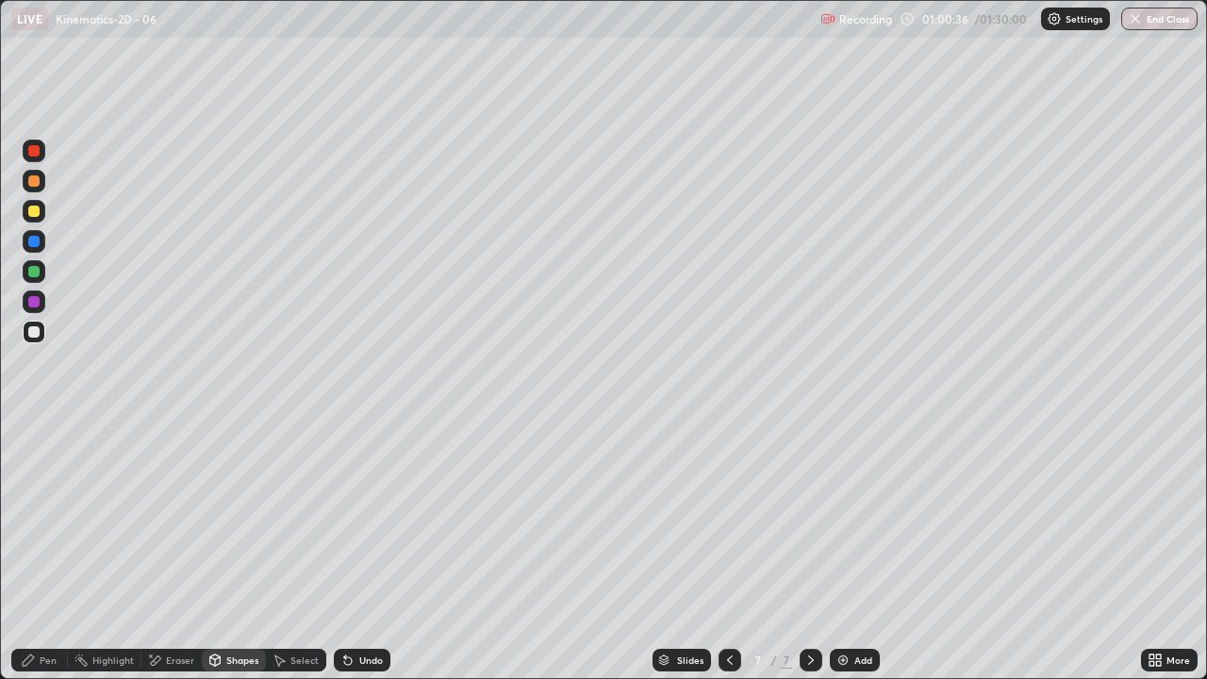
click at [34, 211] on div at bounding box center [33, 211] width 11 height 11
click at [31, 551] on icon at bounding box center [28, 659] width 11 height 11
click at [220, 551] on icon at bounding box center [214, 659] width 15 height 15
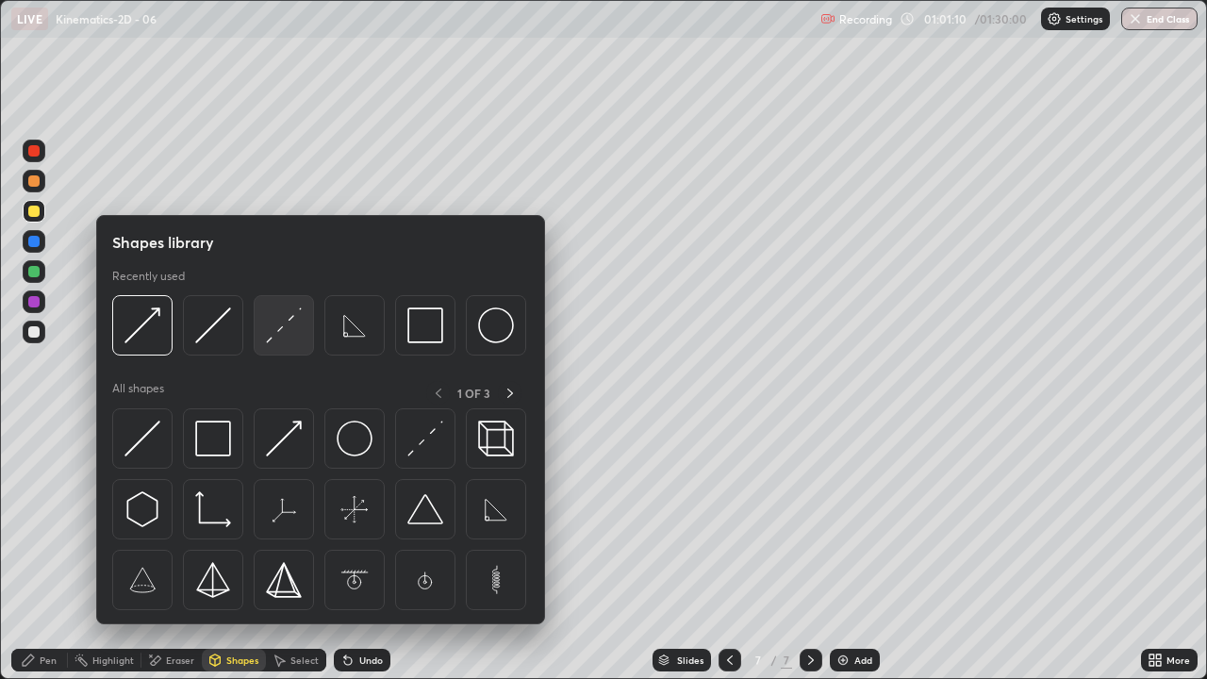
click at [282, 325] on img at bounding box center [284, 325] width 36 height 36
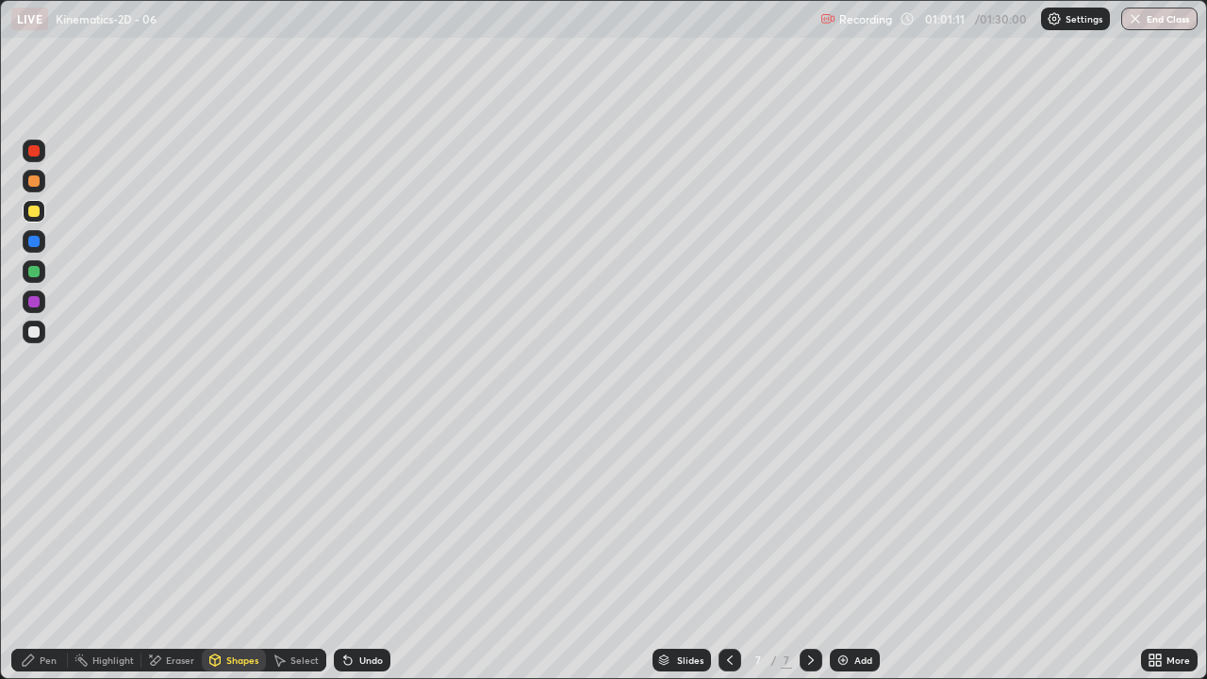
click at [32, 237] on div at bounding box center [33, 241] width 11 height 11
click at [227, 551] on div "Shapes" at bounding box center [234, 660] width 64 height 23
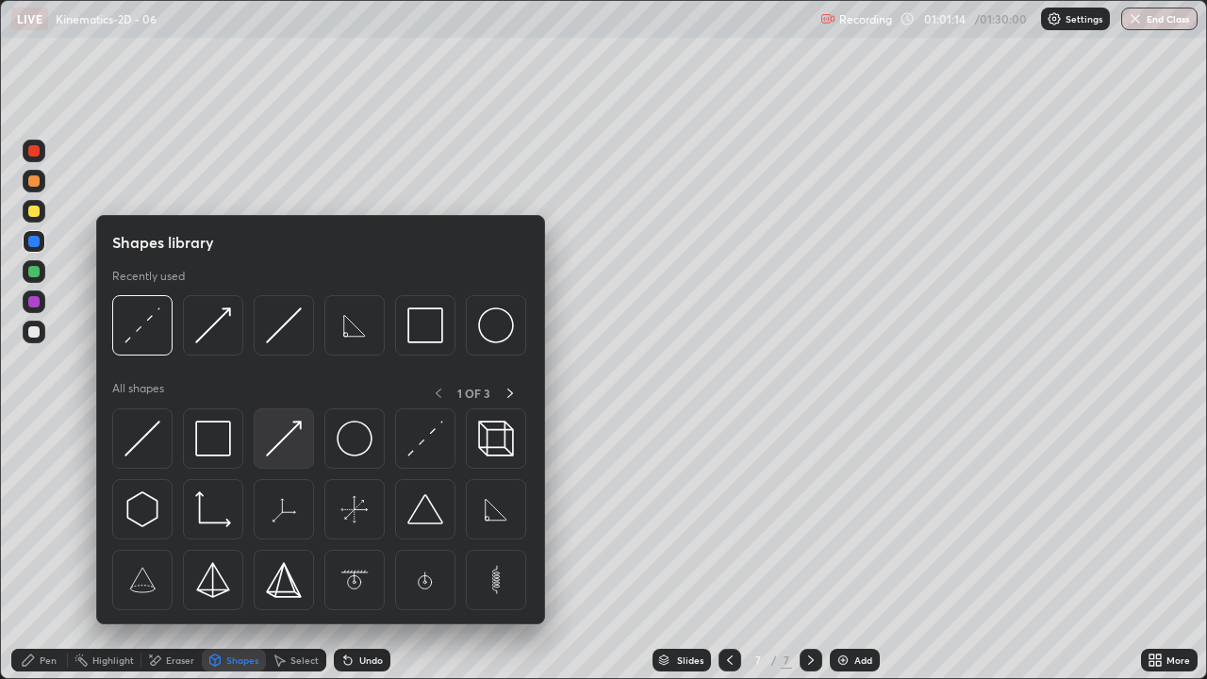
click at [299, 424] on img at bounding box center [284, 439] width 36 height 36
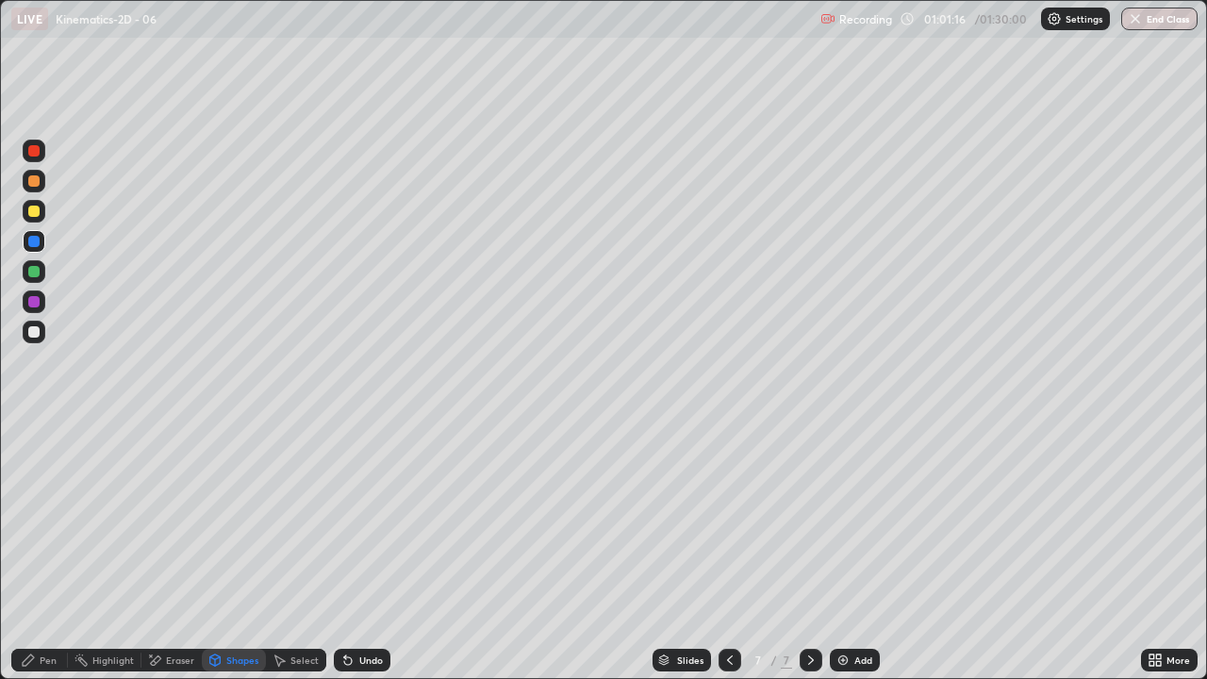
click at [34, 298] on div at bounding box center [33, 301] width 11 height 11
click at [371, 551] on div "Undo" at bounding box center [371, 659] width 24 height 9
click at [36, 208] on div at bounding box center [33, 211] width 11 height 11
click at [234, 551] on div "Shapes" at bounding box center [242, 659] width 32 height 9
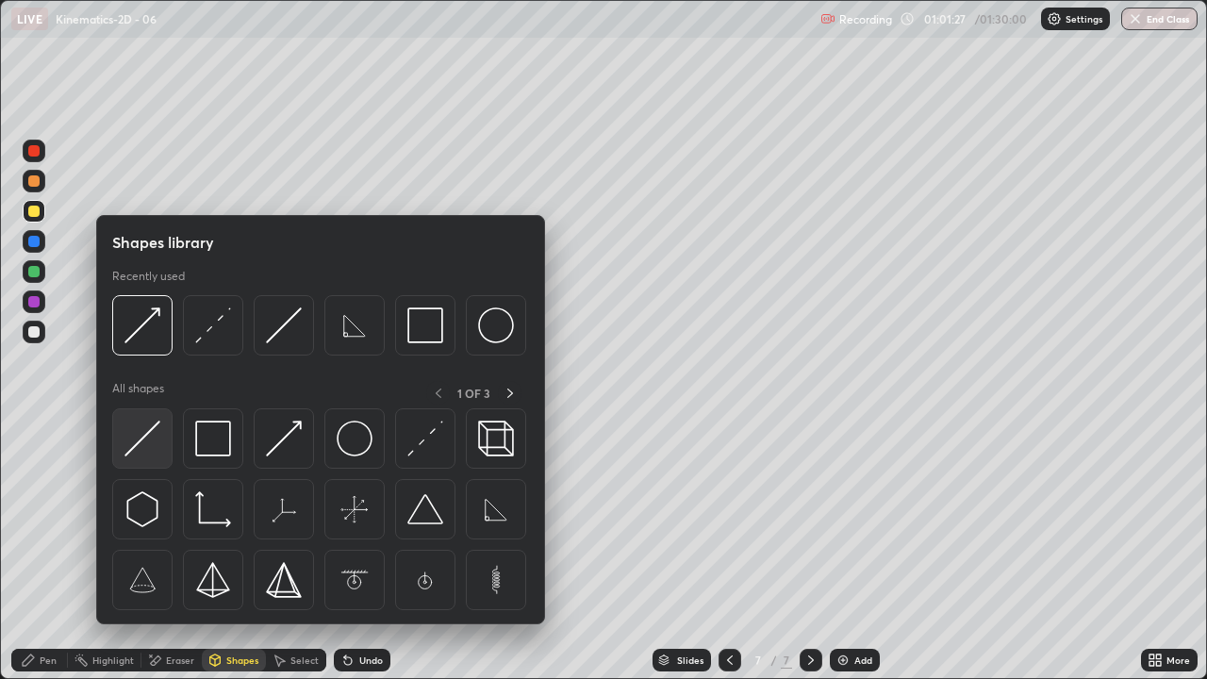
click at [154, 419] on div at bounding box center [142, 438] width 60 height 60
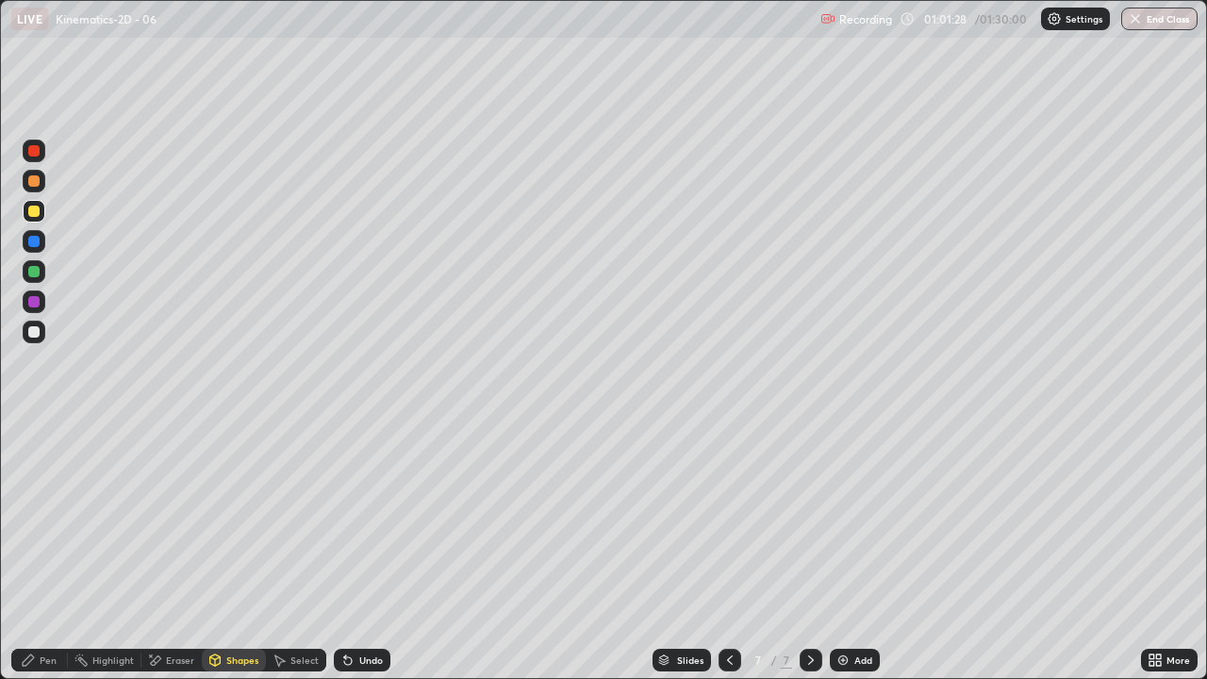
click at [35, 269] on div at bounding box center [33, 271] width 11 height 11
click at [30, 212] on div at bounding box center [33, 211] width 11 height 11
click at [35, 551] on div "Pen" at bounding box center [39, 660] width 57 height 23
click at [27, 551] on icon at bounding box center [28, 659] width 11 height 11
click at [858, 551] on div "Add" at bounding box center [863, 659] width 18 height 9
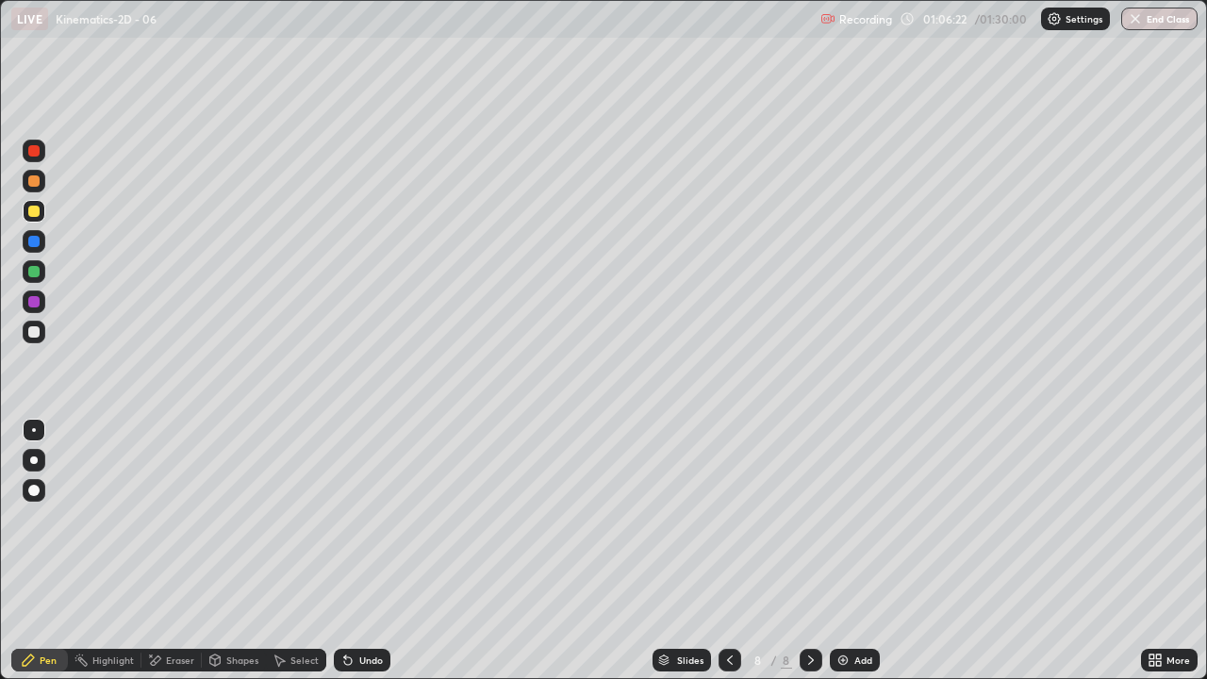
click at [238, 551] on div "Shapes" at bounding box center [242, 659] width 32 height 9
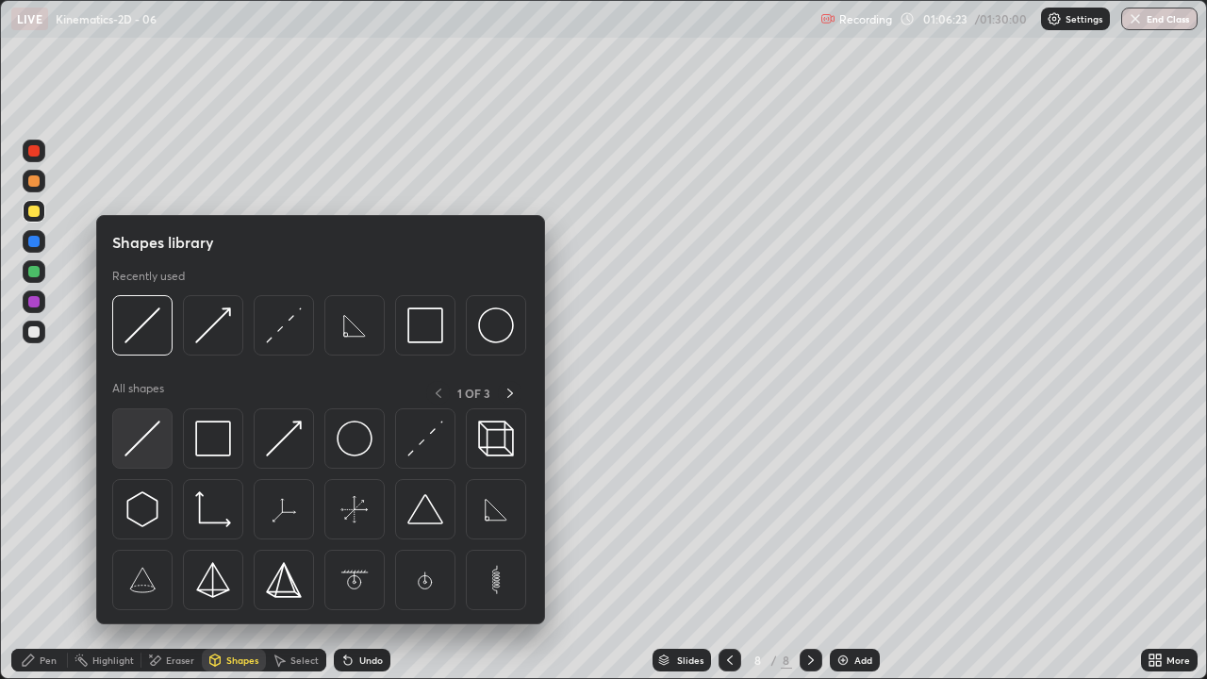
click at [144, 444] on img at bounding box center [142, 439] width 36 height 36
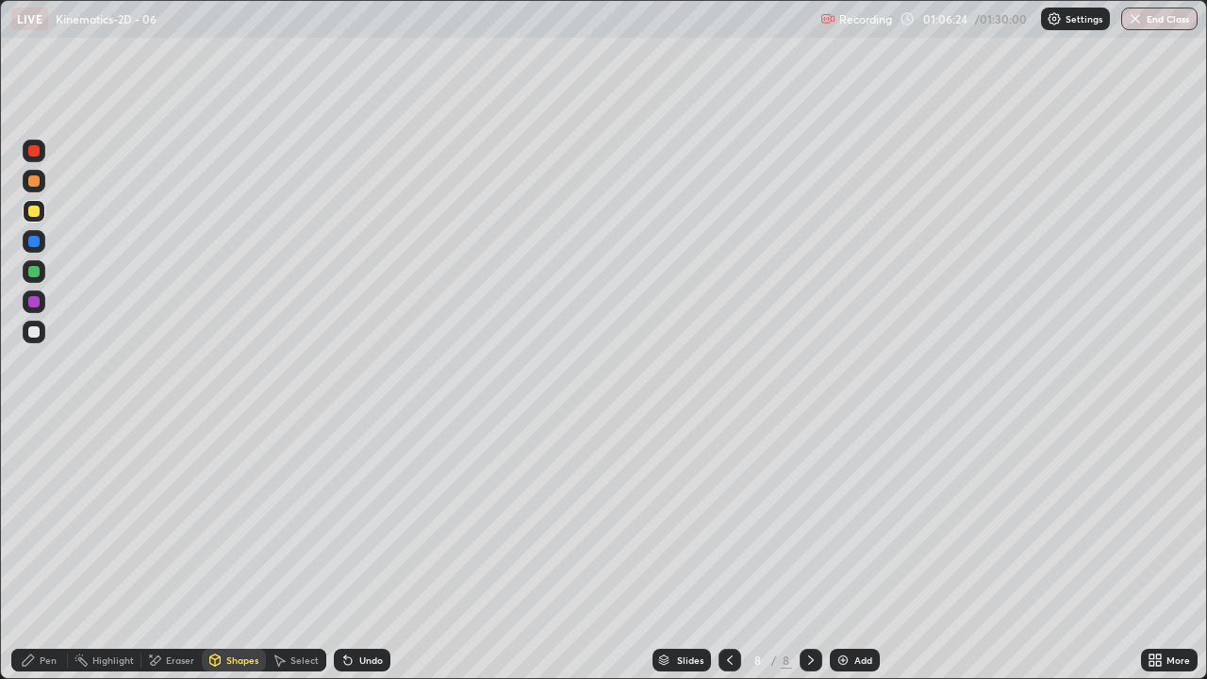
click at [371, 551] on div "Undo" at bounding box center [371, 659] width 24 height 9
click at [229, 551] on div "Shapes" at bounding box center [234, 660] width 64 height 23
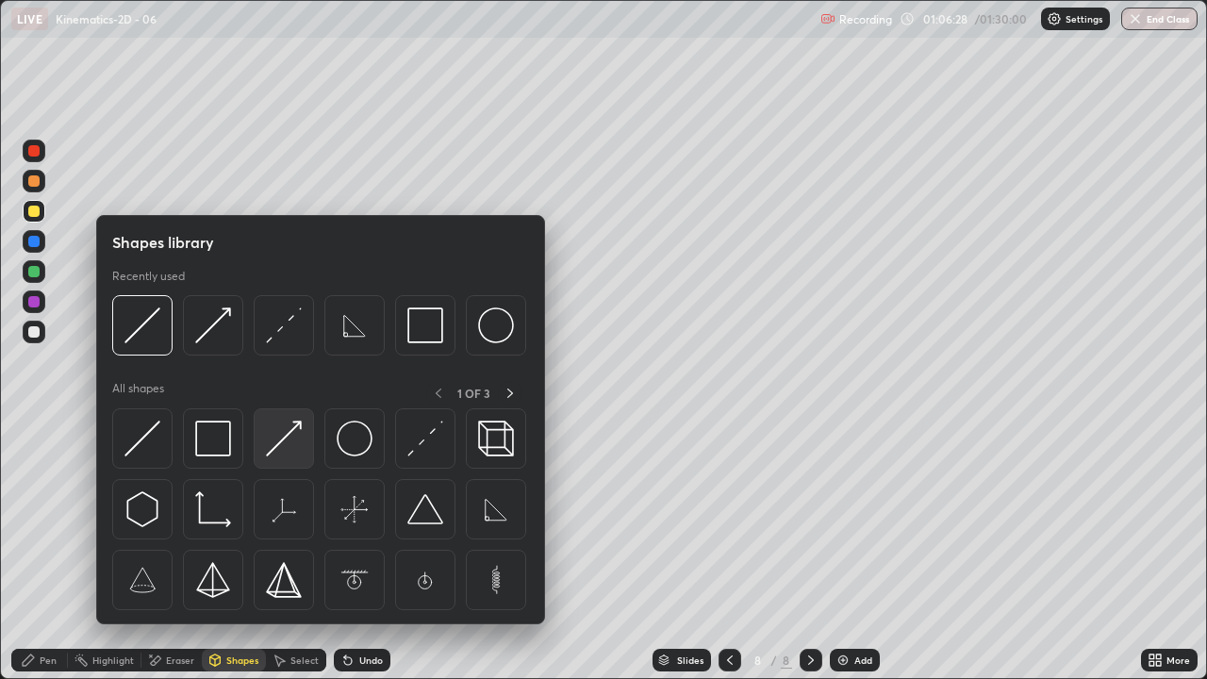
click at [281, 446] on img at bounding box center [284, 439] width 36 height 36
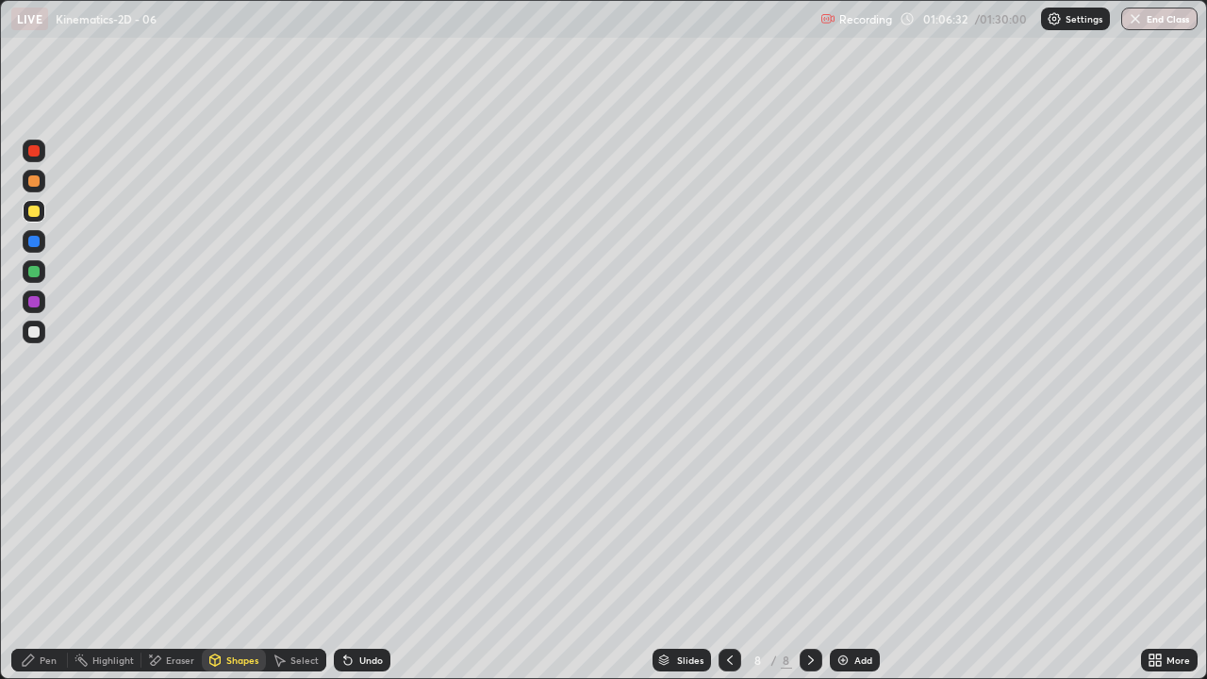
click at [38, 551] on div "Pen" at bounding box center [39, 660] width 57 height 23
click at [35, 268] on div at bounding box center [33, 271] width 11 height 11
click at [236, 551] on div "Shapes" at bounding box center [242, 659] width 32 height 9
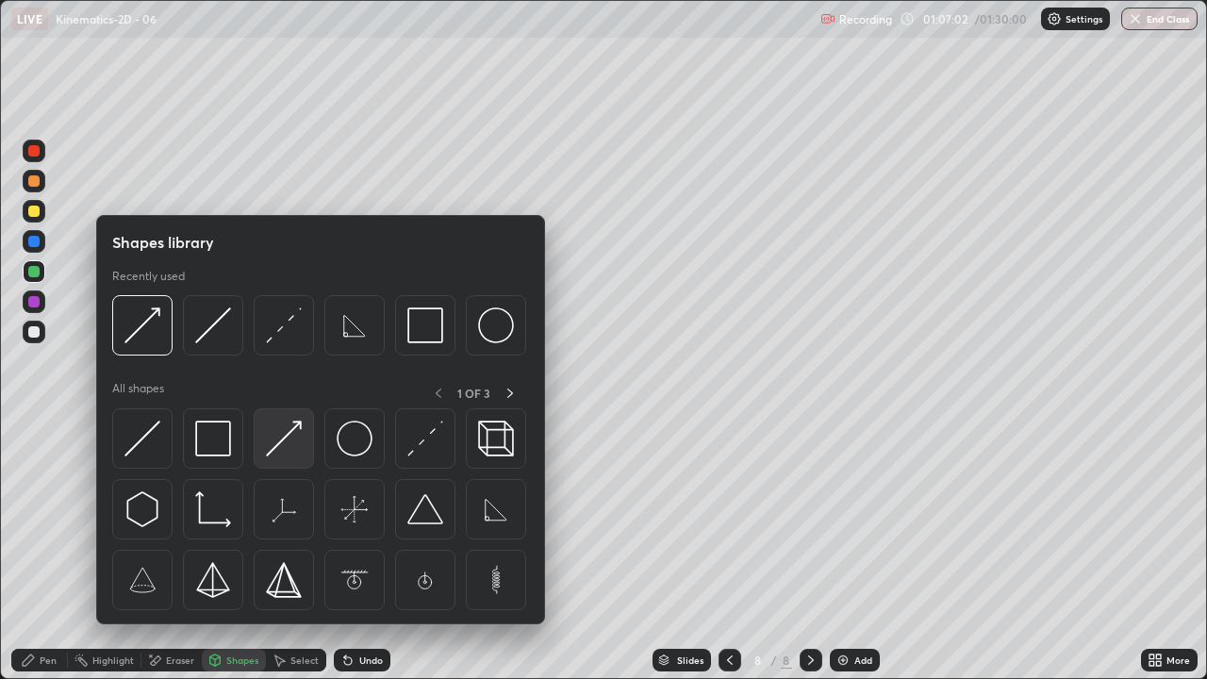
click at [290, 441] on img at bounding box center [284, 439] width 36 height 36
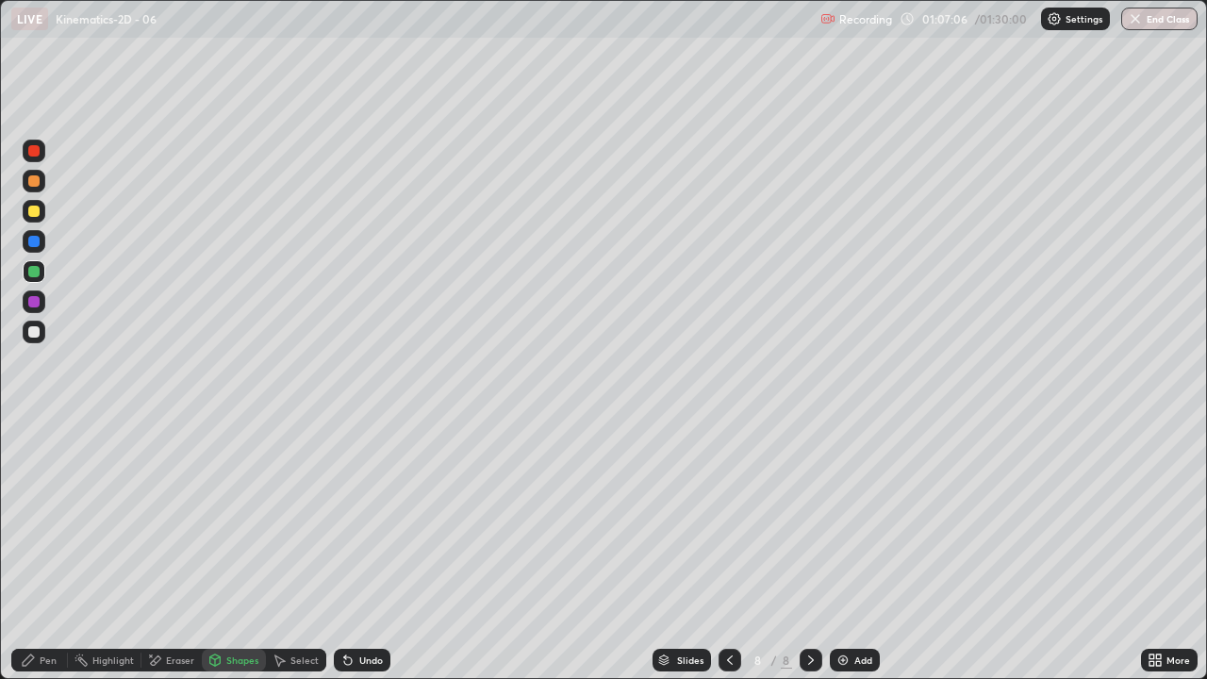
click at [30, 551] on icon at bounding box center [28, 659] width 11 height 11
click at [228, 551] on div "Shapes" at bounding box center [234, 660] width 64 height 23
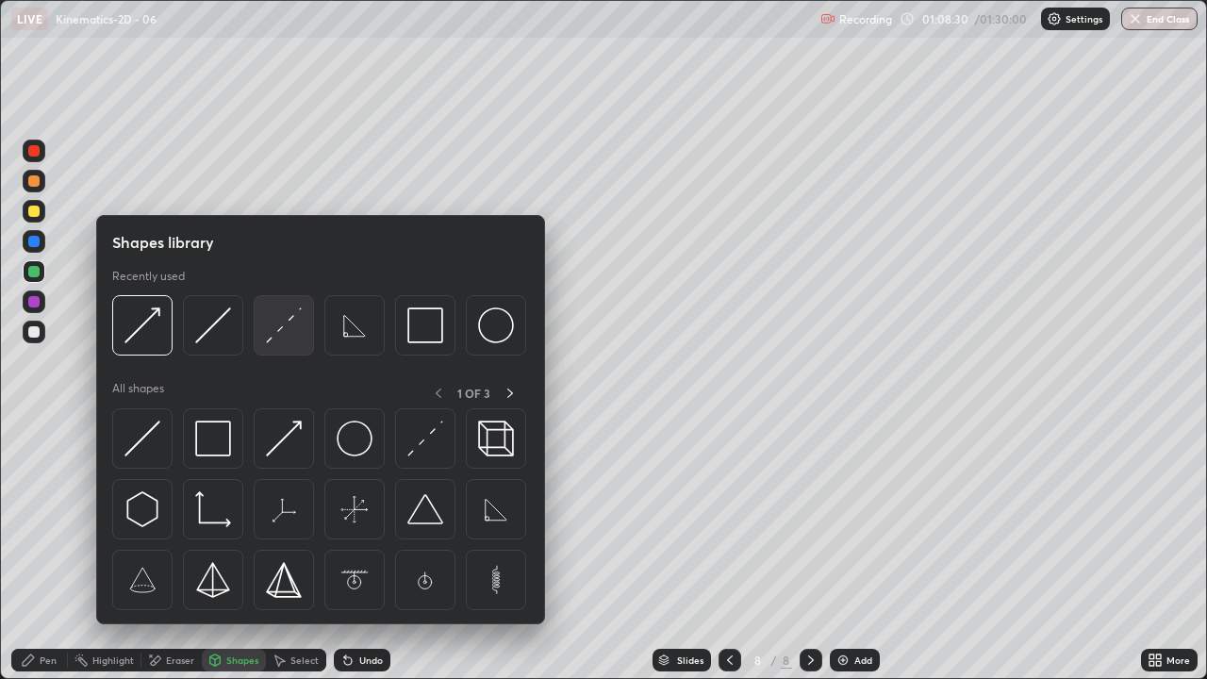
click at [289, 339] on img at bounding box center [284, 325] width 36 height 36
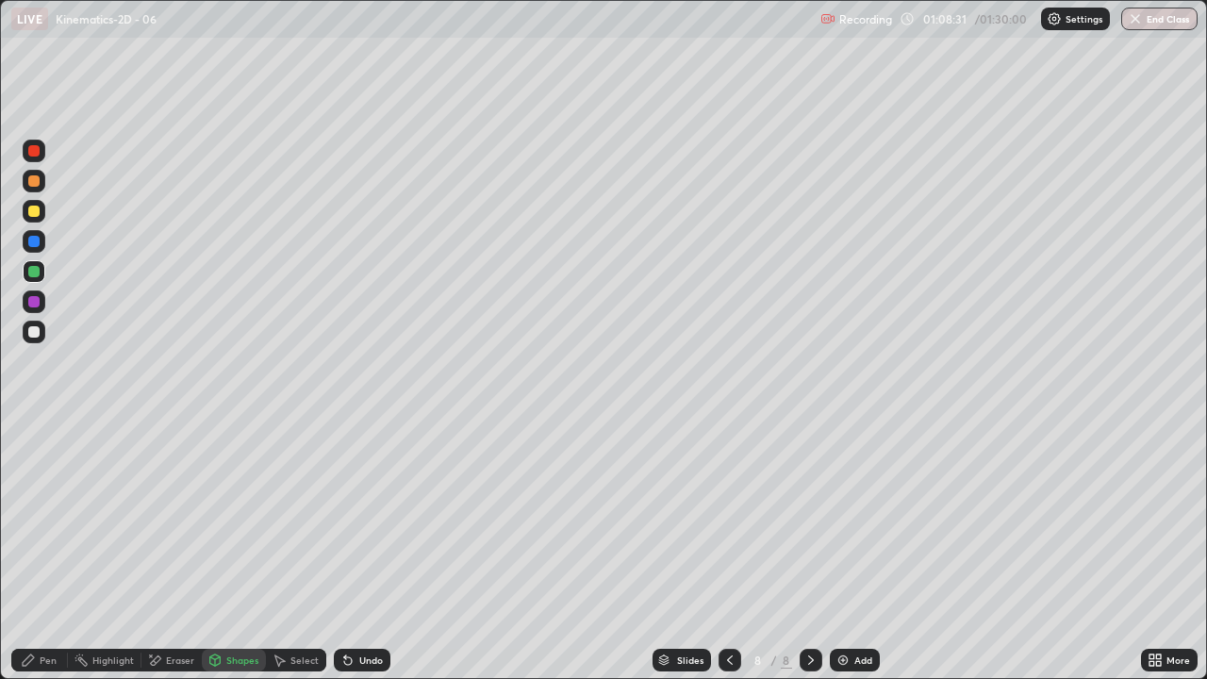
click at [234, 551] on div "Shapes" at bounding box center [234, 660] width 64 height 23
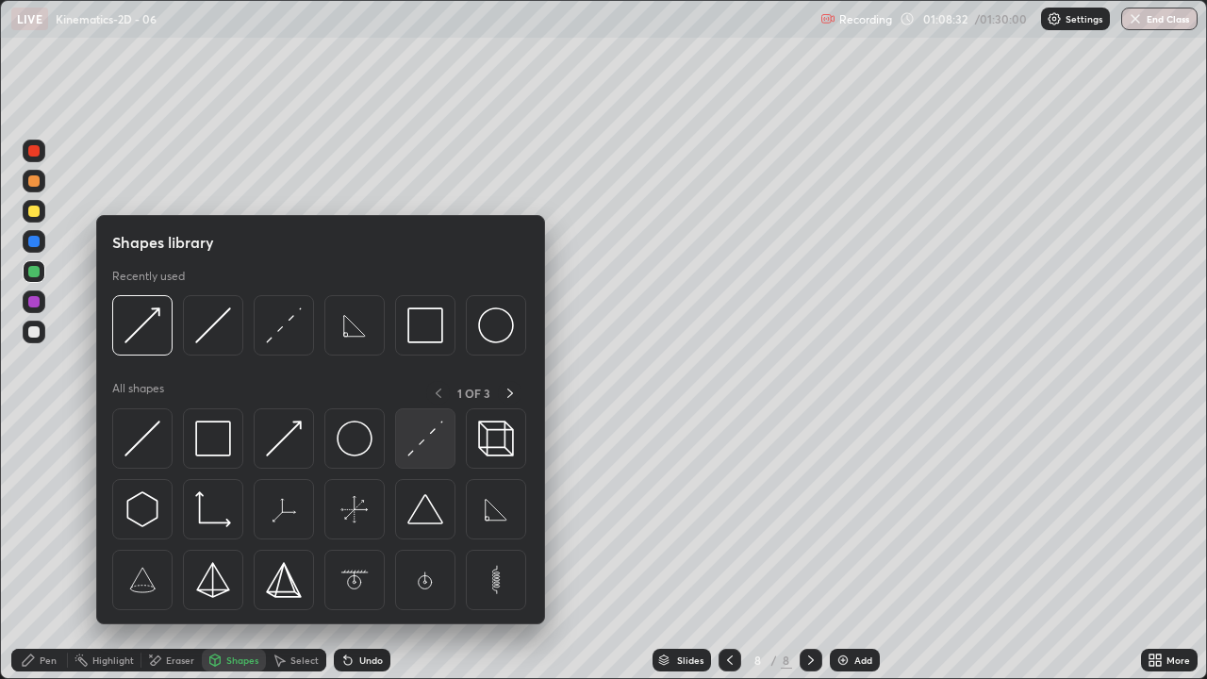
click at [411, 448] on img at bounding box center [425, 439] width 36 height 36
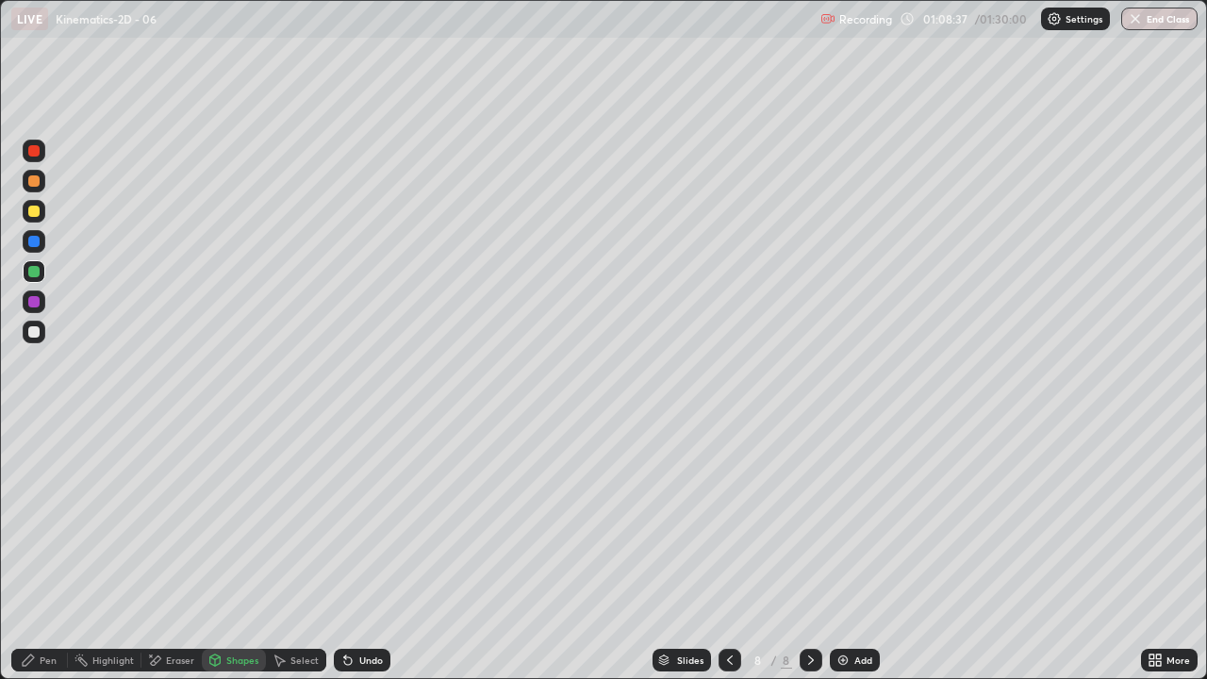
click at [222, 551] on div "Shapes" at bounding box center [234, 660] width 64 height 23
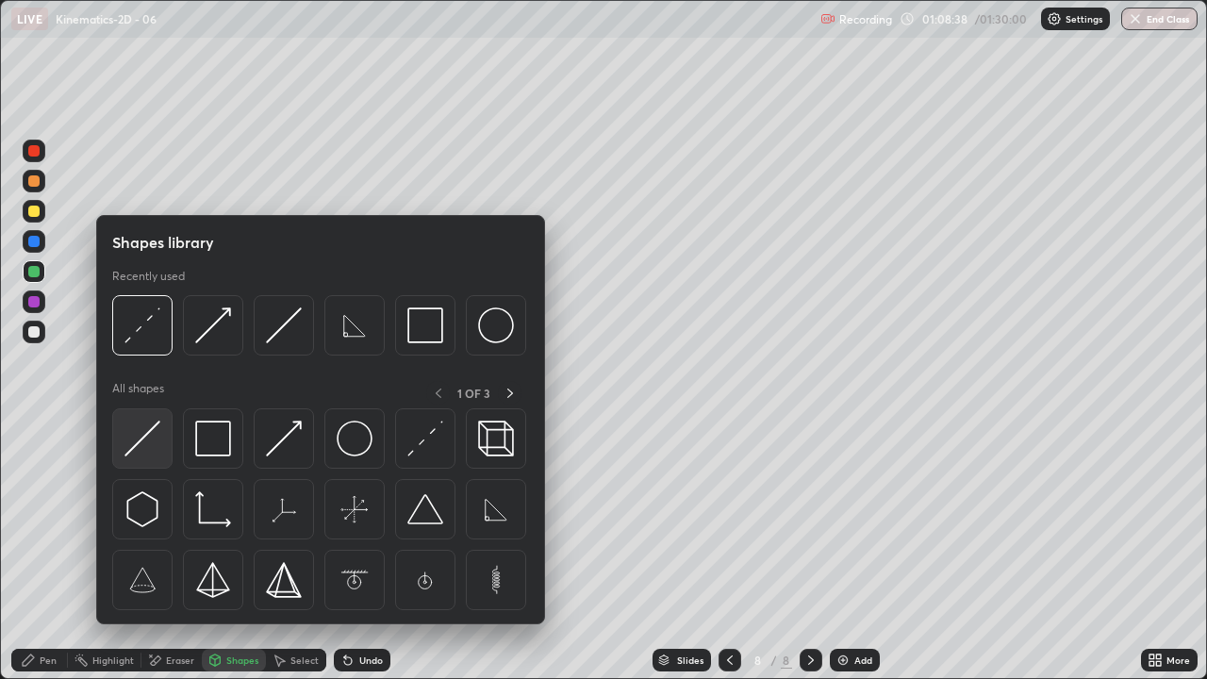
click at [140, 434] on img at bounding box center [142, 439] width 36 height 36
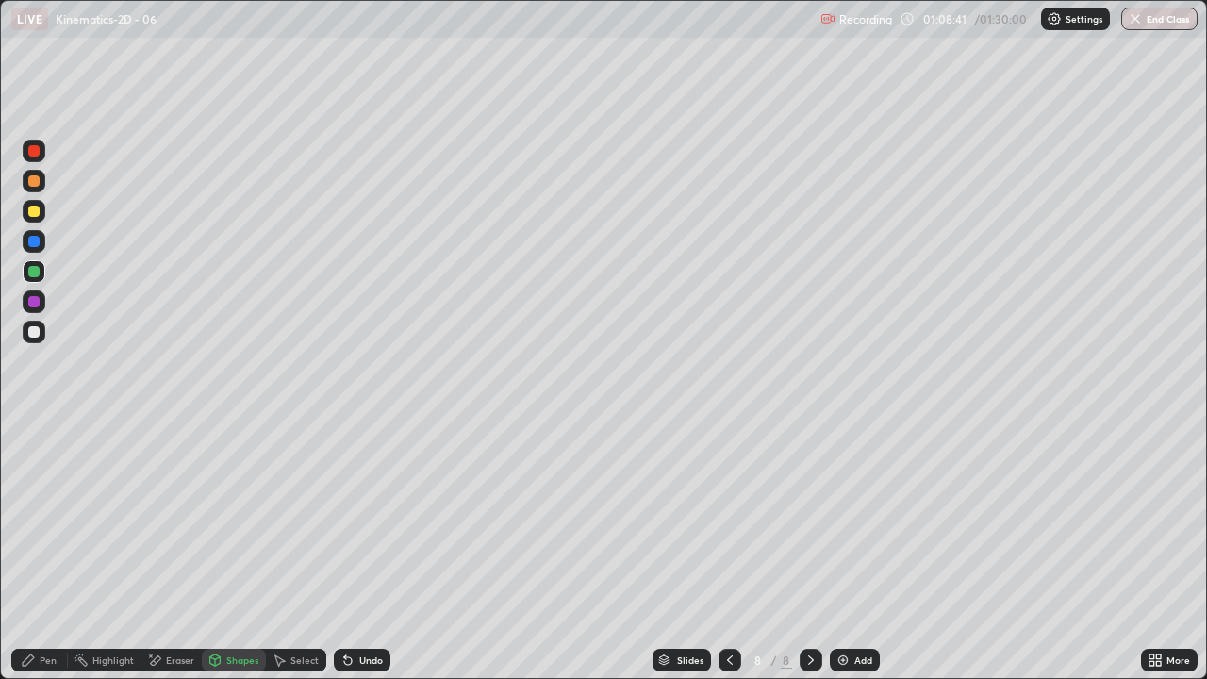
click at [35, 551] on icon at bounding box center [28, 659] width 15 height 15
click at [230, 551] on div "Shapes" at bounding box center [242, 659] width 32 height 9
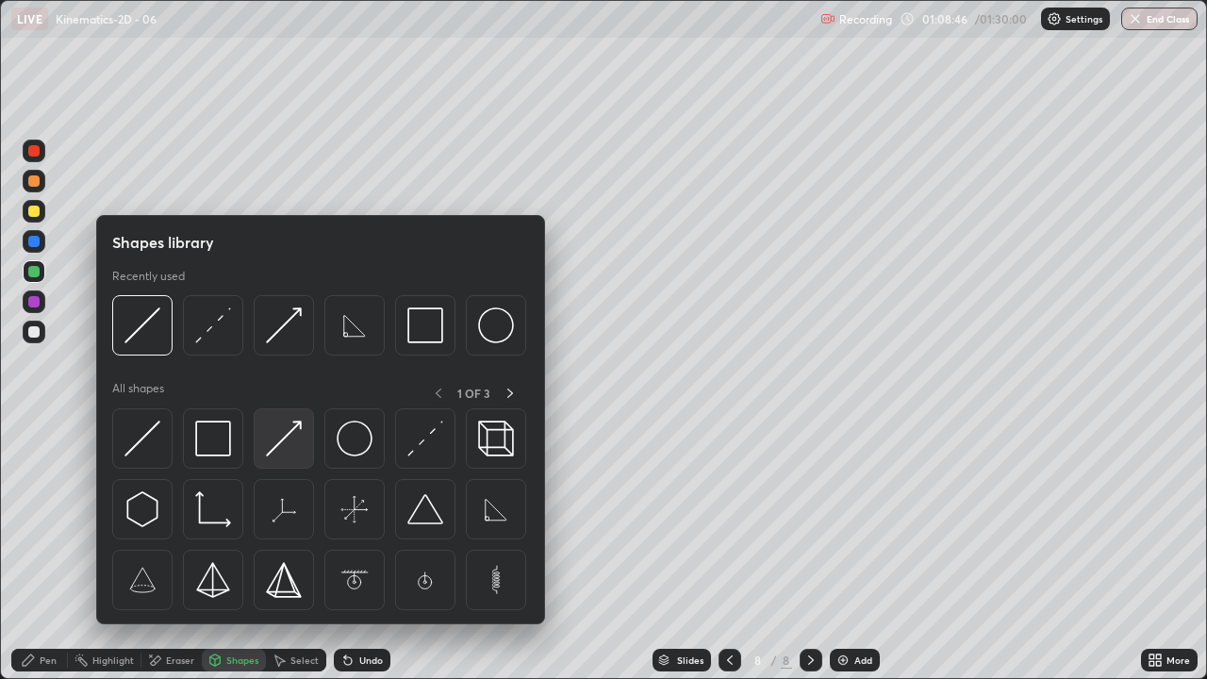
click at [289, 430] on img at bounding box center [284, 439] width 36 height 36
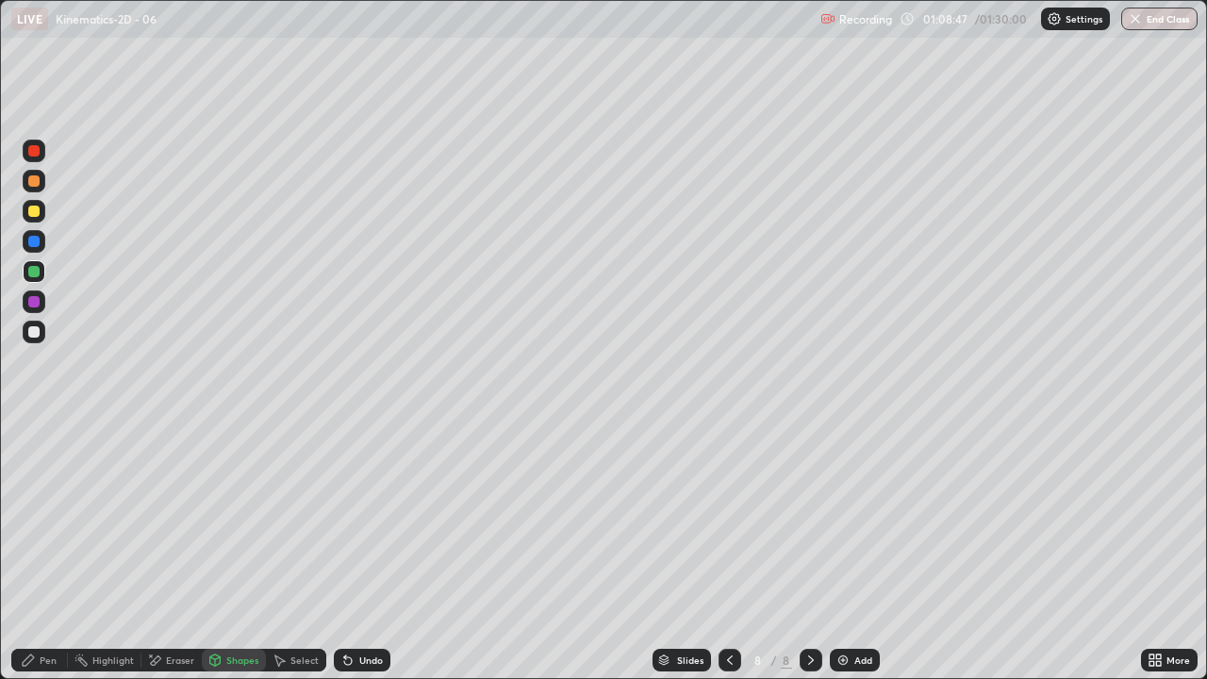
click at [35, 207] on div at bounding box center [33, 211] width 11 height 11
click at [33, 298] on div at bounding box center [33, 301] width 11 height 11
click at [229, 551] on div "Shapes" at bounding box center [242, 659] width 32 height 9
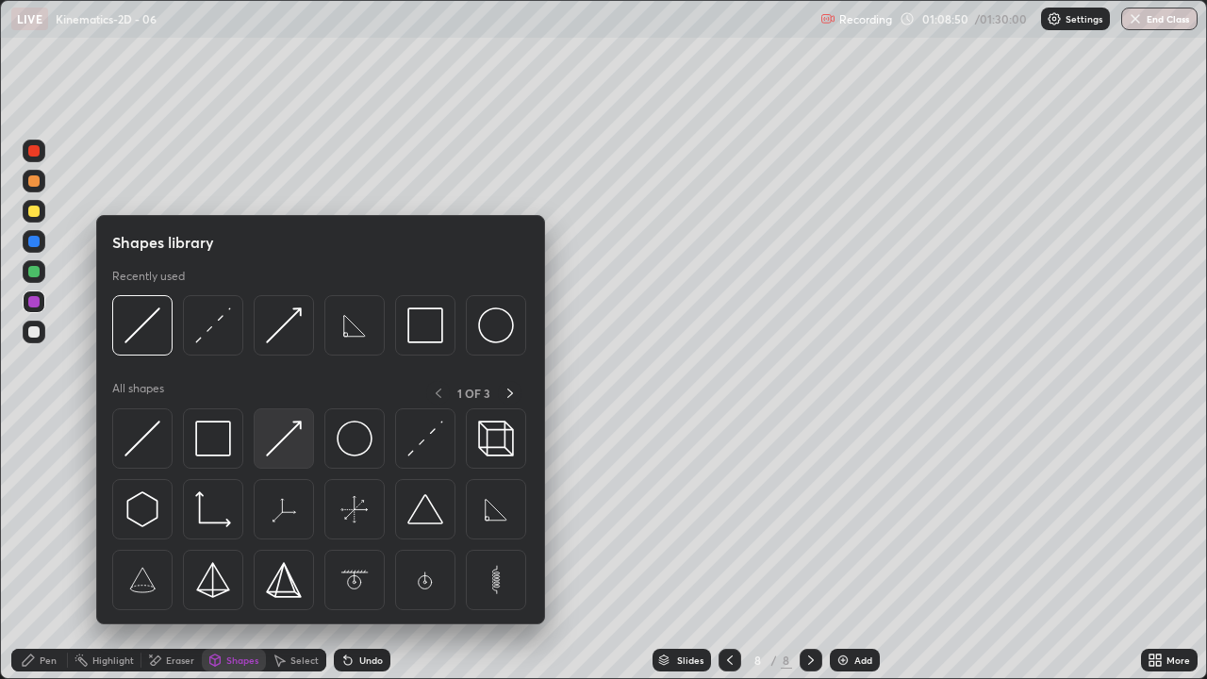
click at [282, 437] on img at bounding box center [284, 439] width 36 height 36
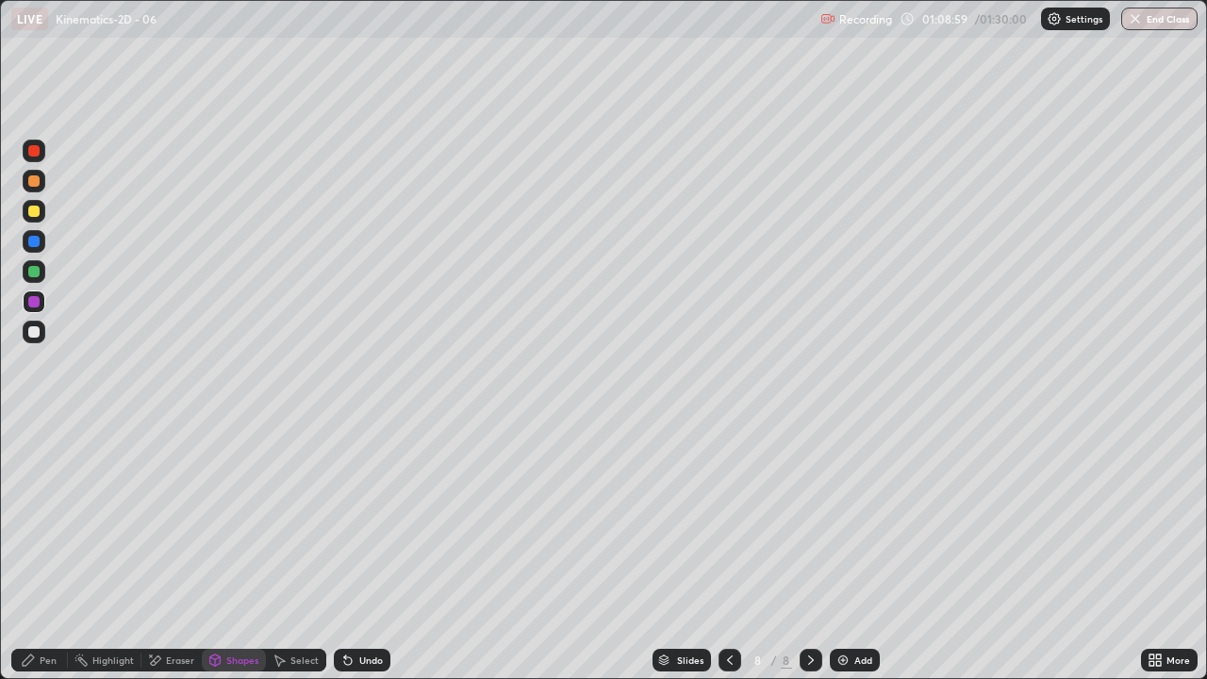
click at [20, 551] on div "Pen" at bounding box center [39, 660] width 57 height 23
click at [35, 333] on div at bounding box center [33, 331] width 11 height 11
click at [243, 551] on div "Shapes" at bounding box center [242, 659] width 32 height 9
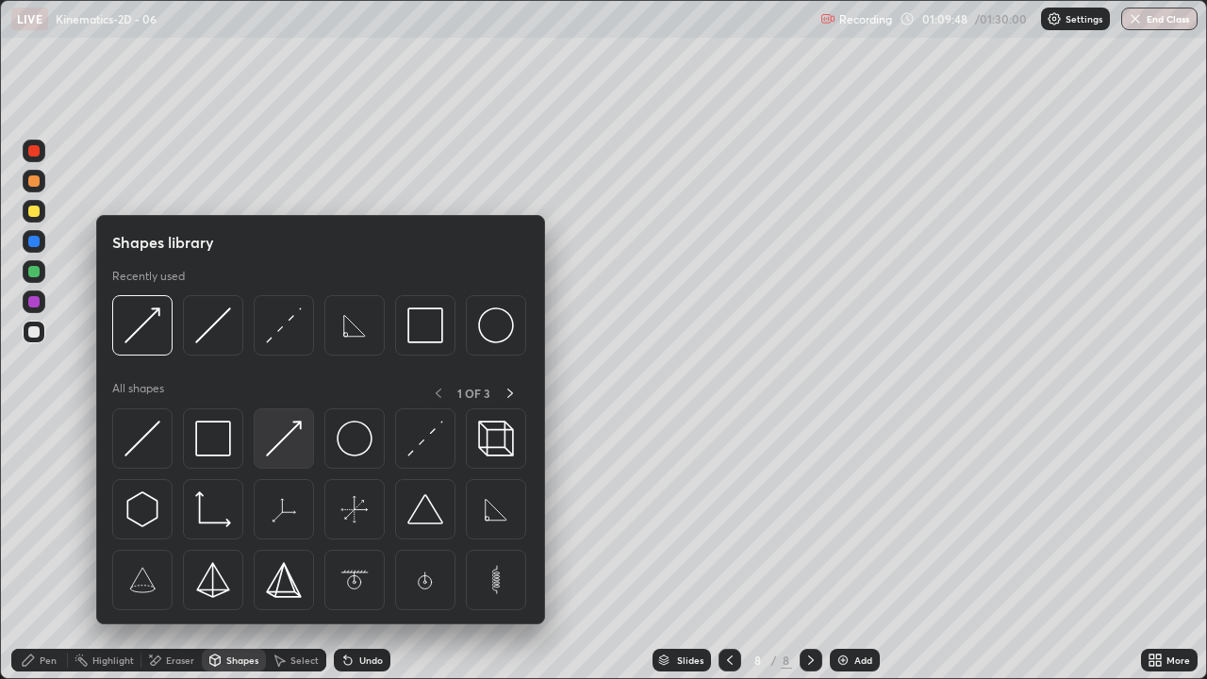
click at [289, 441] on img at bounding box center [284, 439] width 36 height 36
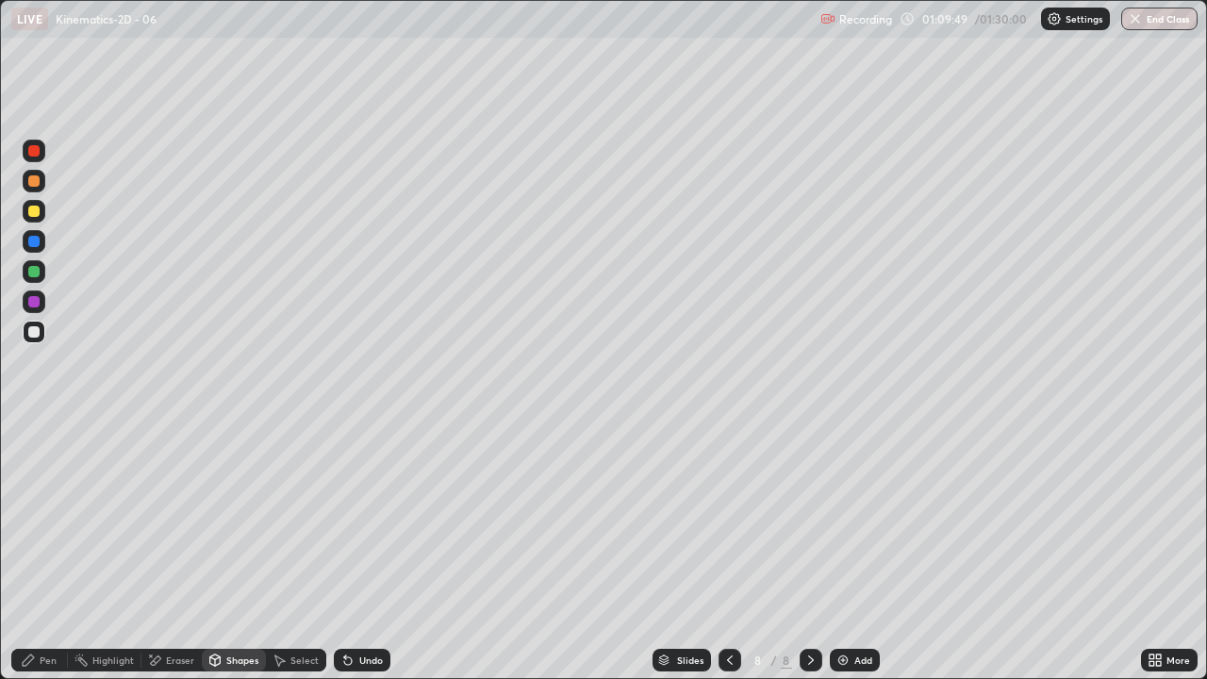
click at [32, 300] on div at bounding box center [33, 301] width 11 height 11
click at [20, 551] on div "Pen" at bounding box center [39, 660] width 57 height 23
click at [239, 551] on div "Shapes" at bounding box center [234, 660] width 64 height 23
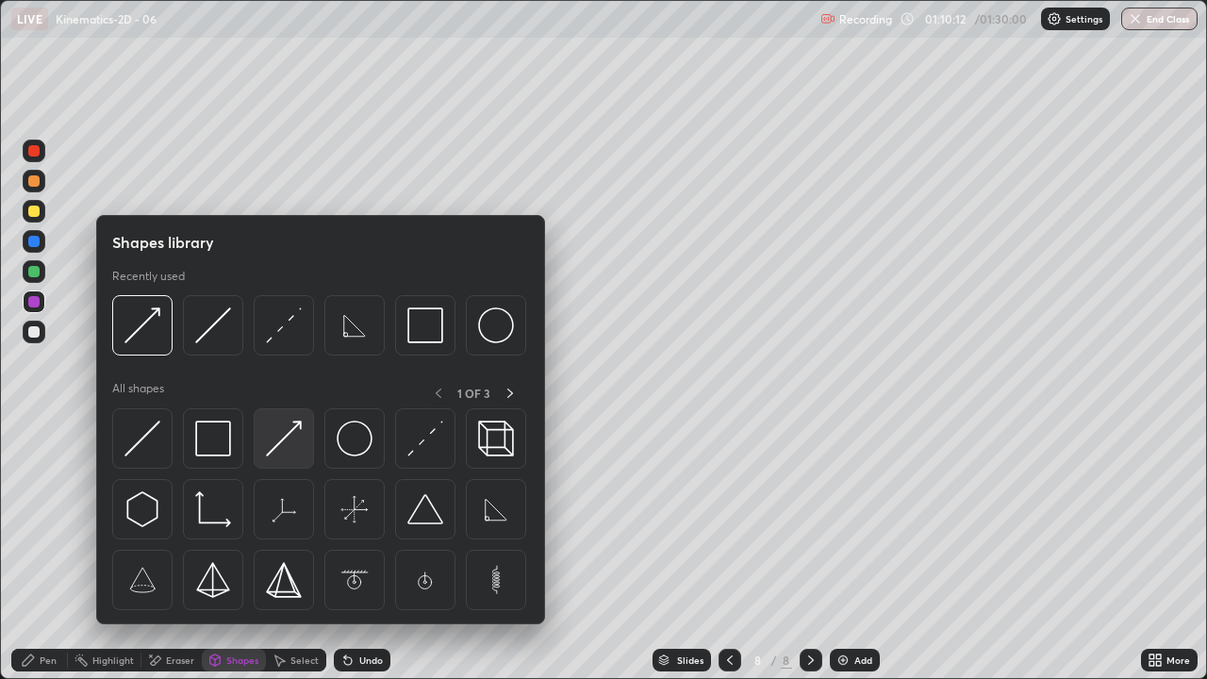
click at [268, 436] on img at bounding box center [284, 439] width 36 height 36
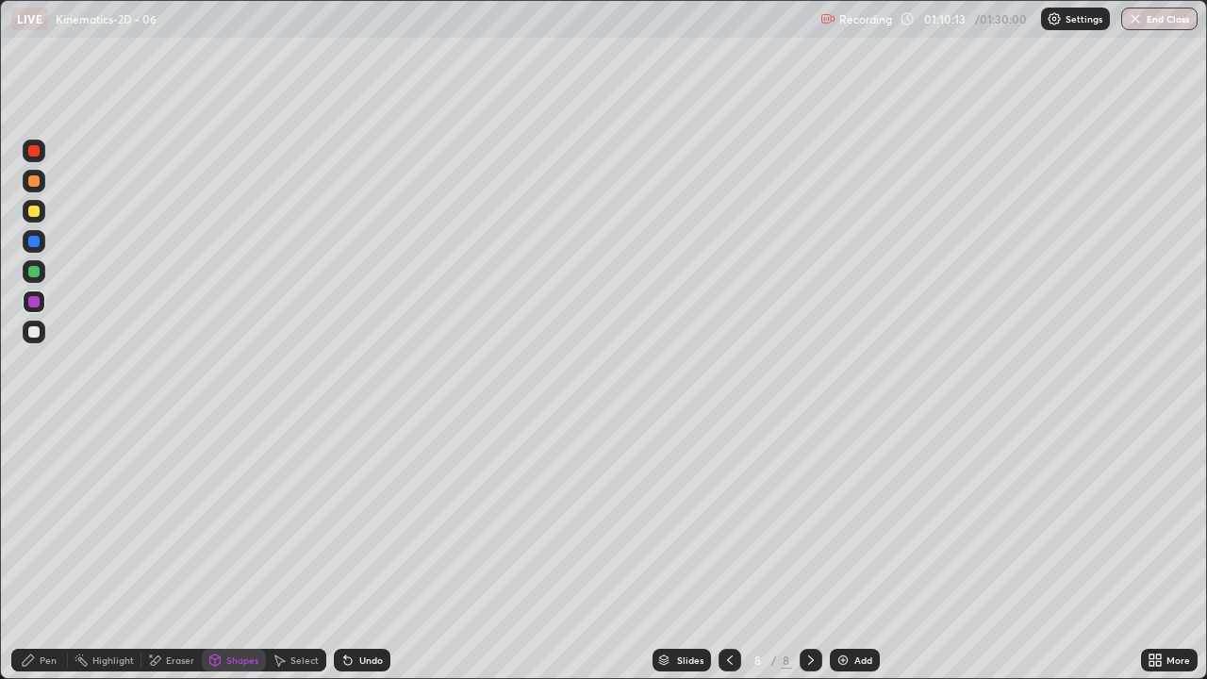
click at [38, 206] on div at bounding box center [33, 211] width 11 height 11
click at [28, 551] on icon at bounding box center [28, 659] width 11 height 11
click at [182, 551] on div "Eraser" at bounding box center [180, 659] width 28 height 9
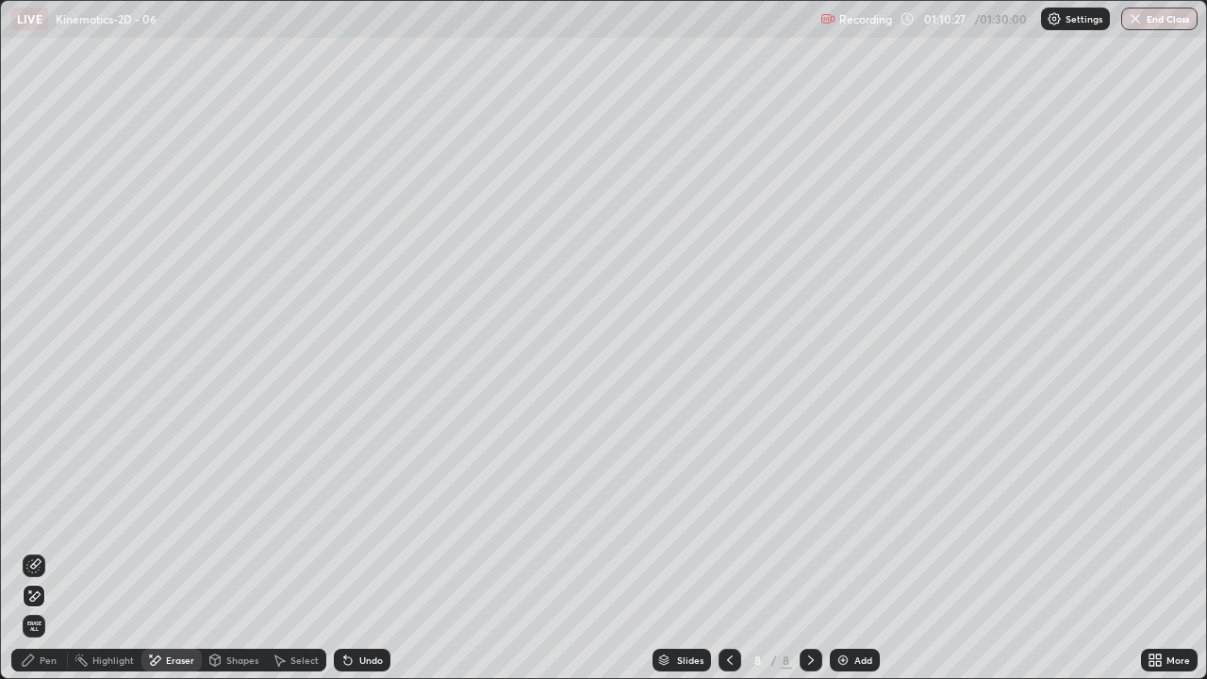
click at [231, 551] on div "Shapes" at bounding box center [242, 659] width 32 height 9
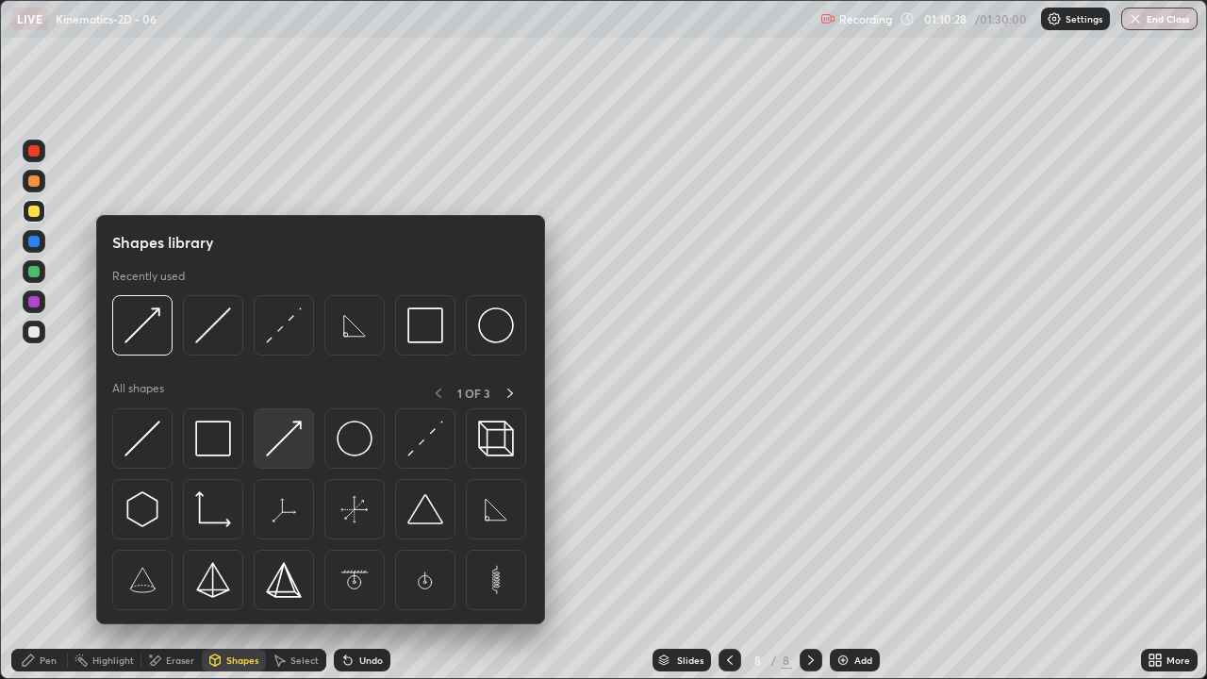
click at [277, 444] on img at bounding box center [284, 439] width 36 height 36
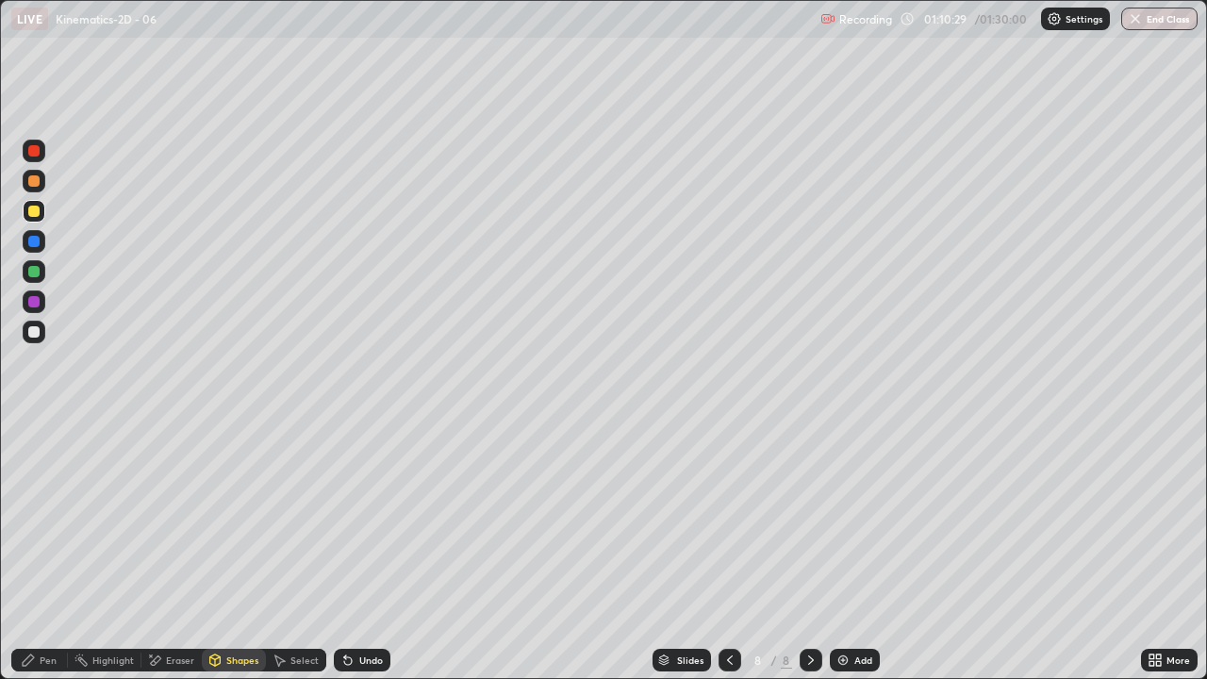
click at [31, 272] on div at bounding box center [33, 271] width 11 height 11
click at [30, 551] on icon at bounding box center [28, 659] width 15 height 15
click at [32, 551] on icon at bounding box center [28, 659] width 15 height 15
click at [44, 322] on div at bounding box center [34, 332] width 23 height 30
click at [230, 551] on div "Shapes" at bounding box center [234, 660] width 64 height 23
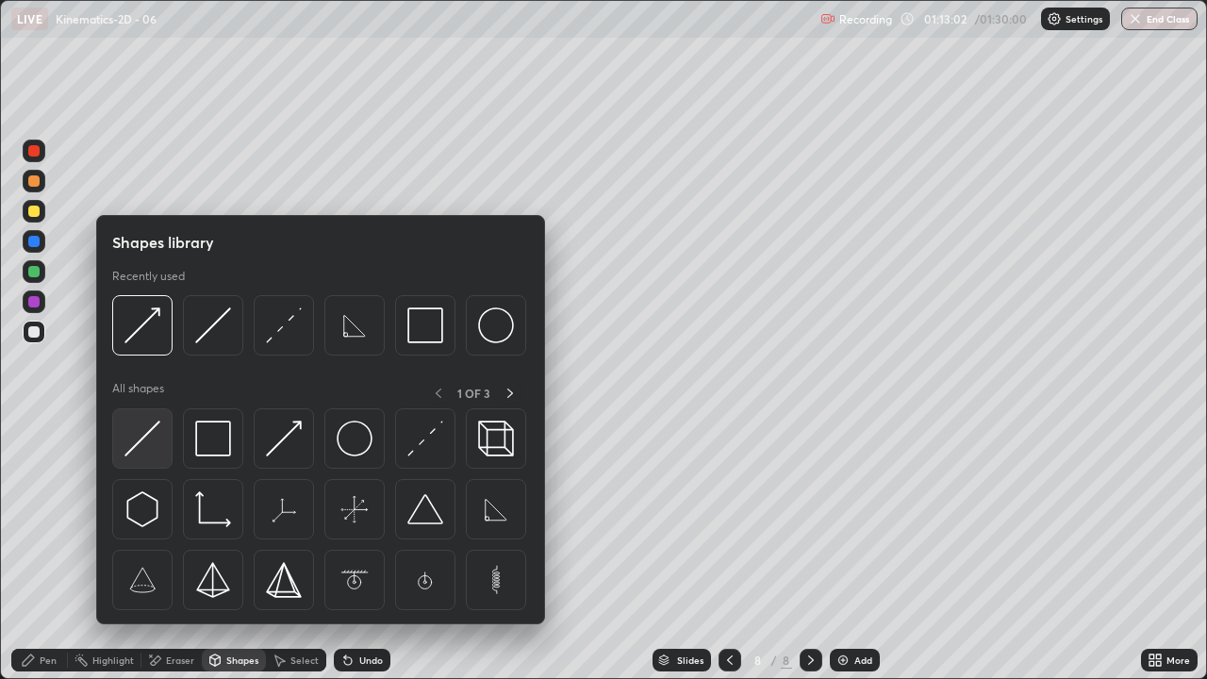
click at [150, 432] on img at bounding box center [142, 439] width 36 height 36
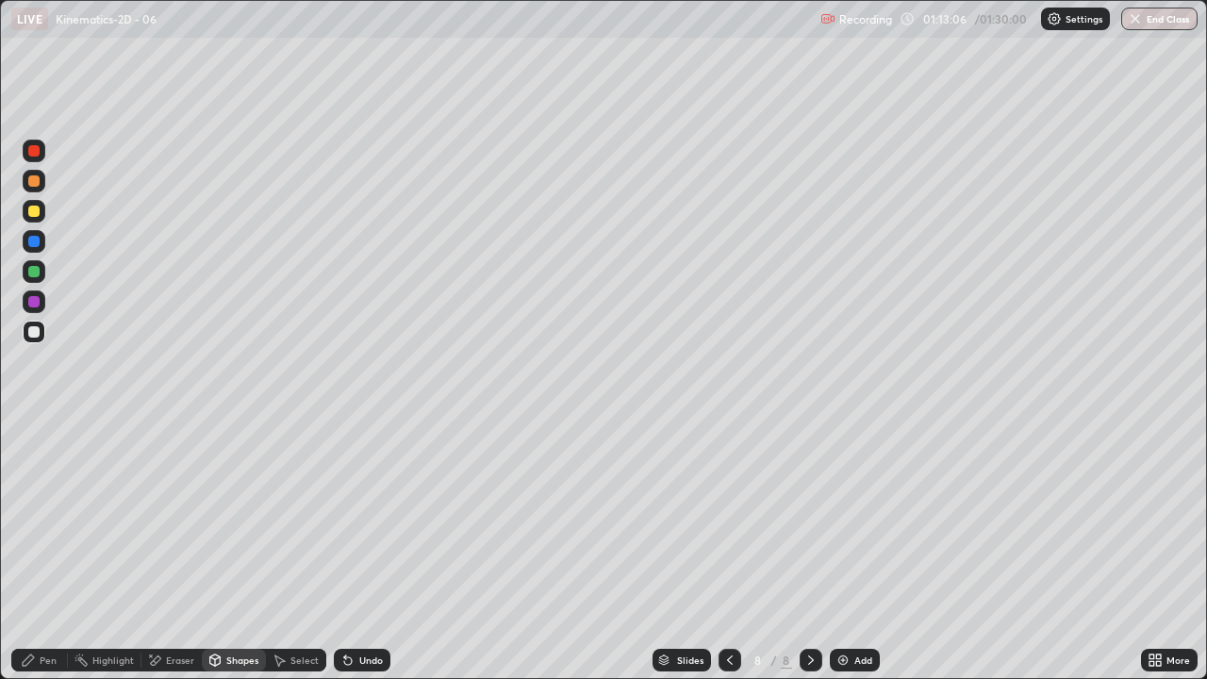
click at [34, 551] on icon at bounding box center [28, 659] width 15 height 15
click at [37, 206] on div at bounding box center [33, 211] width 11 height 11
click at [854, 551] on div "Add" at bounding box center [863, 659] width 18 height 9
click at [231, 551] on div "Shapes" at bounding box center [234, 660] width 64 height 23
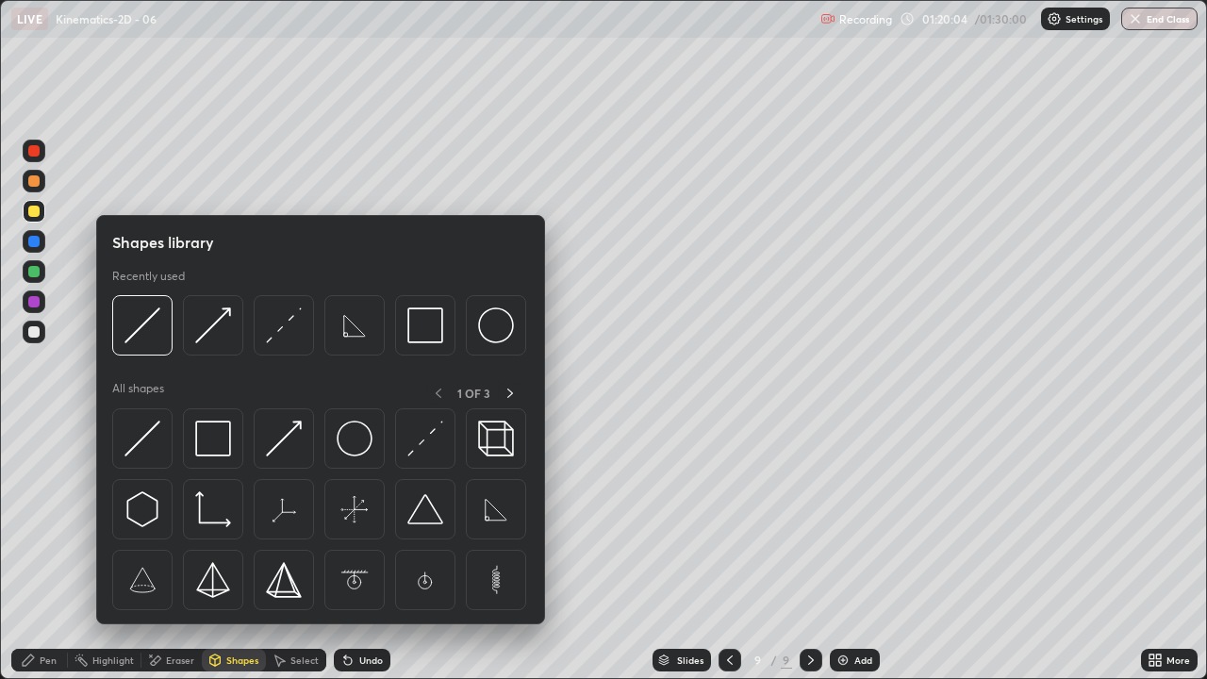
click at [727, 551] on icon at bounding box center [729, 659] width 15 height 15
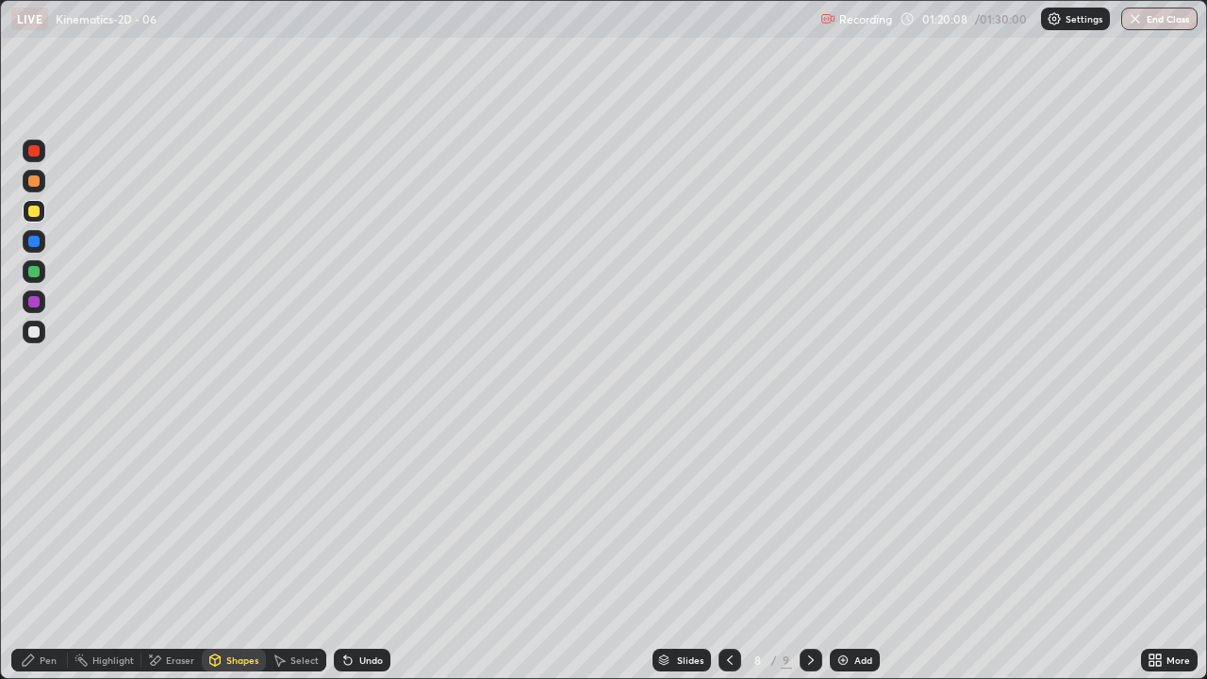
click at [808, 551] on icon at bounding box center [810, 659] width 15 height 15
click at [234, 551] on div "Shapes" at bounding box center [234, 660] width 64 height 23
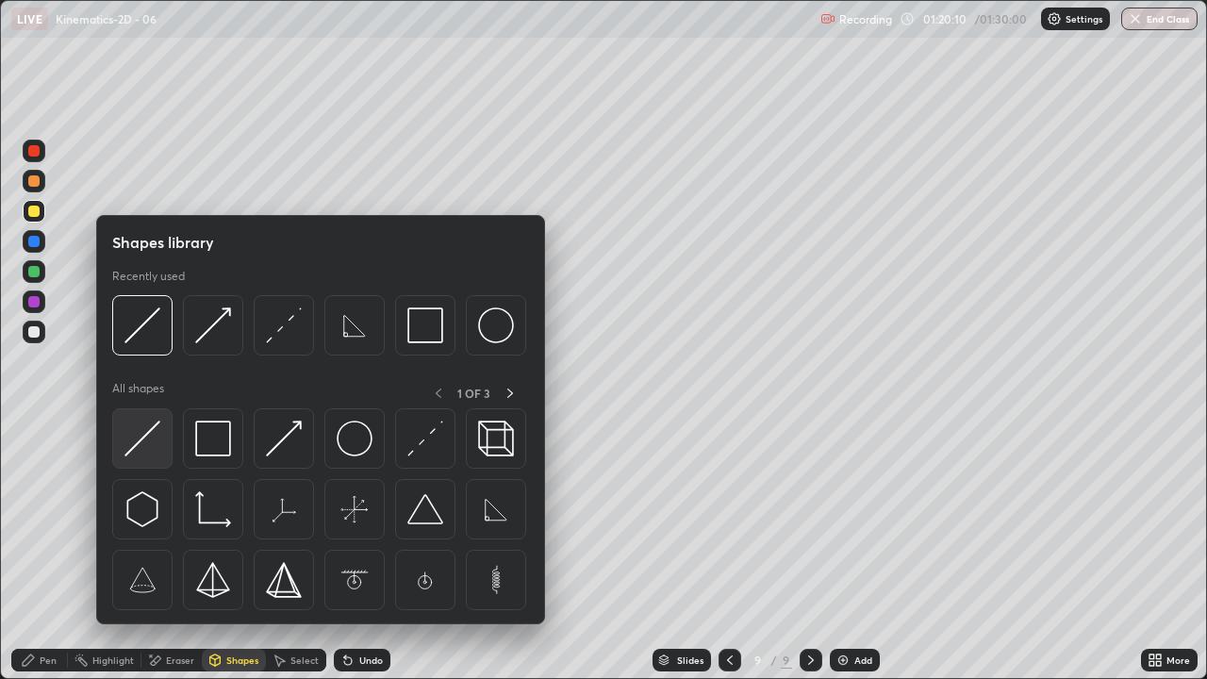
click at [149, 442] on img at bounding box center [142, 439] width 36 height 36
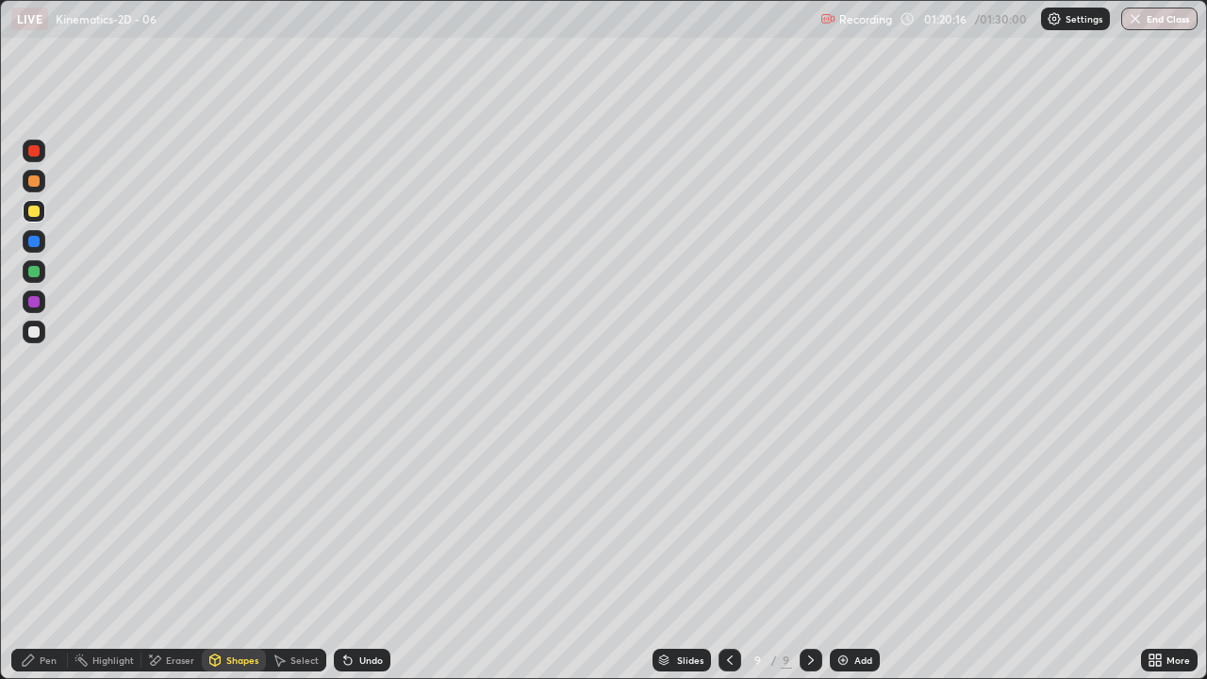
click at [234, 551] on div "Shapes" at bounding box center [242, 659] width 32 height 9
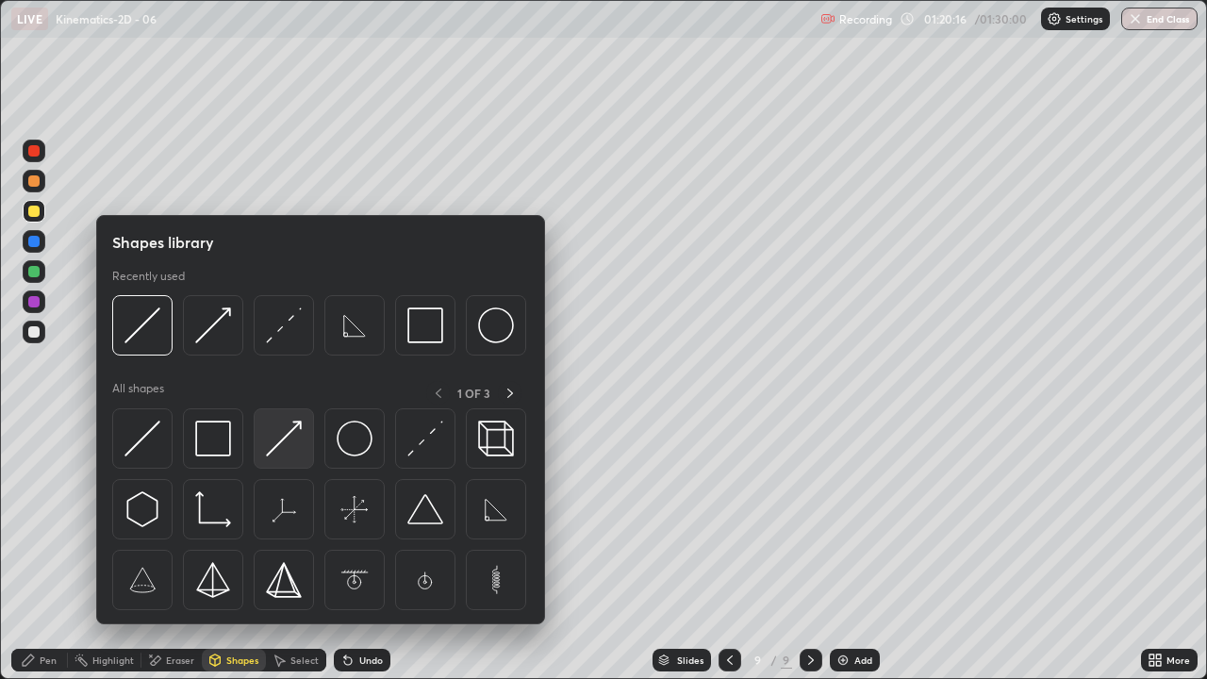
click at [294, 444] on img at bounding box center [284, 439] width 36 height 36
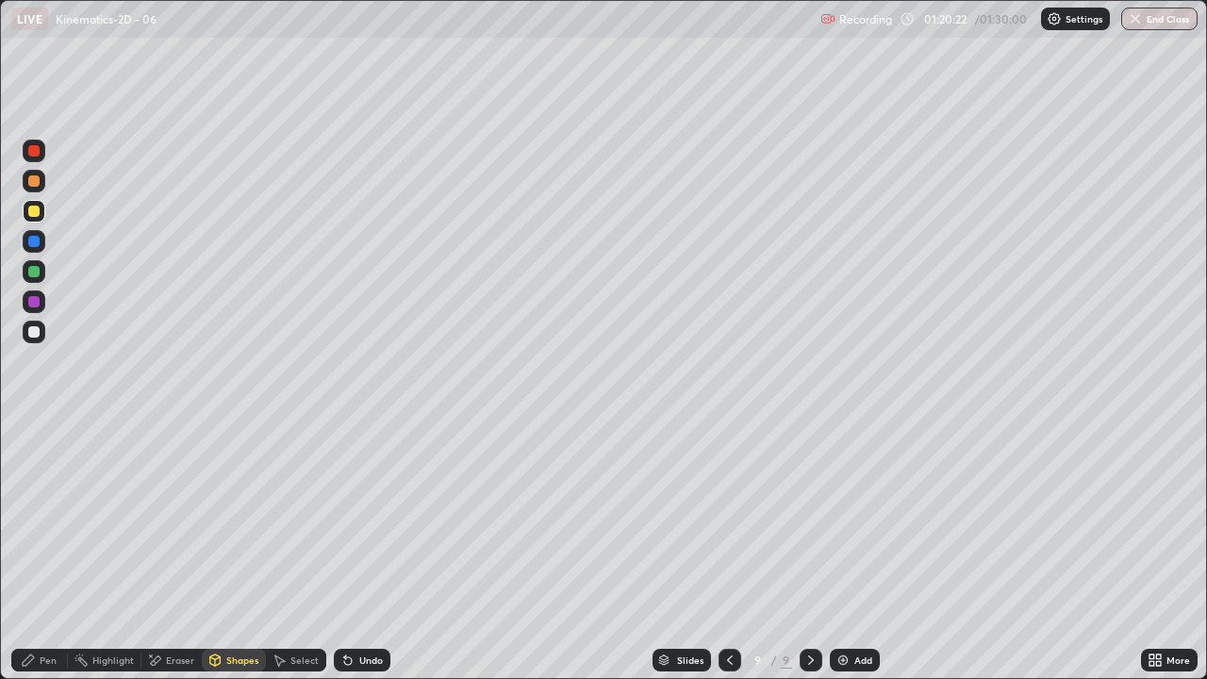
click at [231, 551] on div "Shapes" at bounding box center [242, 659] width 32 height 9
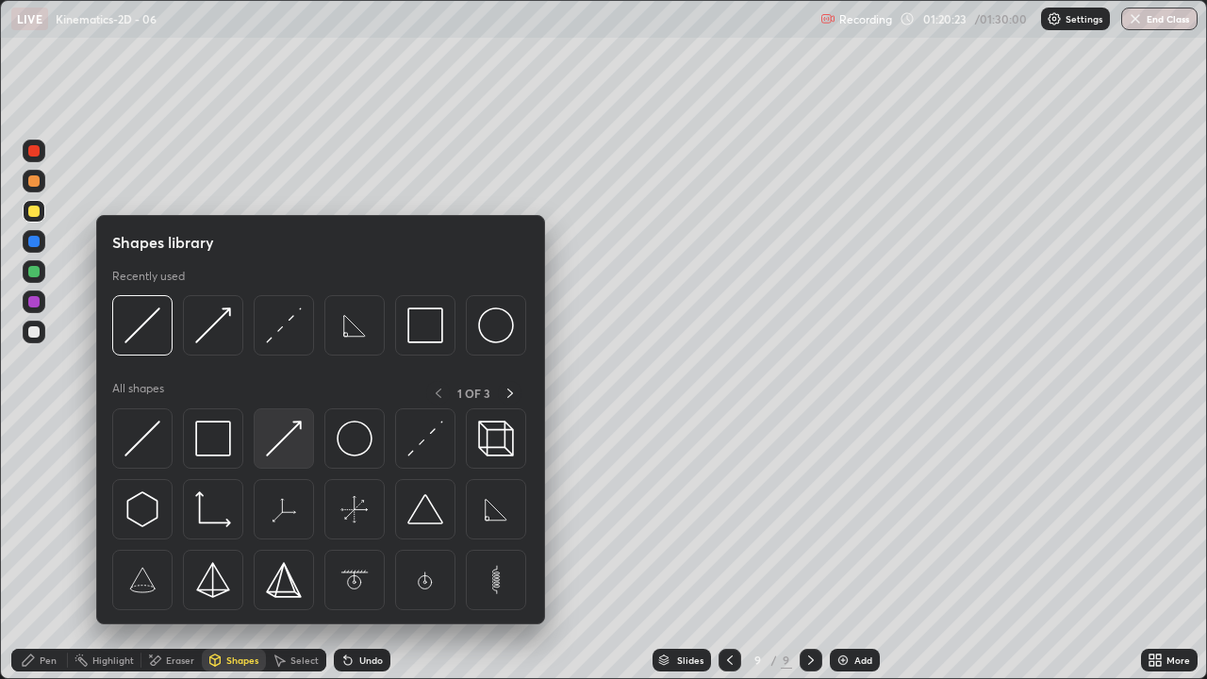
click at [289, 440] on img at bounding box center [284, 439] width 36 height 36
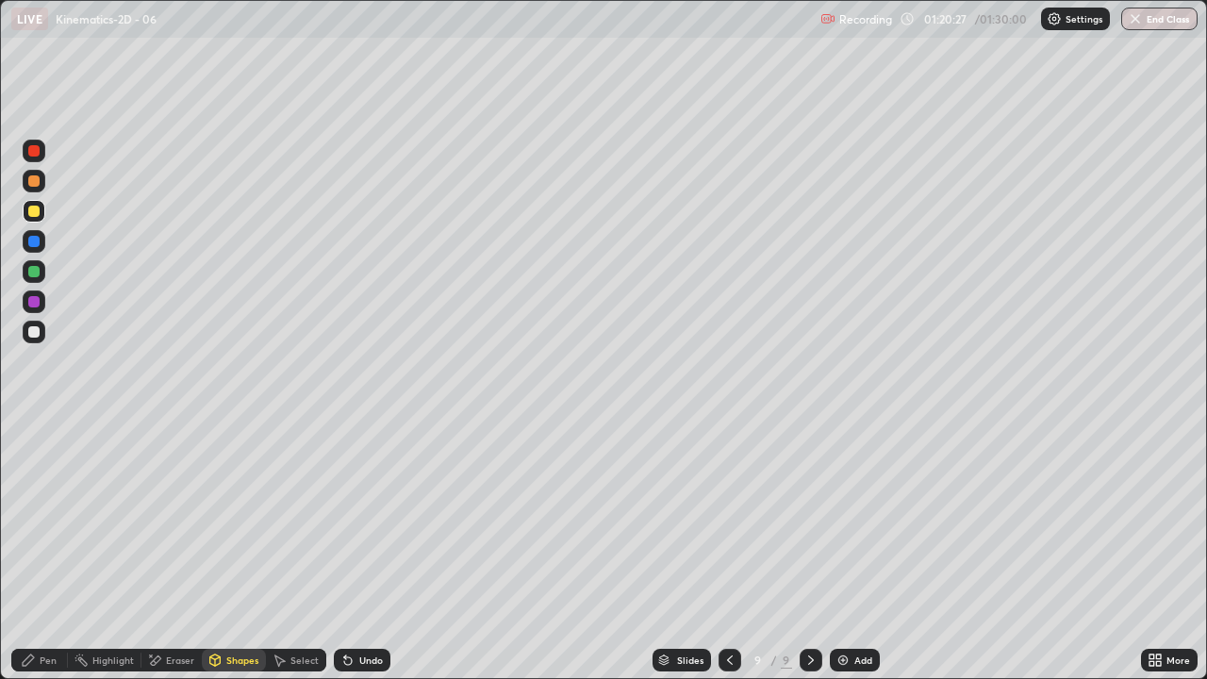
click at [35, 551] on div "Pen" at bounding box center [39, 660] width 57 height 23
click at [234, 551] on div "Shapes" at bounding box center [242, 659] width 32 height 9
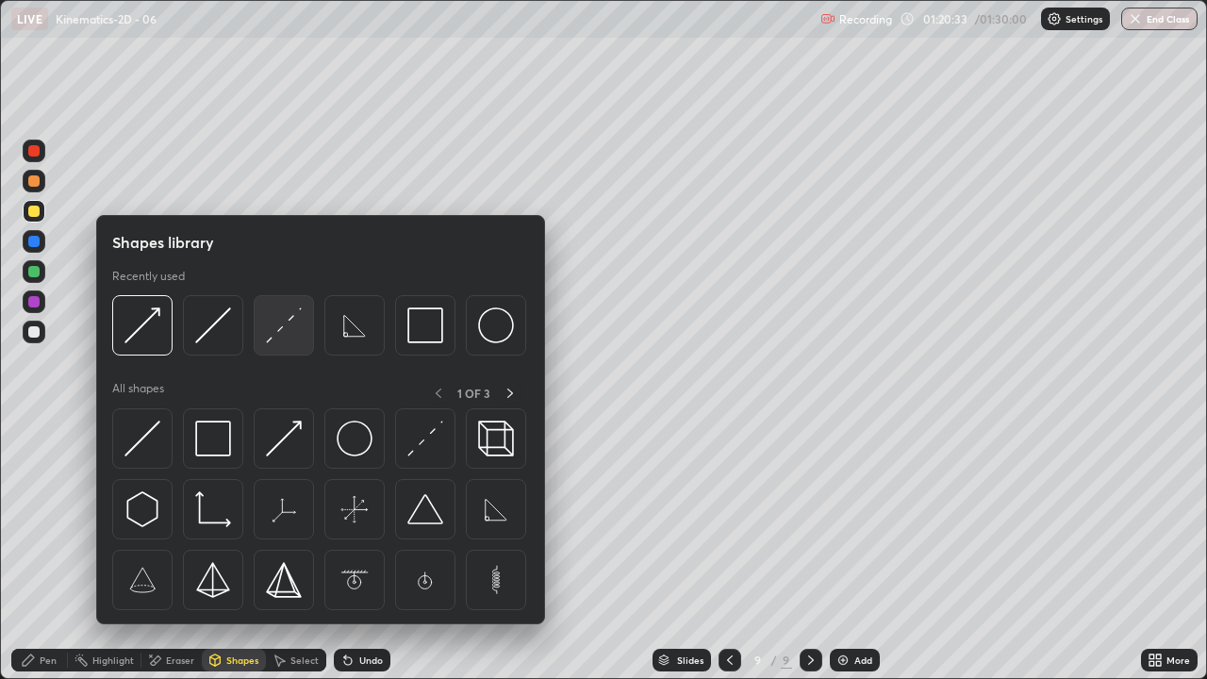
click at [277, 328] on img at bounding box center [284, 325] width 36 height 36
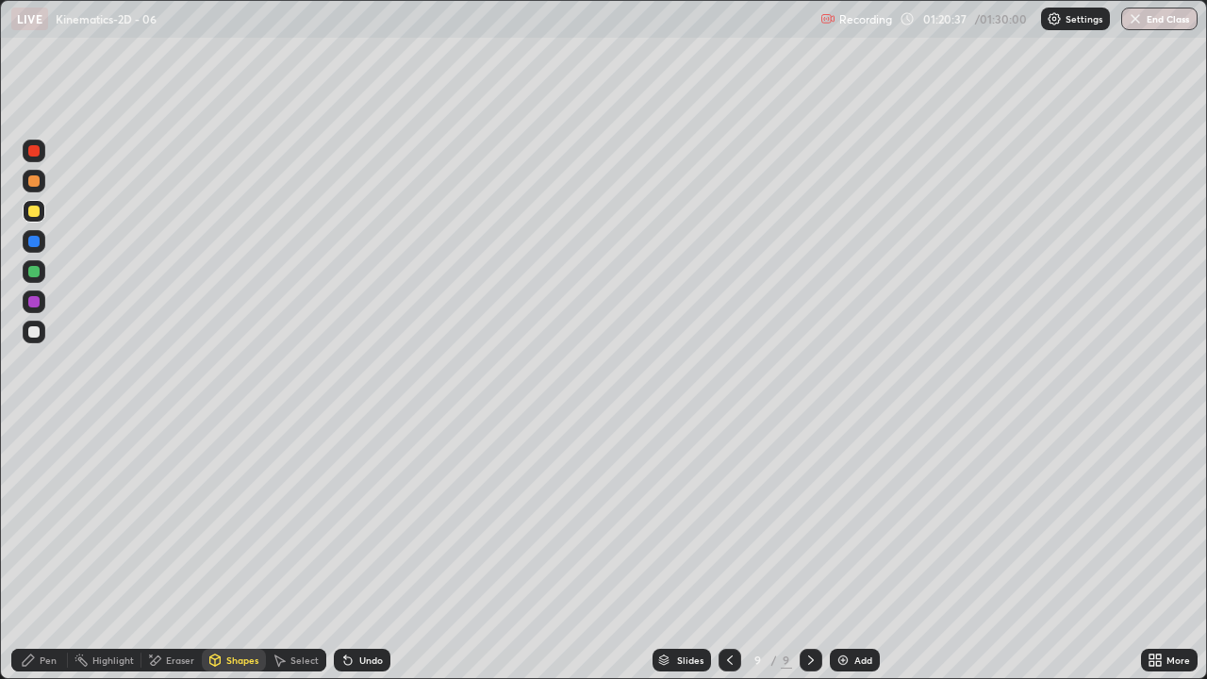
click at [235, 551] on div "Shapes" at bounding box center [234, 660] width 64 height 23
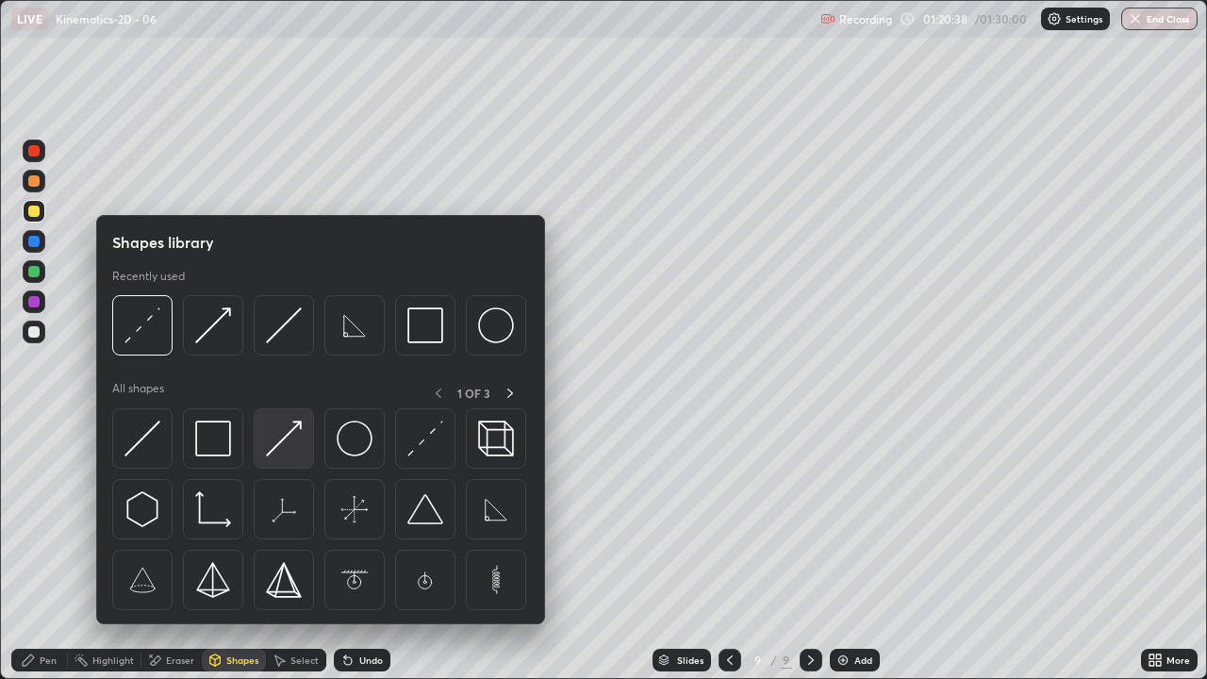
click at [283, 434] on img at bounding box center [284, 439] width 36 height 36
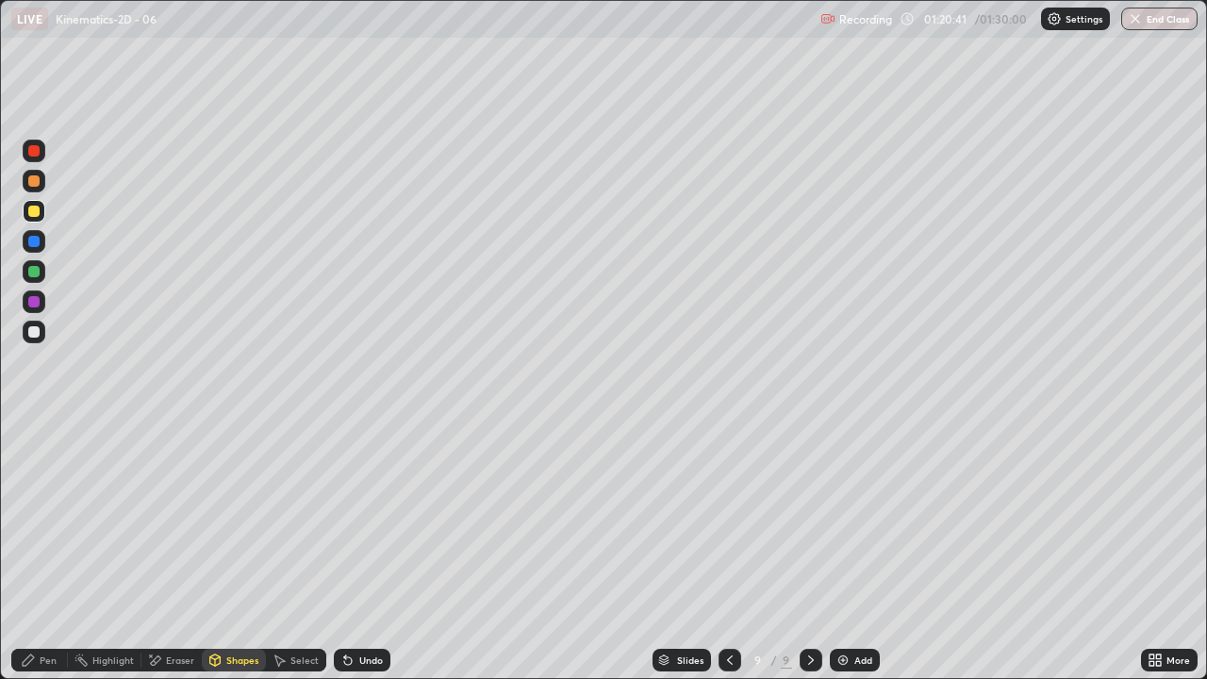
click at [31, 551] on icon at bounding box center [28, 659] width 15 height 15
click at [235, 551] on div "Shapes" at bounding box center [234, 660] width 64 height 23
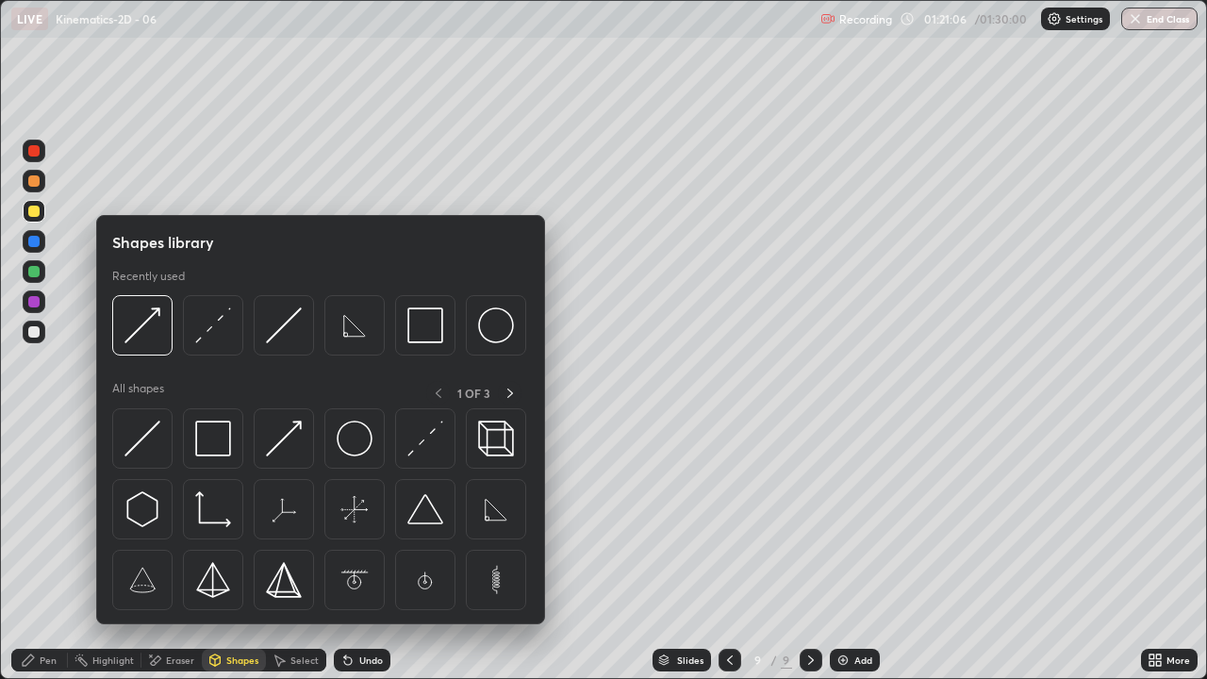
click at [27, 551] on div "Pen" at bounding box center [39, 660] width 57 height 23
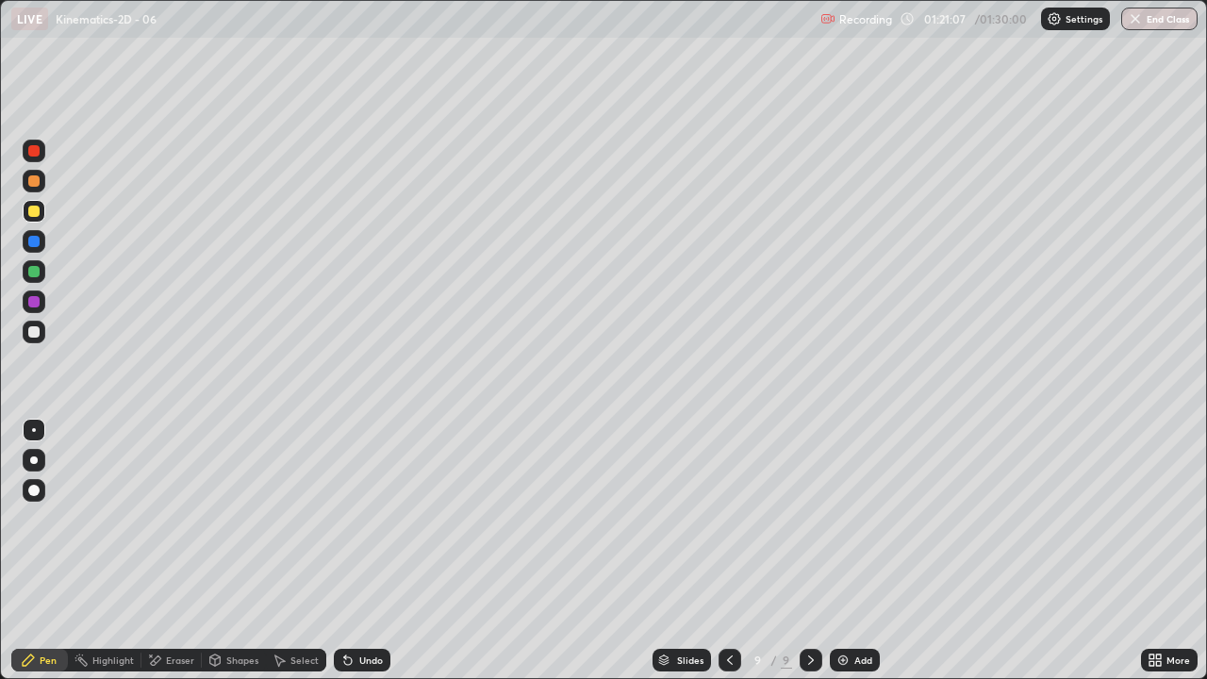
click at [29, 300] on div at bounding box center [33, 301] width 11 height 11
click at [162, 551] on div "Eraser" at bounding box center [171, 660] width 60 height 23
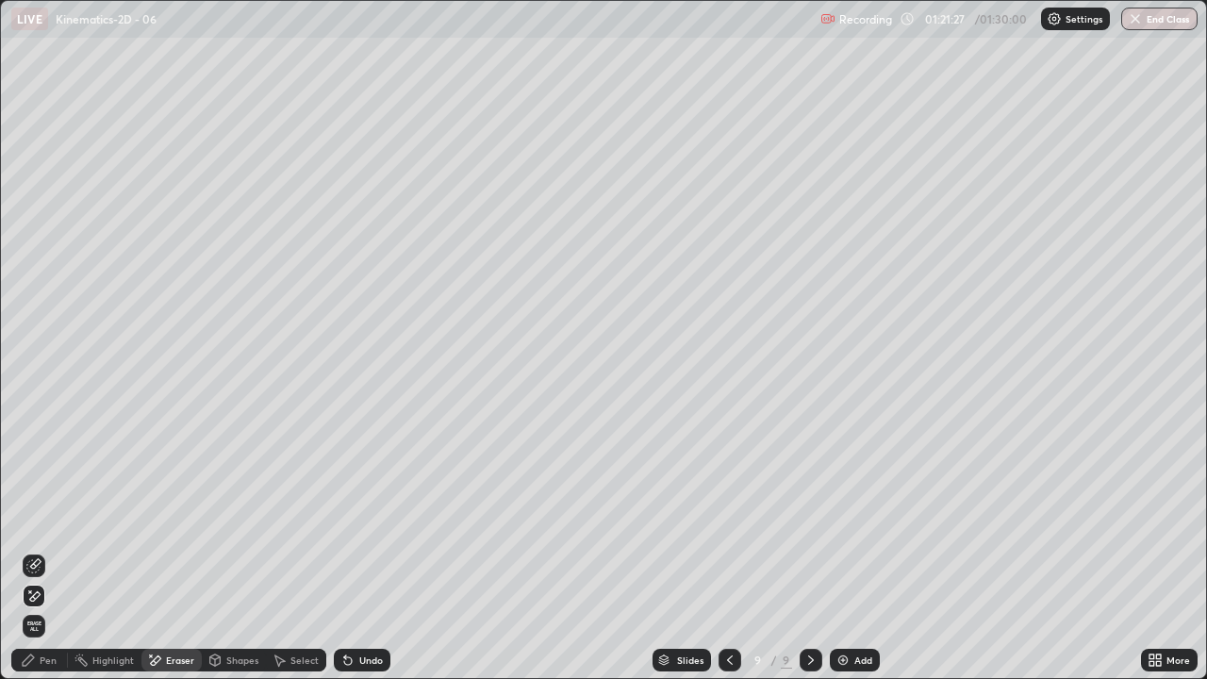
click at [29, 551] on div "Pen" at bounding box center [39, 660] width 57 height 23
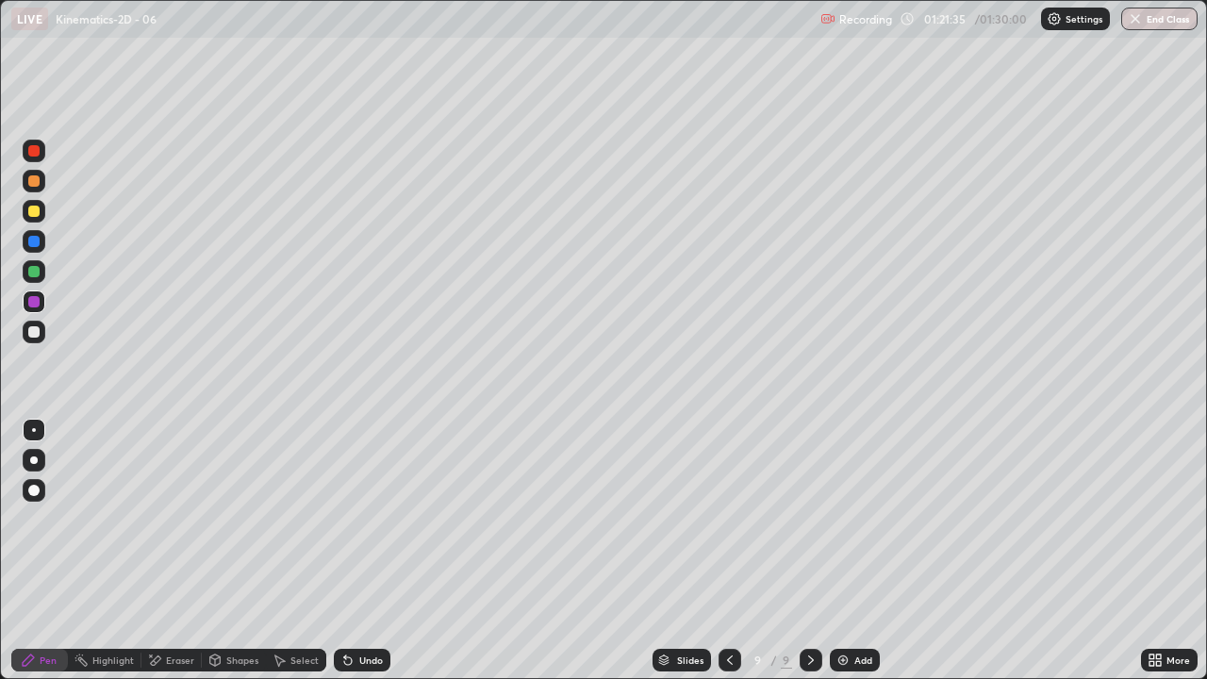
click at [228, 551] on div "Shapes" at bounding box center [242, 659] width 32 height 9
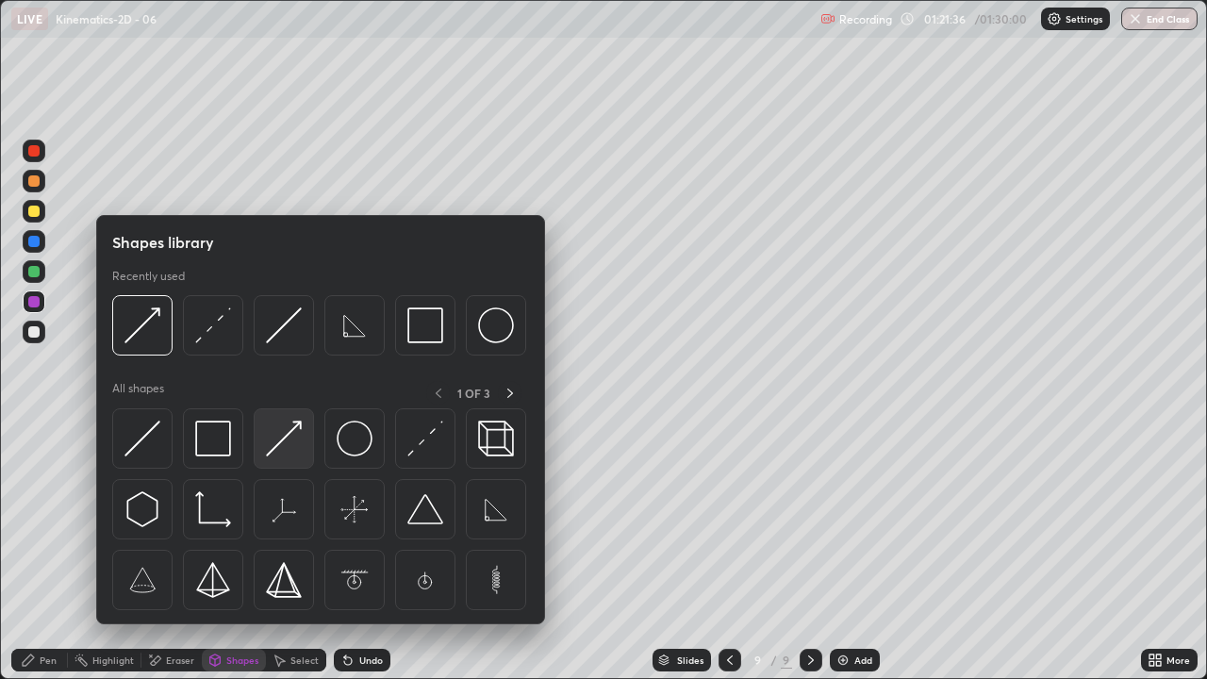
click at [293, 435] on img at bounding box center [284, 439] width 36 height 36
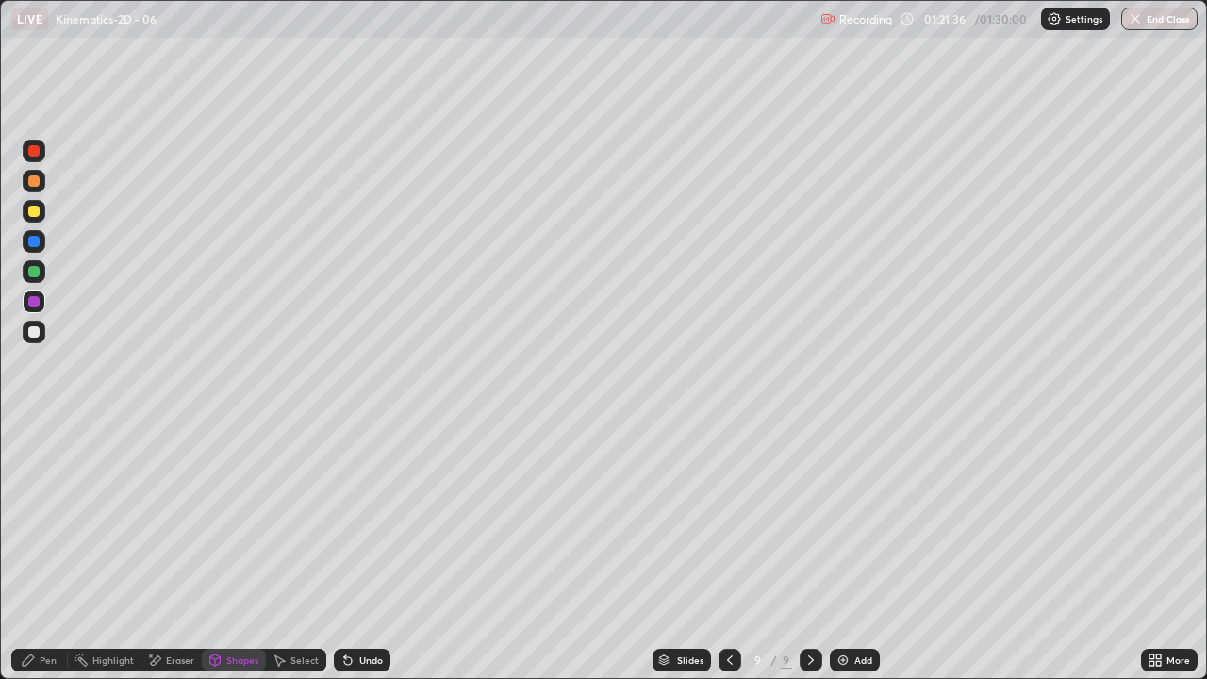
click at [35, 206] on div at bounding box center [33, 211] width 11 height 11
click at [46, 551] on div "Pen" at bounding box center [48, 659] width 17 height 9
click at [32, 309] on div at bounding box center [34, 301] width 23 height 23
click at [42, 551] on div "Pen" at bounding box center [39, 660] width 57 height 23
click at [34, 333] on div at bounding box center [33, 331] width 11 height 11
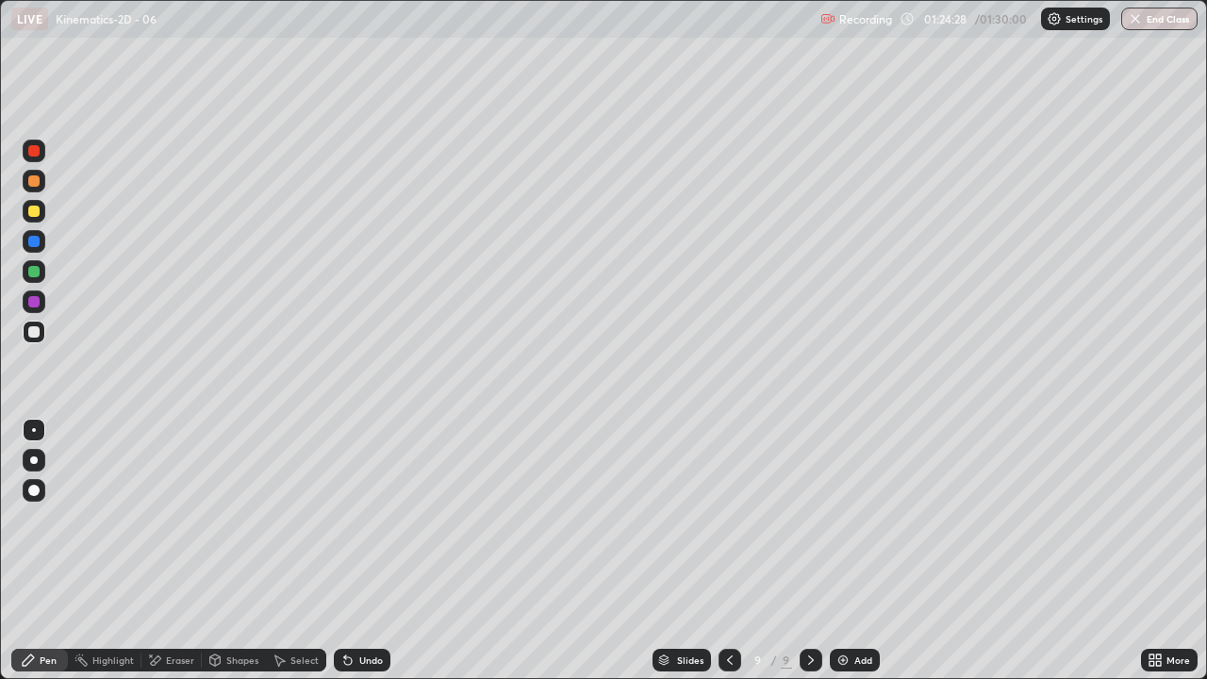
click at [1129, 8] on button "End Class" at bounding box center [1159, 19] width 76 height 23
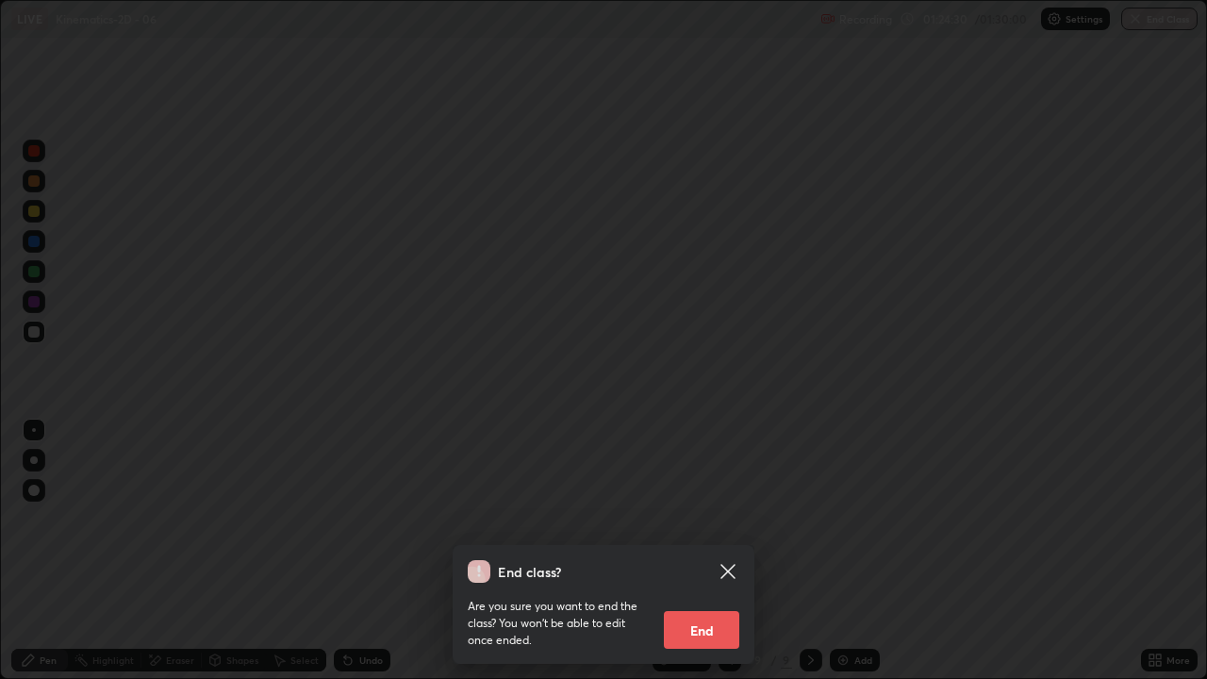
click at [682, 551] on button "End" at bounding box center [701, 630] width 75 height 38
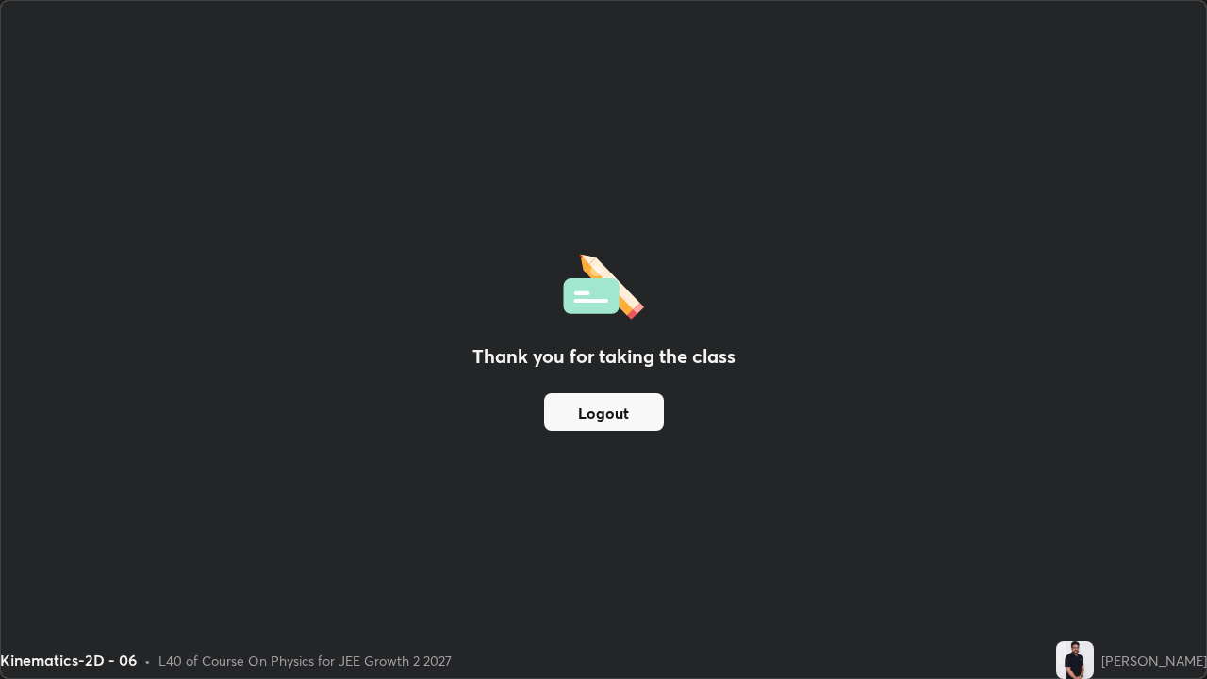
click at [599, 417] on button "Logout" at bounding box center [604, 412] width 120 height 38
